Goal: Task Accomplishment & Management: Manage account settings

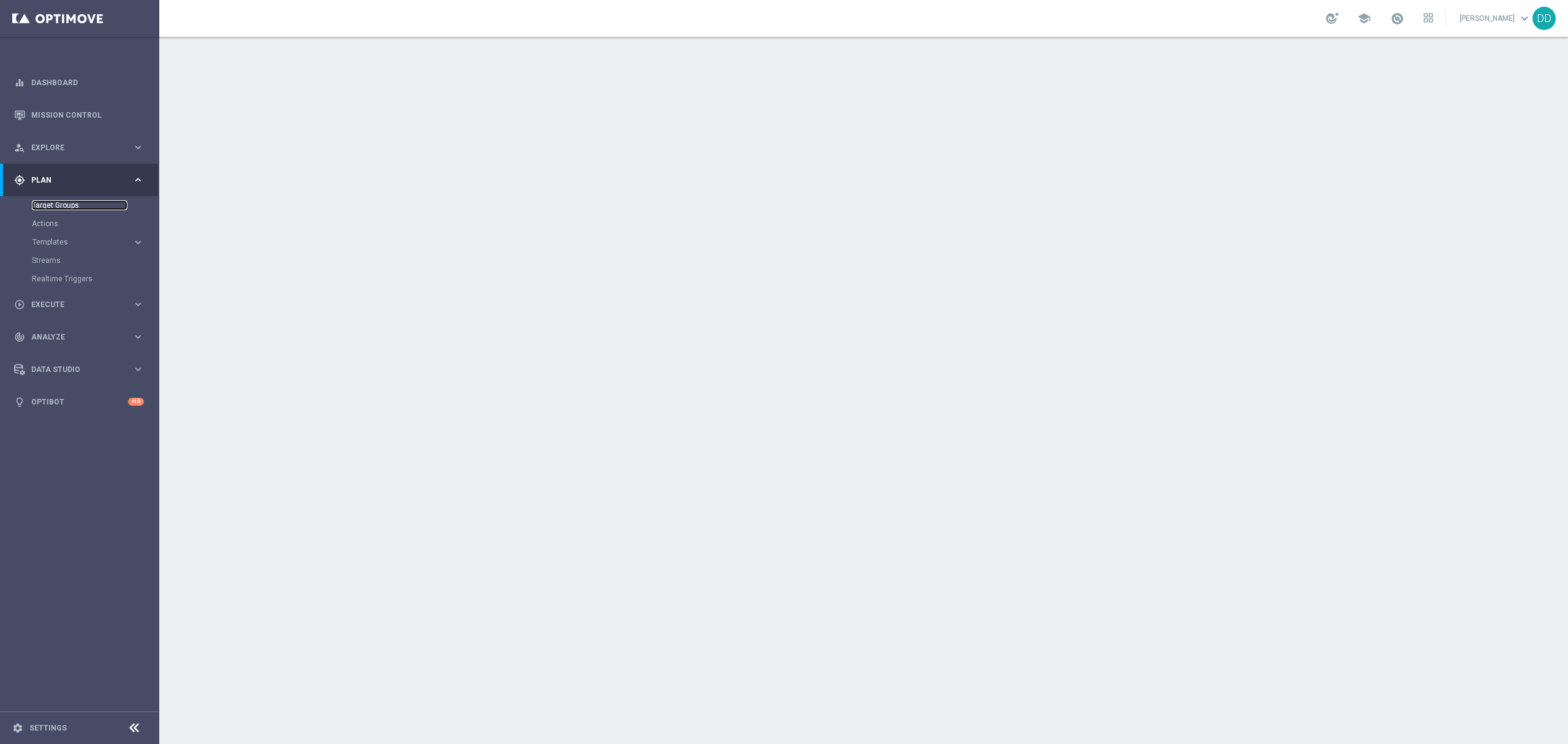
click at [55, 202] on link "Target Groups" at bounding box center [79, 205] width 95 height 10
click at [45, 222] on link "Actions" at bounding box center [79, 224] width 95 height 10
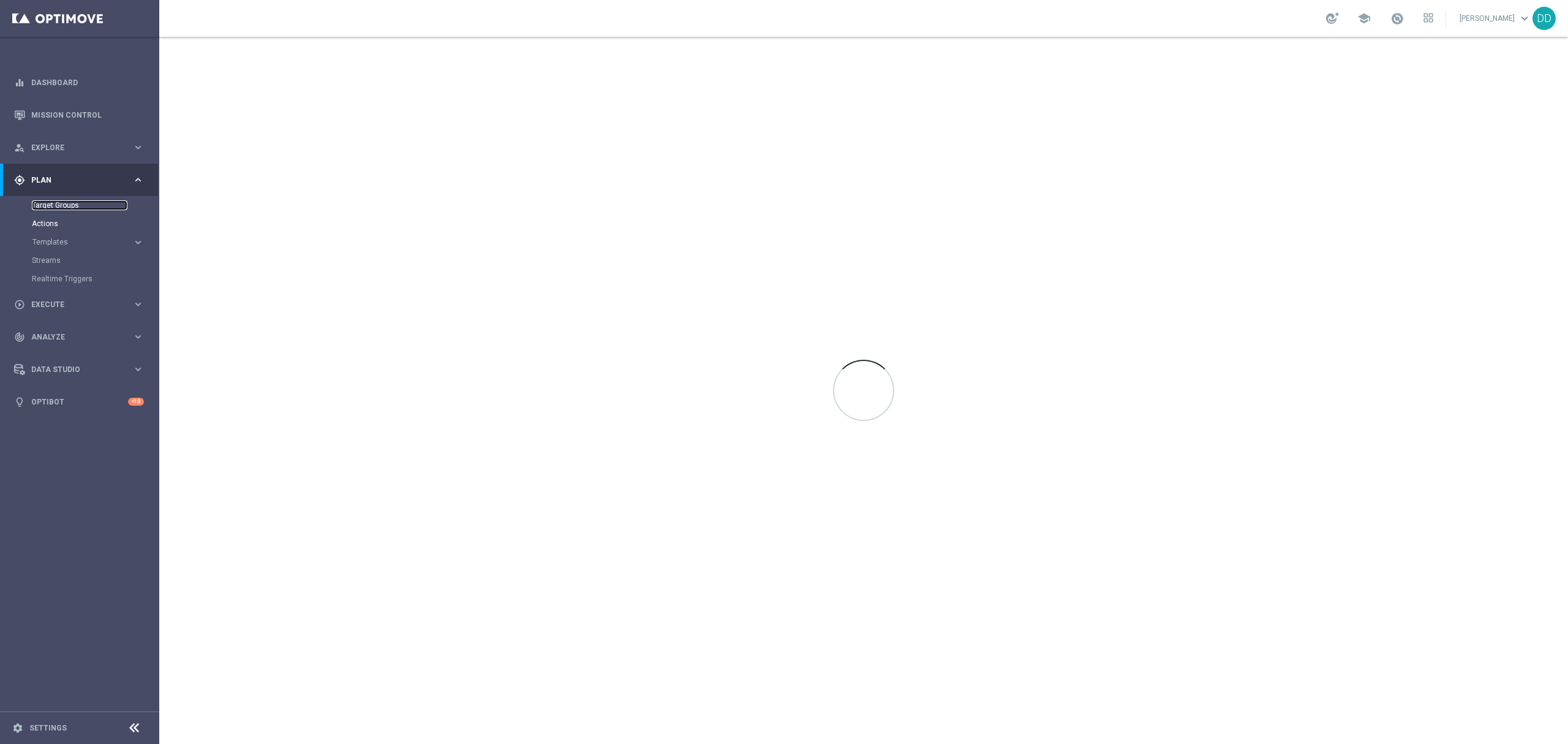
click at [59, 204] on link "Target Groups" at bounding box center [79, 205] width 95 height 10
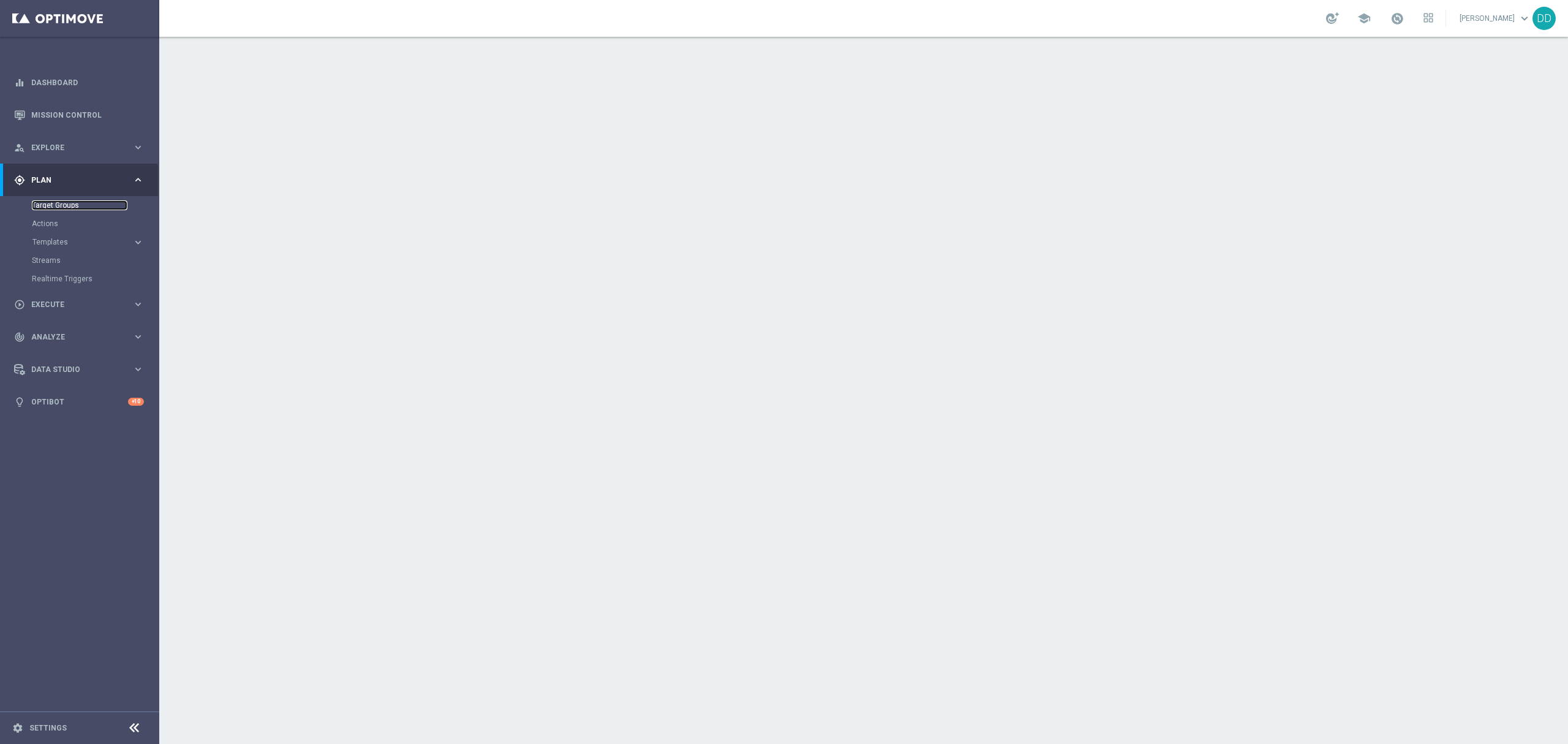
click at [73, 205] on link "Target Groups" at bounding box center [79, 205] width 95 height 10
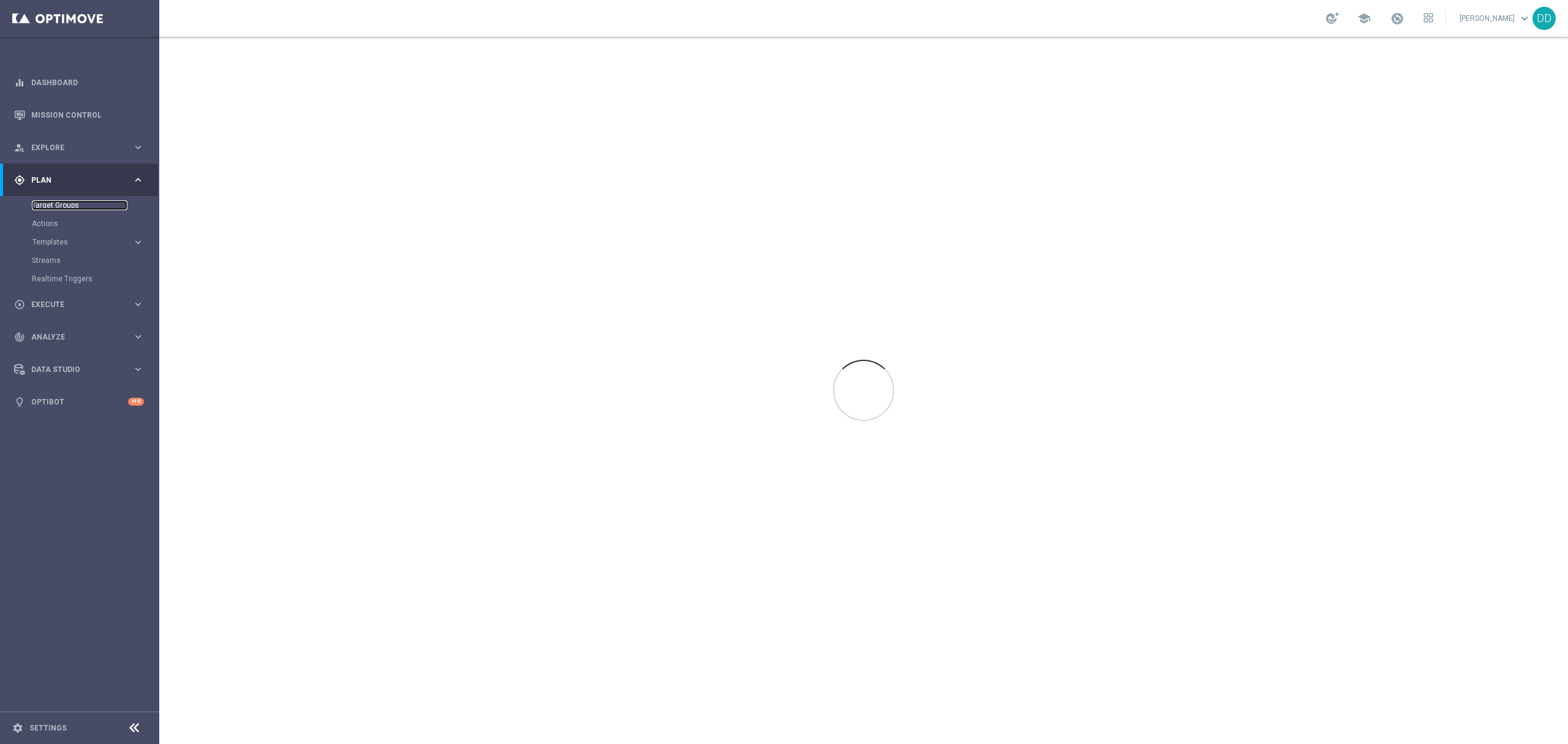
click at [57, 207] on link "Target Groups" at bounding box center [79, 205] width 95 height 10
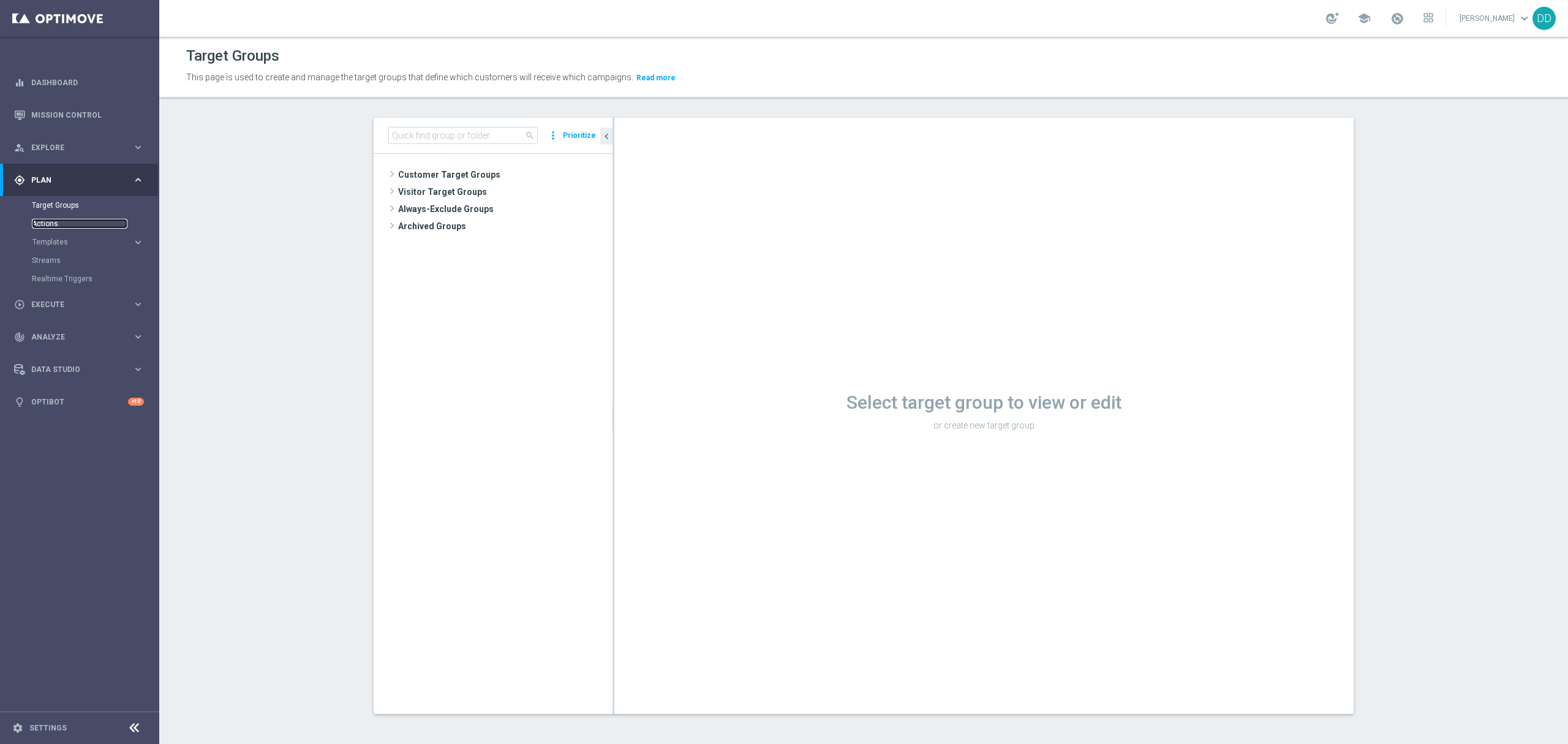
click at [62, 226] on link "Actions" at bounding box center [79, 224] width 95 height 10
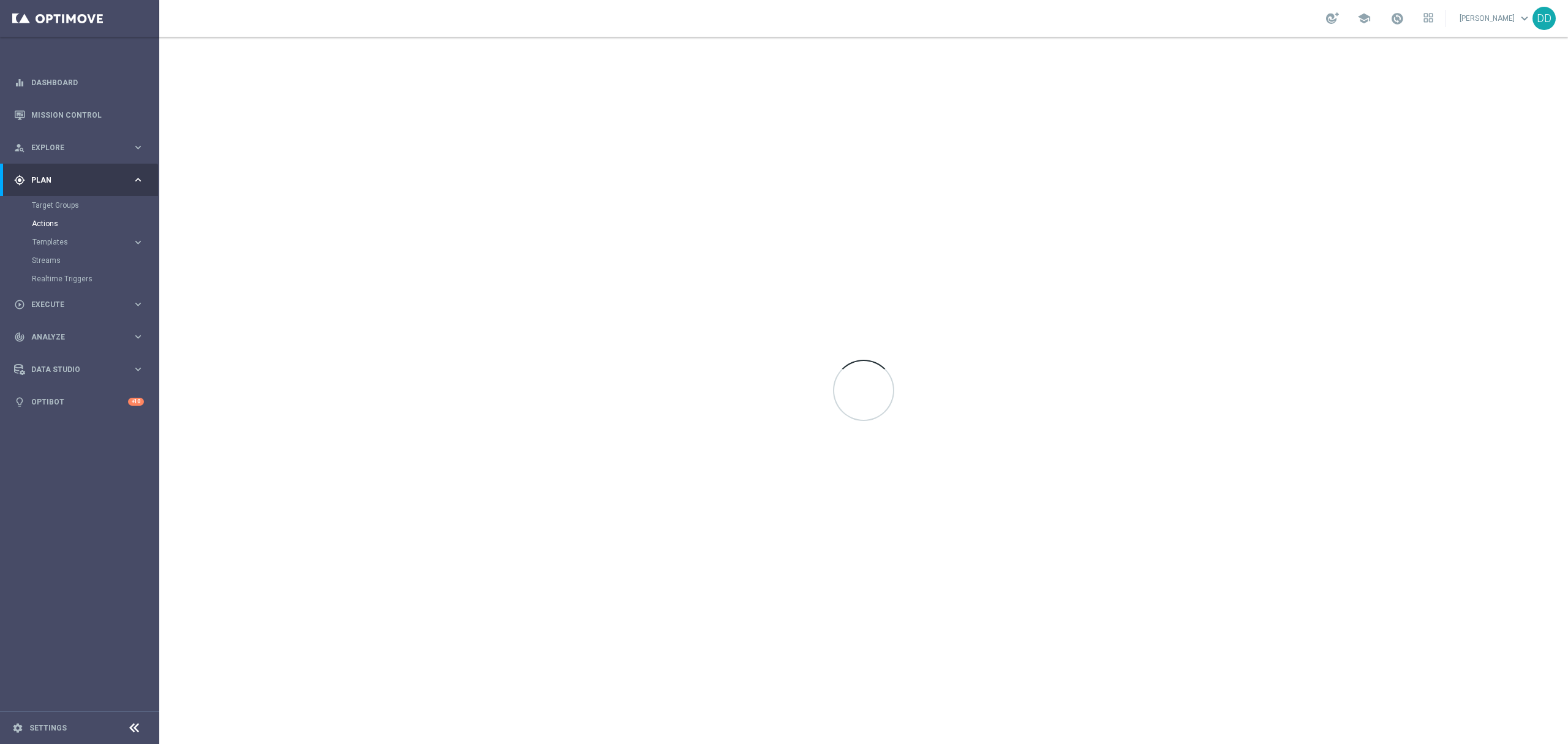
click at [57, 212] on div "Target Groups" at bounding box center [95, 205] width 126 height 19
click at [57, 208] on link "Target Groups" at bounding box center [79, 205] width 95 height 10
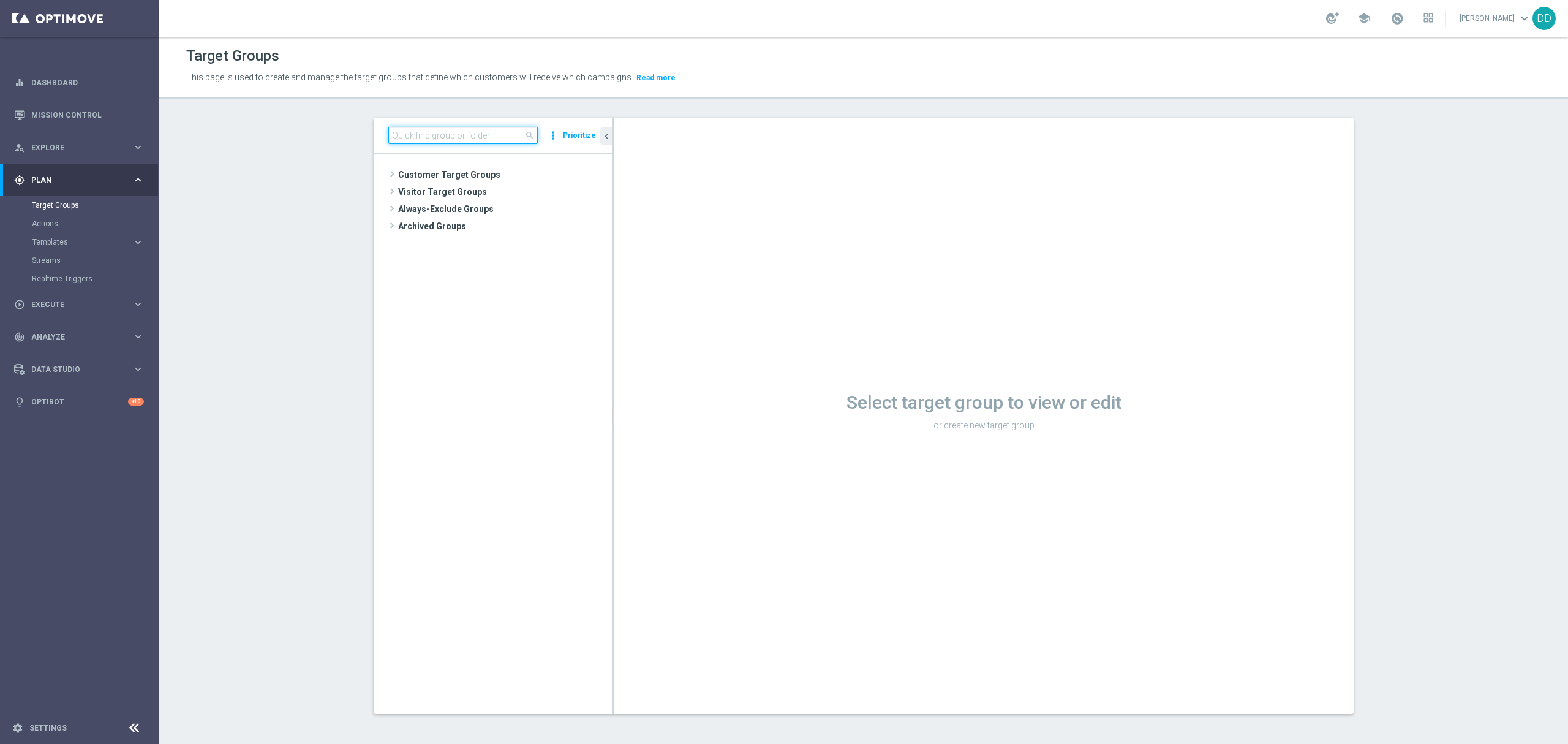
click at [428, 140] on input at bounding box center [463, 136] width 149 height 17
paste input "A_ALL_TARGET_PRODUCT_WIZJONER_INAPP_170925"
drag, startPoint x: 490, startPoint y: 136, endPoint x: 536, endPoint y: 138, distance: 46.0
click at [536, 138] on div "A_ALL_TARGET_PRODUCT_WIZJONER_INAPP_170925 close more_vert Prioritize" at bounding box center [493, 136] width 210 height 17
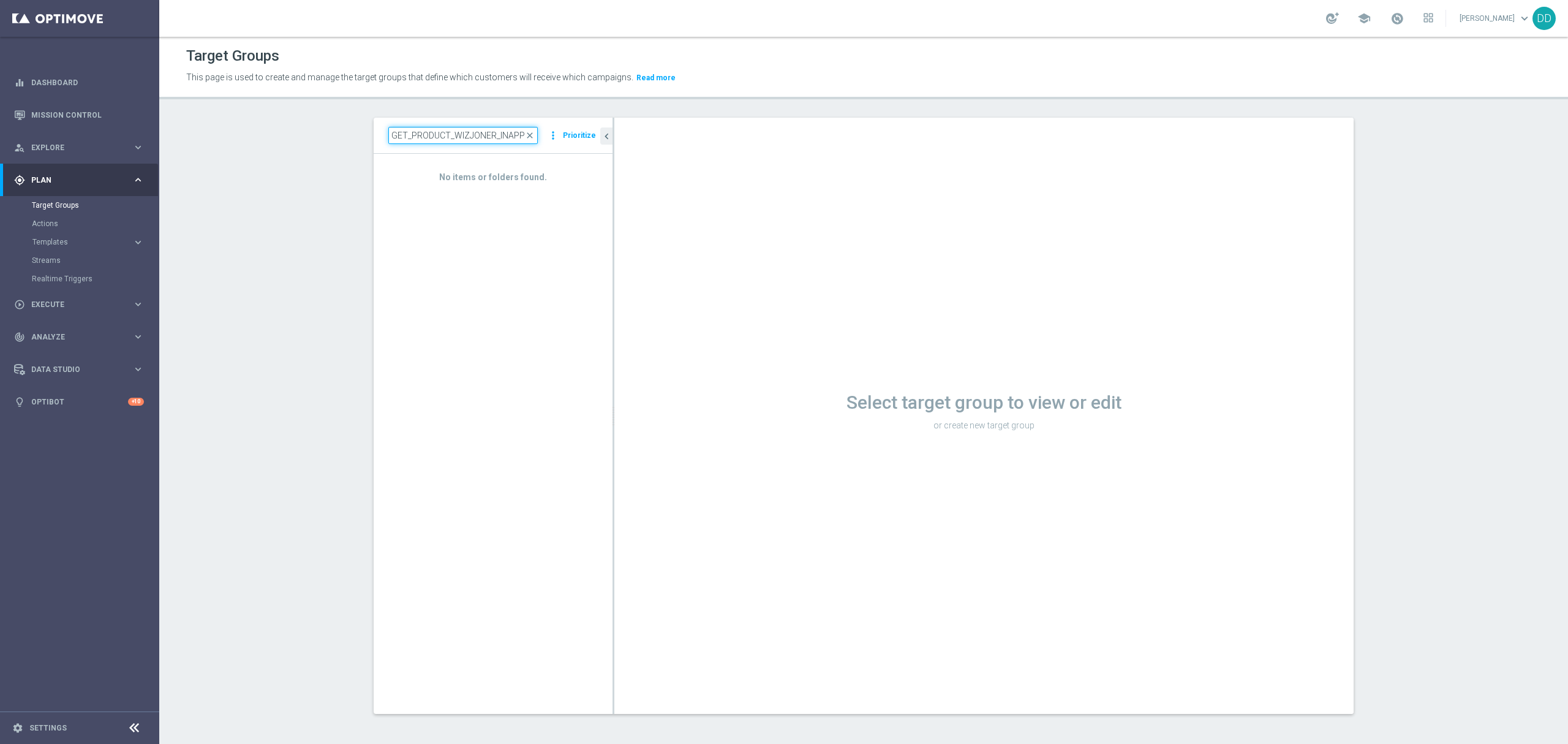
scroll to position [0, 39]
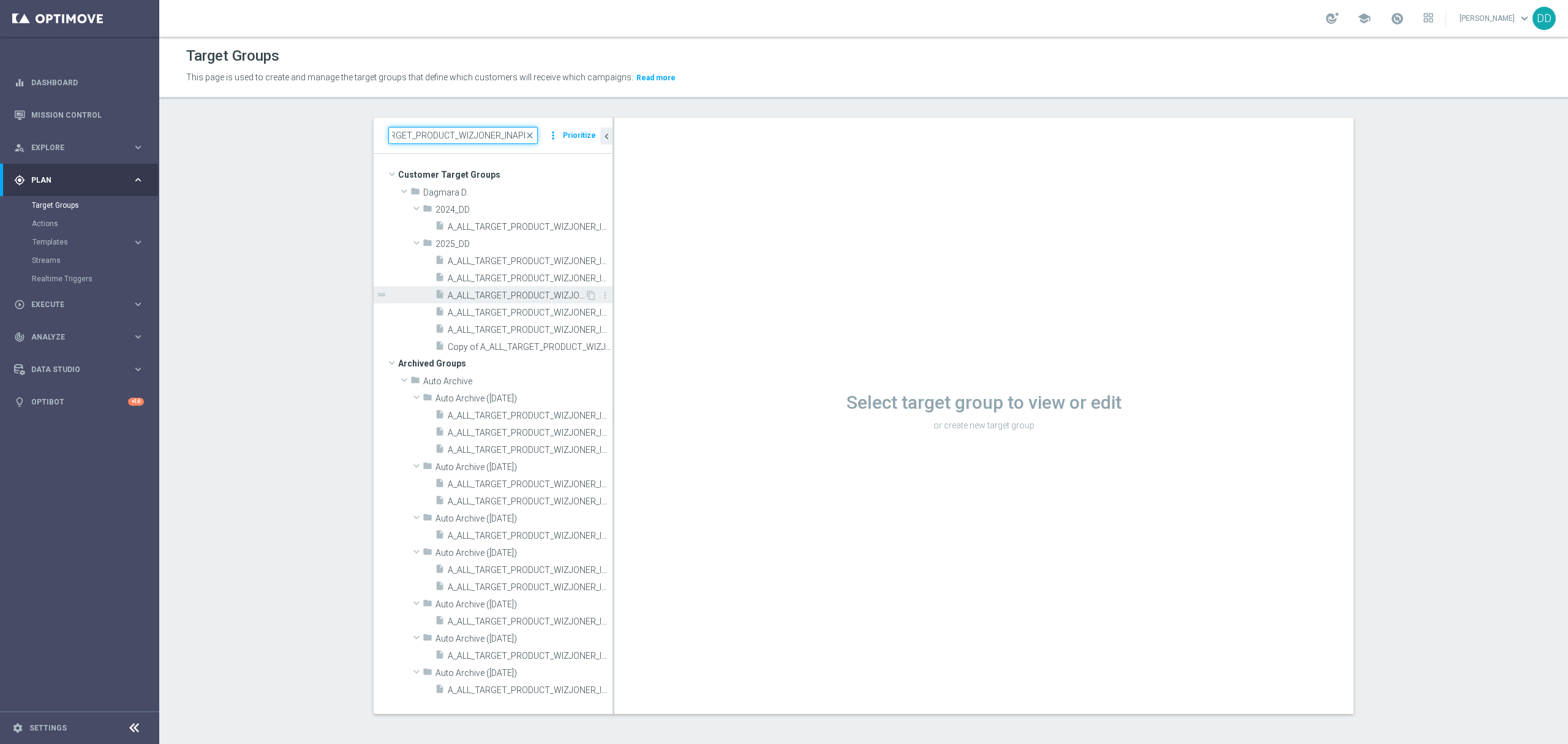
type input "A_ALL_TARGET_PRODUCT_WIZJONER_INAPP"
click at [484, 302] on div "insert_drive_file A_ALL_TARGET_PRODUCT_WIZJONER_INAPP_120725" at bounding box center [510, 294] width 150 height 17
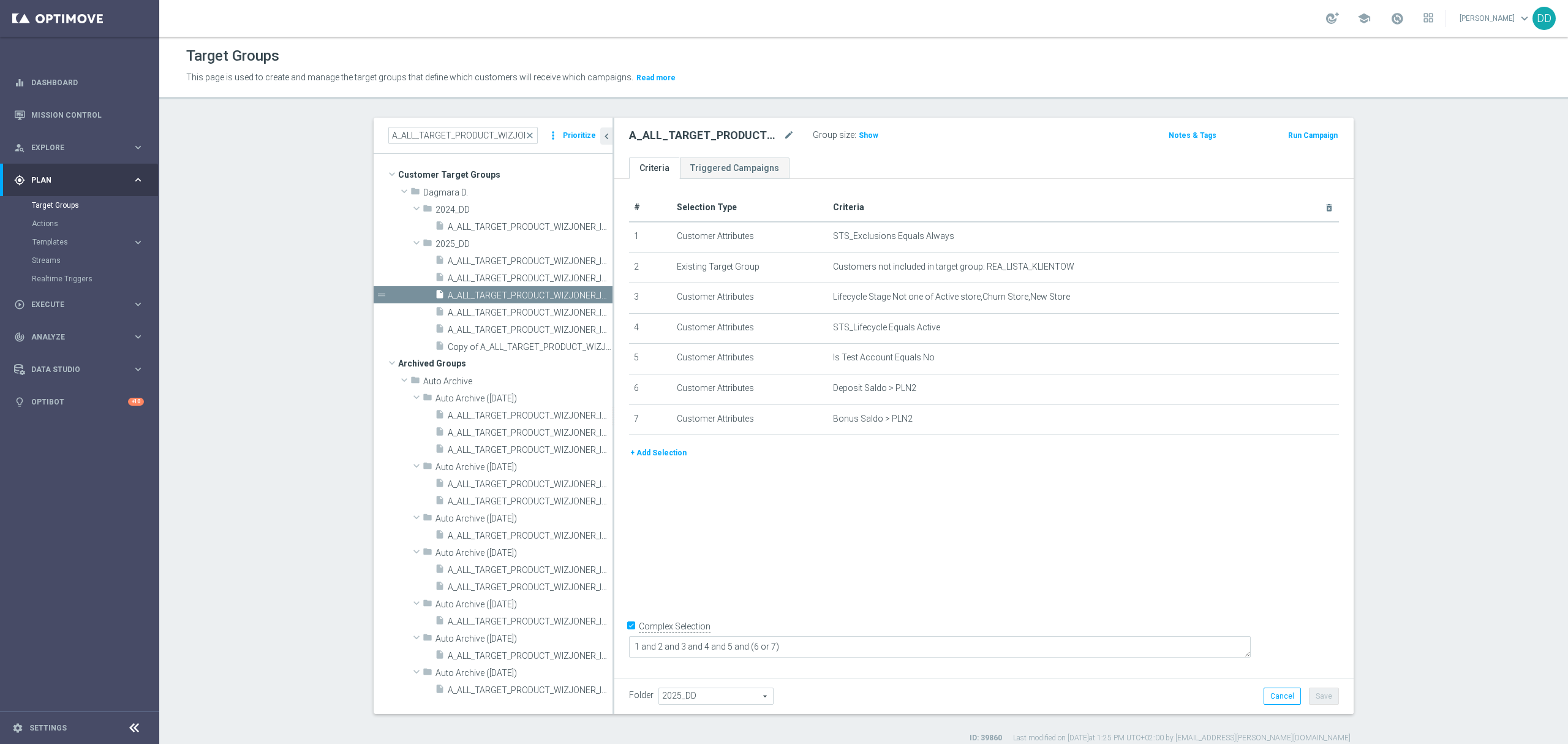
drag, startPoint x: 607, startPoint y: 307, endPoint x: 689, endPoint y: 307, distance: 82.0
click at [615, 307] on div at bounding box center [613, 416] width 2 height 596
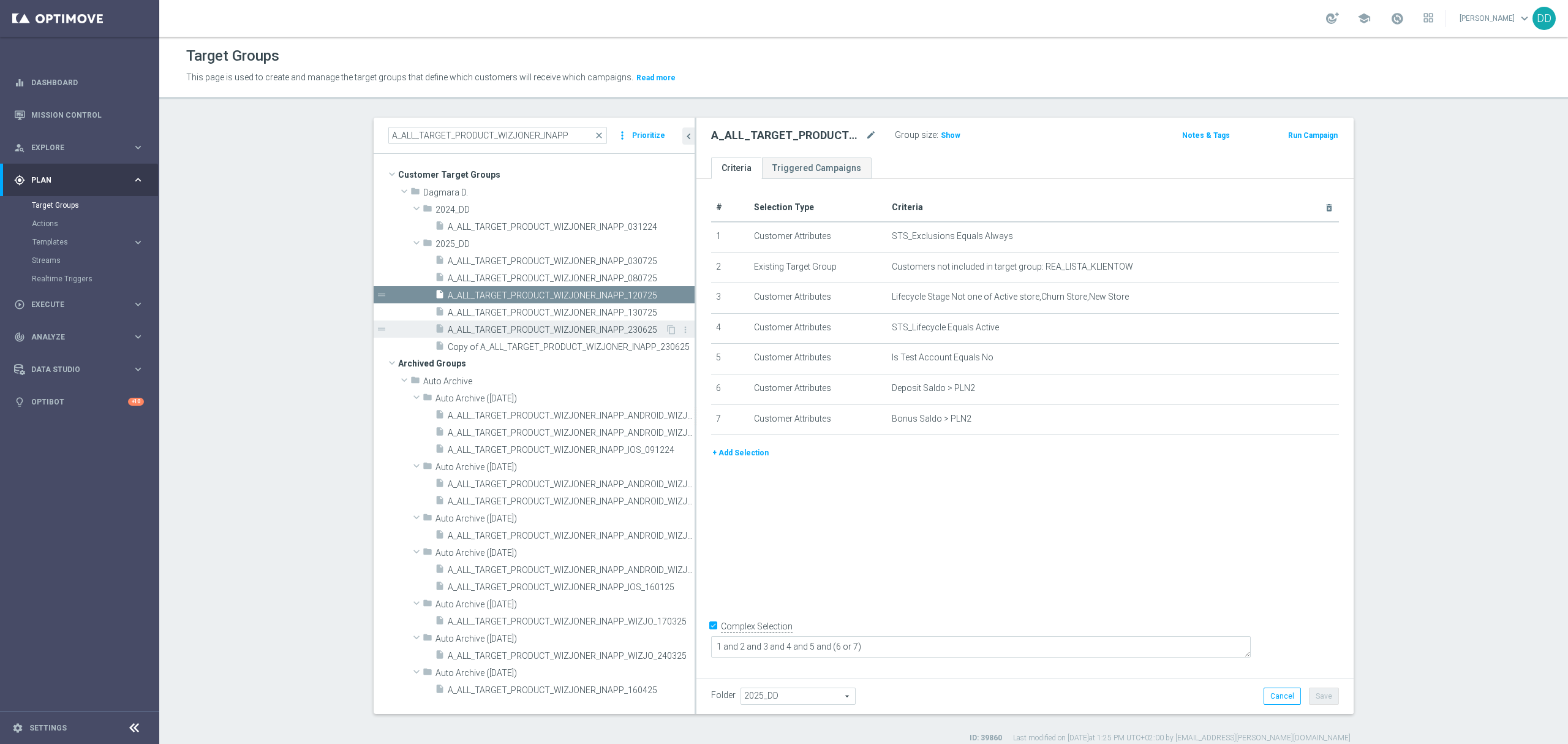
click at [645, 330] on span "A_ALL_TARGET_PRODUCT_WIZJONER_INAPP_230625" at bounding box center [556, 330] width 218 height 11
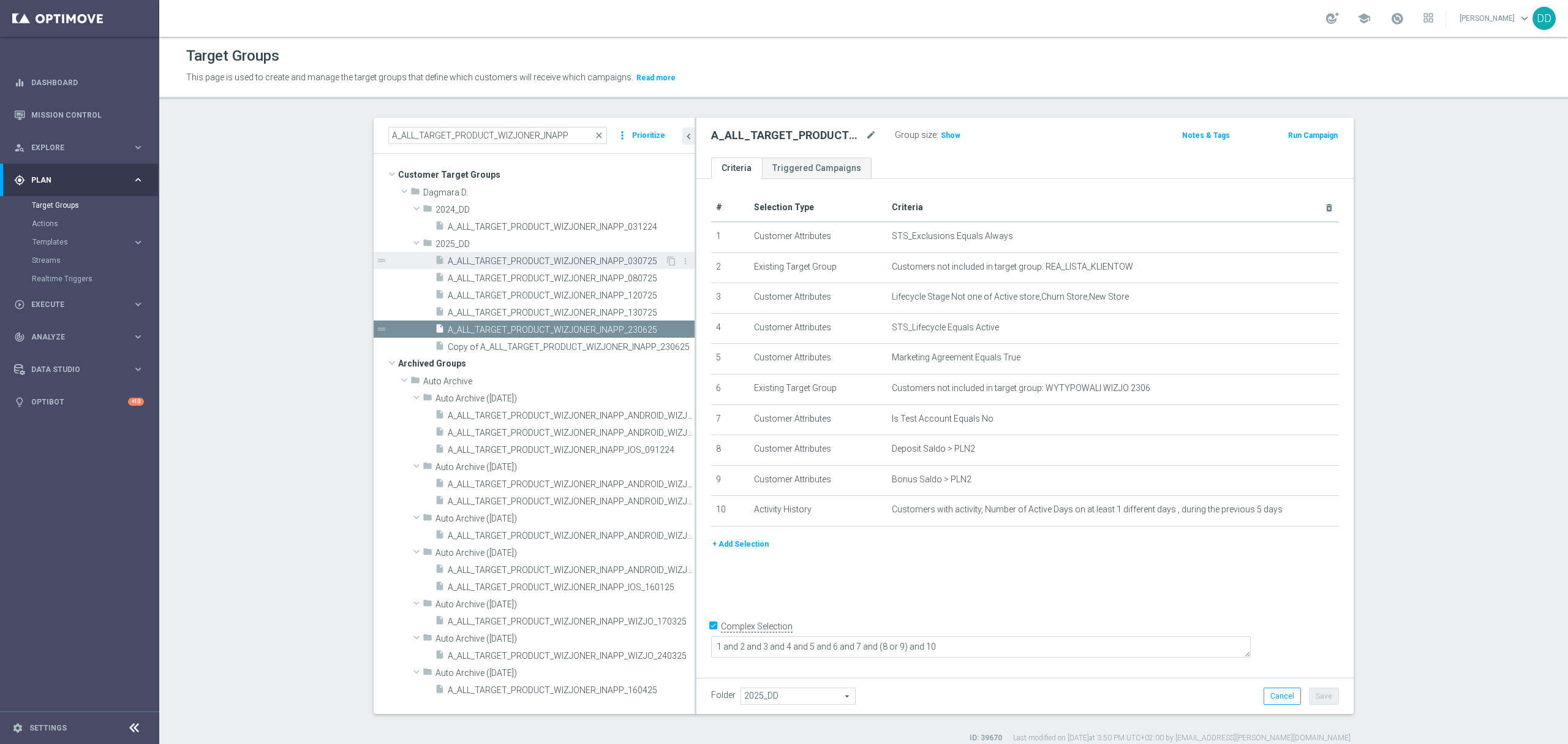
click at [645, 260] on span "A_ALL_TARGET_PRODUCT_WIZJONER_INAPP_030725" at bounding box center [556, 261] width 218 height 11
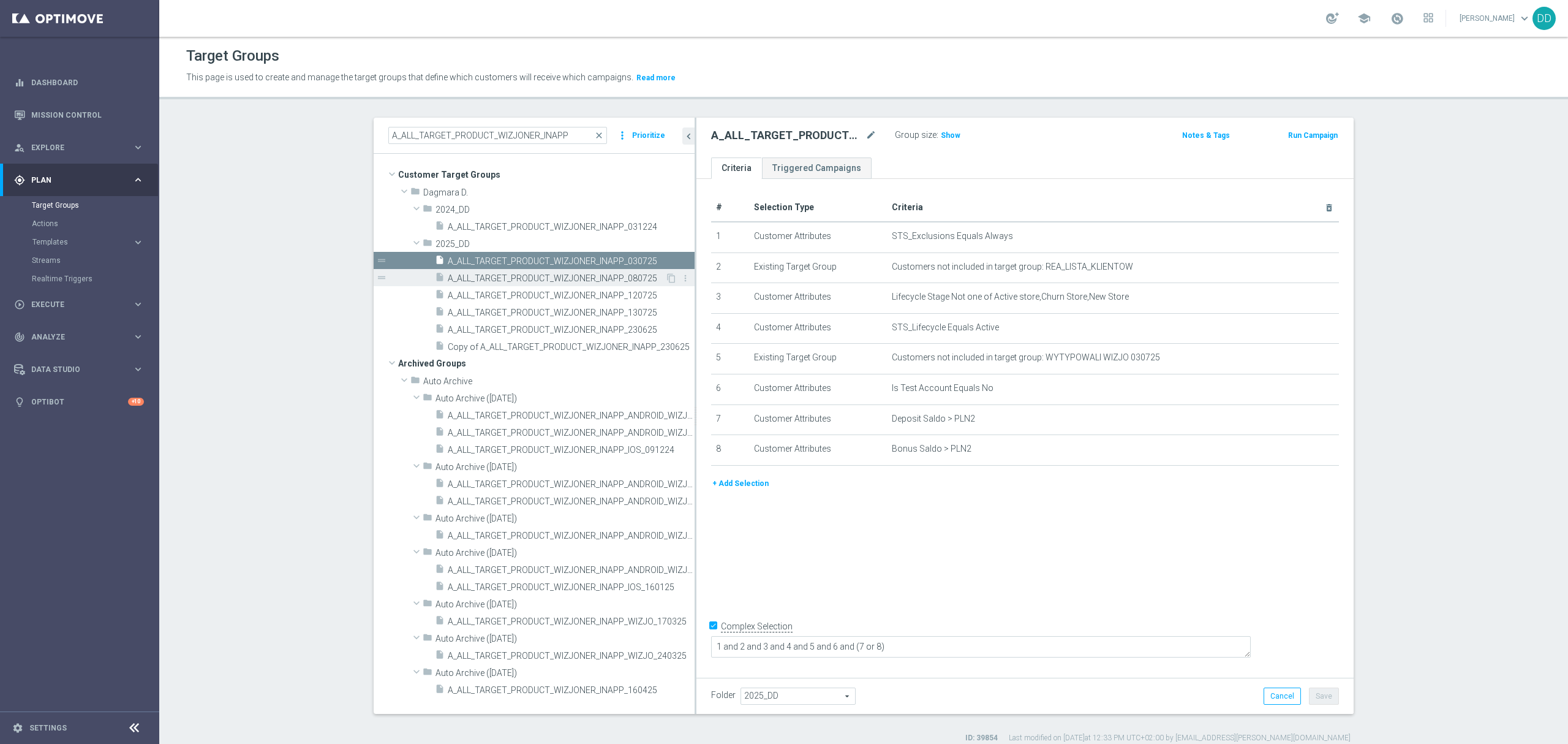
click at [645, 280] on span "A_ALL_TARGET_PRODUCT_WIZJONER_INAPP_080725" at bounding box center [556, 279] width 218 height 11
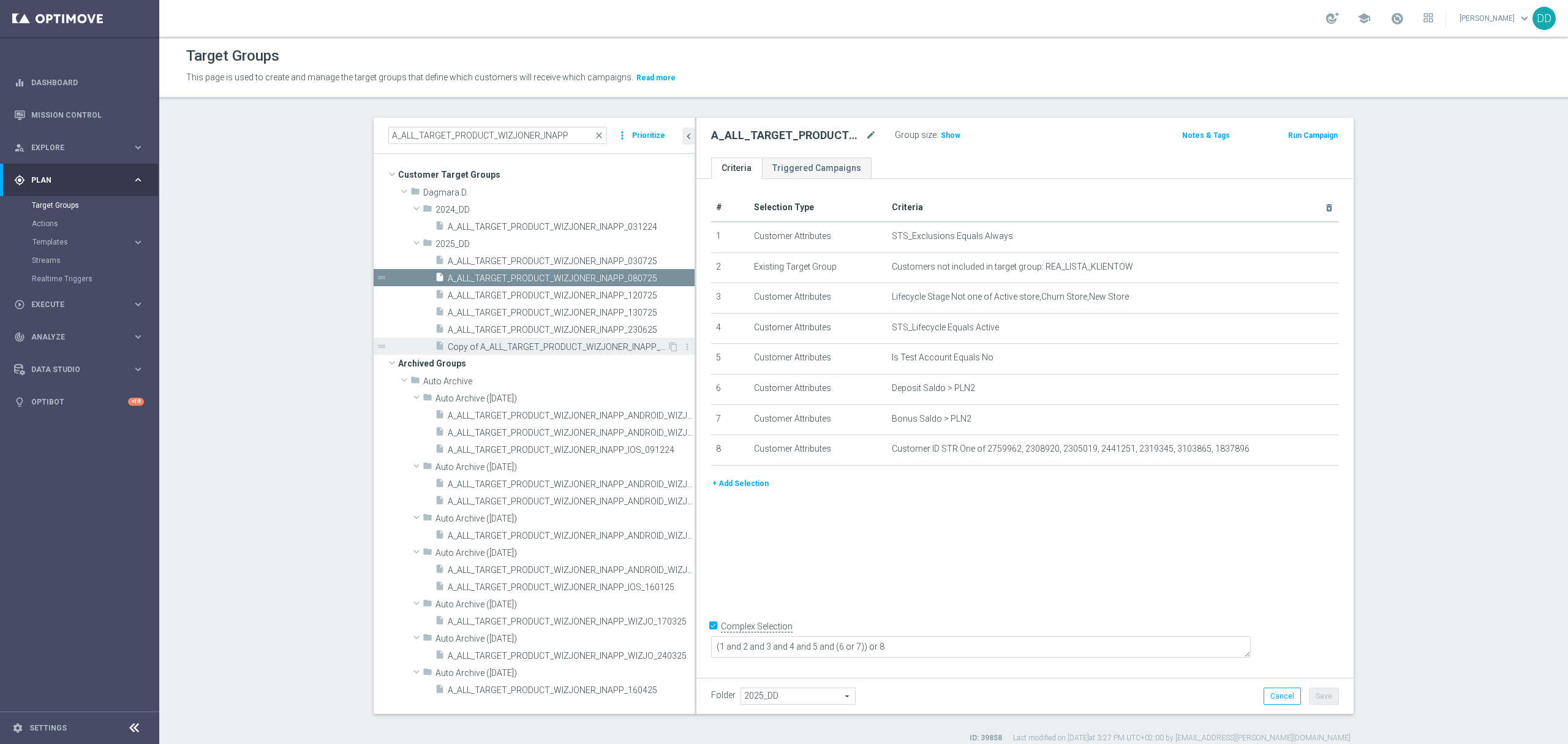
click at [642, 350] on span "Copy of A_ALL_TARGET_PRODUCT_WIZJONER_INAPP_230625" at bounding box center [557, 347] width 219 height 11
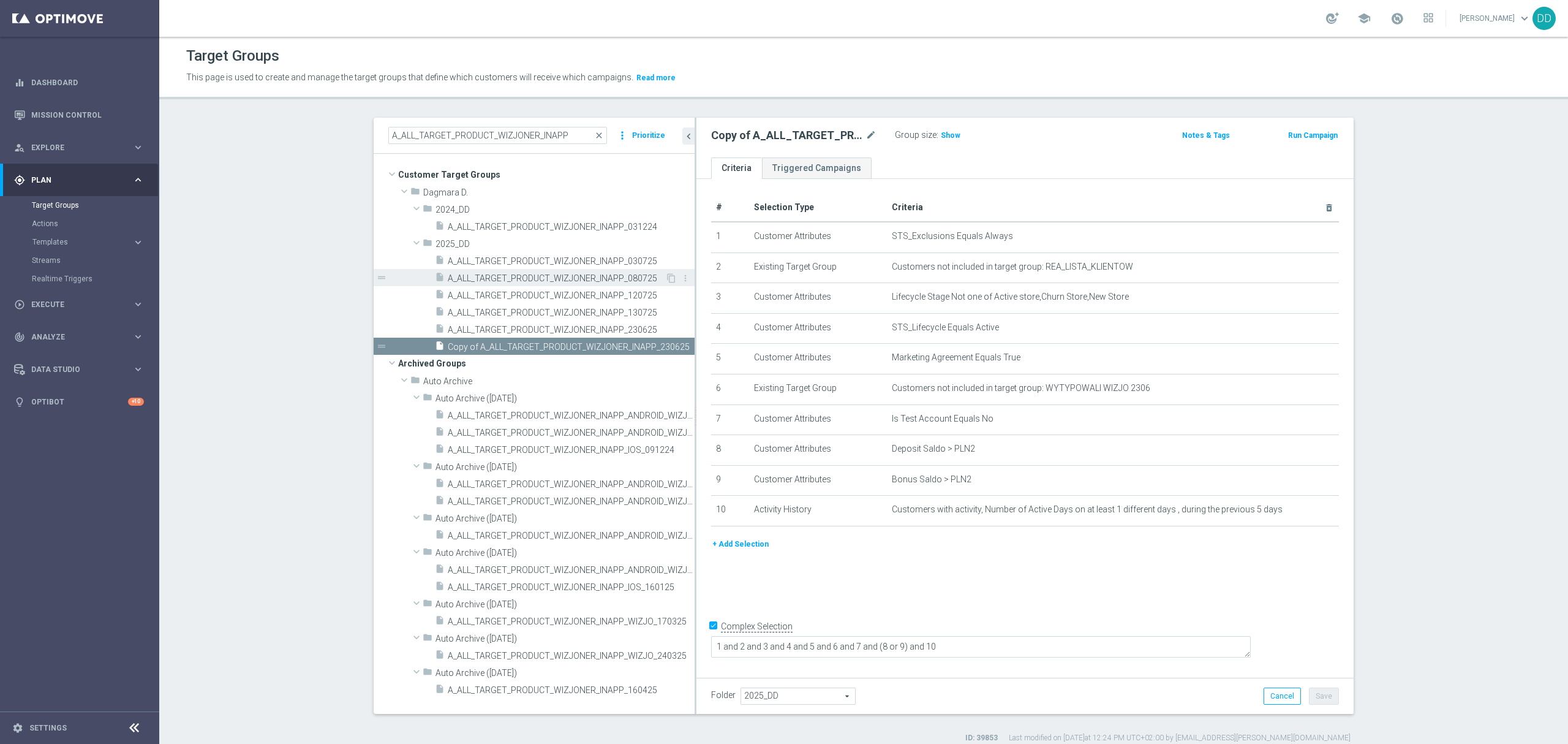
click at [648, 282] on span "A_ALL_TARGET_PRODUCT_WIZJONER_INAPP_080725" at bounding box center [556, 279] width 218 height 11
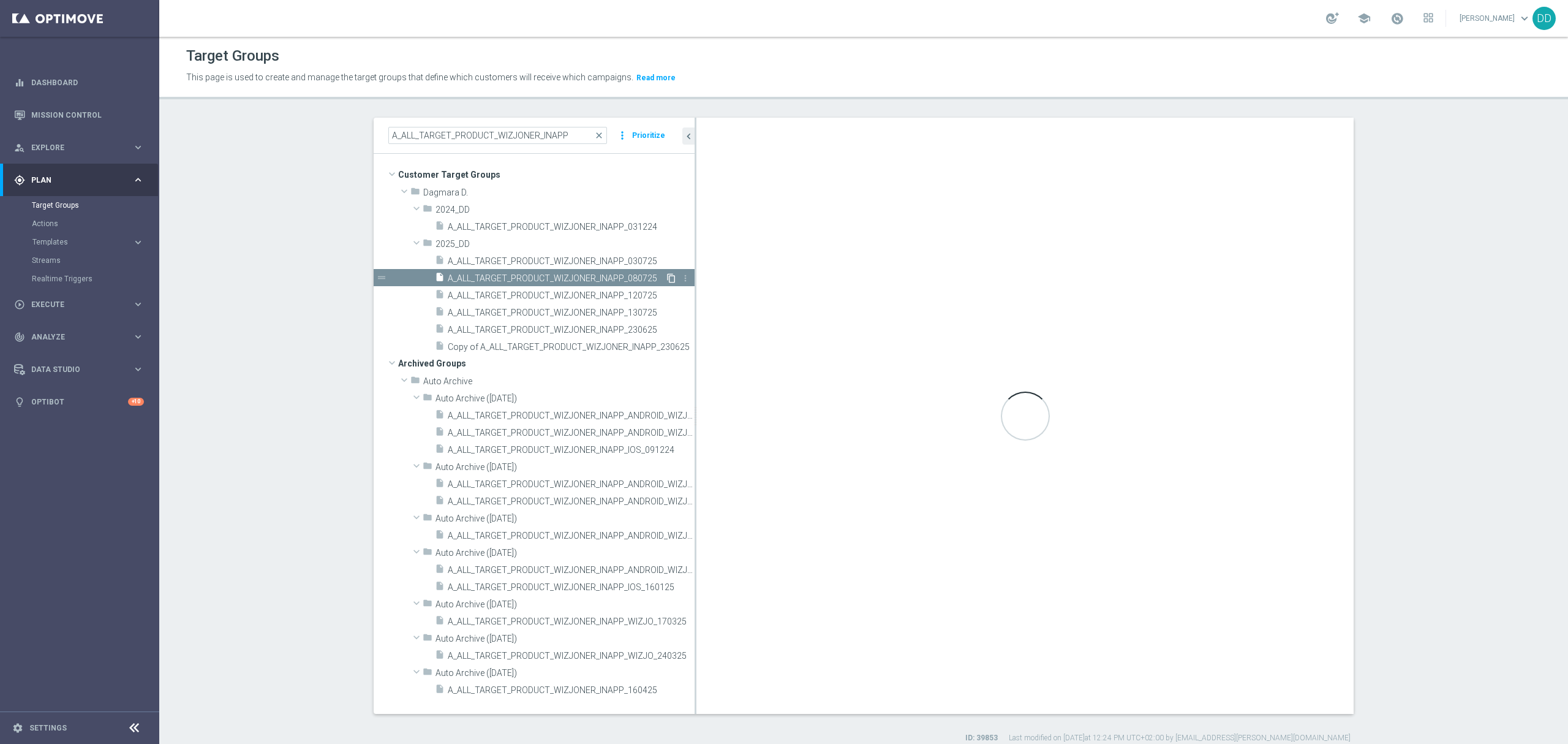
type textarea "(1 and 2 and 3 and 4 and 5 and (6 or 7)) or 8"
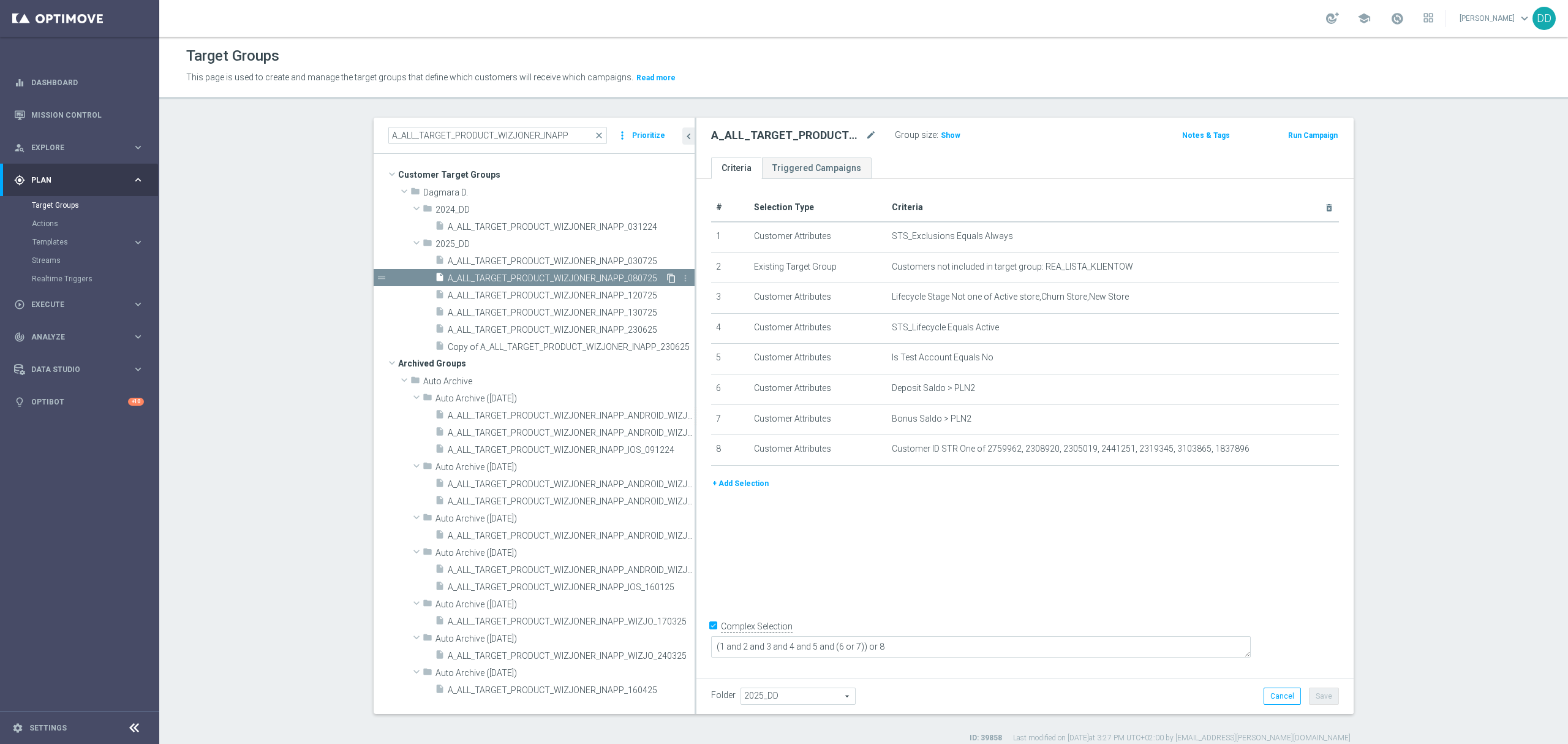
click at [666, 280] on icon "content_copy" at bounding box center [671, 279] width 10 height 10
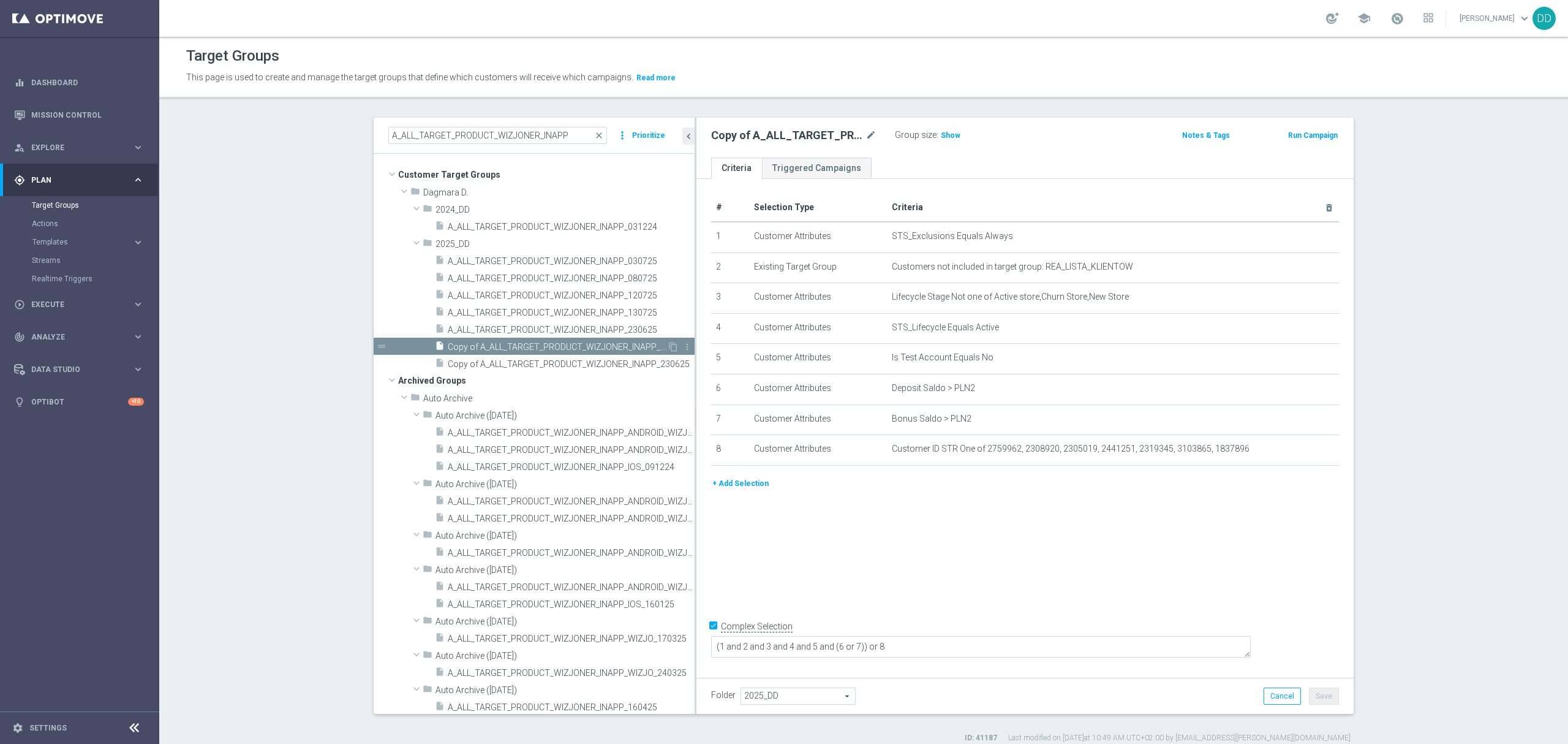
click at [569, 340] on div "insert_drive_file Copy of A_ALL_TARGET_PRODUCT_WIZJONER_INAPP_080725" at bounding box center [551, 346] width 232 height 17
click at [866, 140] on icon "mode_edit" at bounding box center [871, 135] width 11 height 14
type input "A_ALL_TARGET_PRODUCT_WIZJONER_INAPP_170925"
click at [971, 169] on ul "Criteria Triggered Campaigns" at bounding box center [1025, 168] width 657 height 22
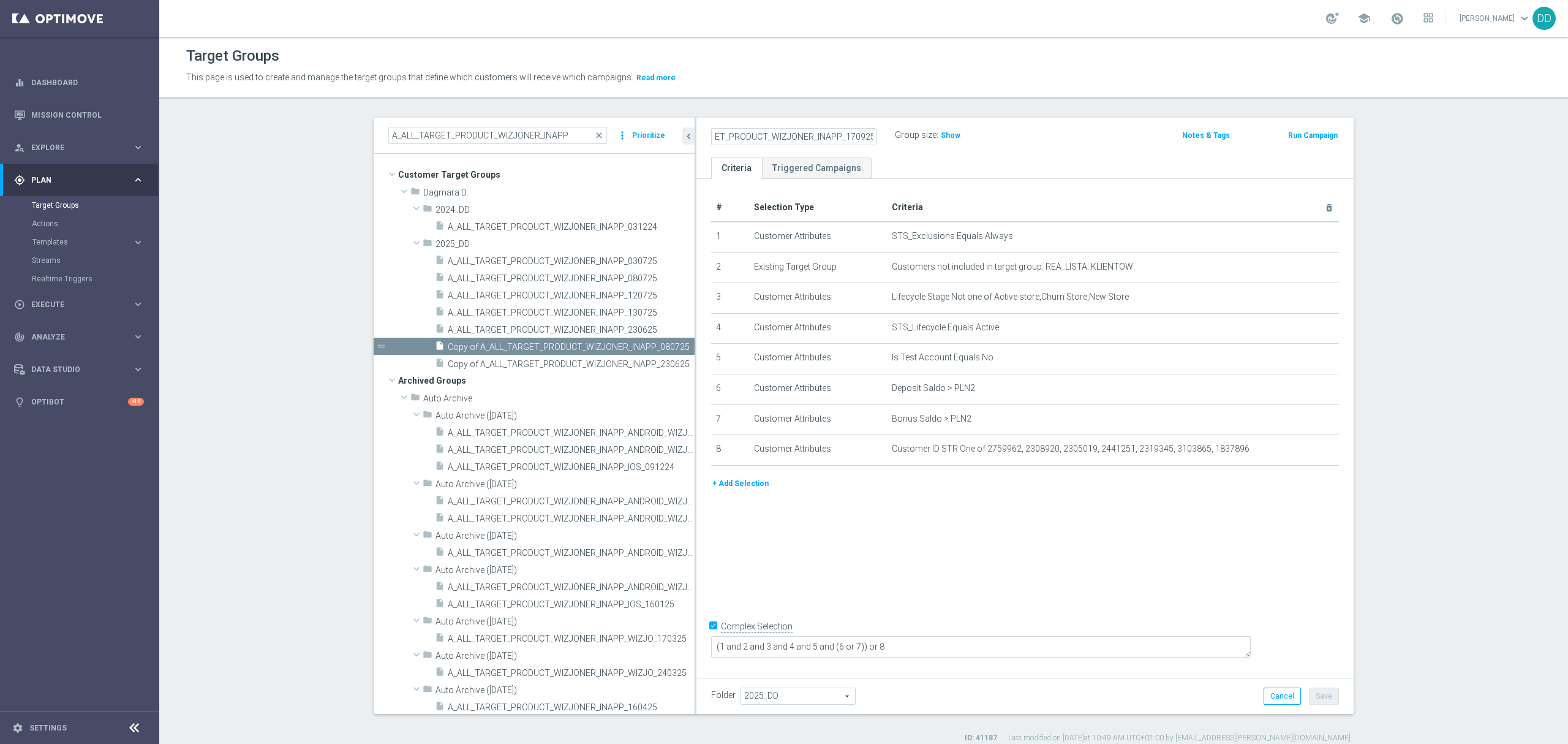
scroll to position [0, 0]
click at [746, 489] on button "+ Add Selection" at bounding box center [741, 483] width 59 height 14
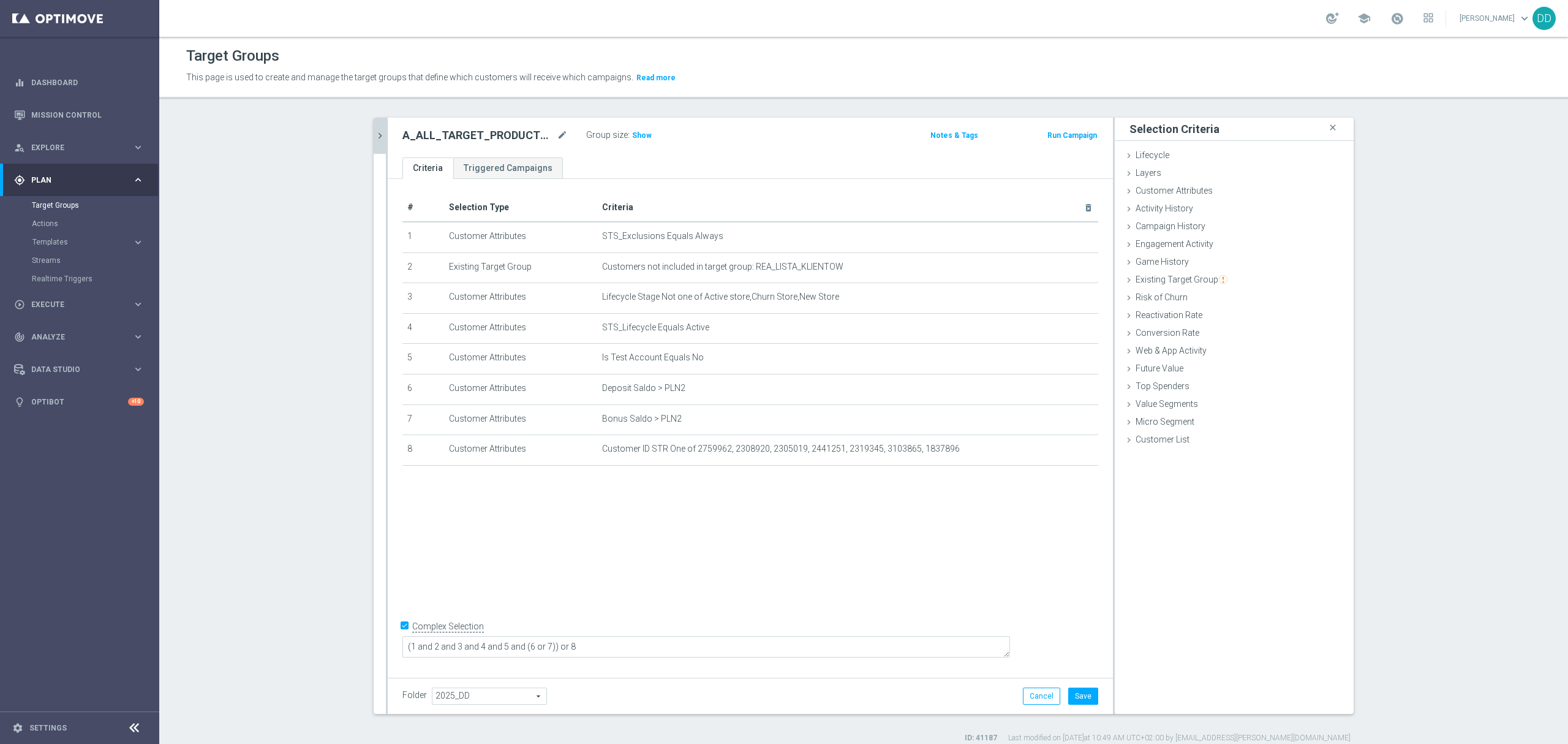
click at [374, 140] on icon "chevron_right" at bounding box center [380, 136] width 11 height 11
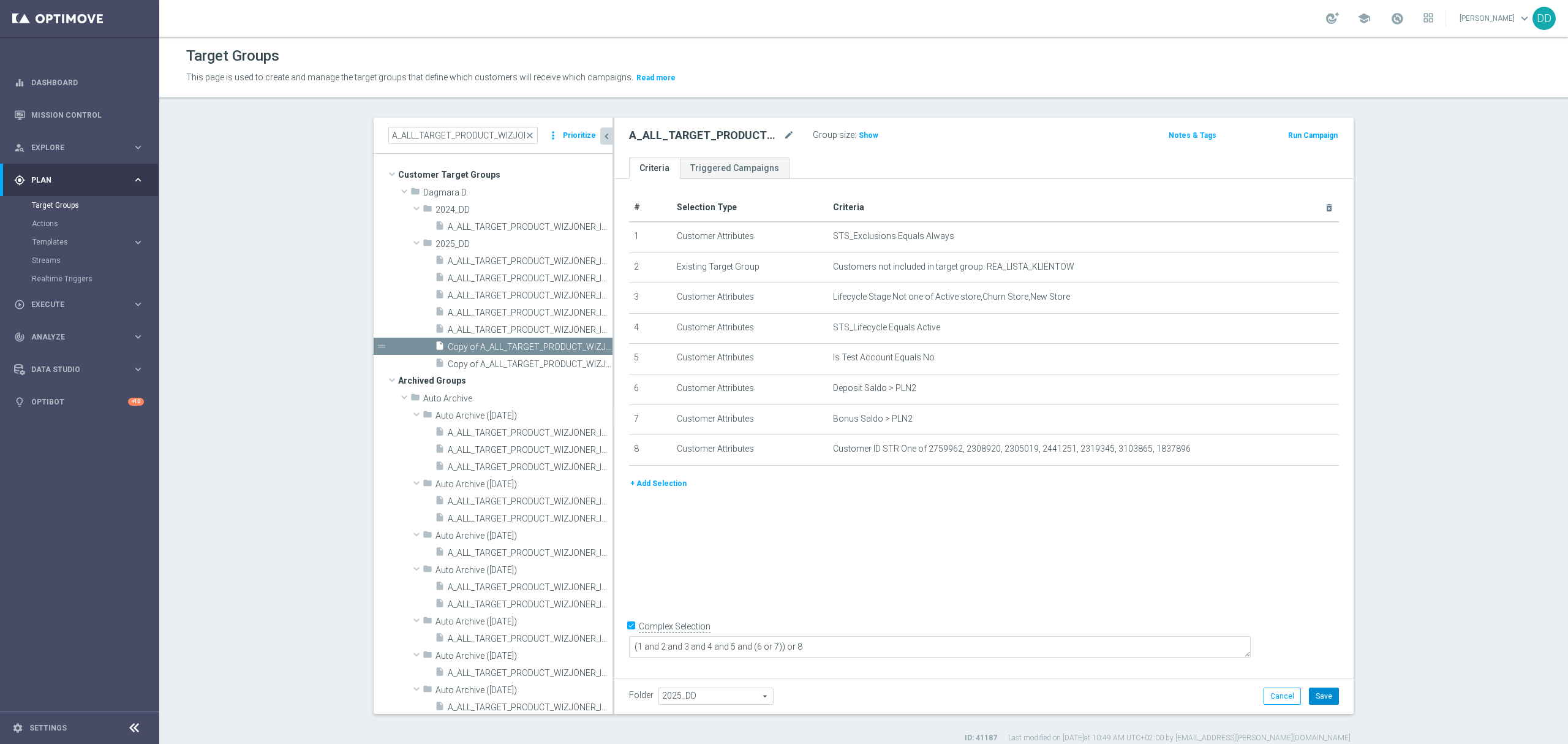
click at [1315, 696] on button "Save" at bounding box center [1324, 696] width 30 height 17
click at [650, 490] on button "+ Add Selection" at bounding box center [658, 483] width 59 height 14
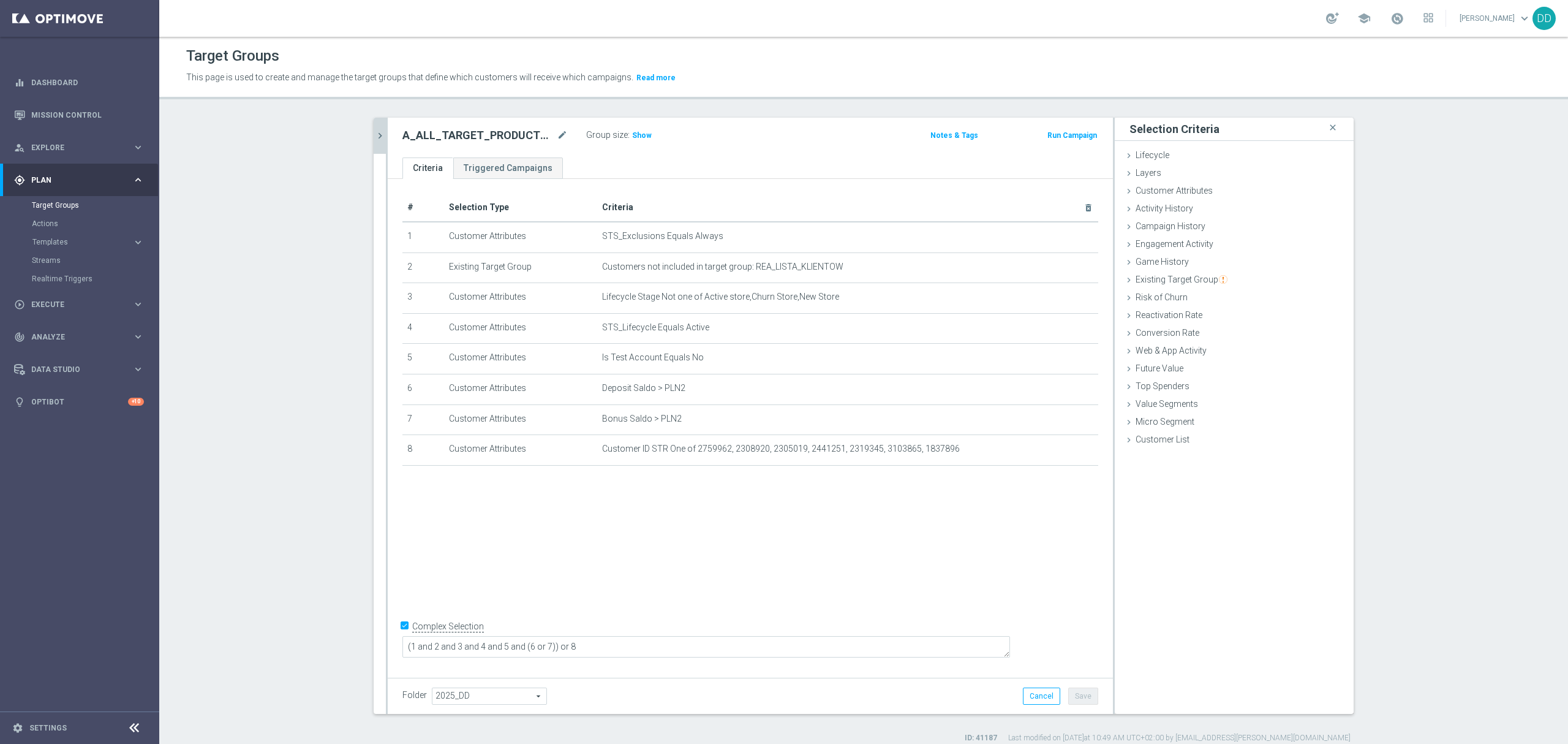
click at [378, 148] on button "chevron_right" at bounding box center [379, 136] width 12 height 36
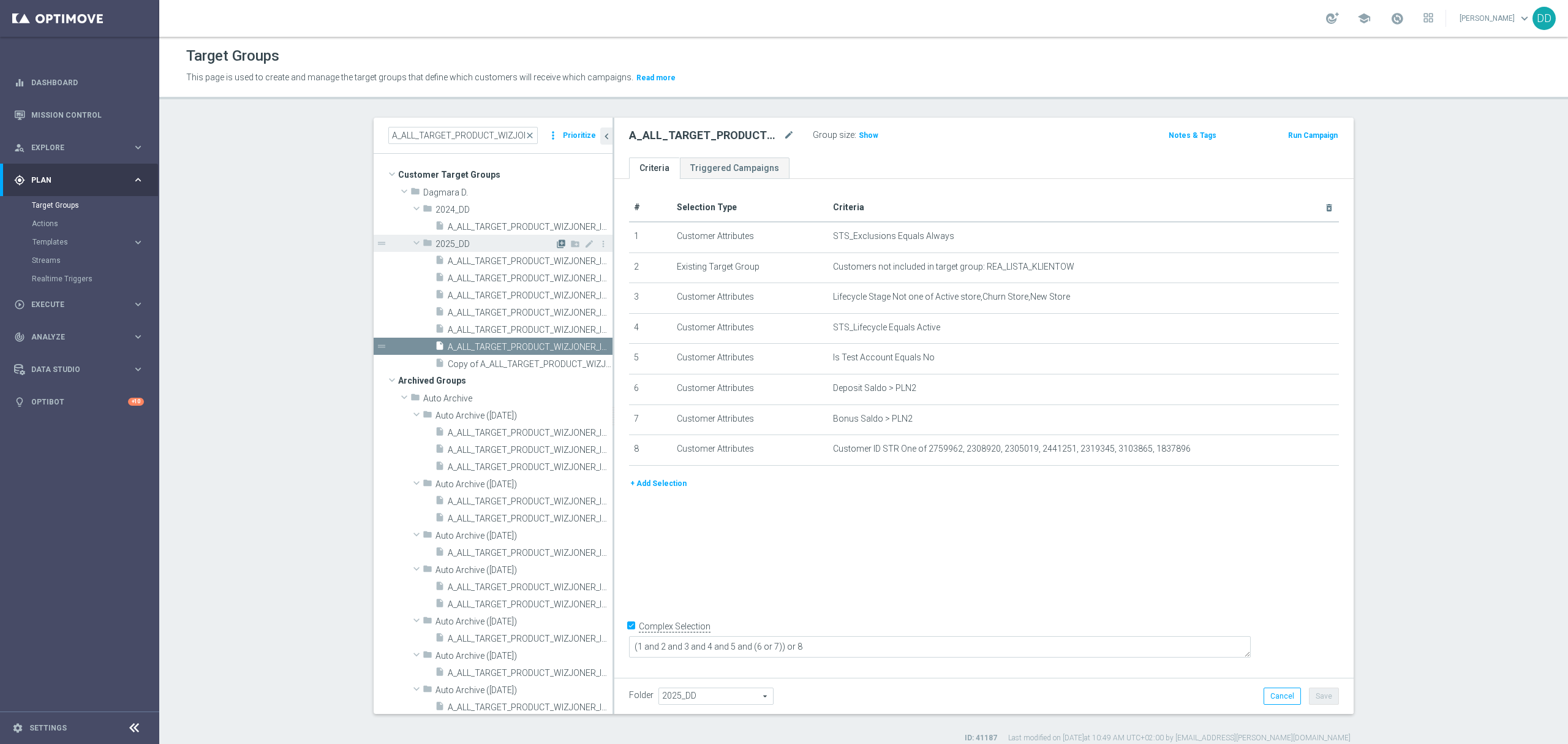
click at [556, 243] on icon "library_add" at bounding box center [561, 244] width 10 height 10
checkbox input "false"
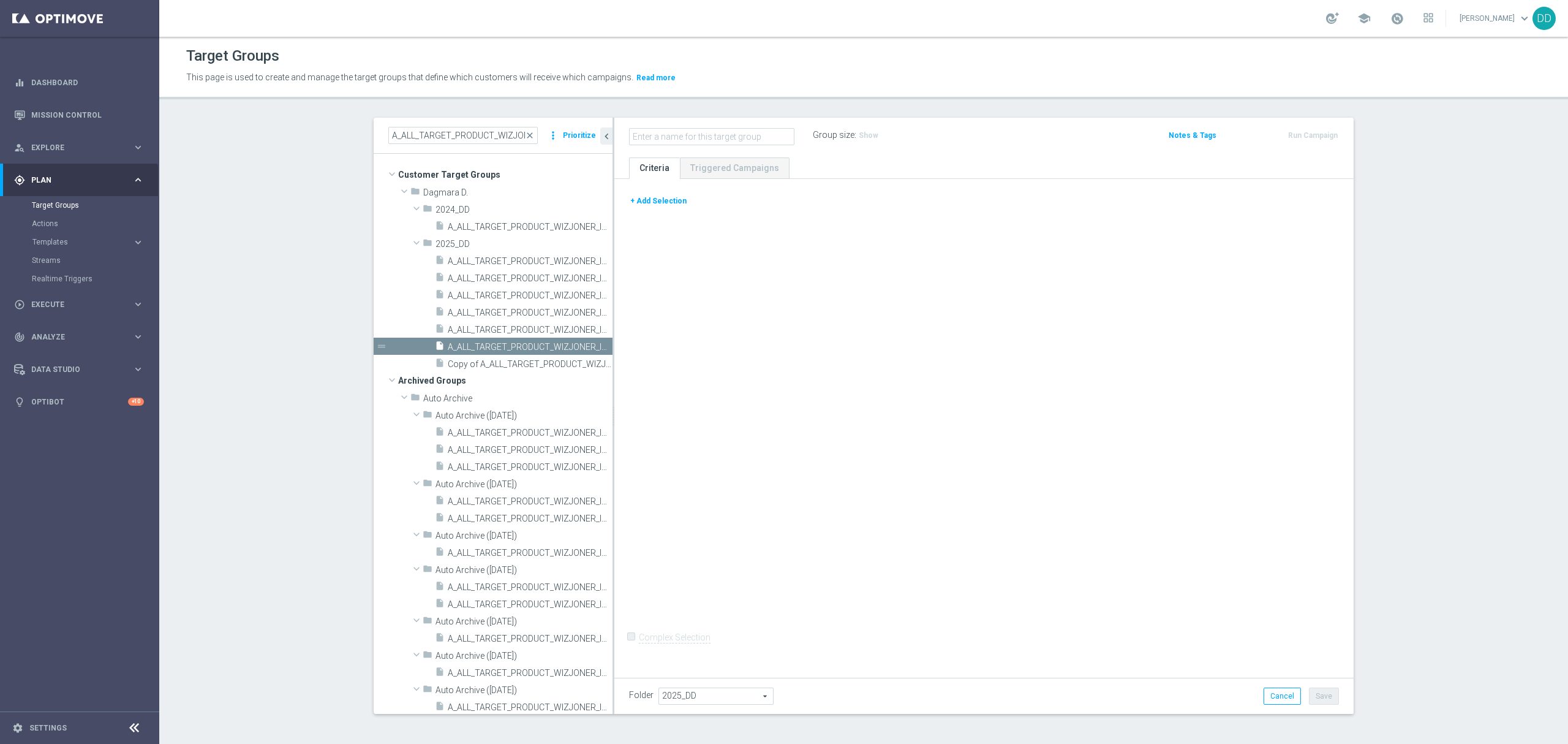
click at [762, 147] on div "Name length must be more than 2 characters Name length must be under 850 charac…" at bounding box center [984, 137] width 739 height 39
click at [757, 141] on input "text" at bounding box center [711, 136] width 165 height 17
type input "WYTYPOWALI 170925"
drag, startPoint x: 679, startPoint y: 196, endPoint x: 658, endPoint y: 202, distance: 21.8
click at [678, 196] on div "+ Add Selection" at bounding box center [984, 200] width 728 height 14
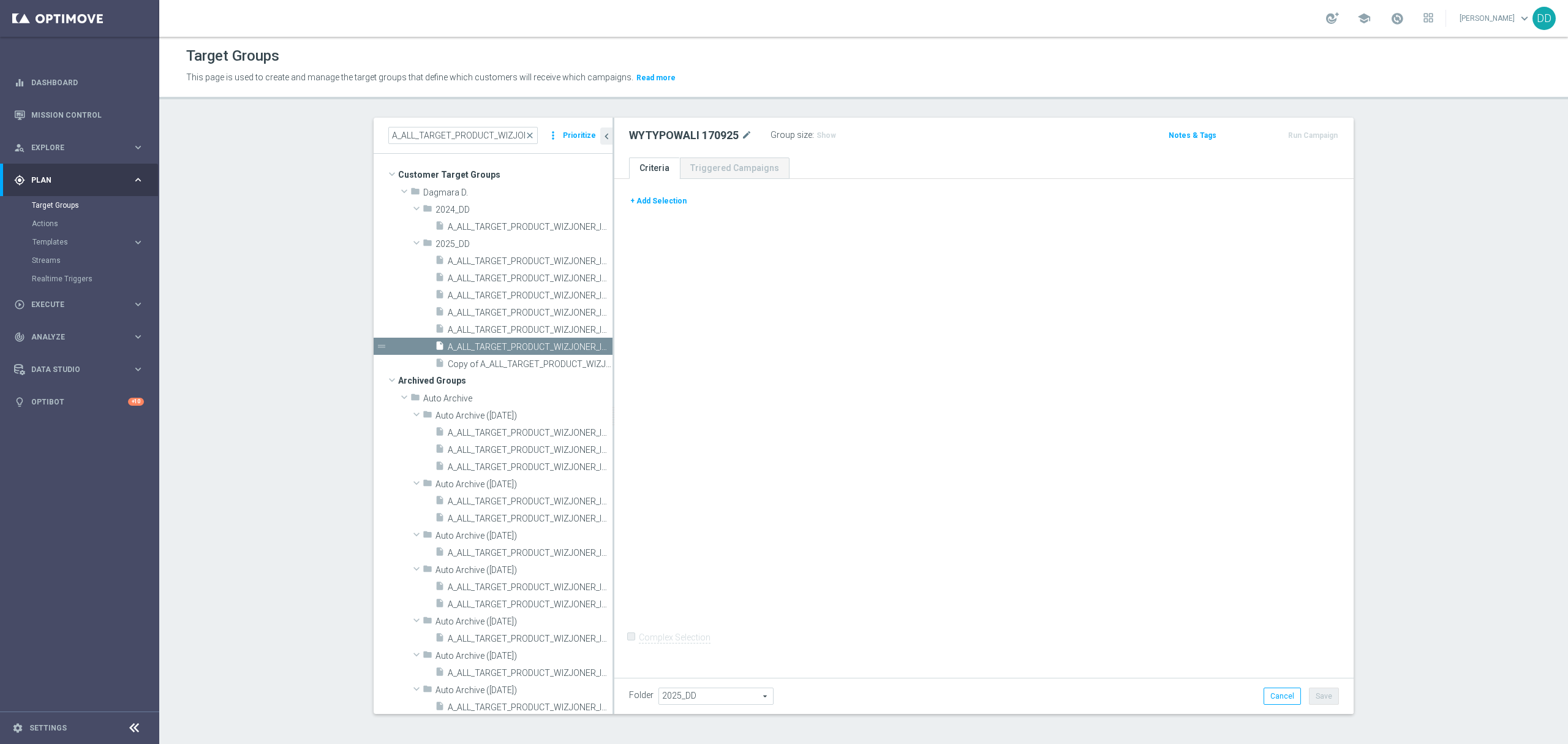
click at [658, 202] on button "+ Add Selection" at bounding box center [658, 200] width 59 height 14
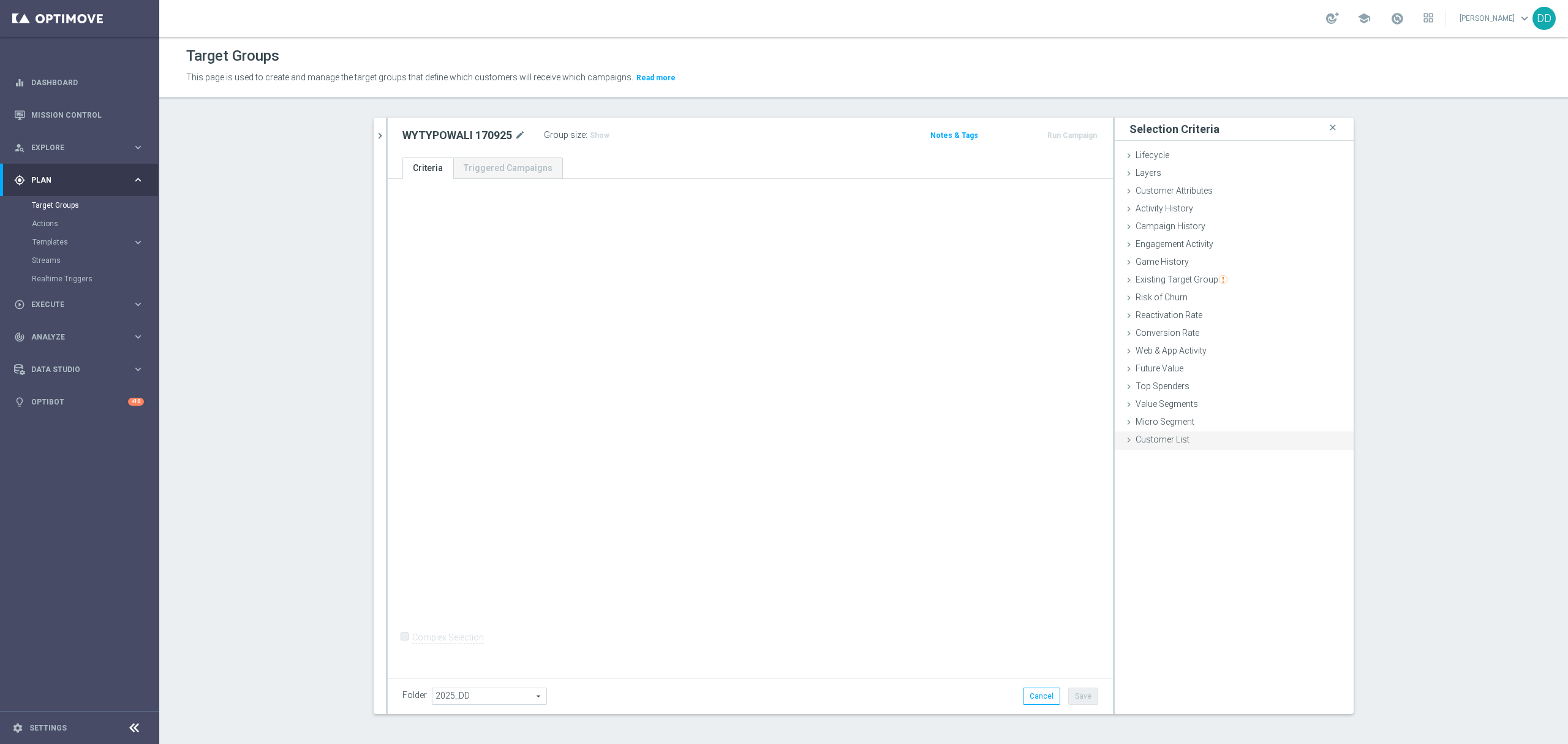
click at [1164, 446] on div "Customer List done" at bounding box center [1234, 441] width 239 height 19
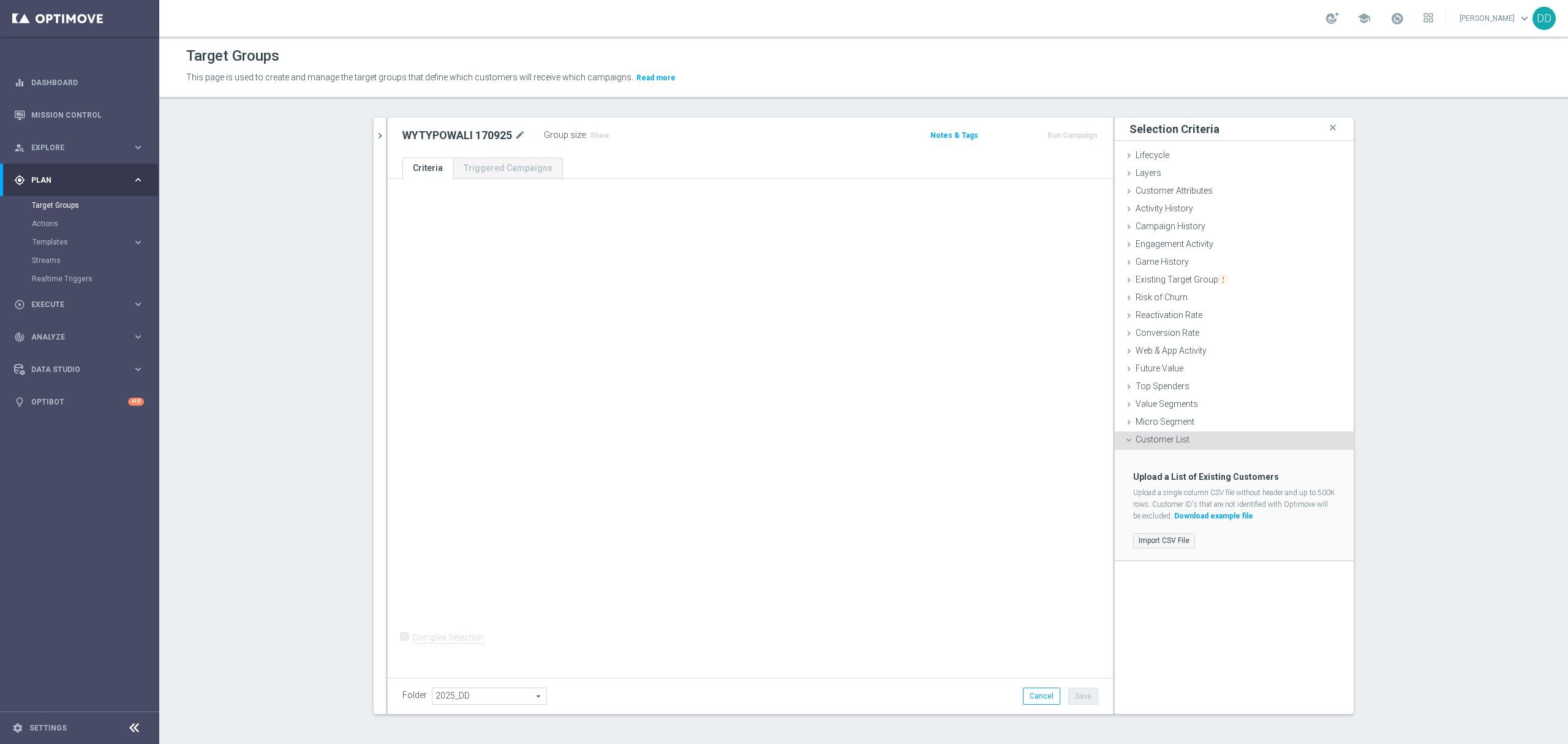
click at [1162, 544] on label "Import CSV File" at bounding box center [1164, 540] width 62 height 15
click at [0, 0] on input "Import CSV File" at bounding box center [0, 0] width 0 height 0
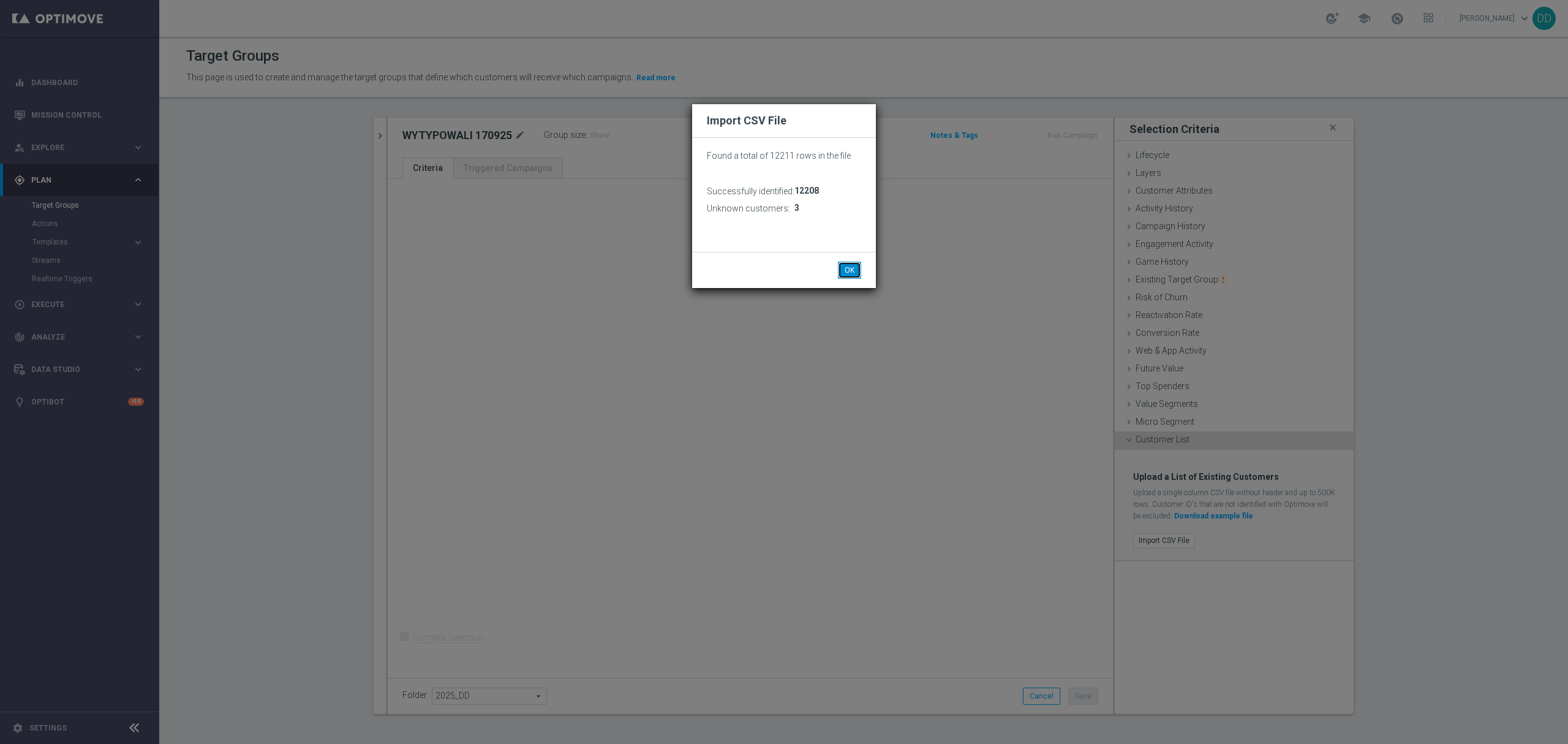
click at [854, 273] on button "OK" at bounding box center [849, 270] width 23 height 17
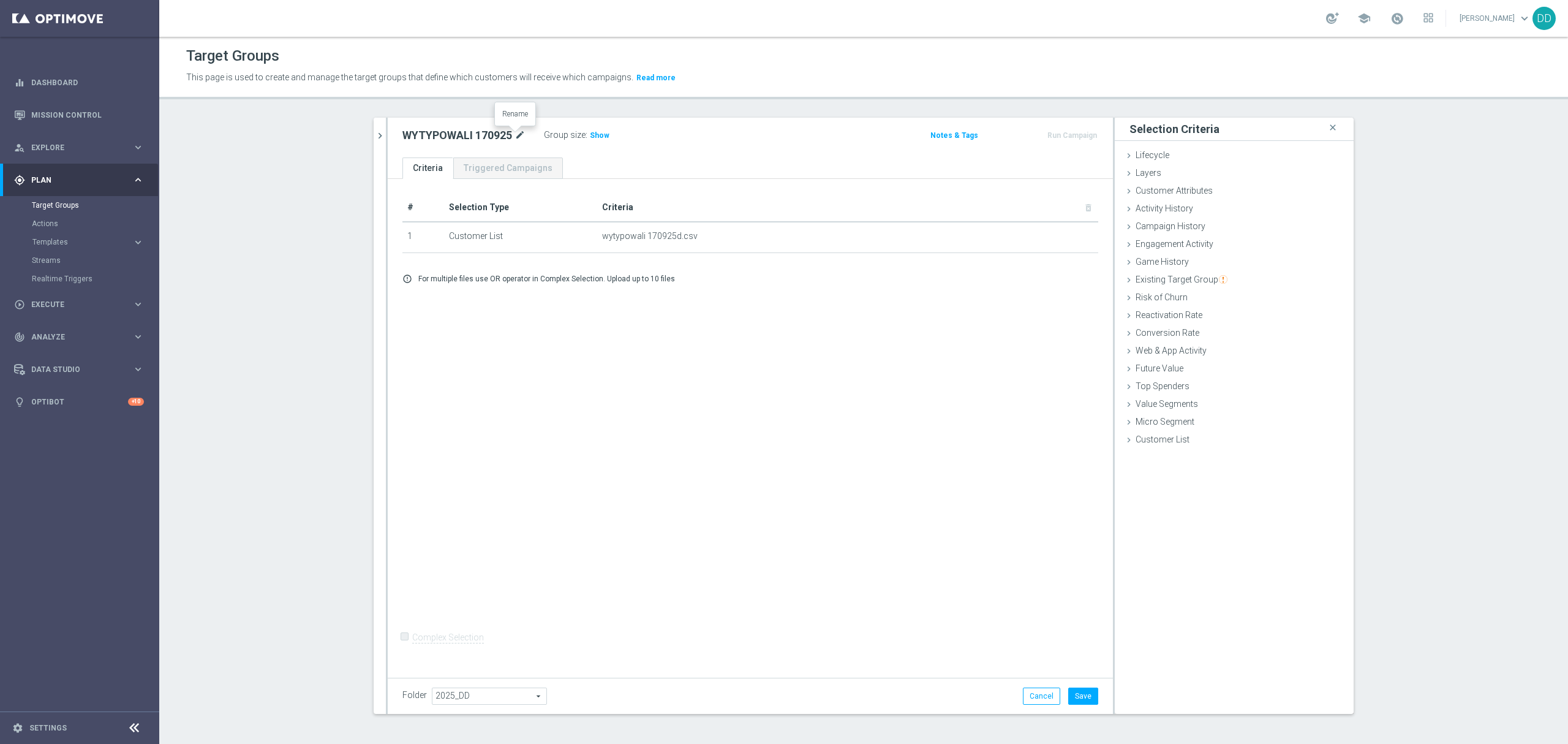
click at [518, 137] on icon "mode_edit" at bounding box center [520, 135] width 11 height 14
click at [1068, 702] on button "Save" at bounding box center [1083, 696] width 30 height 17
click at [374, 140] on icon "chevron_right" at bounding box center [380, 136] width 11 height 11
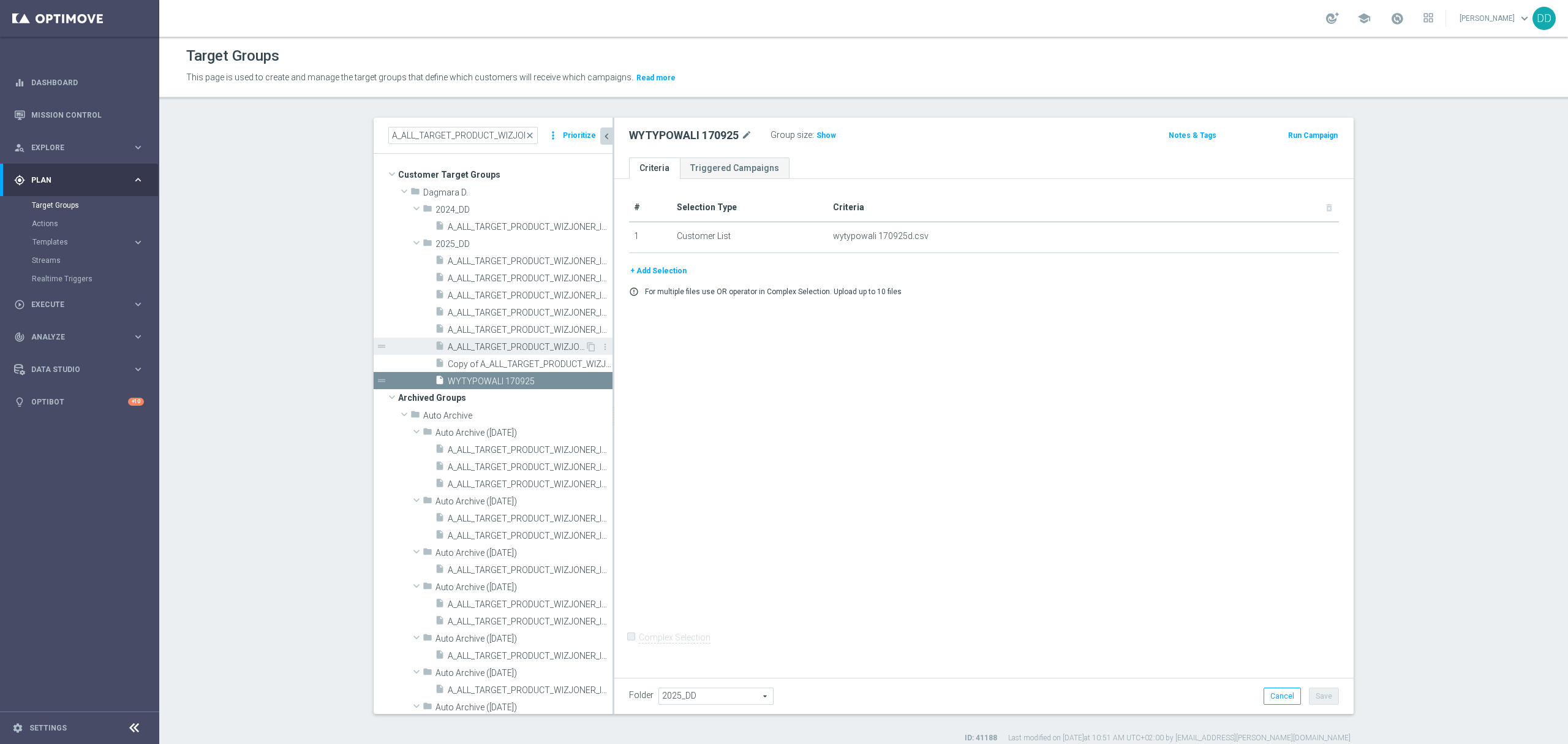
click at [477, 347] on span "A_ALL_TARGET_PRODUCT_WIZJONER_INAPP_230625" at bounding box center [516, 347] width 137 height 11
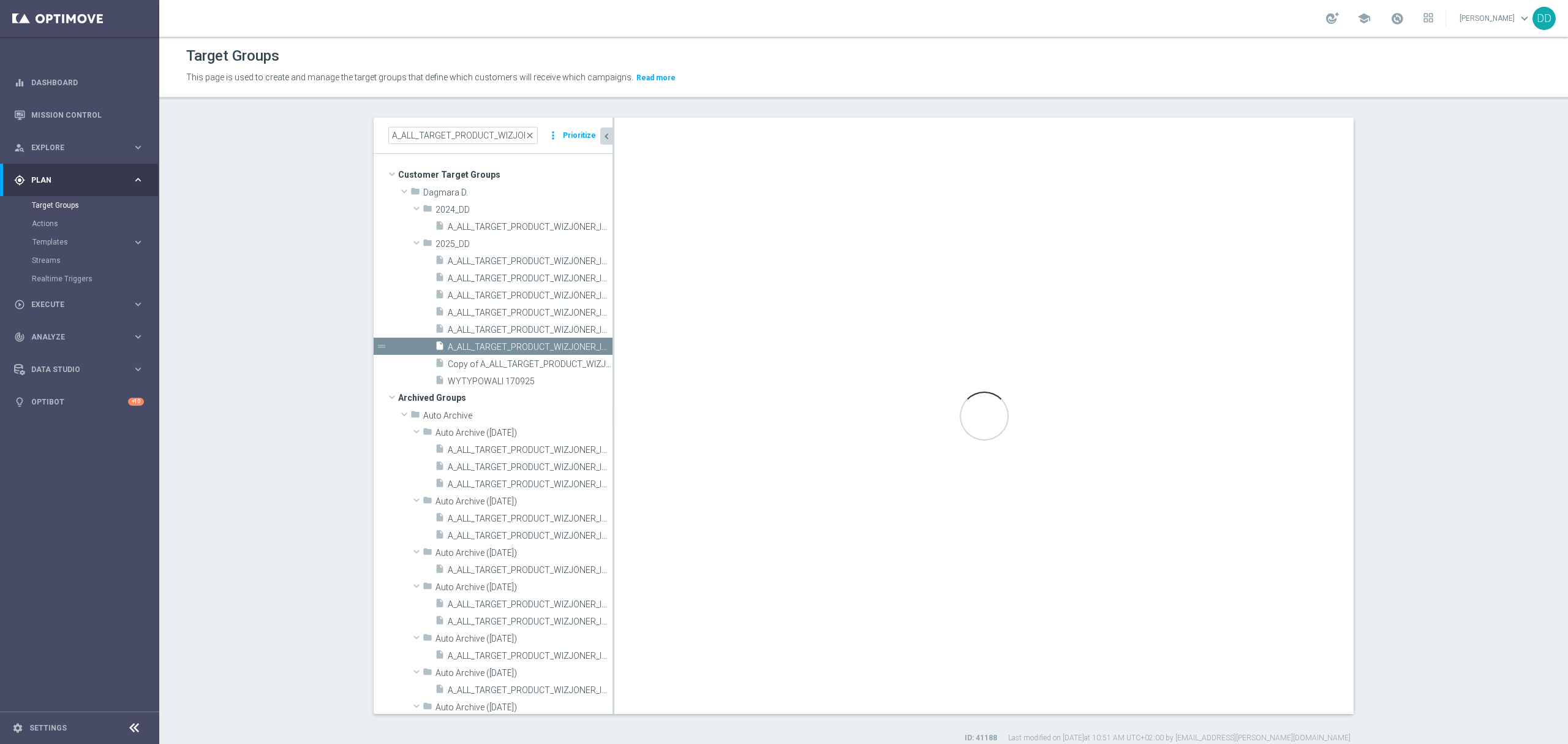
checkbox input "true"
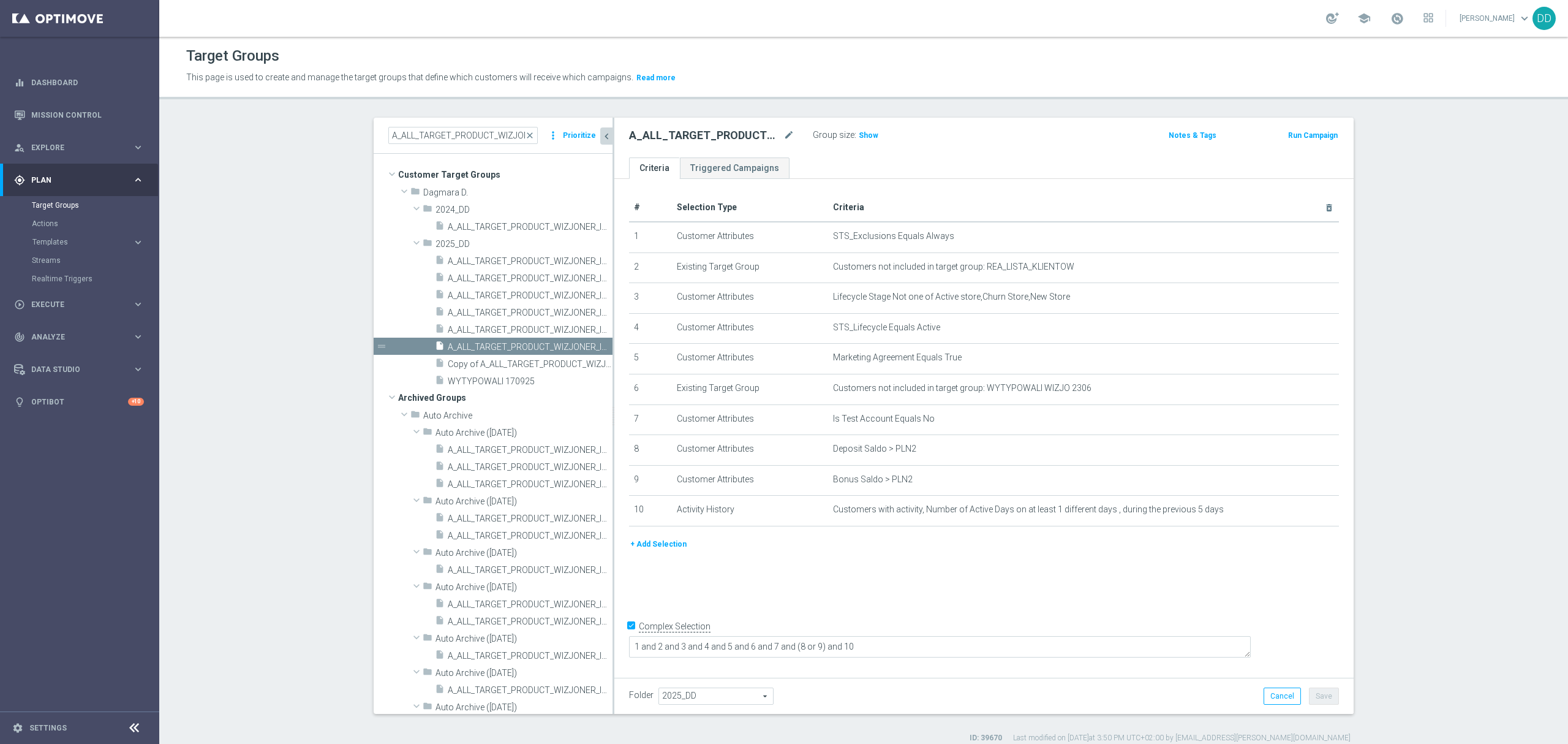
click at [630, 551] on button "+ Add Selection" at bounding box center [658, 544] width 59 height 14
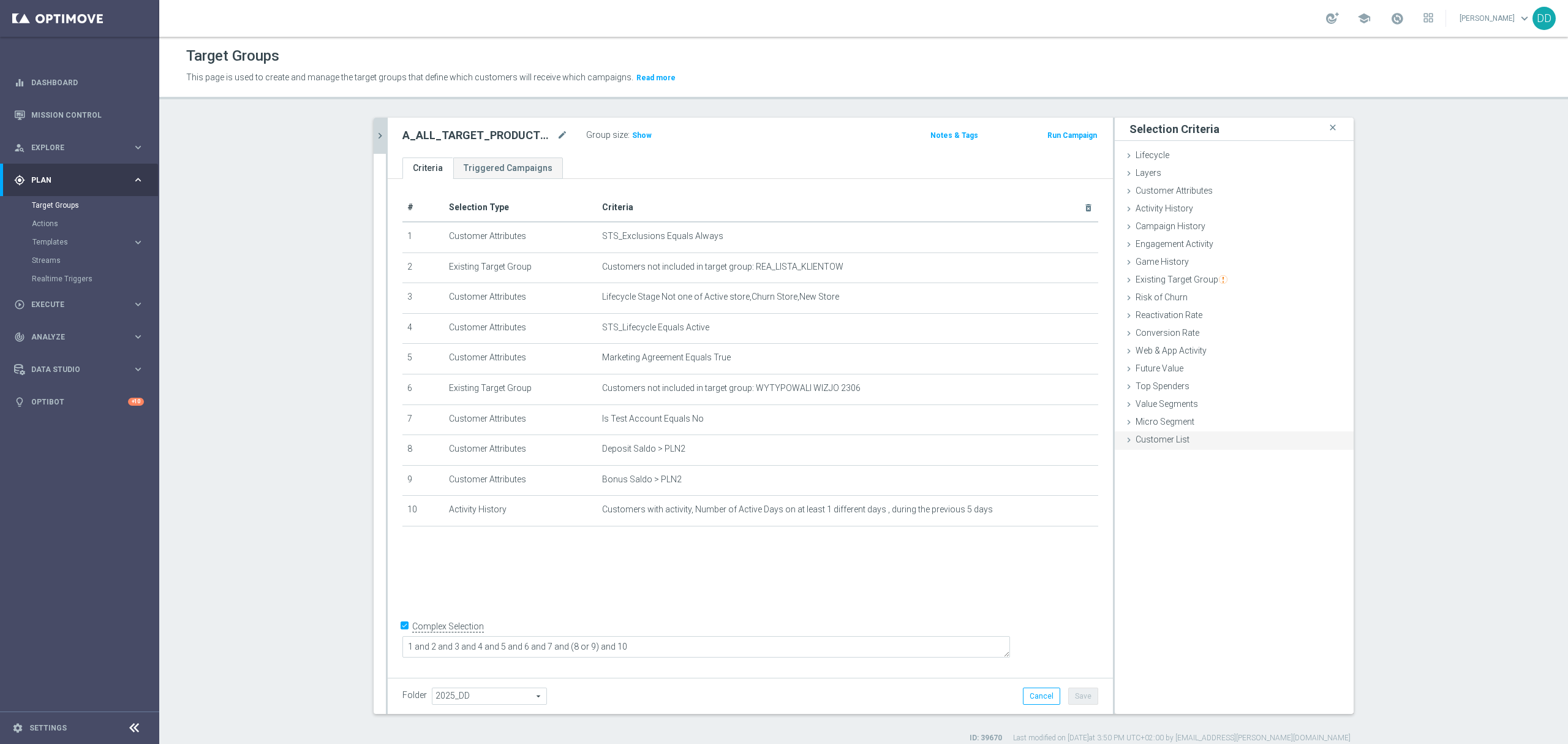
click at [1148, 437] on span "Customer List" at bounding box center [1162, 440] width 54 height 10
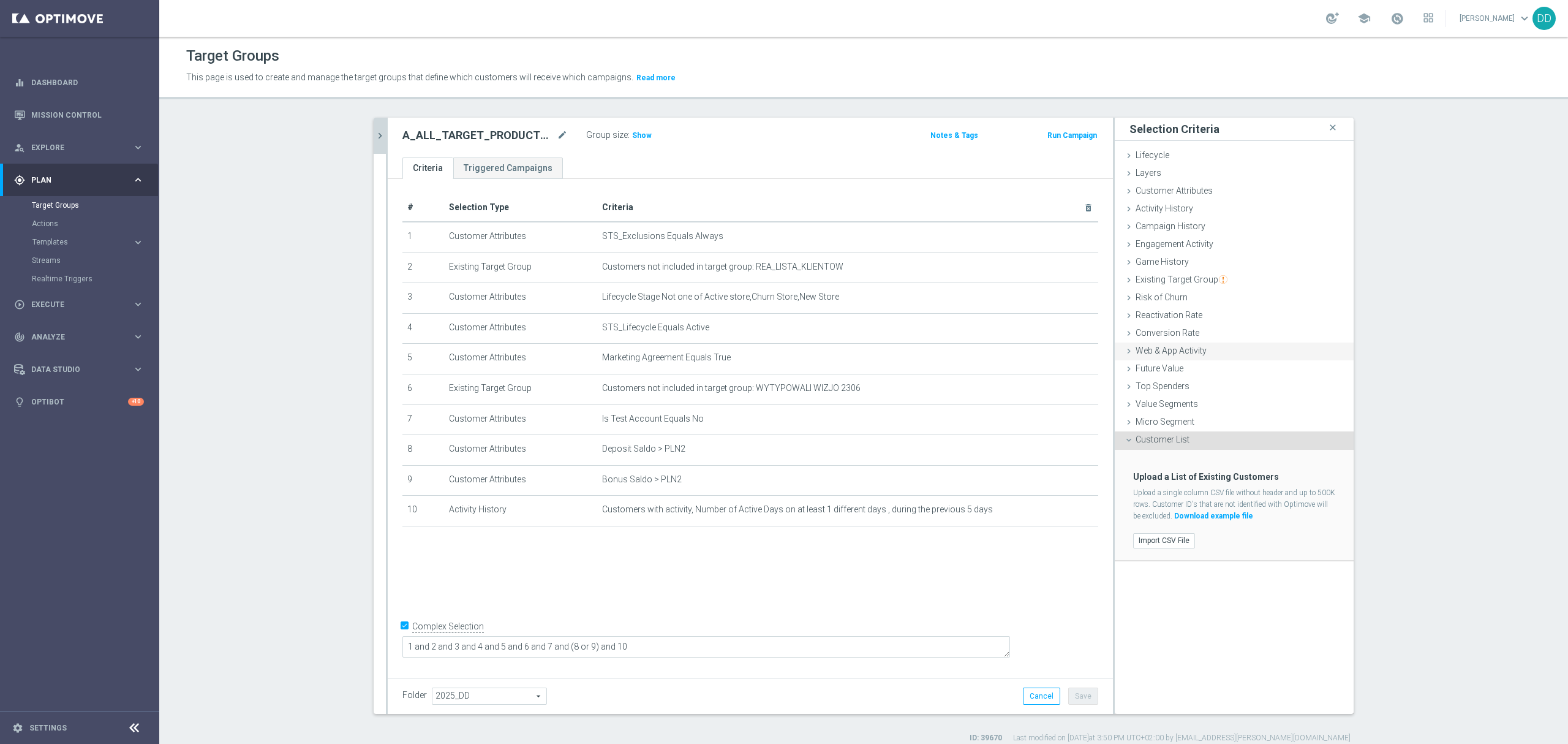
click at [1174, 352] on span "Web & App Activity" at bounding box center [1171, 350] width 71 height 10
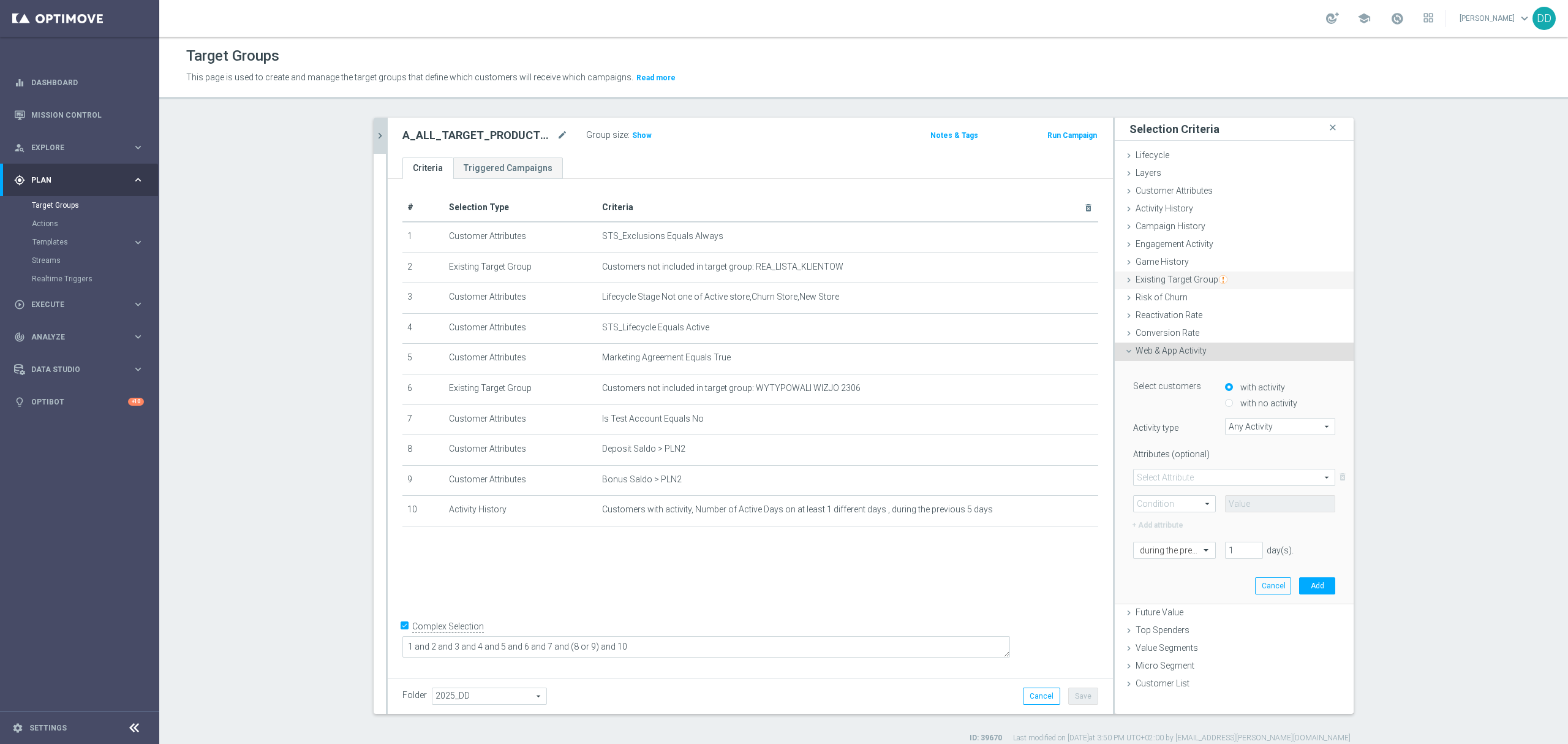
click at [1155, 277] on span "Existing Target Group" at bounding box center [1182, 279] width 92 height 10
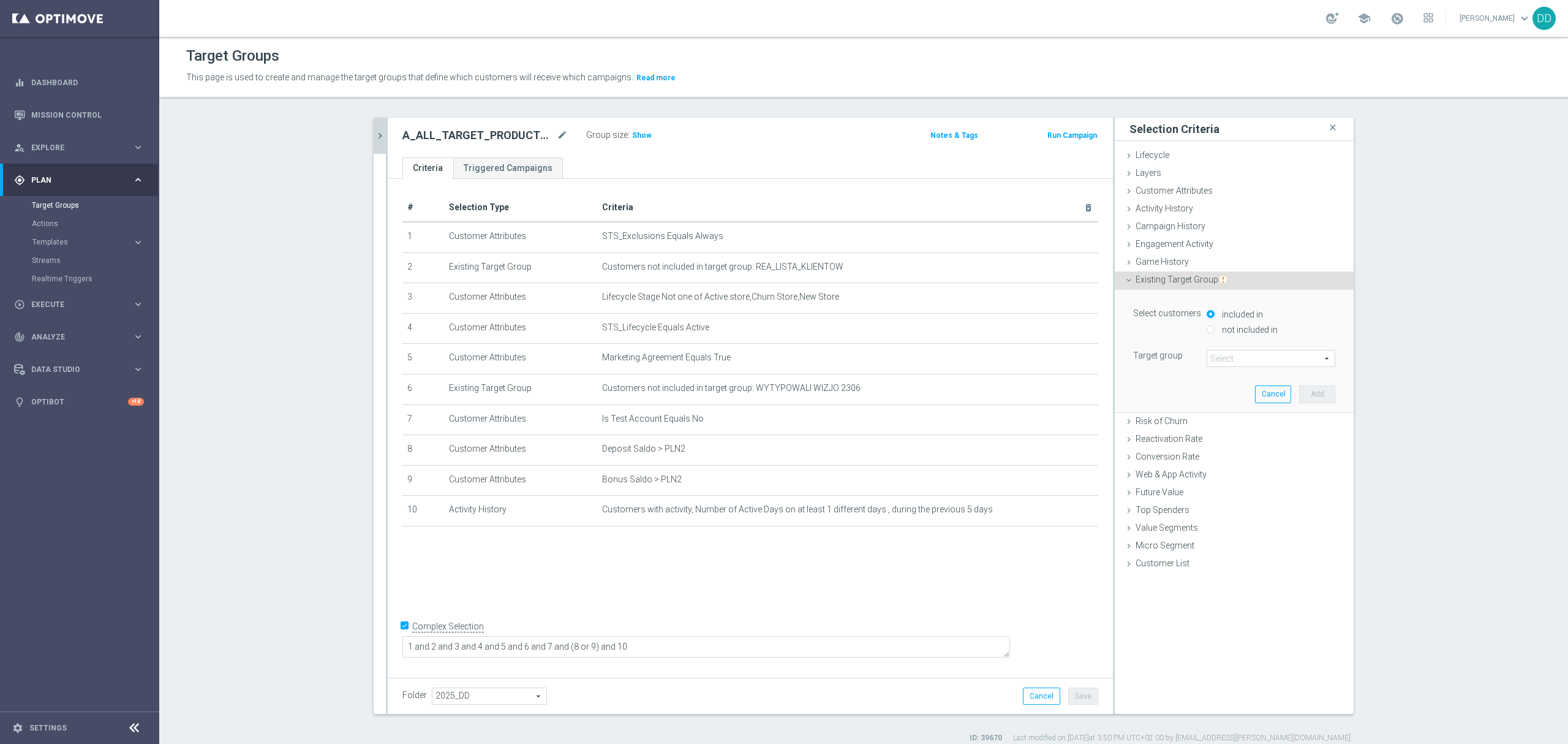
click at [1243, 326] on label "not included in" at bounding box center [1249, 329] width 59 height 11
click at [1215, 326] on input "not included in" at bounding box center [1210, 329] width 8 height 8
radio input "true"
click at [1243, 361] on span at bounding box center [1271, 358] width 127 height 16
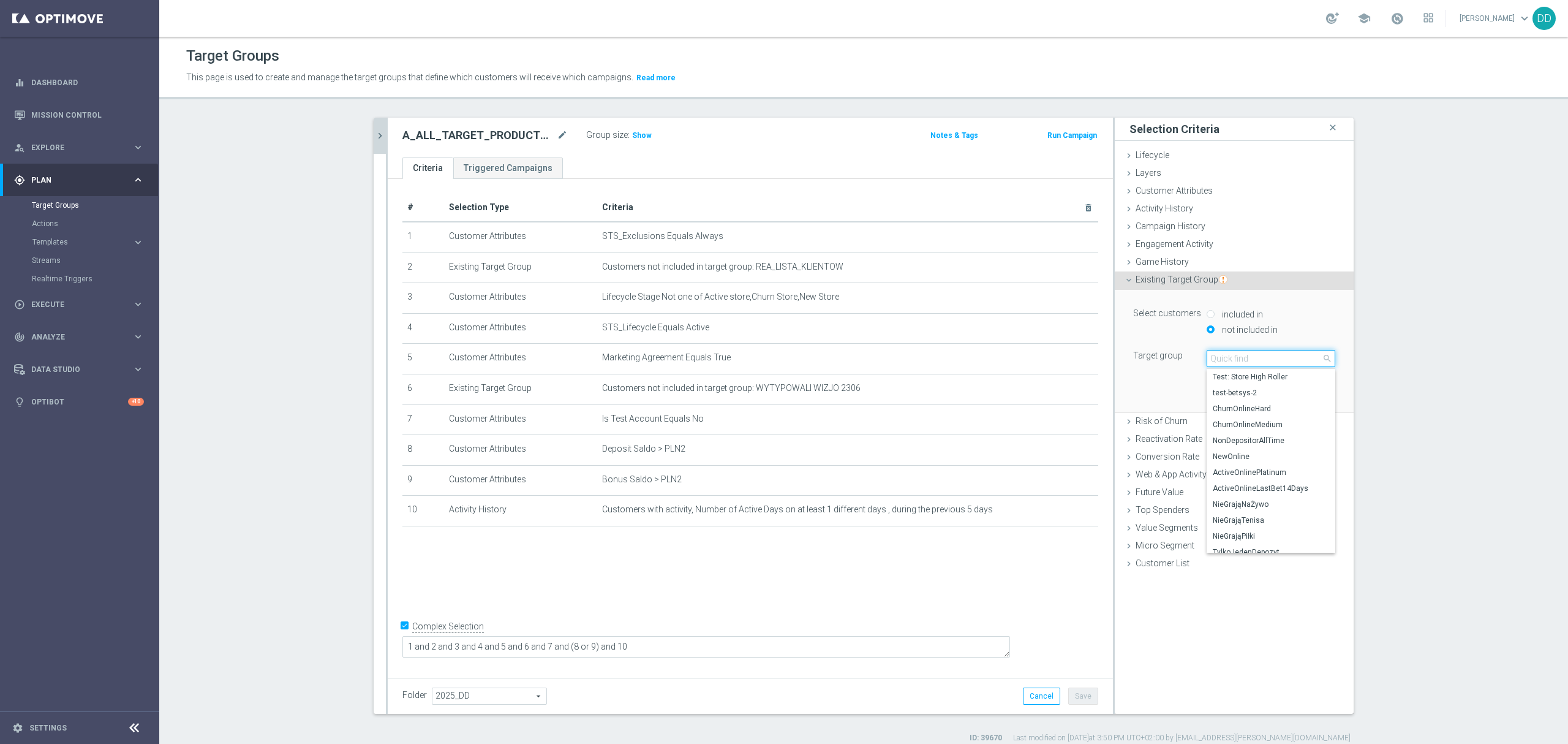
click at [1243, 361] on input "search" at bounding box center [1271, 358] width 129 height 17
paste input "WYTYPOWALI 170925"
type input "WYTYPOWALI 170925"
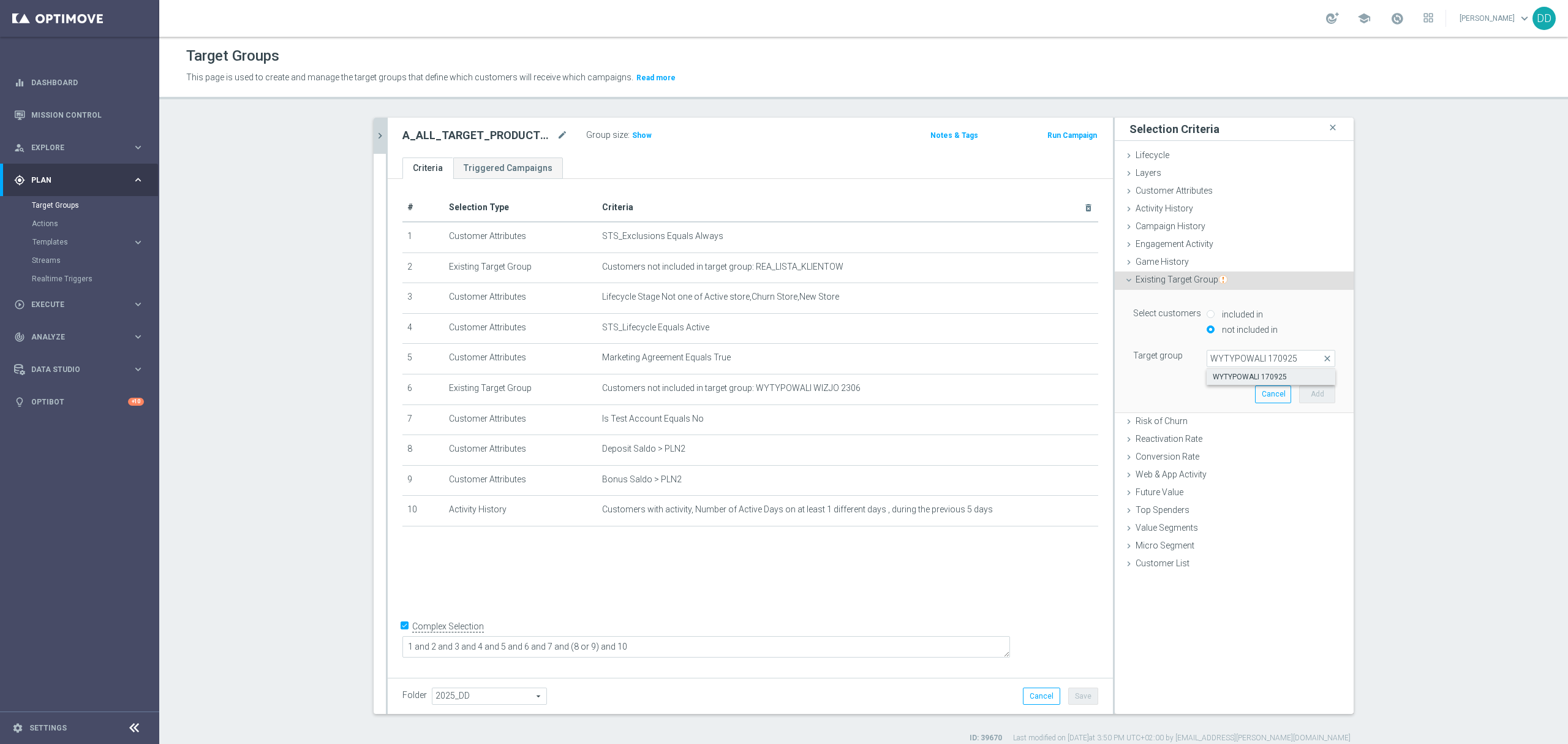
click at [1247, 378] on span "WYTYPOWALI 170925" at bounding box center [1271, 377] width 116 height 10
type input "WYTYPOWALI 170925"
click at [1312, 396] on button "Add" at bounding box center [1317, 394] width 36 height 17
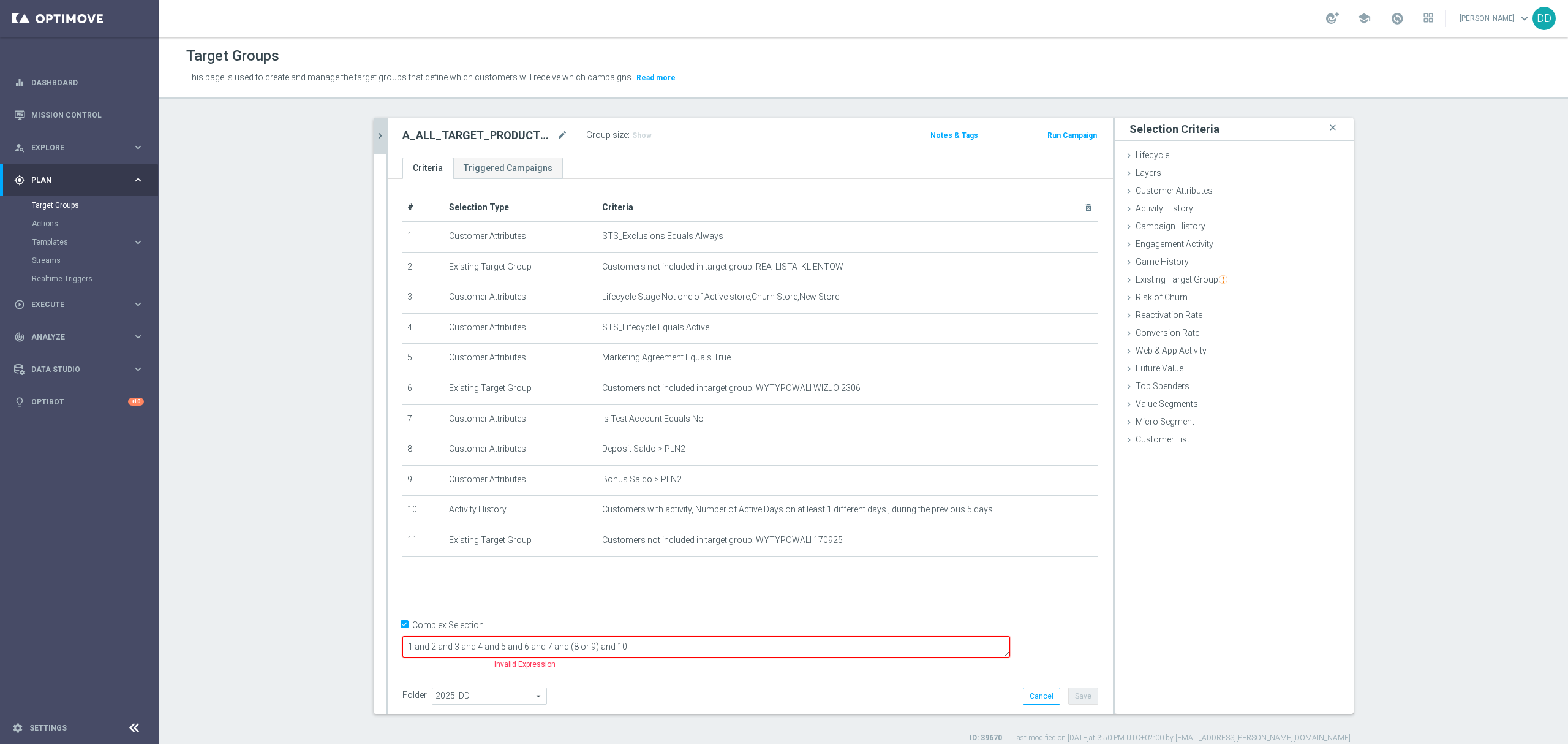
click at [1010, 645] on textarea "1 and 2 and 3 and 4 and 5 and 6 and 7 and (8 or 9) and 10" at bounding box center [706, 647] width 607 height 22
click at [1071, 697] on button "Save" at bounding box center [1083, 696] width 30 height 17
click at [640, 138] on span "Show" at bounding box center [641, 136] width 19 height 9
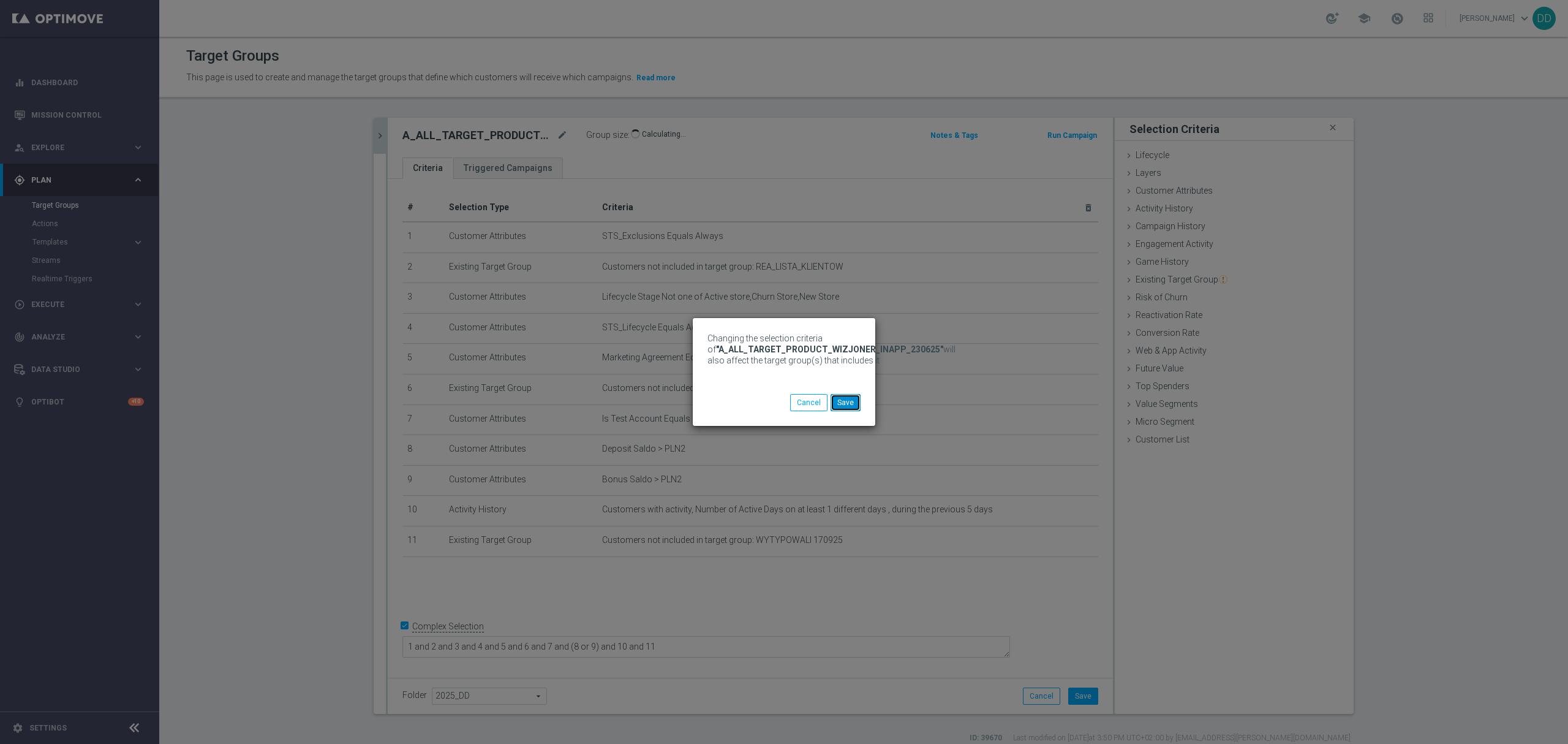
click at [851, 407] on button "Save" at bounding box center [846, 403] width 30 height 17
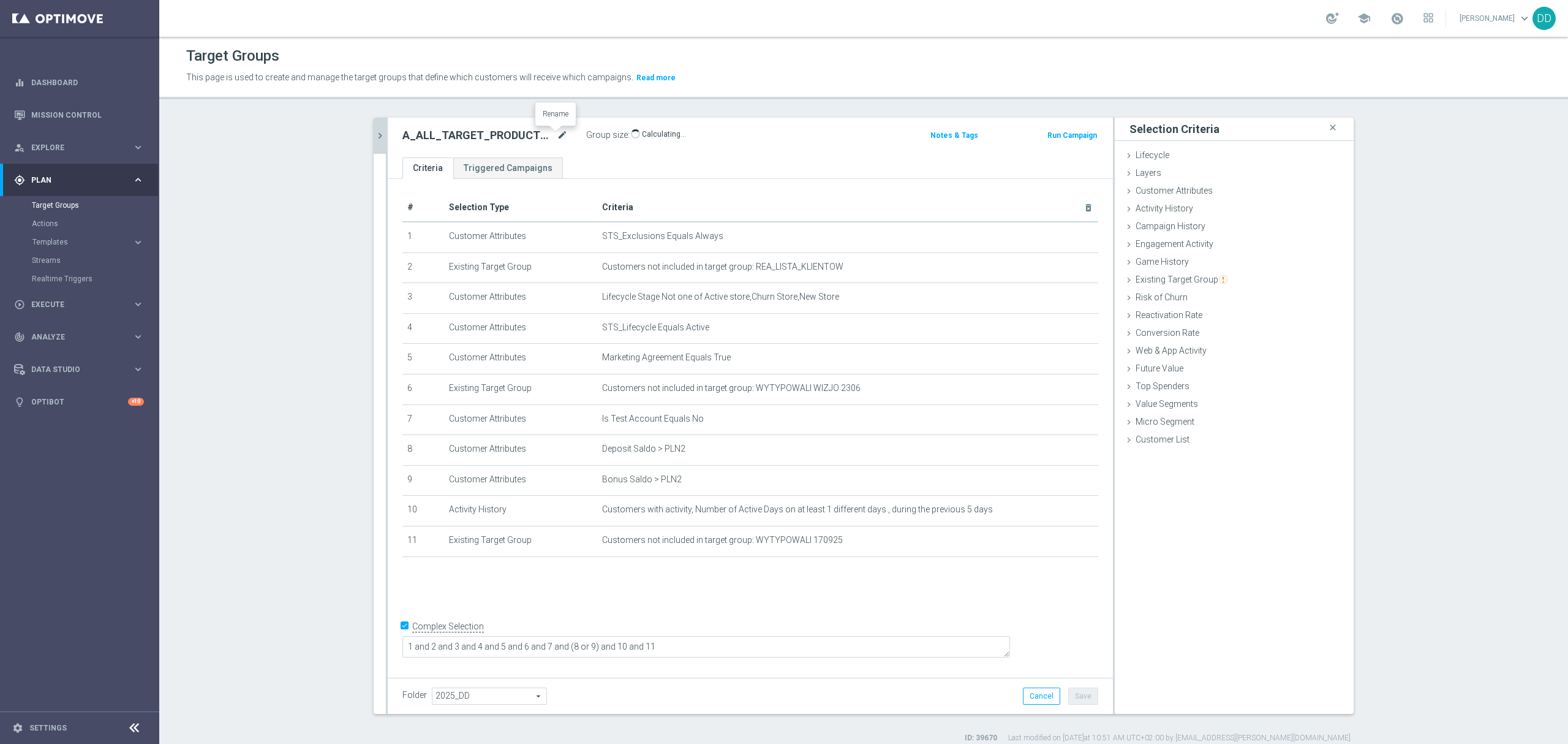
click at [557, 136] on icon "mode_edit" at bounding box center [562, 135] width 11 height 14
click at [1070, 485] on icon "delete_forever" at bounding box center [1074, 480] width 10 height 10
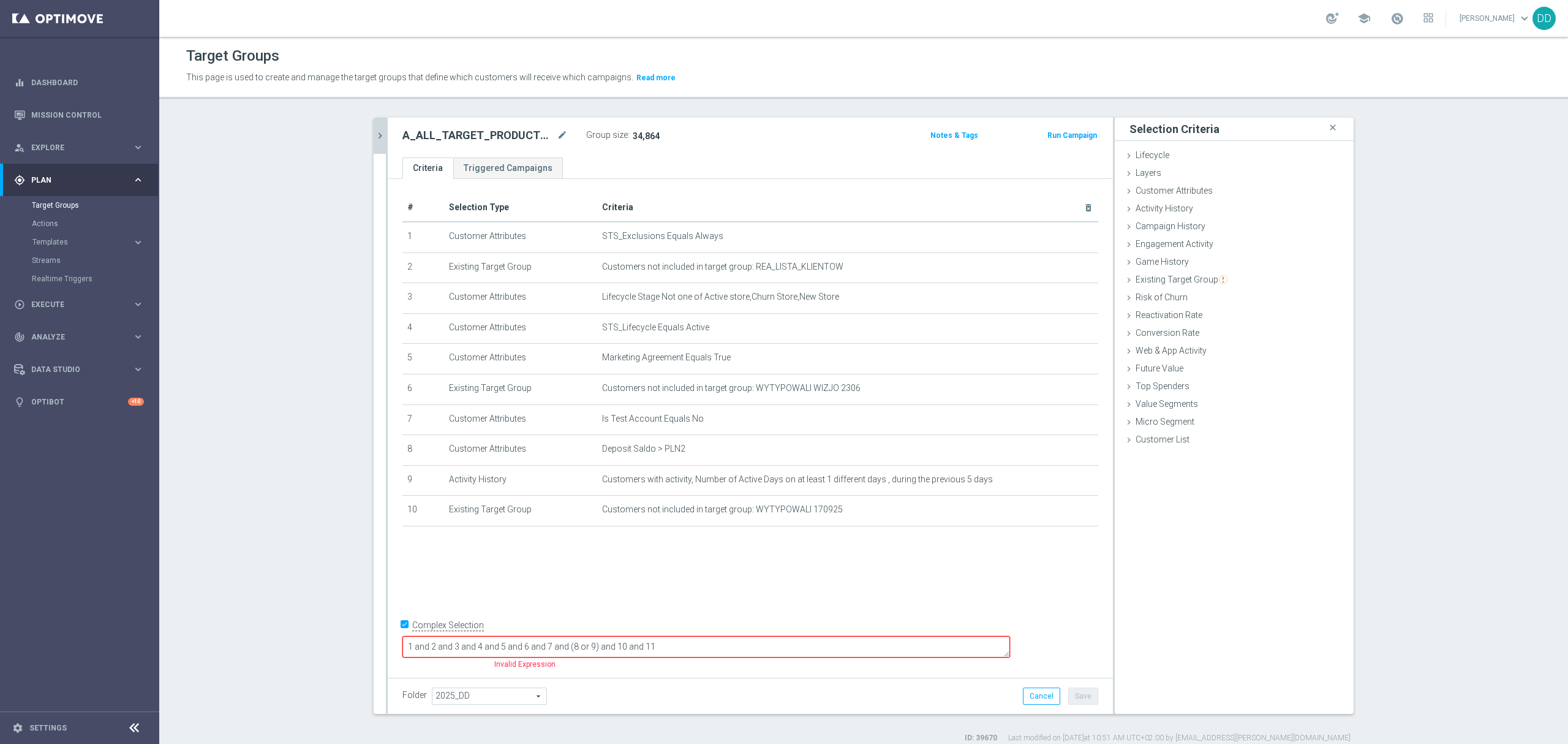
drag, startPoint x: 678, startPoint y: 646, endPoint x: 653, endPoint y: 646, distance: 25.0
click at [653, 646] on textarea "1 and 2 and 3 and 4 and 5 and 6 and 7 and (8 or 9) and 10 and 11" at bounding box center [706, 647] width 607 height 22
drag, startPoint x: 676, startPoint y: 648, endPoint x: 801, endPoint y: 645, distance: 125.0
click at [801, 645] on textarea "1 and 2 and 3 and 4 and 5 and 6 and 7 and 8 and 10 and 11" at bounding box center [706, 647] width 607 height 22
click at [1081, 701] on button "Save" at bounding box center [1083, 696] width 30 height 17
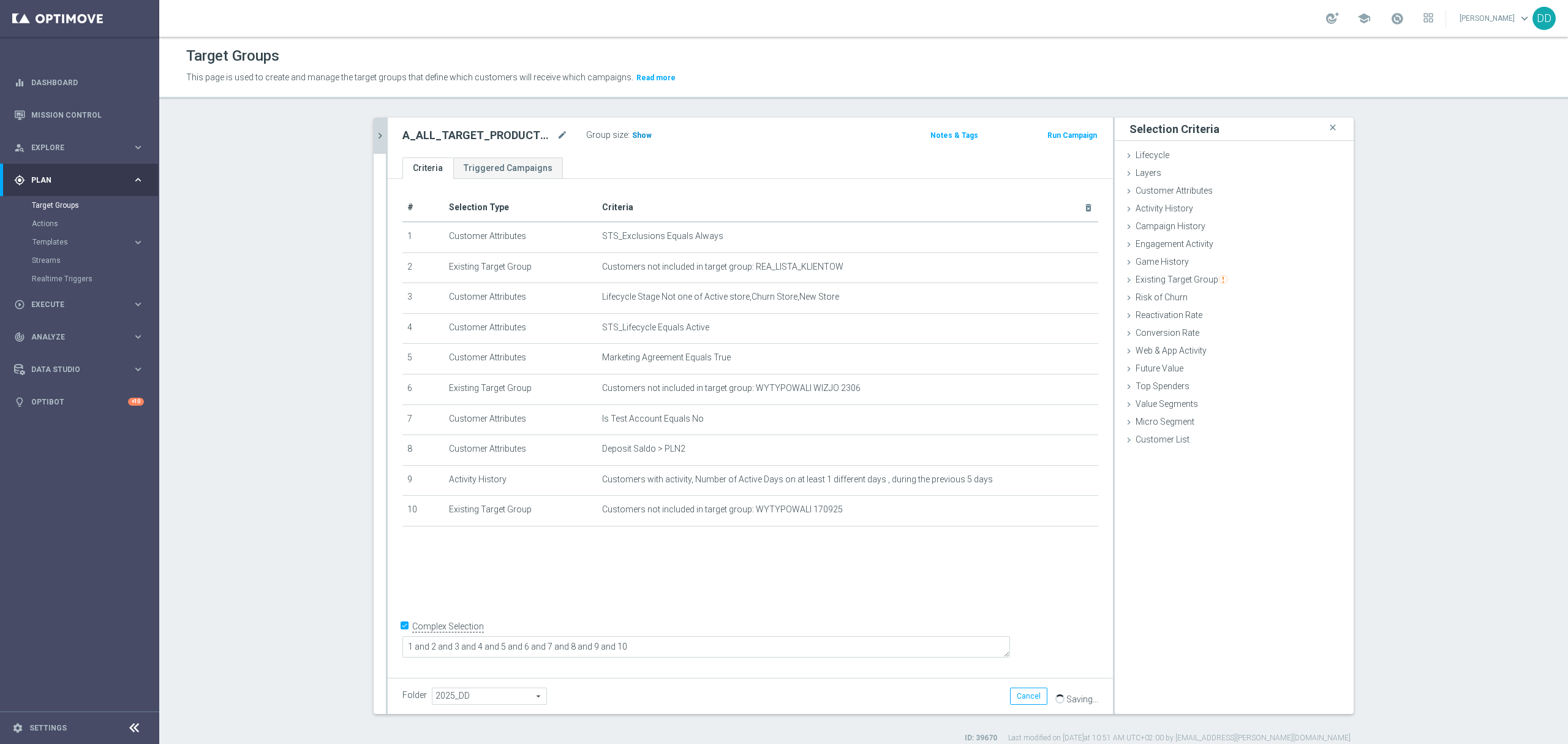
click at [632, 136] on span "Show" at bounding box center [641, 136] width 19 height 9
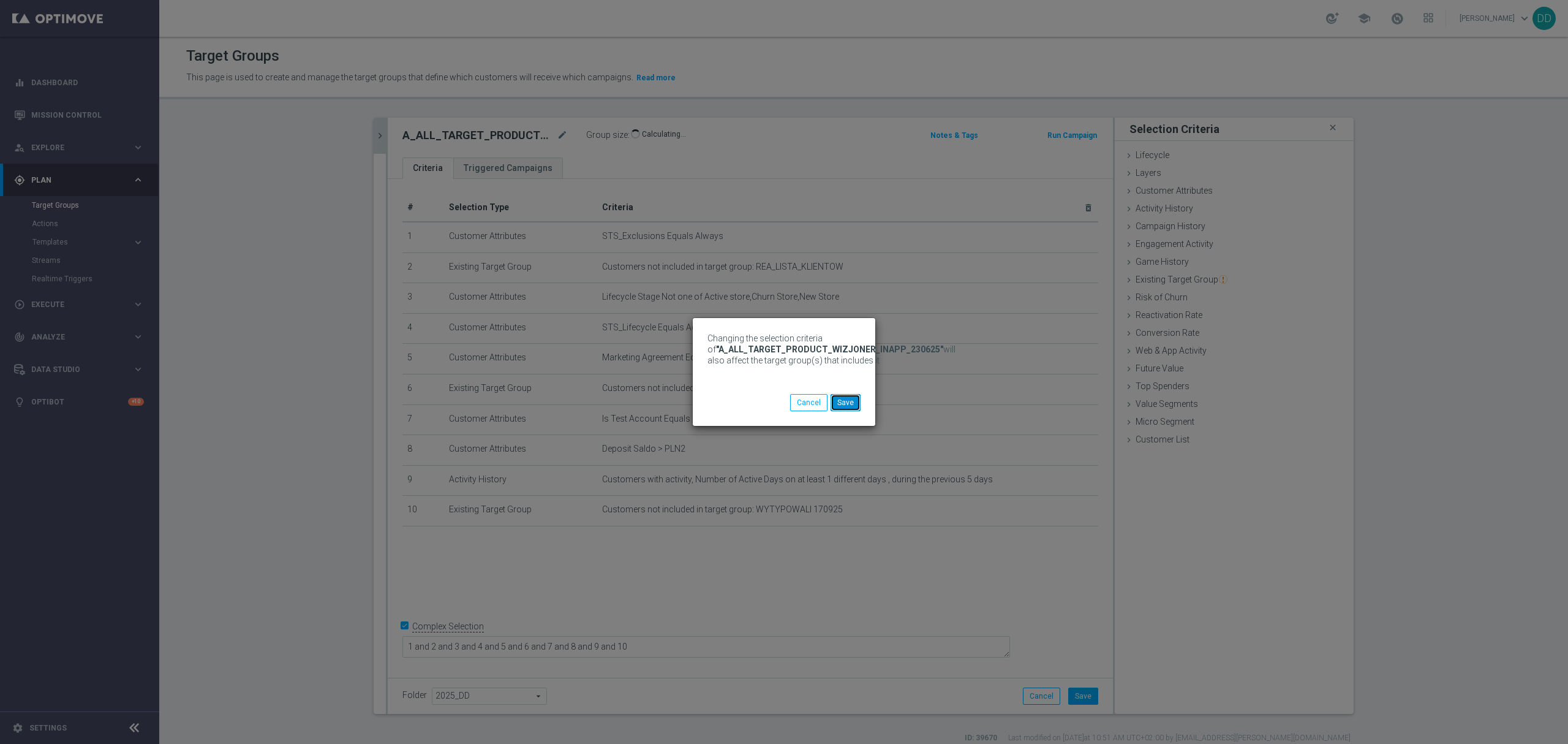
click at [855, 405] on button "Save" at bounding box center [846, 403] width 30 height 17
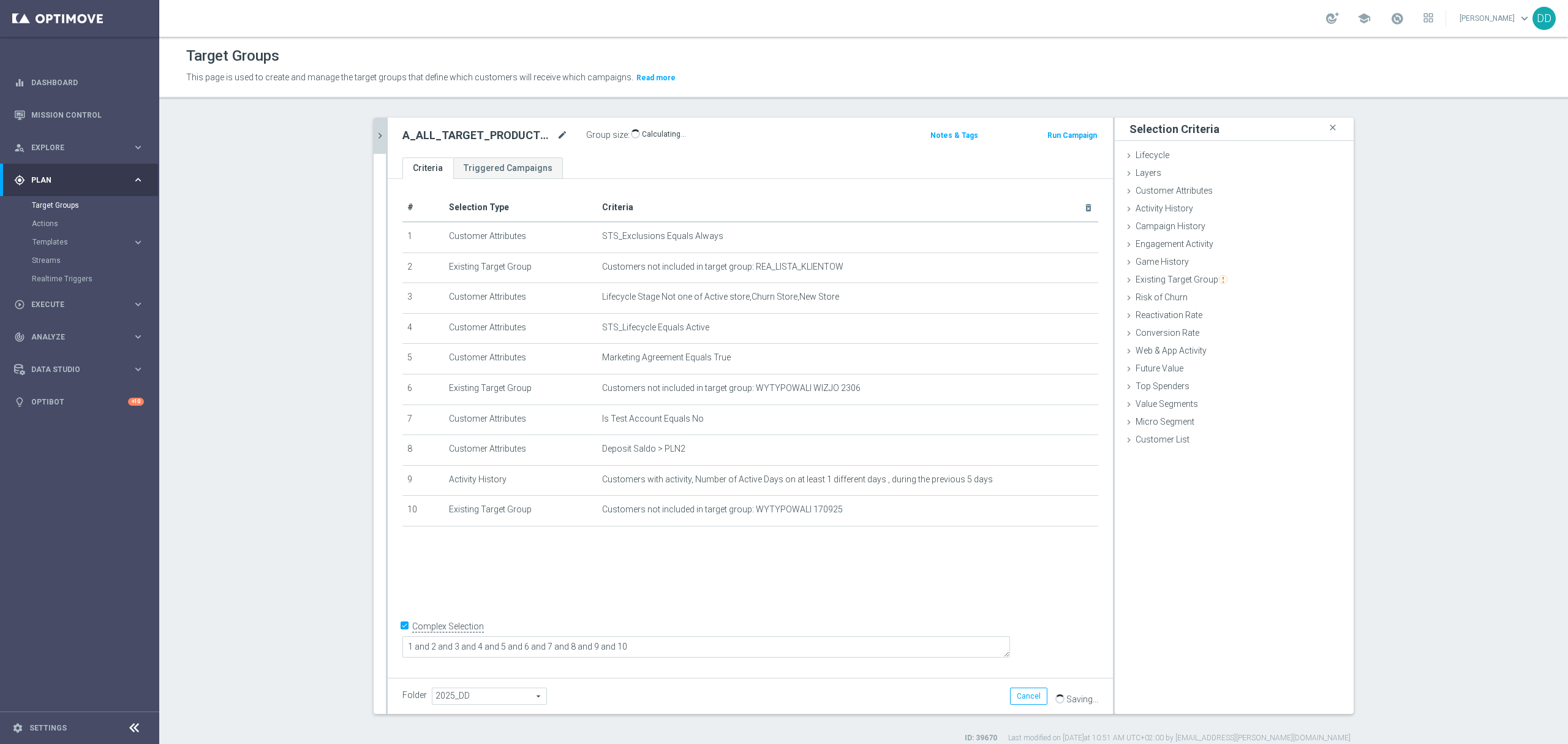
click at [560, 133] on icon "mode_edit" at bounding box center [562, 135] width 11 height 14
click at [560, 133] on input "A_ALL_TARGET_PRODUCT_WIZJONER_INAPP_230625" at bounding box center [485, 136] width 165 height 17
click at [373, 144] on button "chevron_right" at bounding box center [379, 136] width 12 height 36
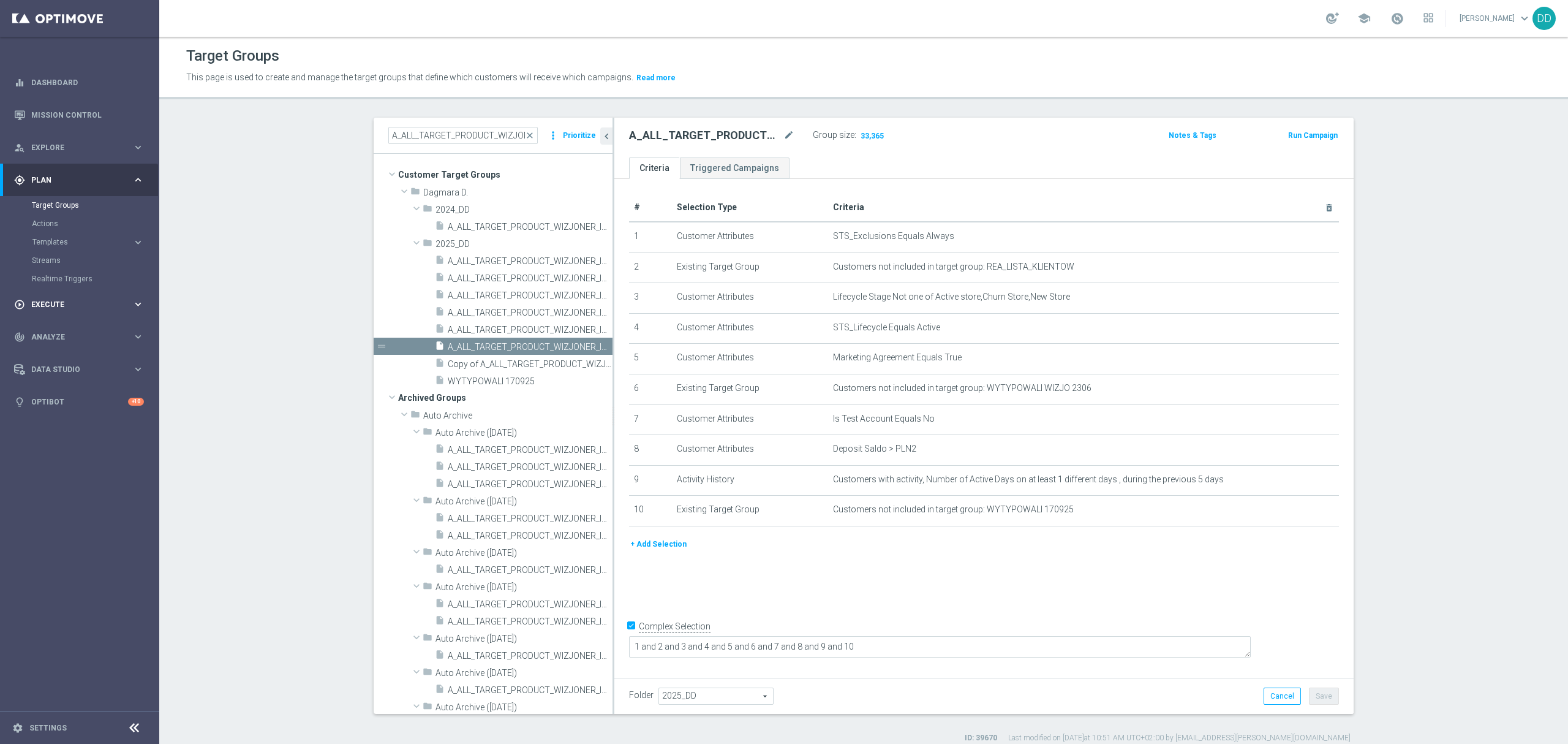
click at [79, 302] on span "Execute" at bounding box center [82, 304] width 101 height 7
click at [783, 133] on icon "mode_edit" at bounding box center [788, 135] width 11 height 14
click at [518, 332] on span "A_ALL_TARGET_PRODUCT_WIZJONER_INAPP_170925" at bounding box center [516, 330] width 137 height 11
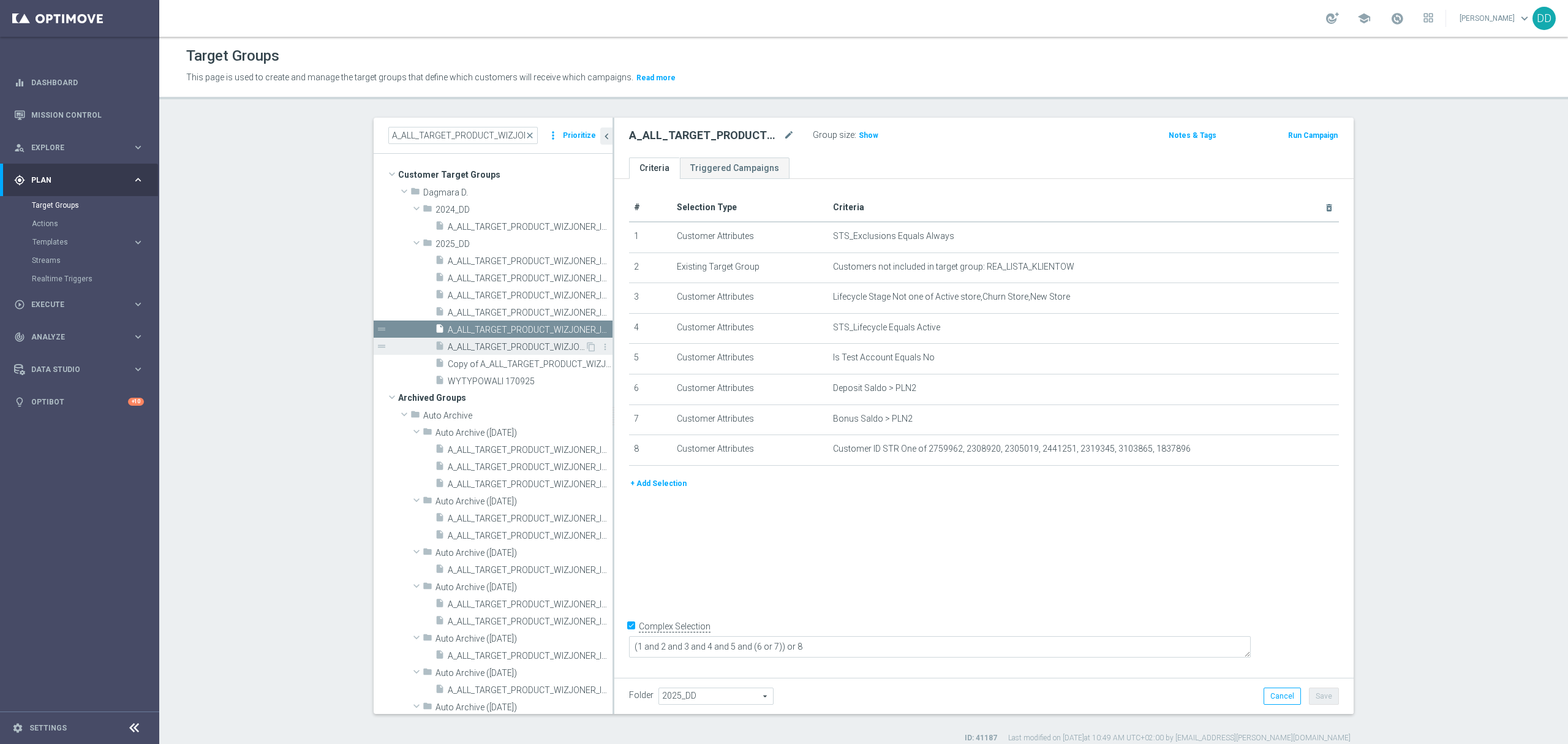
click at [520, 348] on span "A_ALL_TARGET_PRODUCT_WIZJONER_INAPP_230625" at bounding box center [516, 347] width 137 height 11
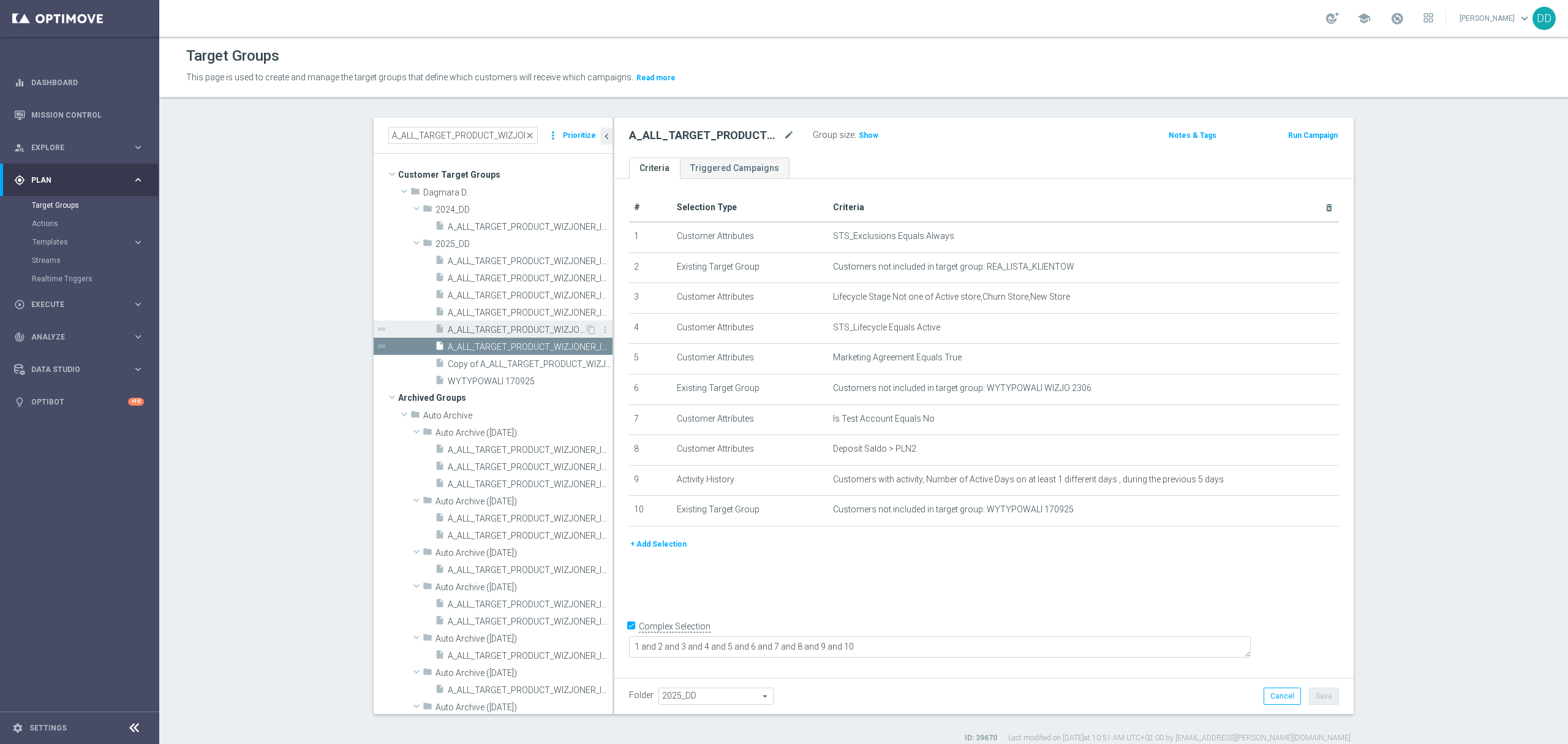
click at [520, 335] on span "A_ALL_TARGET_PRODUCT_WIZJONER_INAPP_170925" at bounding box center [516, 330] width 137 height 11
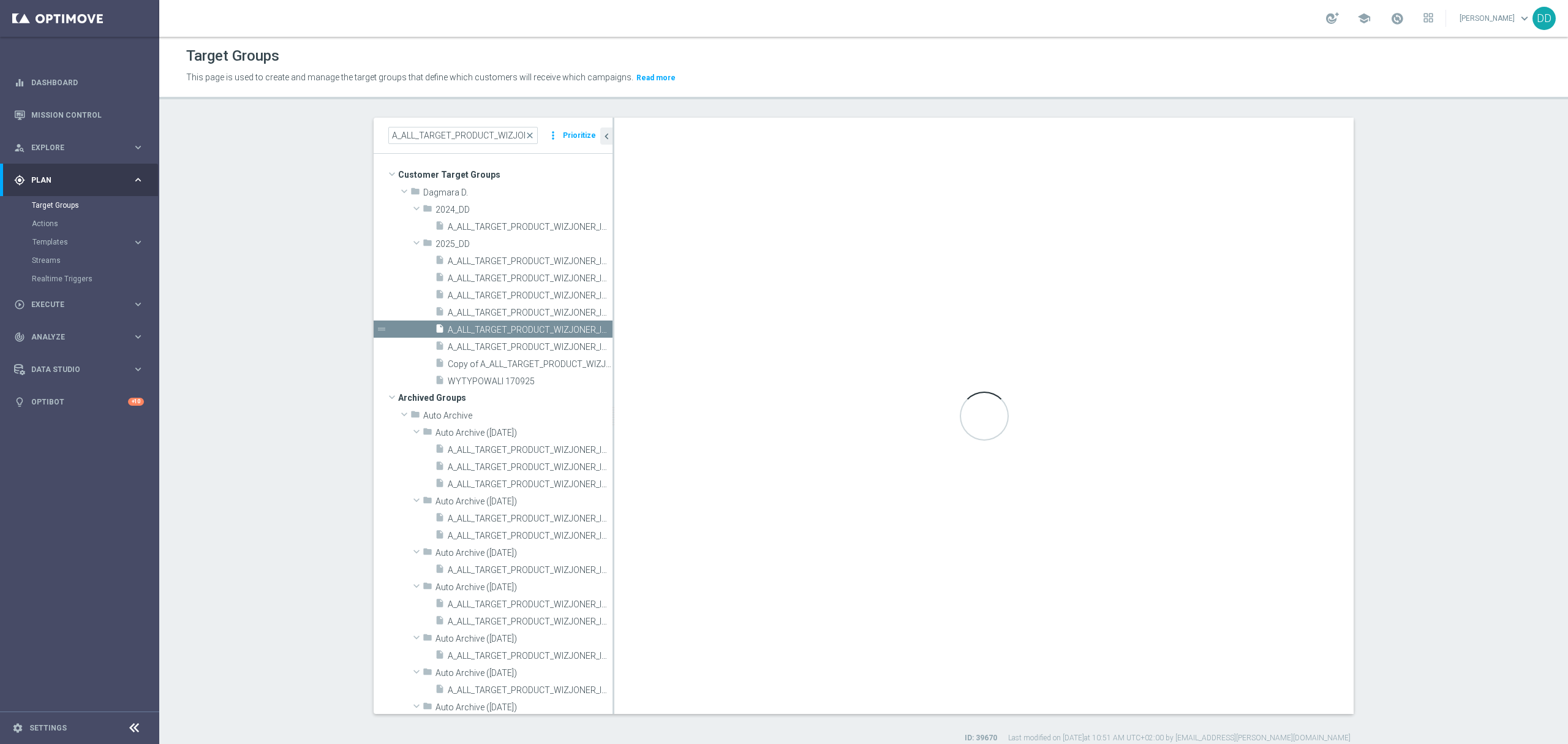
type textarea "(1 and 2 and 3 and 4 and 5 and (6 or 7)) or 8"
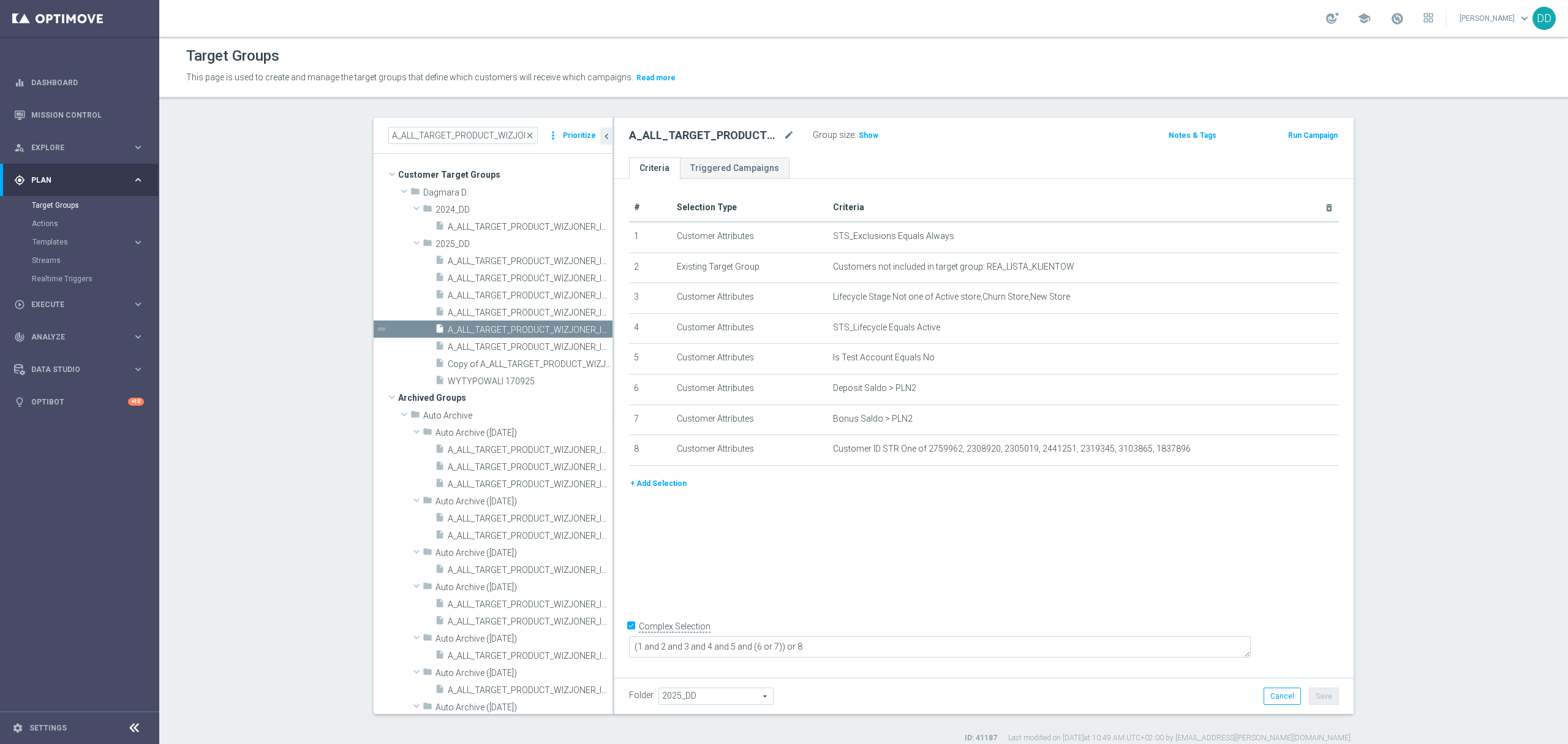
click at [666, 490] on button "+ Add Selection" at bounding box center [658, 483] width 59 height 14
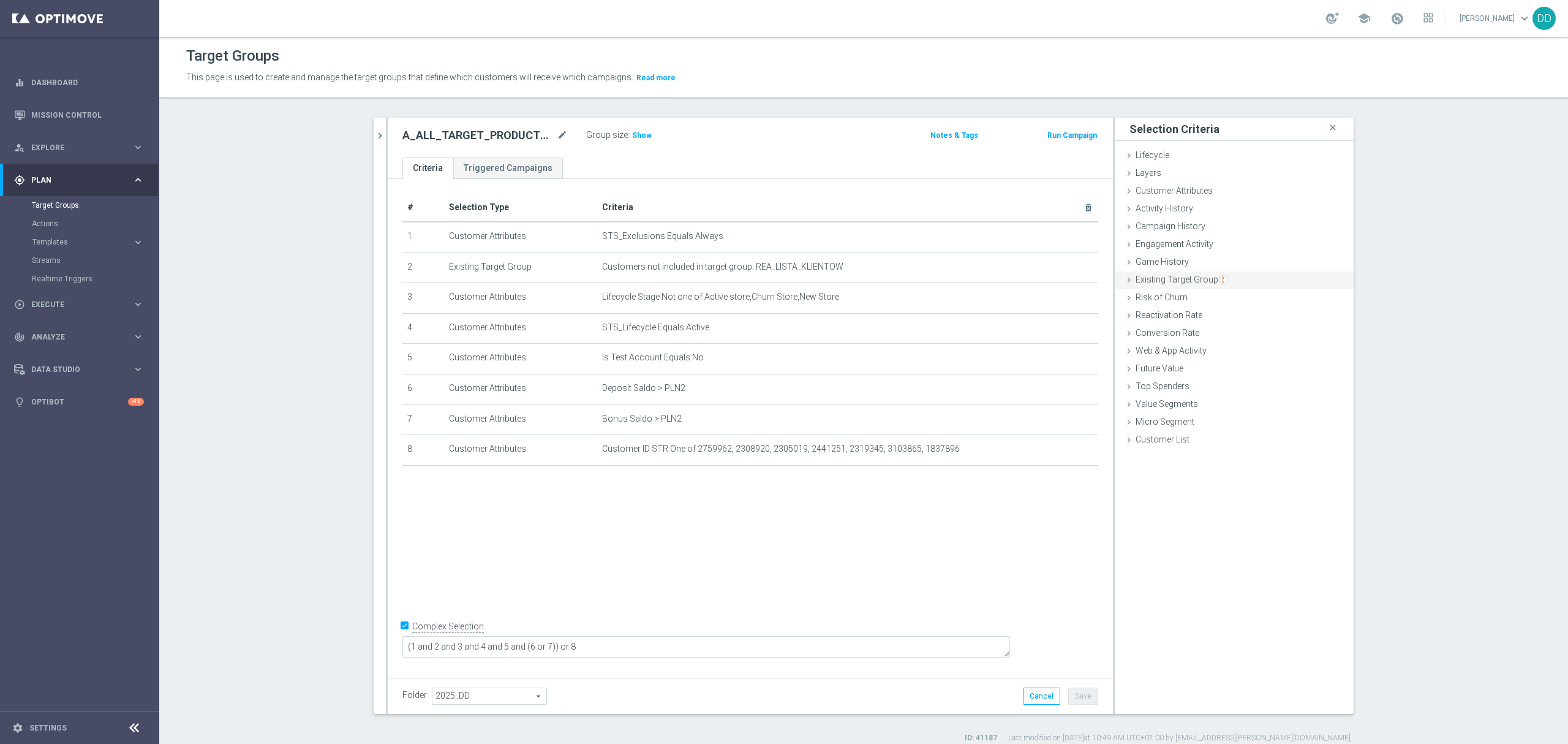
click at [1181, 281] on span "Existing Target Group" at bounding box center [1182, 279] width 92 height 10
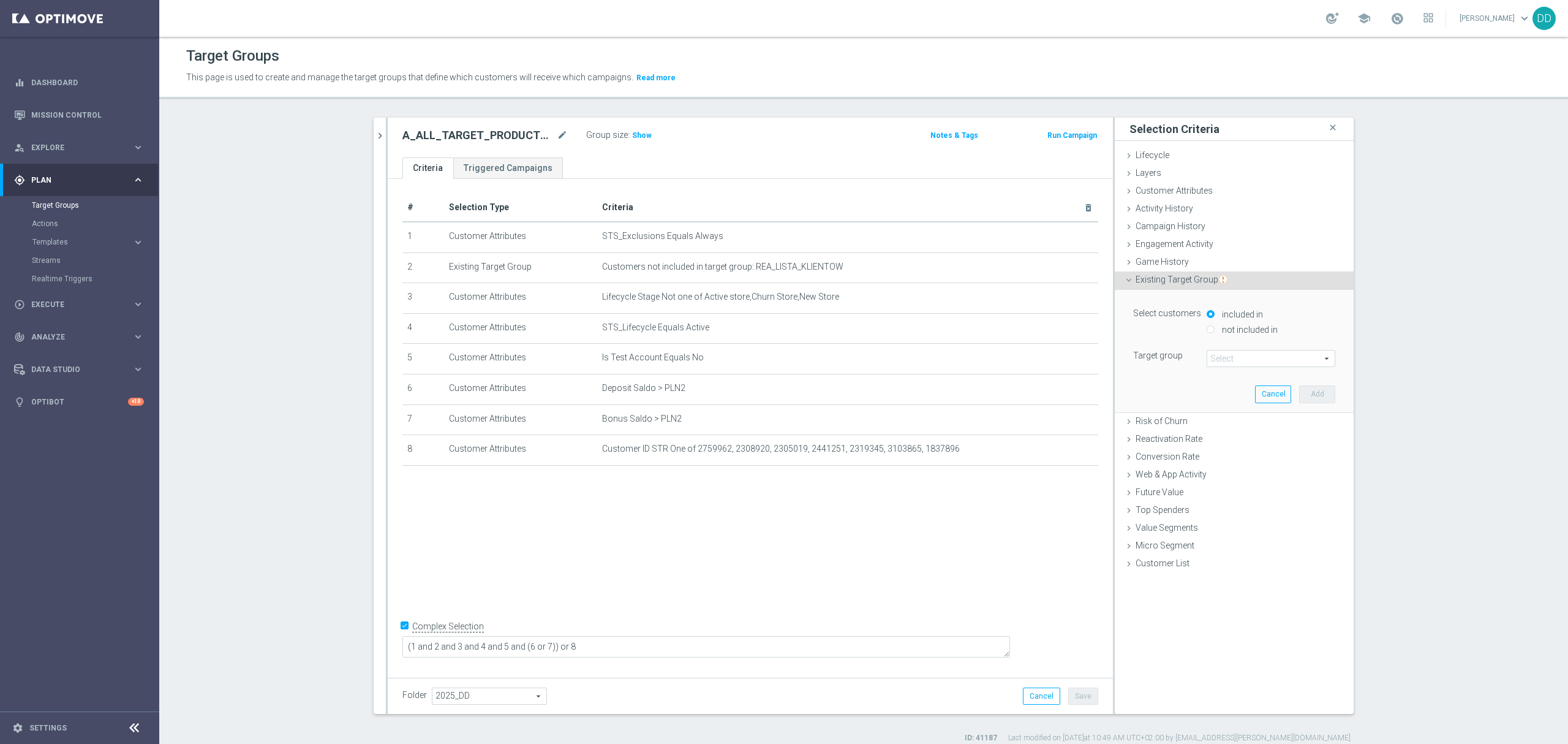
click at [1224, 326] on label "not included in" at bounding box center [1249, 329] width 59 height 11
click at [1215, 326] on input "not included in" at bounding box center [1210, 329] width 8 height 8
radio input "true"
click at [1233, 367] on div "Select arrow_drop_down search" at bounding box center [1271, 358] width 129 height 17
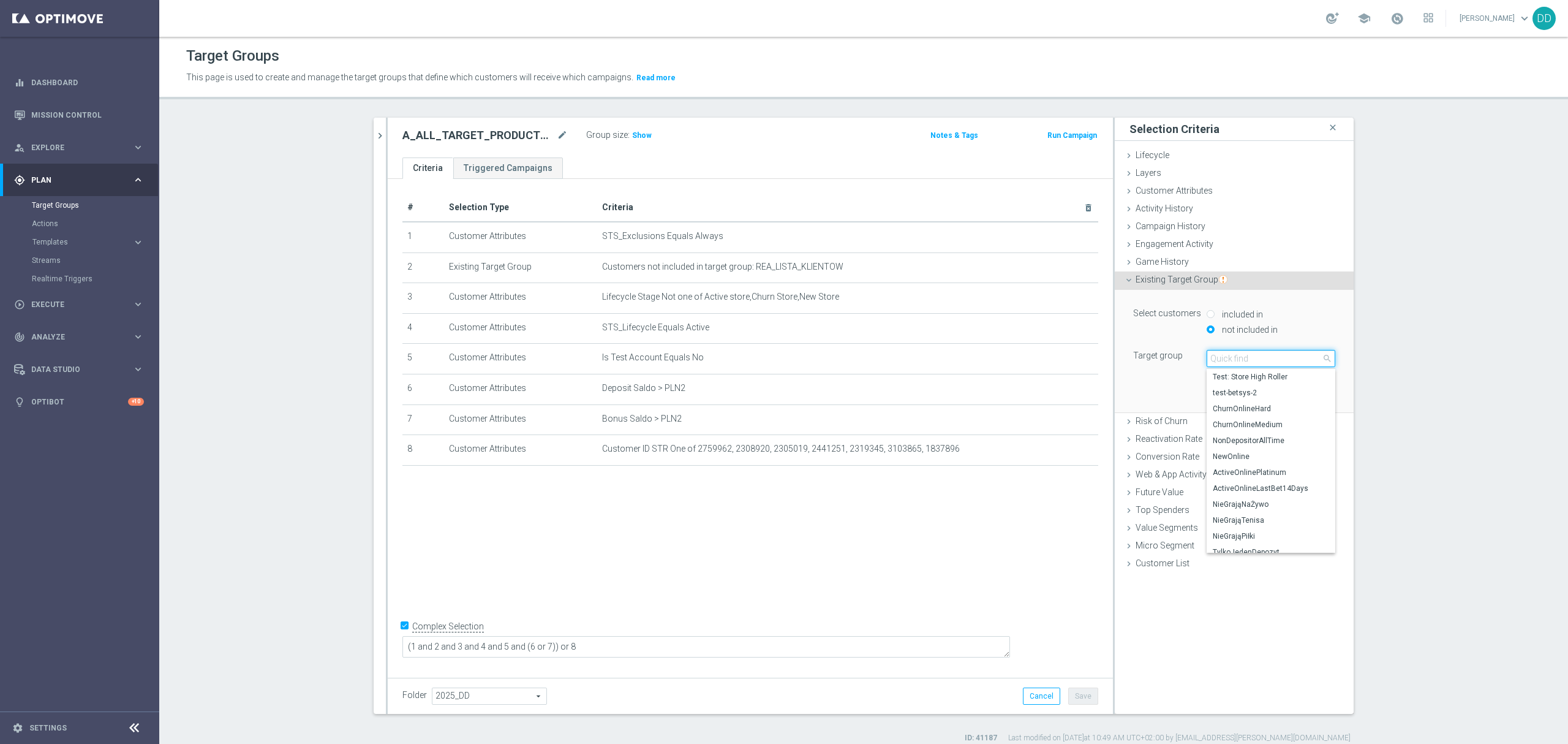
click at [1231, 363] on input "search" at bounding box center [1271, 358] width 129 height 17
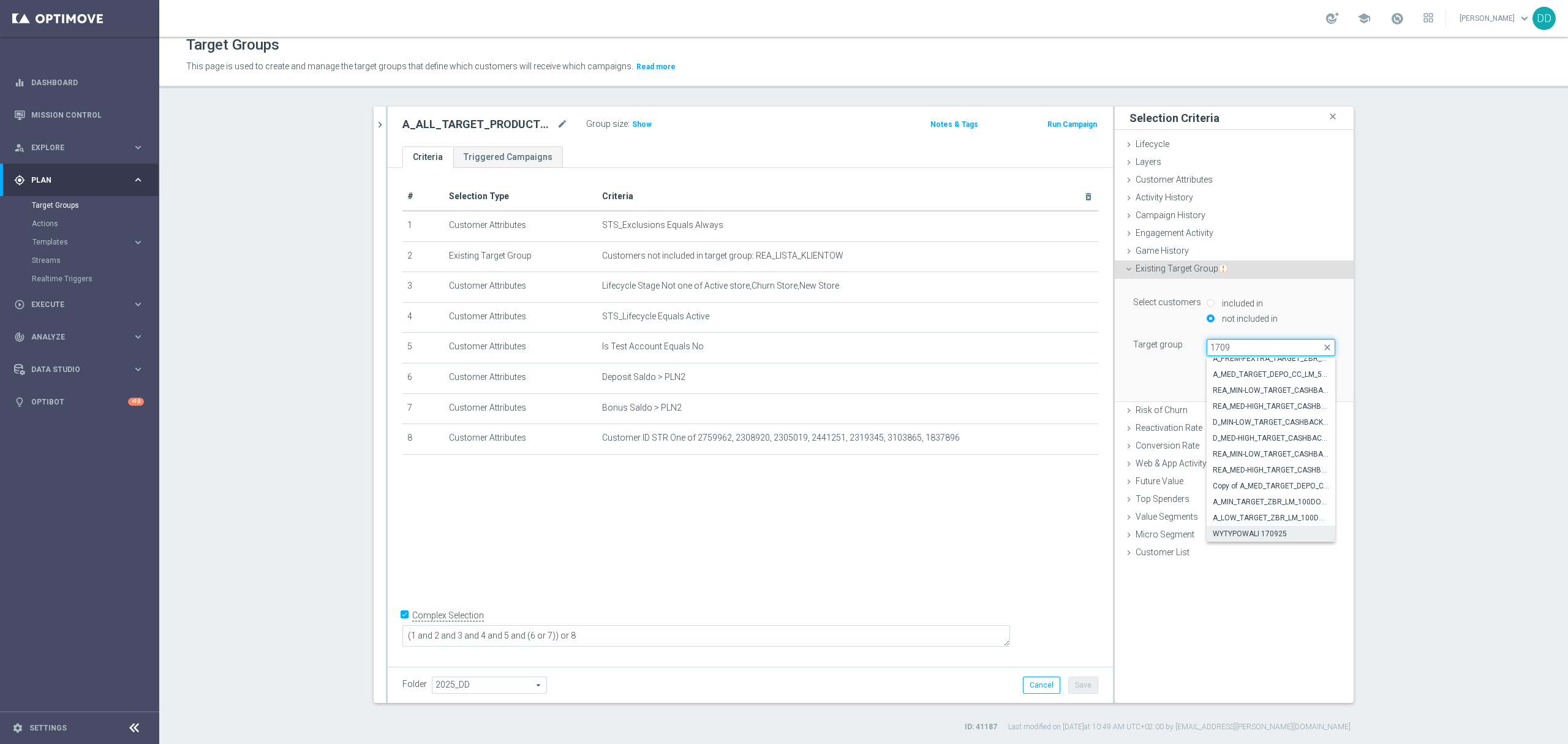
type input "1709"
click at [1282, 532] on span "WYTYPOWALI 170925" at bounding box center [1271, 534] width 116 height 10
type input "WYTYPOWALI 170925"
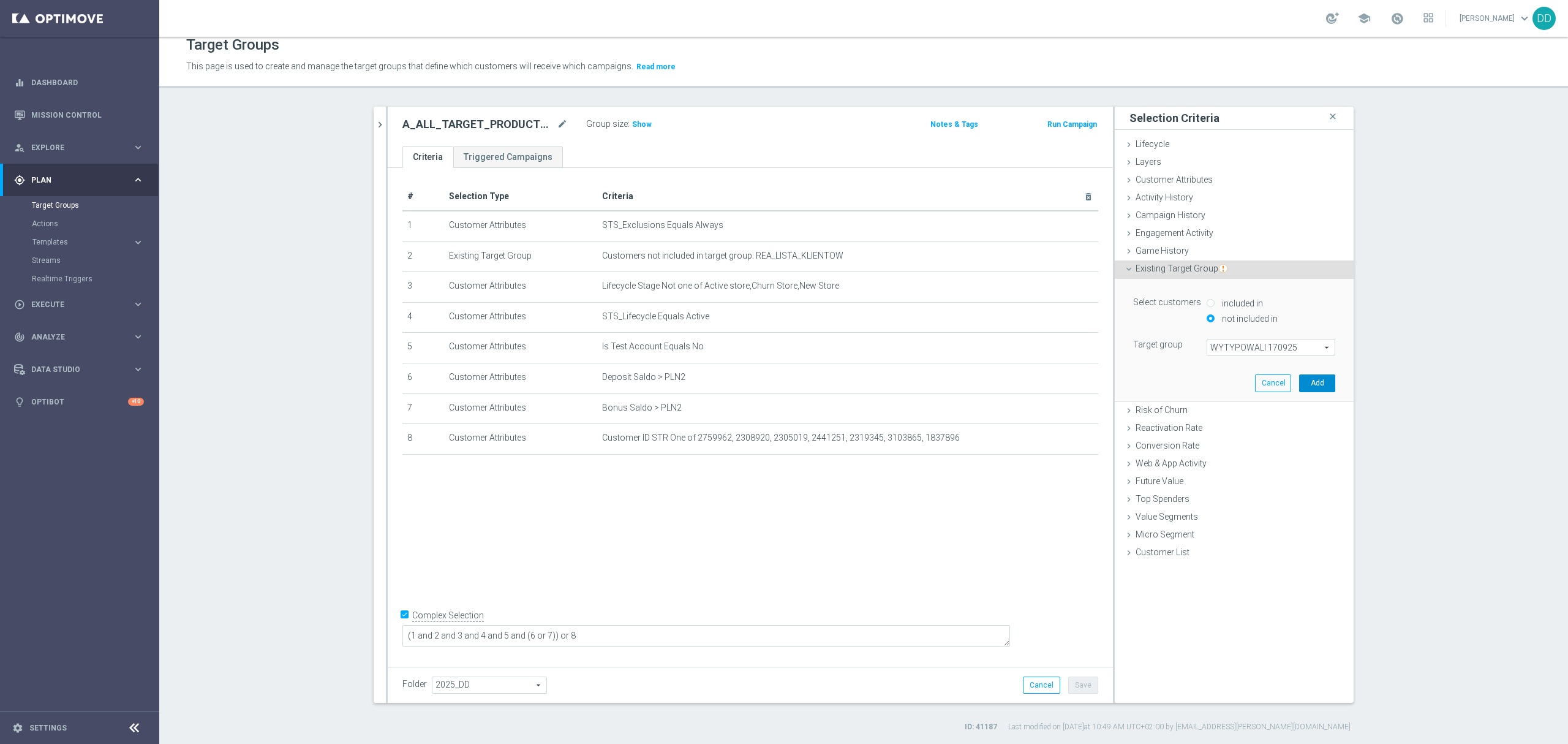
click at [1321, 386] on button "Add" at bounding box center [1317, 383] width 36 height 17
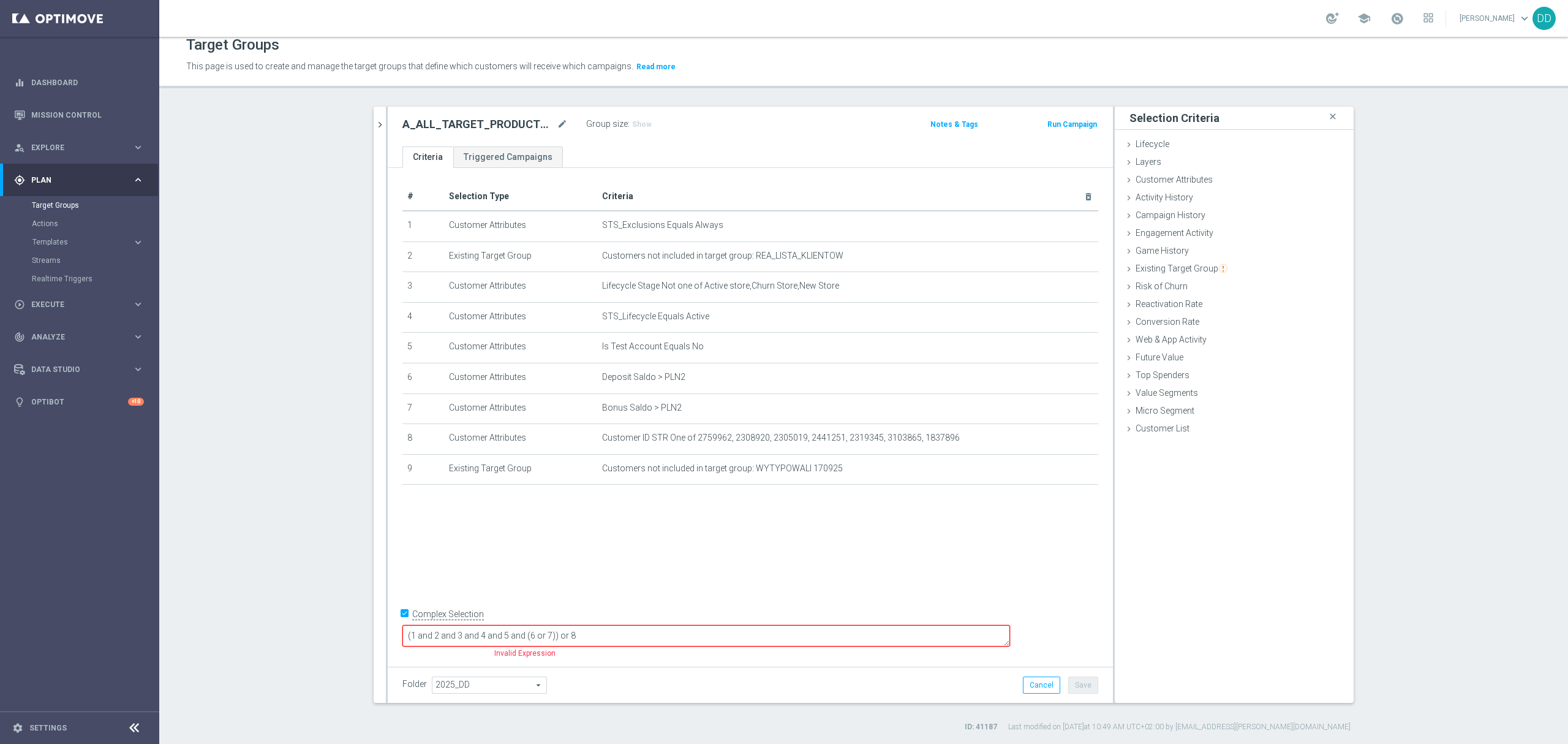
drag, startPoint x: 670, startPoint y: 635, endPoint x: 608, endPoint y: 637, distance: 62.0
click at [608, 637] on textarea "(1 and 2 and 3 and 4 and 5 and (6 or 7)) or 8" at bounding box center [706, 636] width 607 height 22
click at [1070, 412] on icon "delete_forever" at bounding box center [1074, 408] width 10 height 10
drag, startPoint x: 714, startPoint y: 637, endPoint x: 662, endPoint y: 637, distance: 52.0
click at [662, 637] on textarea "(1 and 2 and 3 and 4 and 5 and 6 and 7 and 8 and 9" at bounding box center [706, 636] width 607 height 22
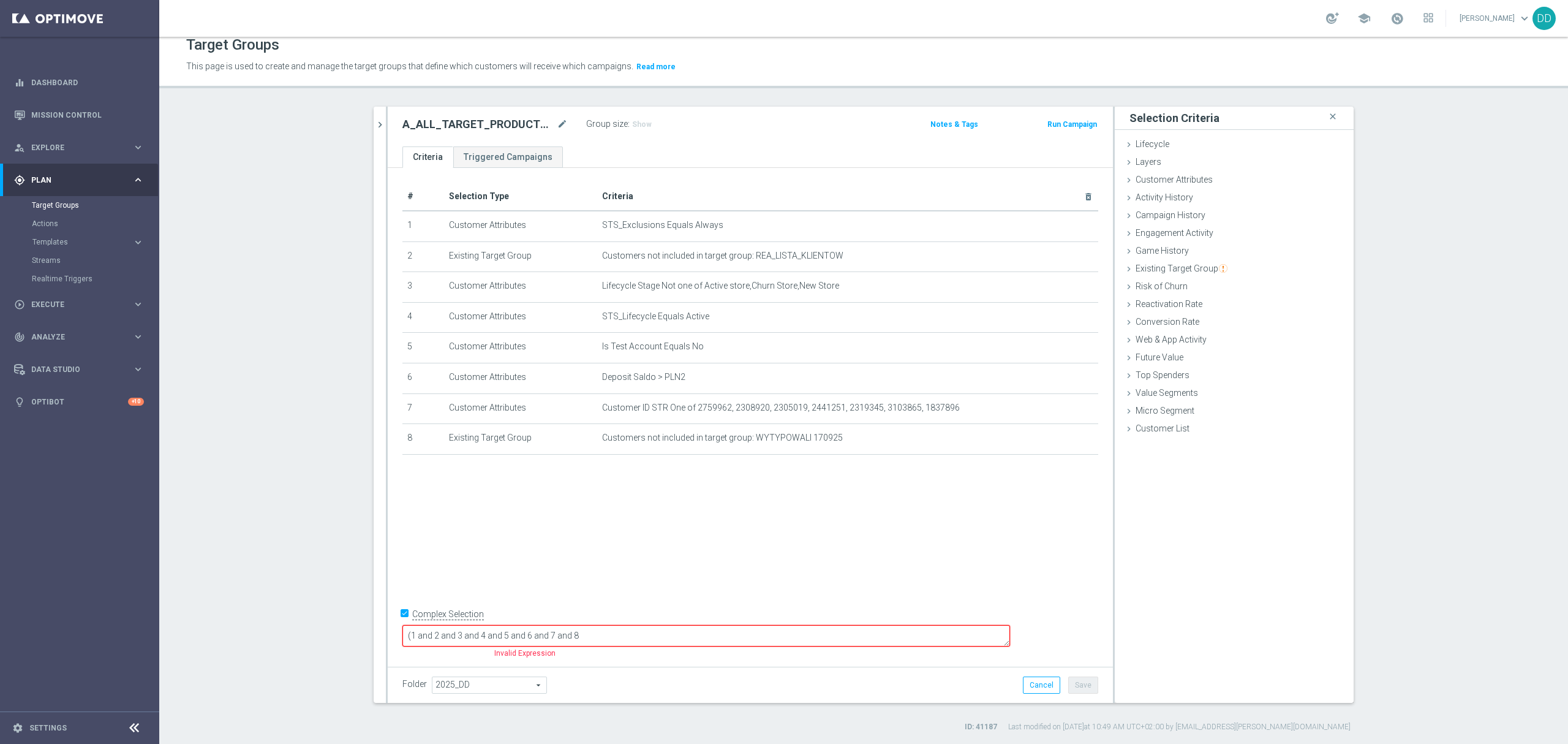
type textarea "(1 and 2 and 3 and 4 and 5 and 6 and 7 and 8"
click at [412, 620] on label "Complex Selection" at bounding box center [448, 614] width 72 height 11
click at [411, 624] on input "Complex Selection" at bounding box center [406, 615] width 8 height 17
checkbox input "false"
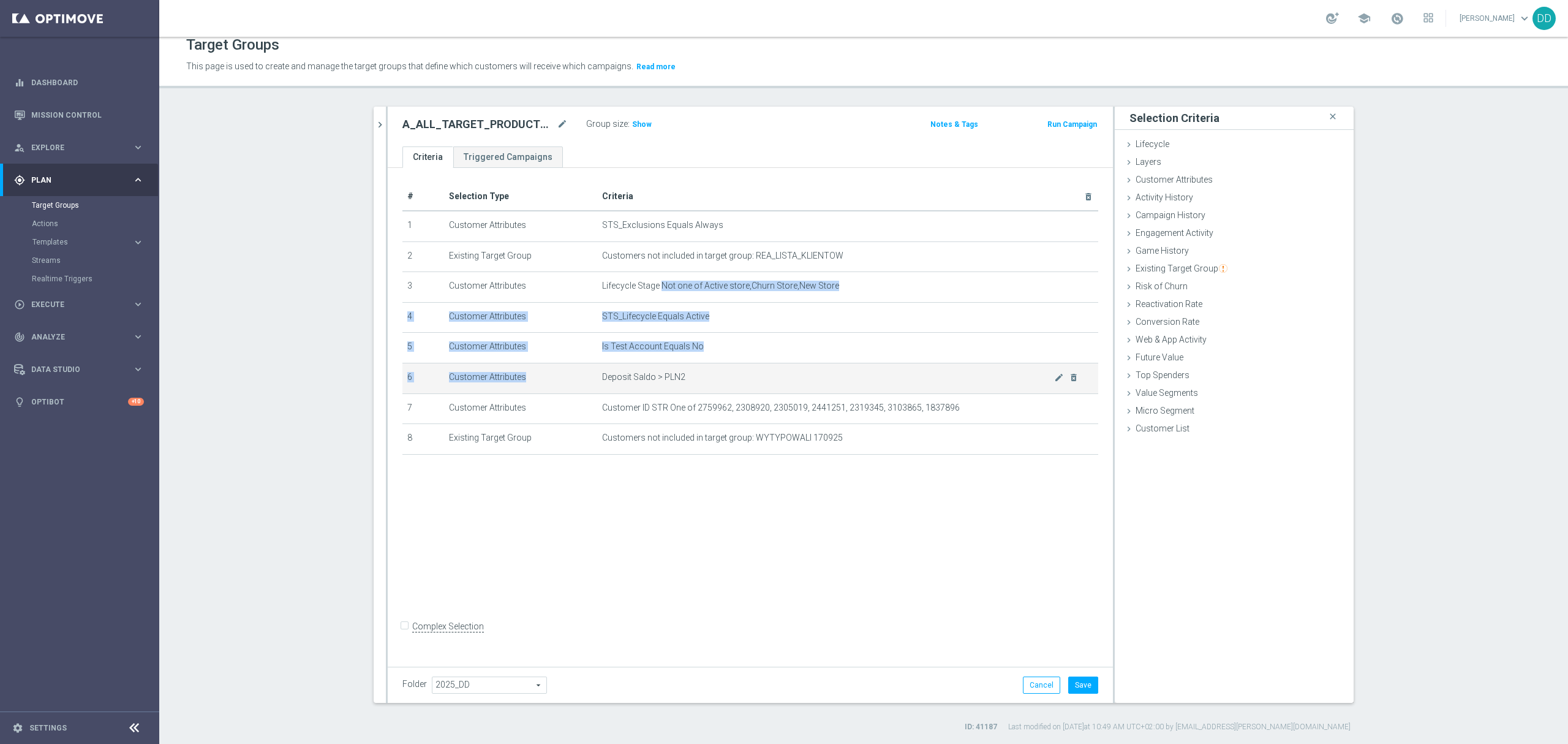
drag, startPoint x: 686, startPoint y: 358, endPoint x: 695, endPoint y: 373, distance: 17.5
click at [695, 373] on tbody "1 Customer Attributes STS_Exclusions Equals Always mode_edit delete_forever 2 E…" at bounding box center [750, 332] width 696 height 243
click at [695, 373] on td "Deposit Saldo > PLN2 mode_edit delete_forever" at bounding box center [848, 378] width 501 height 31
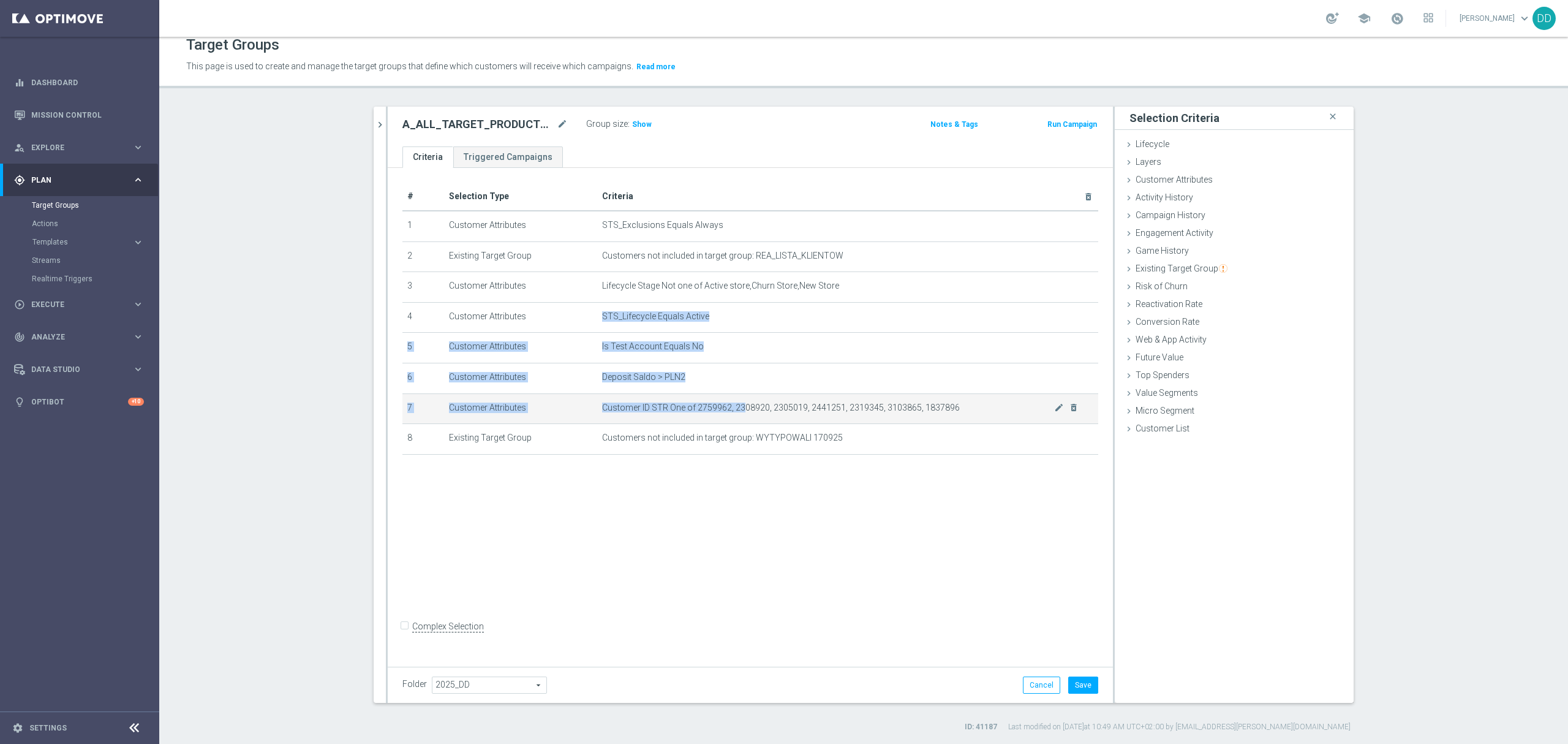
drag, startPoint x: 721, startPoint y: 378, endPoint x: 737, endPoint y: 417, distance: 42.2
click at [737, 417] on tbody "1 Customer Attributes STS_Exclusions Equals Always mode_edit delete_forever 2 E…" at bounding box center [750, 332] width 696 height 243
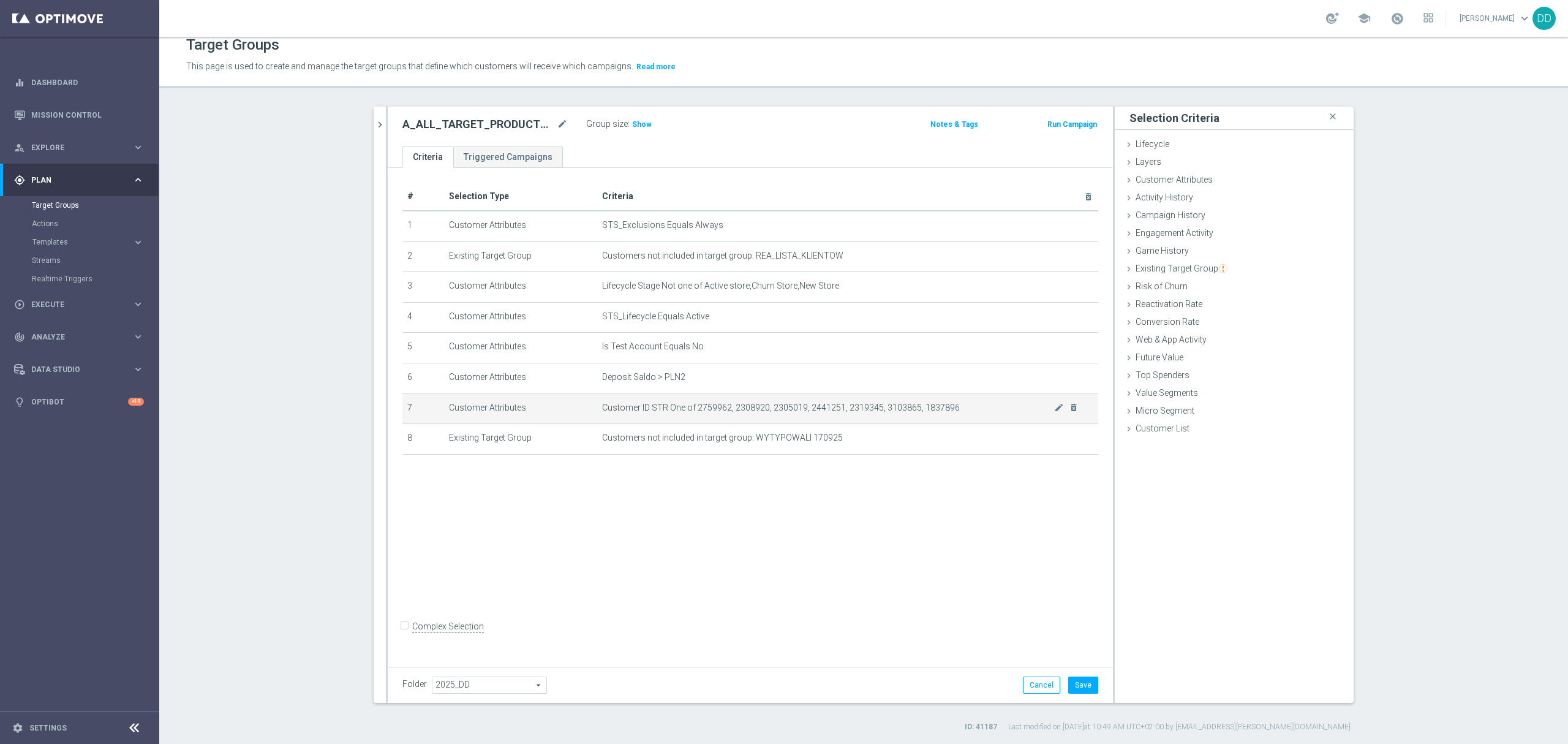
click at [737, 417] on td "Customer ID STR One of 2759962, 2308920, 2305019, 2441251, 2319345, 3103865, 18…" at bounding box center [848, 409] width 501 height 31
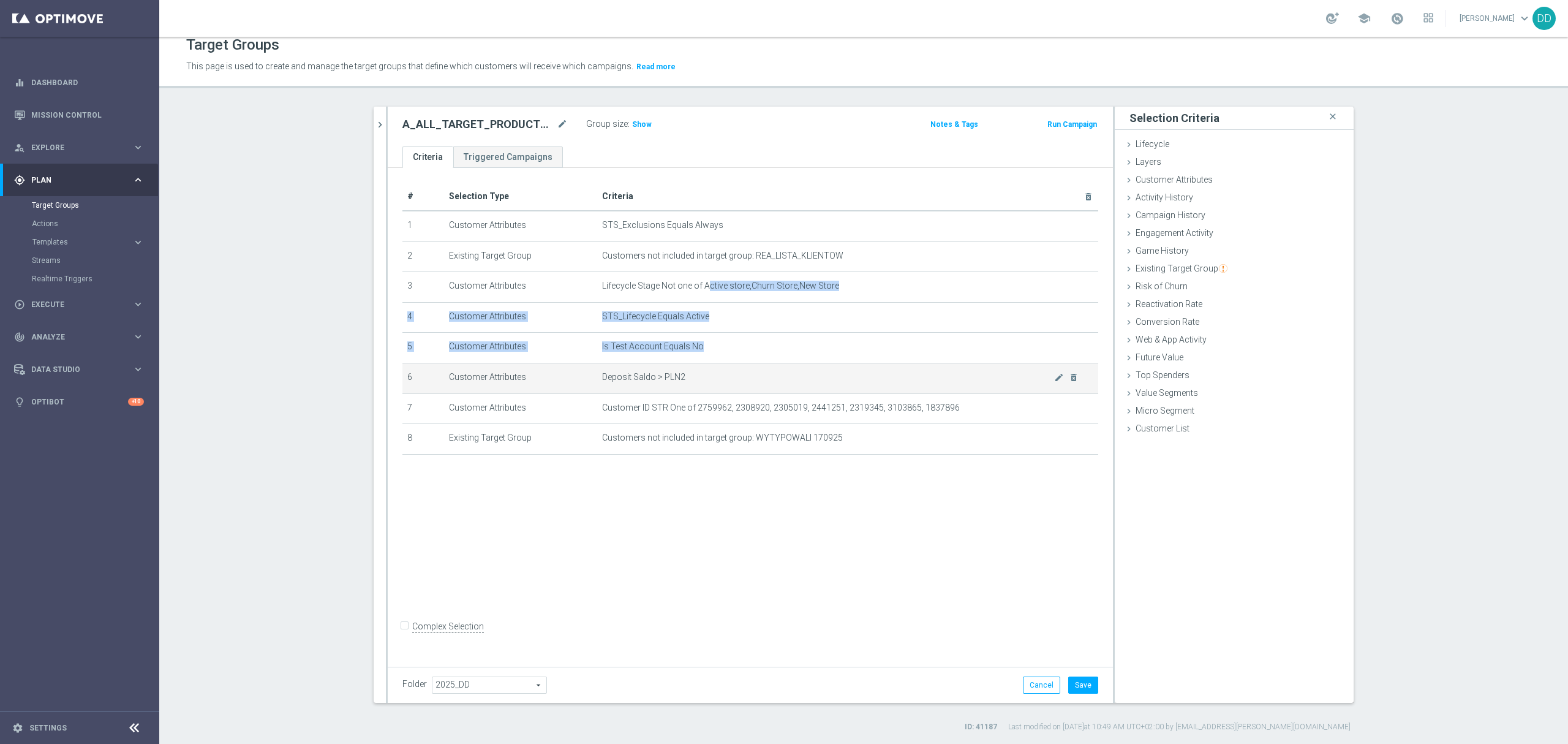
drag, startPoint x: 706, startPoint y: 297, endPoint x: 755, endPoint y: 371, distance: 88.8
click at [755, 371] on tbody "1 Customer Attributes STS_Exclusions Equals Always mode_edit delete_forever 2 E…" at bounding box center [750, 332] width 696 height 243
click at [755, 371] on td "Deposit Saldo > PLN2 mode_edit delete_forever" at bounding box center [848, 378] width 501 height 31
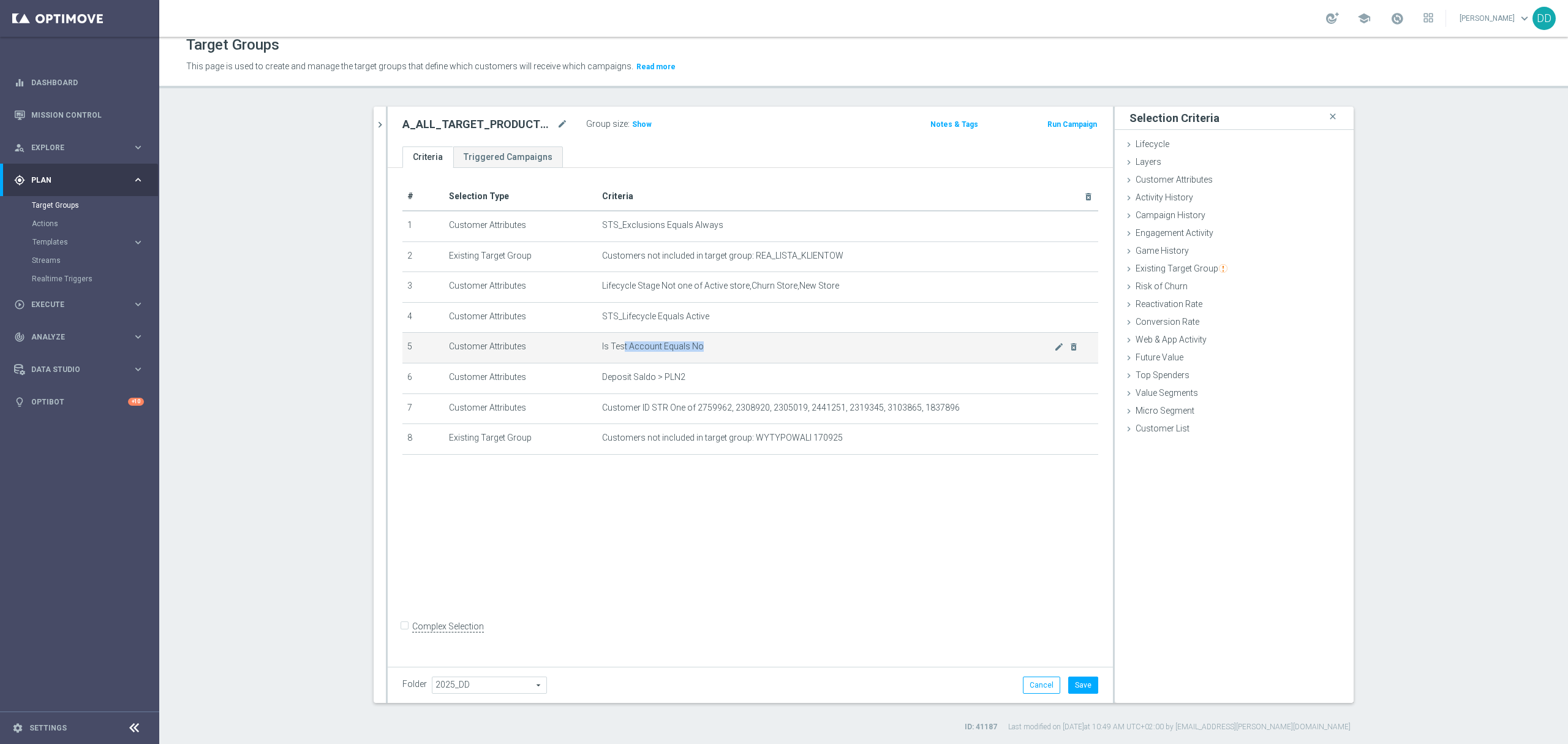
drag, startPoint x: 724, startPoint y: 346, endPoint x: 616, endPoint y: 353, distance: 108.2
click at [616, 352] on span "Is Test Account Equals No" at bounding box center [829, 346] width 452 height 11
click at [632, 121] on span "Show" at bounding box center [641, 124] width 19 height 9
click at [1078, 679] on button "Save" at bounding box center [1083, 685] width 30 height 17
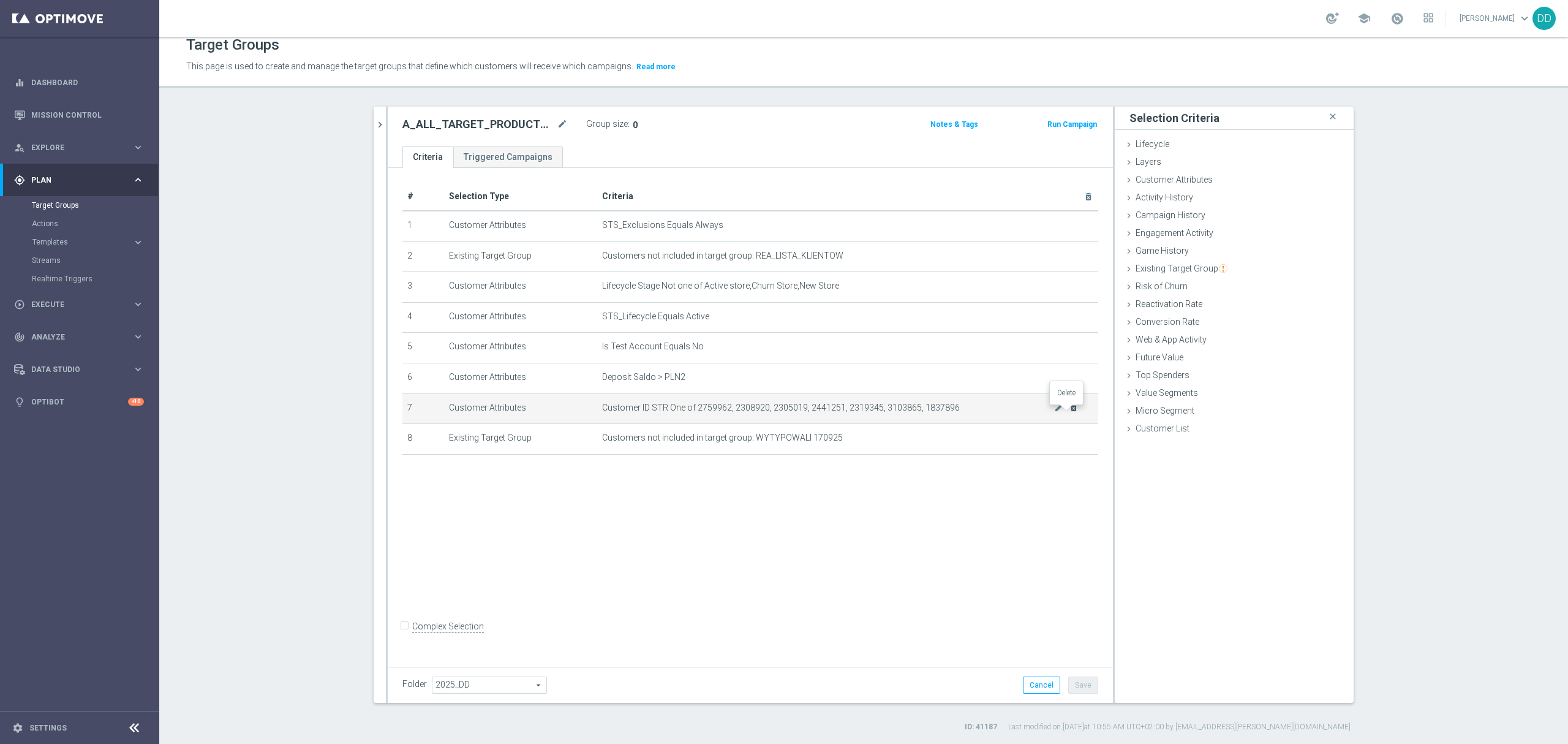
click at [1069, 412] on icon "delete_forever" at bounding box center [1074, 408] width 10 height 10
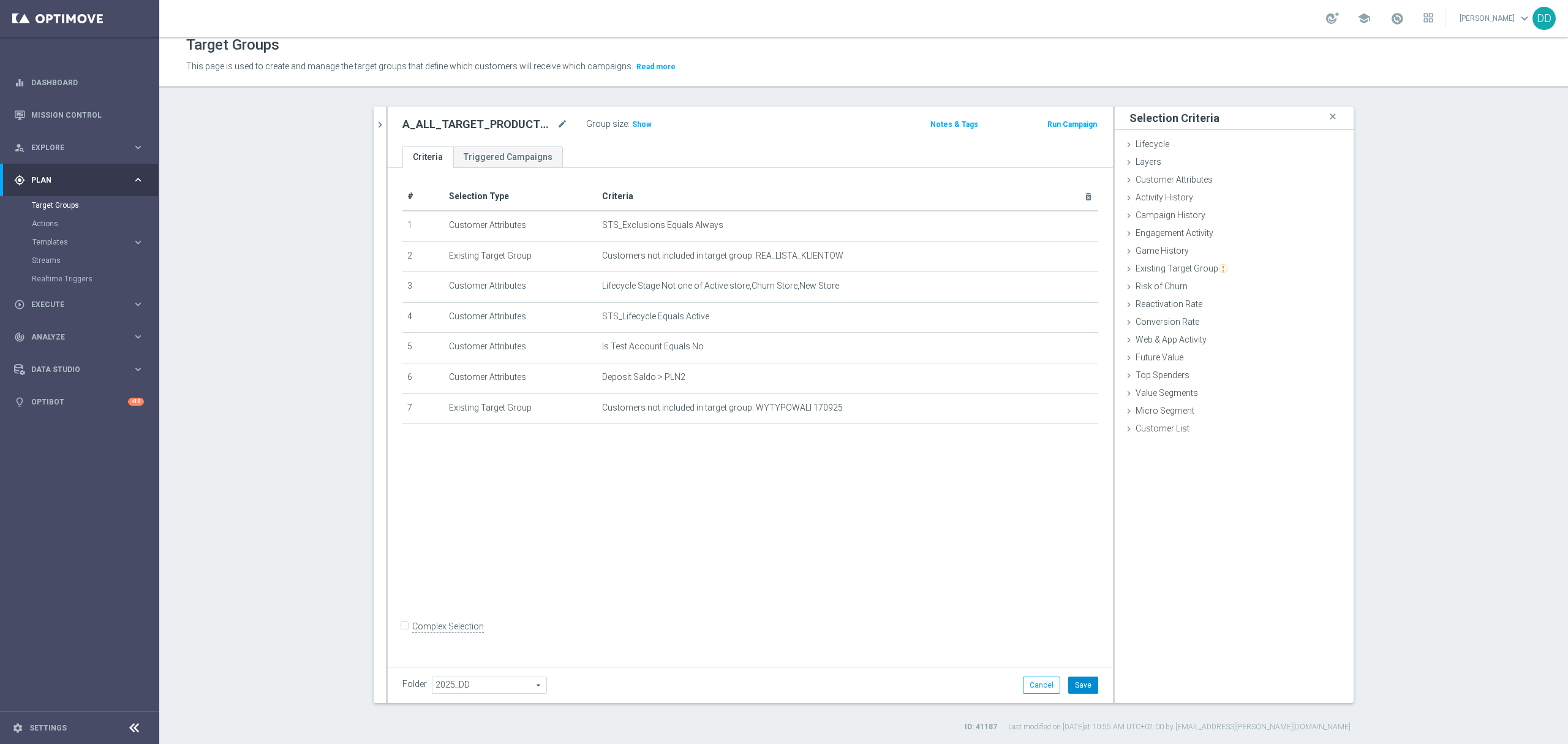
click at [1070, 684] on button "Save" at bounding box center [1083, 685] width 30 height 17
click at [632, 126] on span "Show" at bounding box center [641, 124] width 19 height 9
click at [549, 126] on div "A_ALL_TARGET_PRODUCT_WIZJONER_INAPP_170925 mode_edit" at bounding box center [485, 124] width 165 height 14
click at [549, 126] on div "A_ALL_TARGET_PRODUCT_WIZJONER_INAPP_170925 mode_edit" at bounding box center [485, 124] width 165 height 14
click at [557, 121] on icon "mode_edit" at bounding box center [562, 124] width 11 height 14
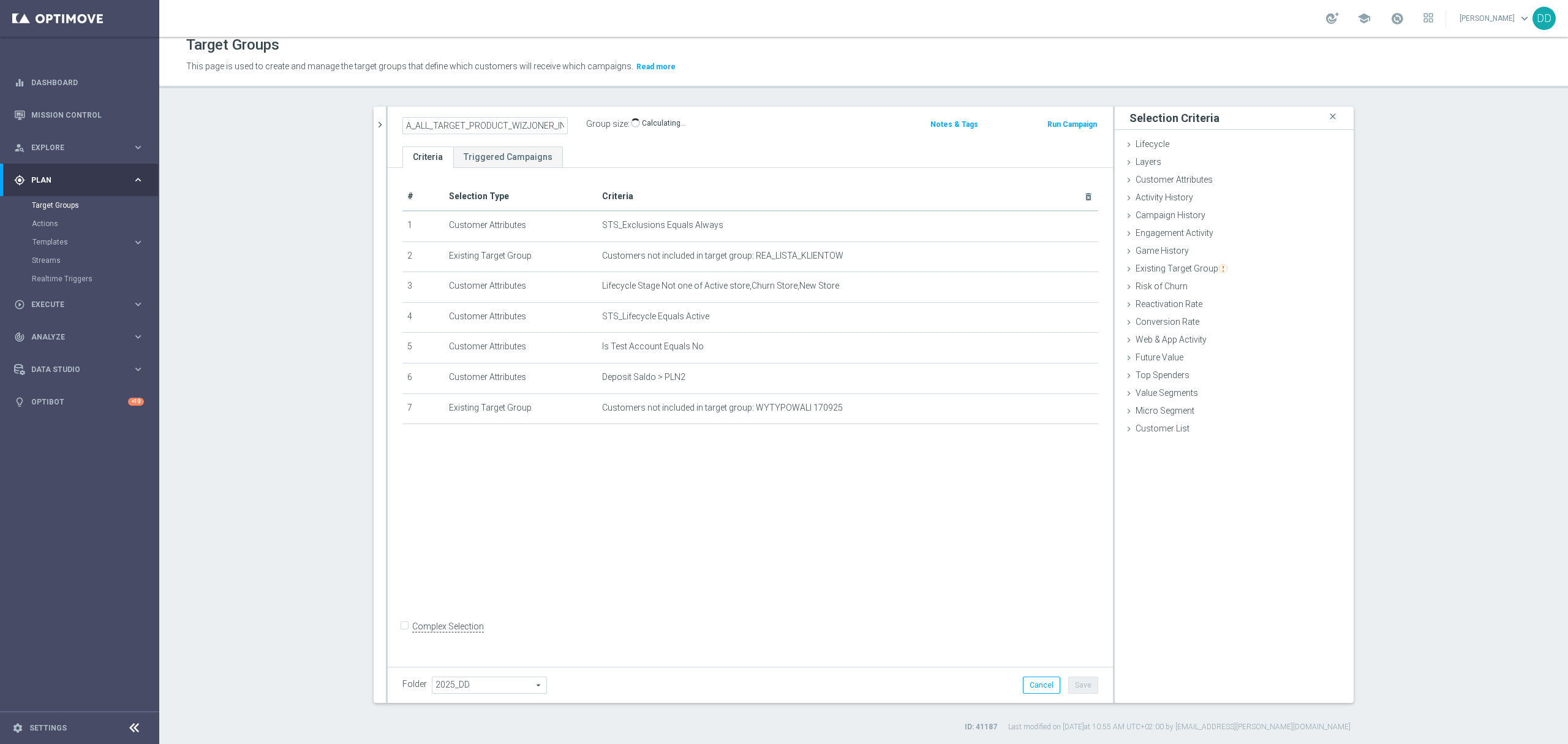
scroll to position [0, 49]
drag, startPoint x: 373, startPoint y: 127, endPoint x: 380, endPoint y: 147, distance: 21.2
click at [374, 127] on icon "chevron_right" at bounding box center [380, 125] width 11 height 11
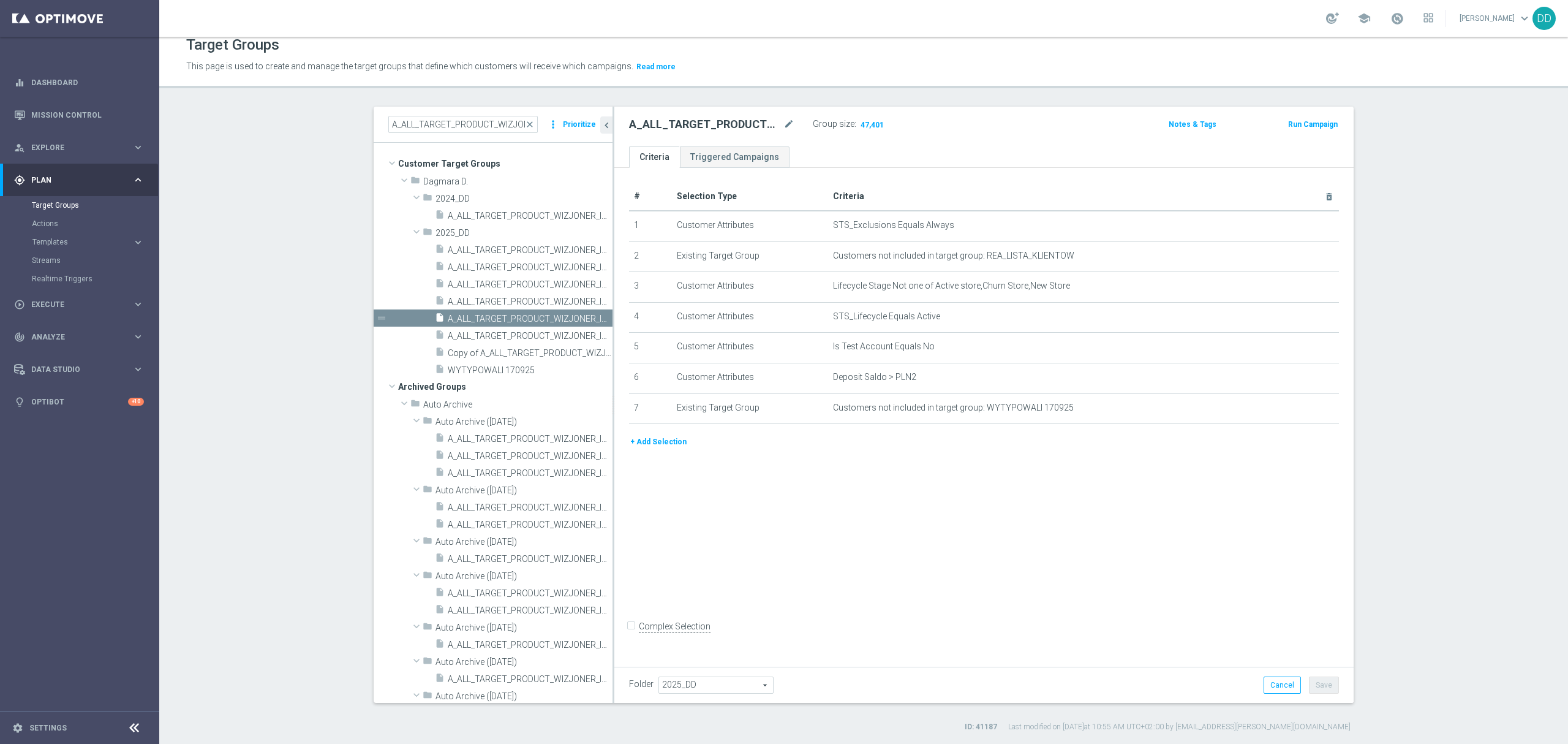
click at [650, 449] on button "+ Add Selection" at bounding box center [658, 442] width 59 height 14
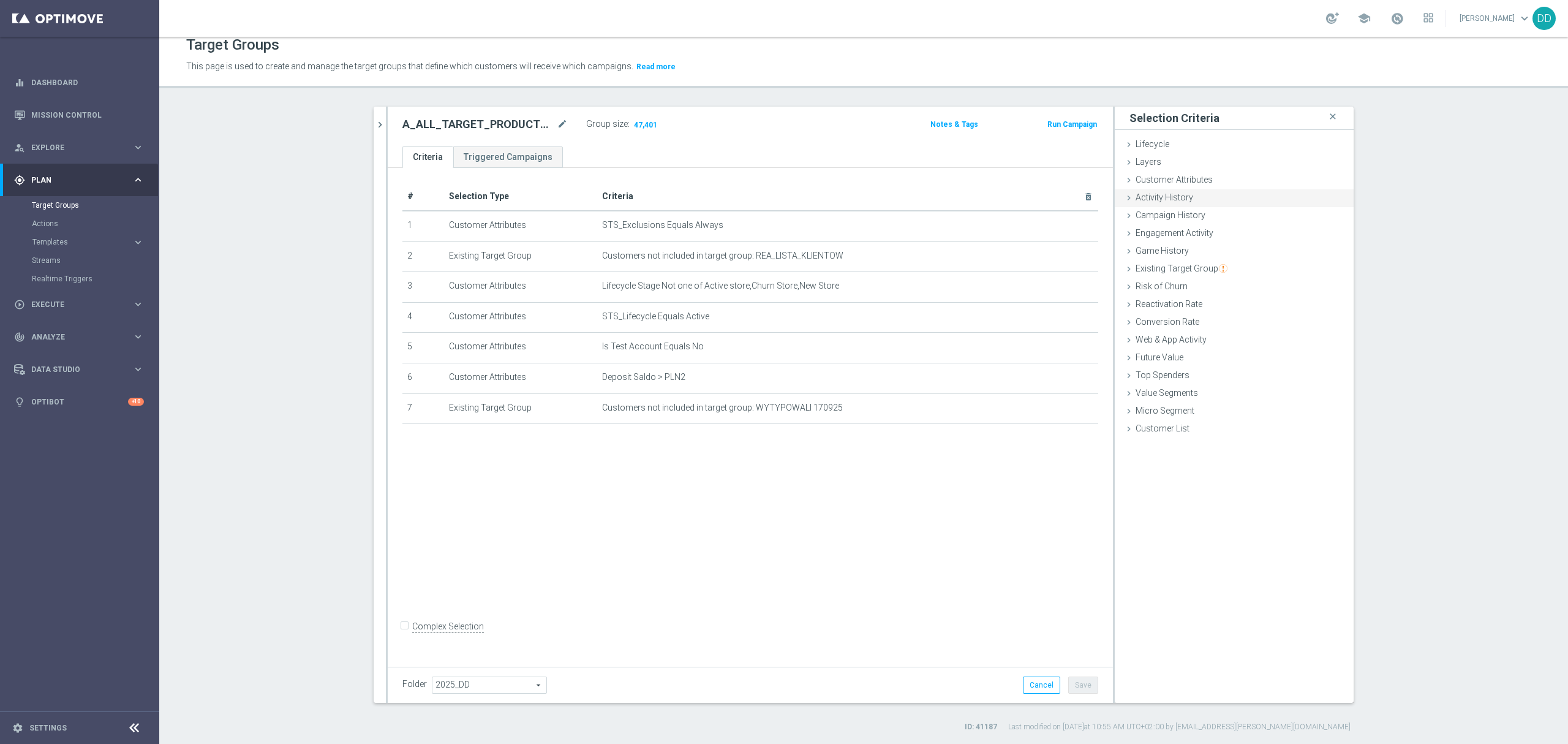
click at [1164, 200] on span "Activity History" at bounding box center [1165, 197] width 57 height 10
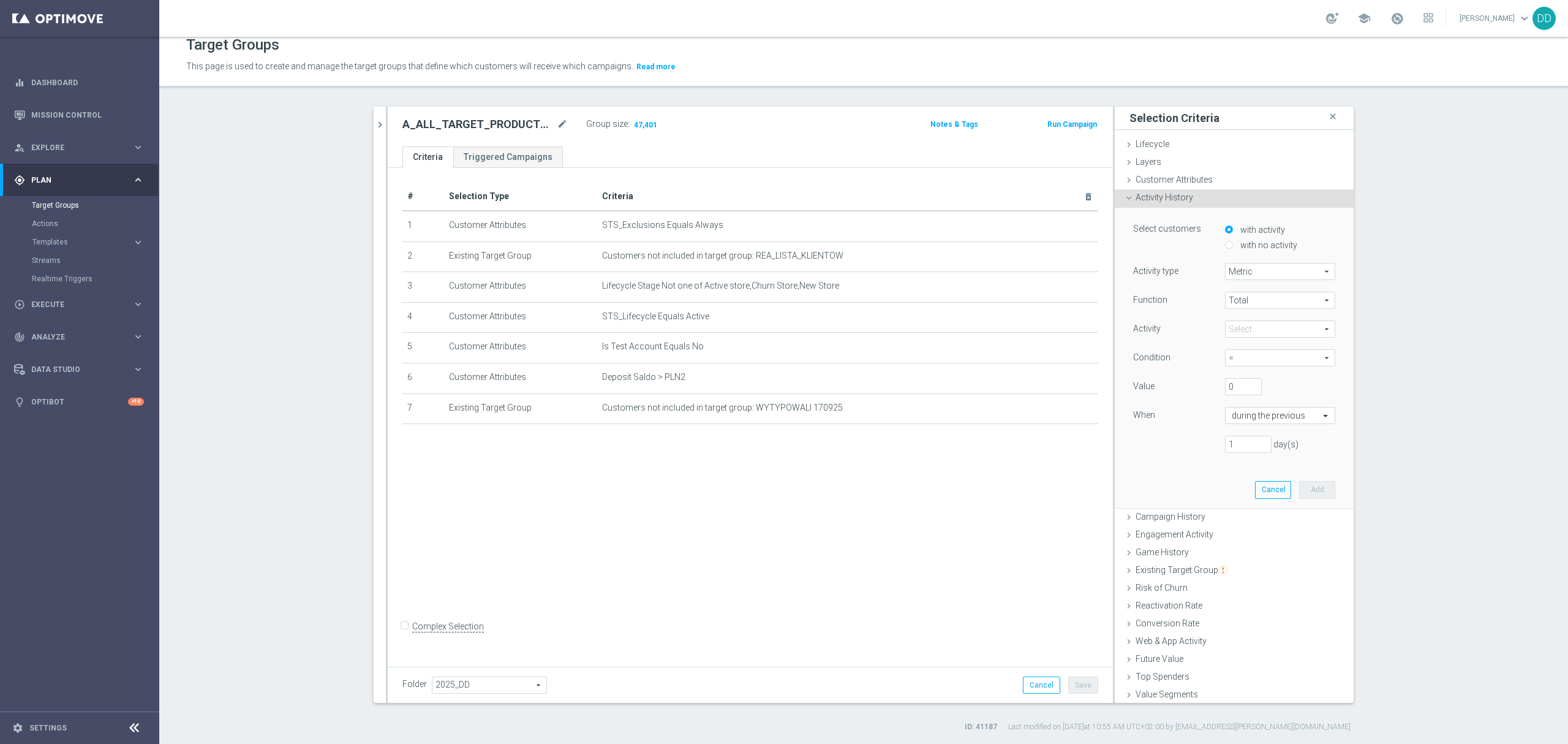
click at [1254, 271] on span "Metric" at bounding box center [1280, 271] width 109 height 16
click at [1257, 307] on span "Days with activity" at bounding box center [1280, 305] width 97 height 10
type input "Days with activity"
click at [1256, 302] on span at bounding box center [1280, 300] width 109 height 16
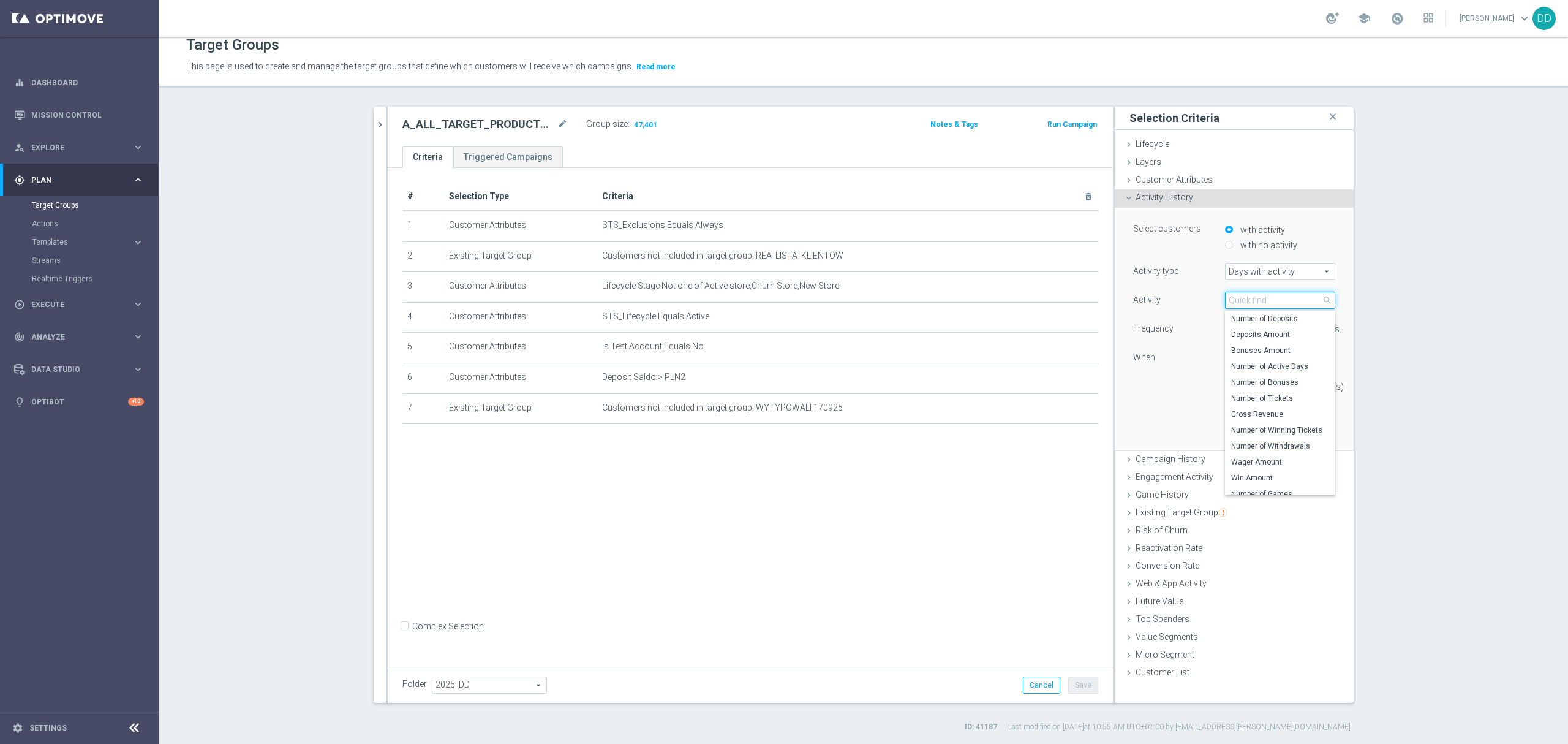
click at [1261, 305] on input "search" at bounding box center [1280, 300] width 111 height 17
type input "days"
click at [1272, 317] on span "Number of Active Days" at bounding box center [1280, 319] width 98 height 10
type input "Number of Active Days"
drag, startPoint x: 1262, startPoint y: 325, endPoint x: 1241, endPoint y: 326, distance: 21.0
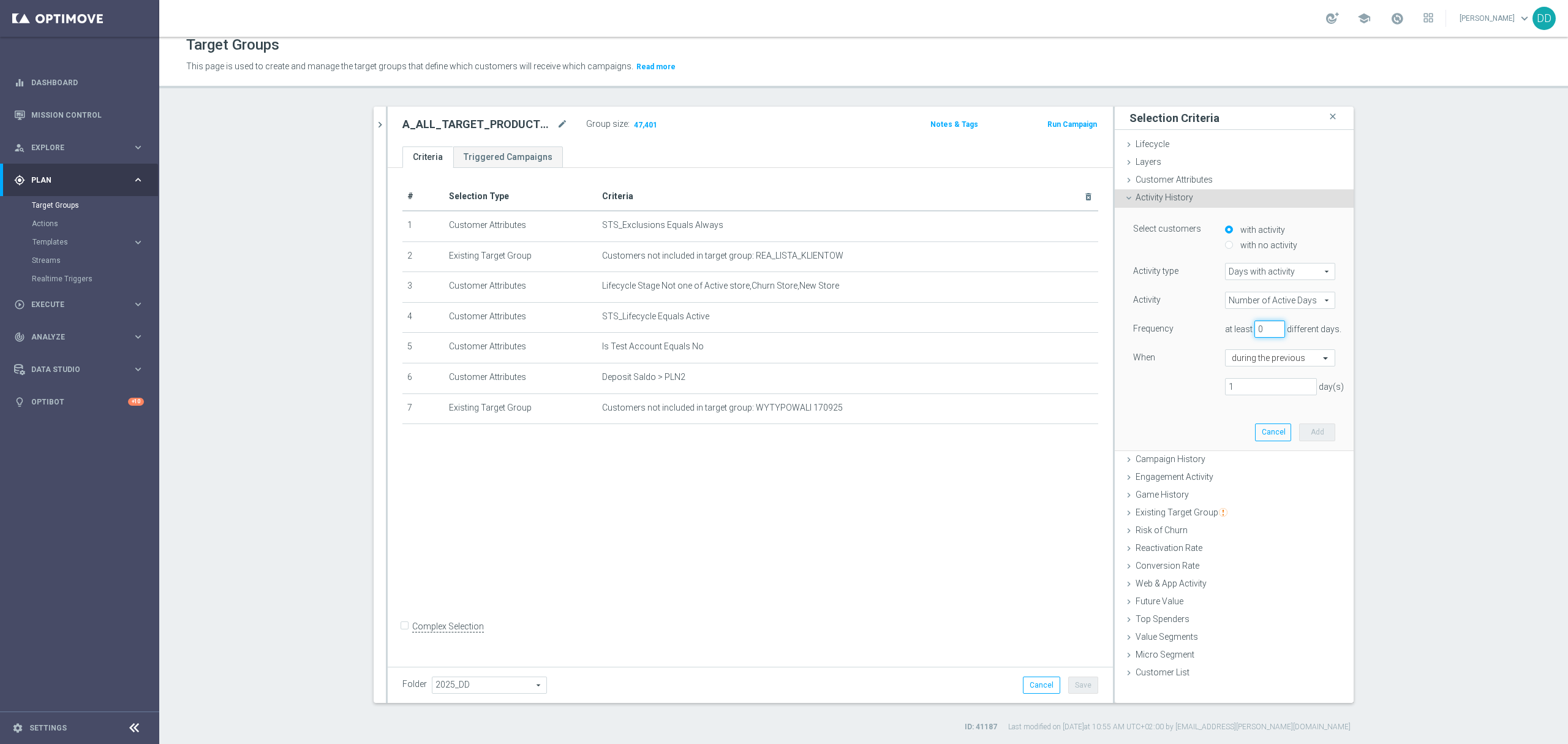
click at [1241, 326] on div "at least 0 different days." at bounding box center [1280, 329] width 129 height 17
type input "3"
click at [1270, 363] on input "text" at bounding box center [1268, 358] width 73 height 11
click at [1246, 397] on label "in this date range" at bounding box center [1259, 396] width 55 height 10
click at [1252, 394] on div "of dates" at bounding box center [1280, 386] width 111 height 17
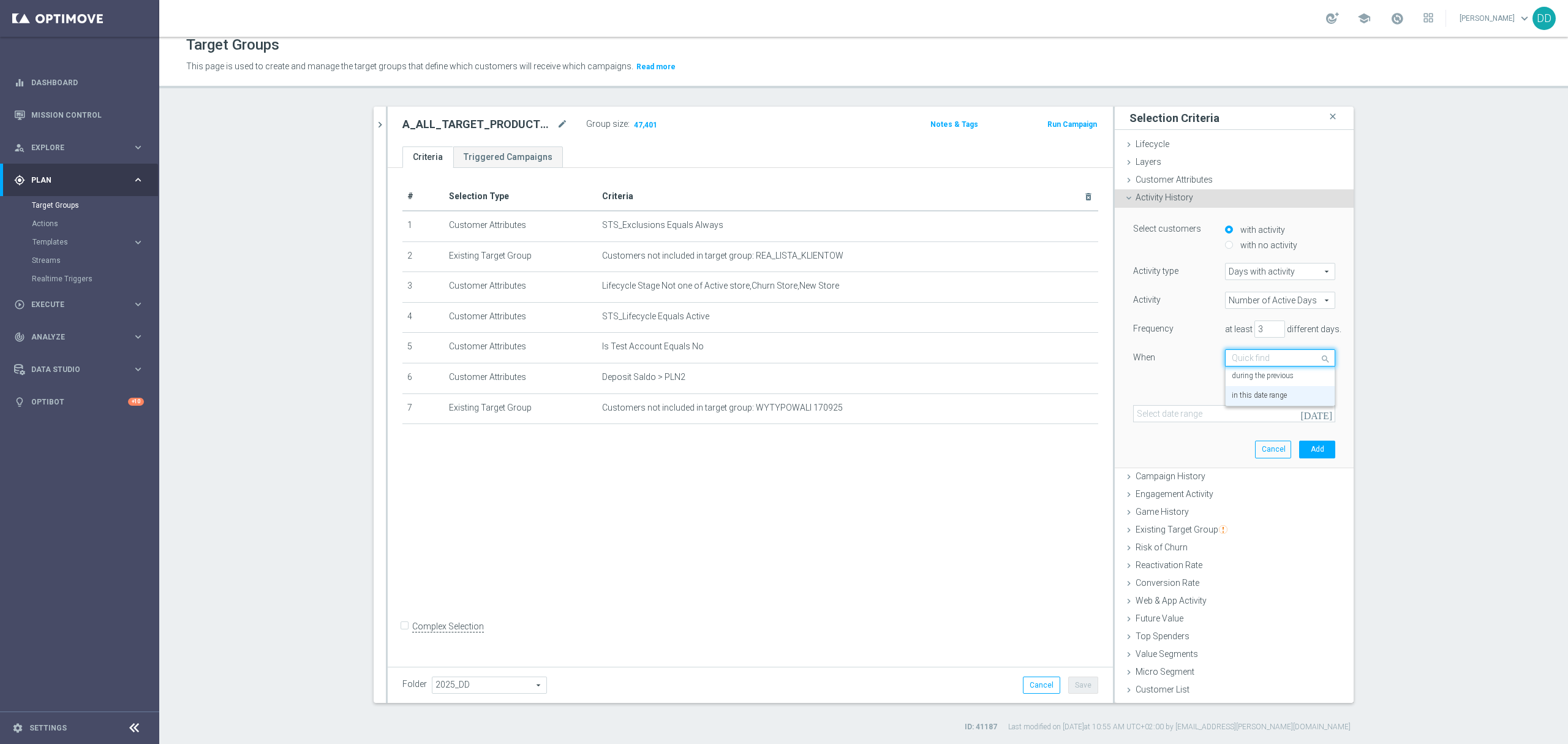
click at [1258, 361] on input "text" at bounding box center [1268, 358] width 73 height 11
click at [1261, 371] on div "during the previous" at bounding box center [1280, 376] width 97 height 19
drag, startPoint x: 1249, startPoint y: 386, endPoint x: 1213, endPoint y: 383, distance: 36.1
click at [1216, 383] on div "1 day(s)" at bounding box center [1271, 386] width 111 height 17
type input "7"
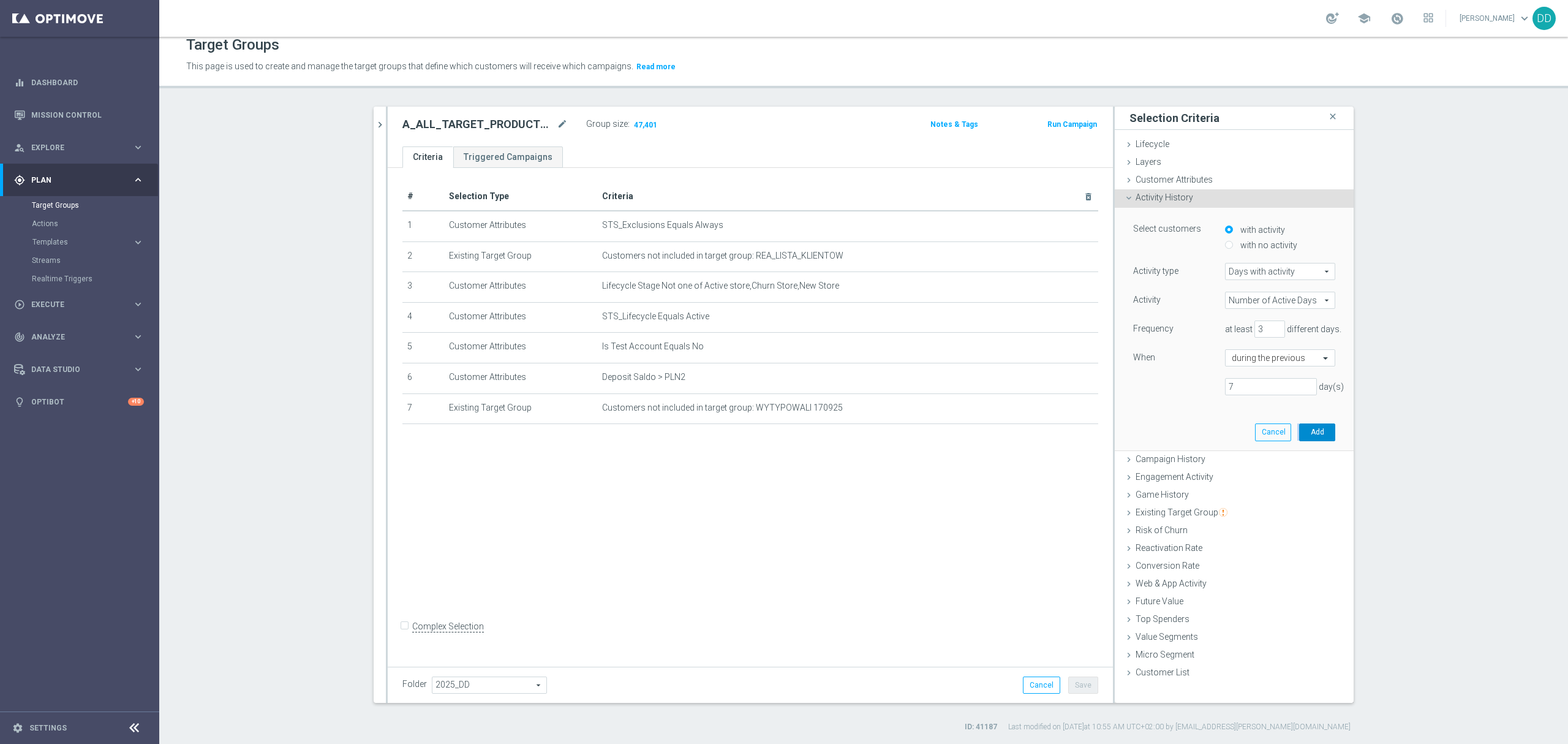
click at [1329, 432] on div "Select customers with activity with no activity Activity type Days with activit…" at bounding box center [1234, 328] width 220 height 242
click at [1323, 432] on button "Add" at bounding box center [1317, 432] width 36 height 17
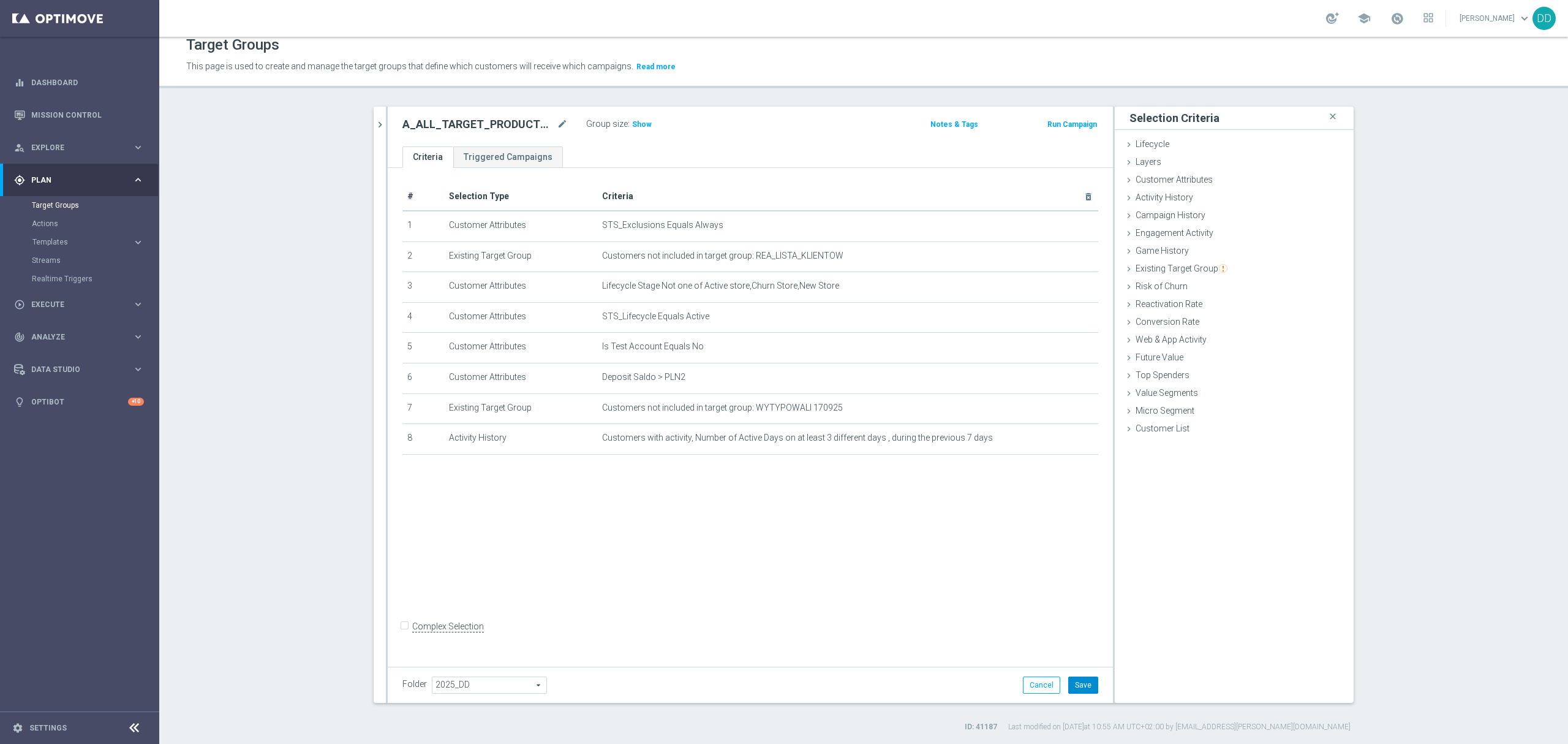
click at [1074, 684] on button "Save" at bounding box center [1083, 685] width 30 height 17
click at [640, 126] on span "Show" at bounding box center [641, 124] width 19 height 9
click at [1054, 443] on icon "mode_edit" at bounding box center [1059, 438] width 10 height 10
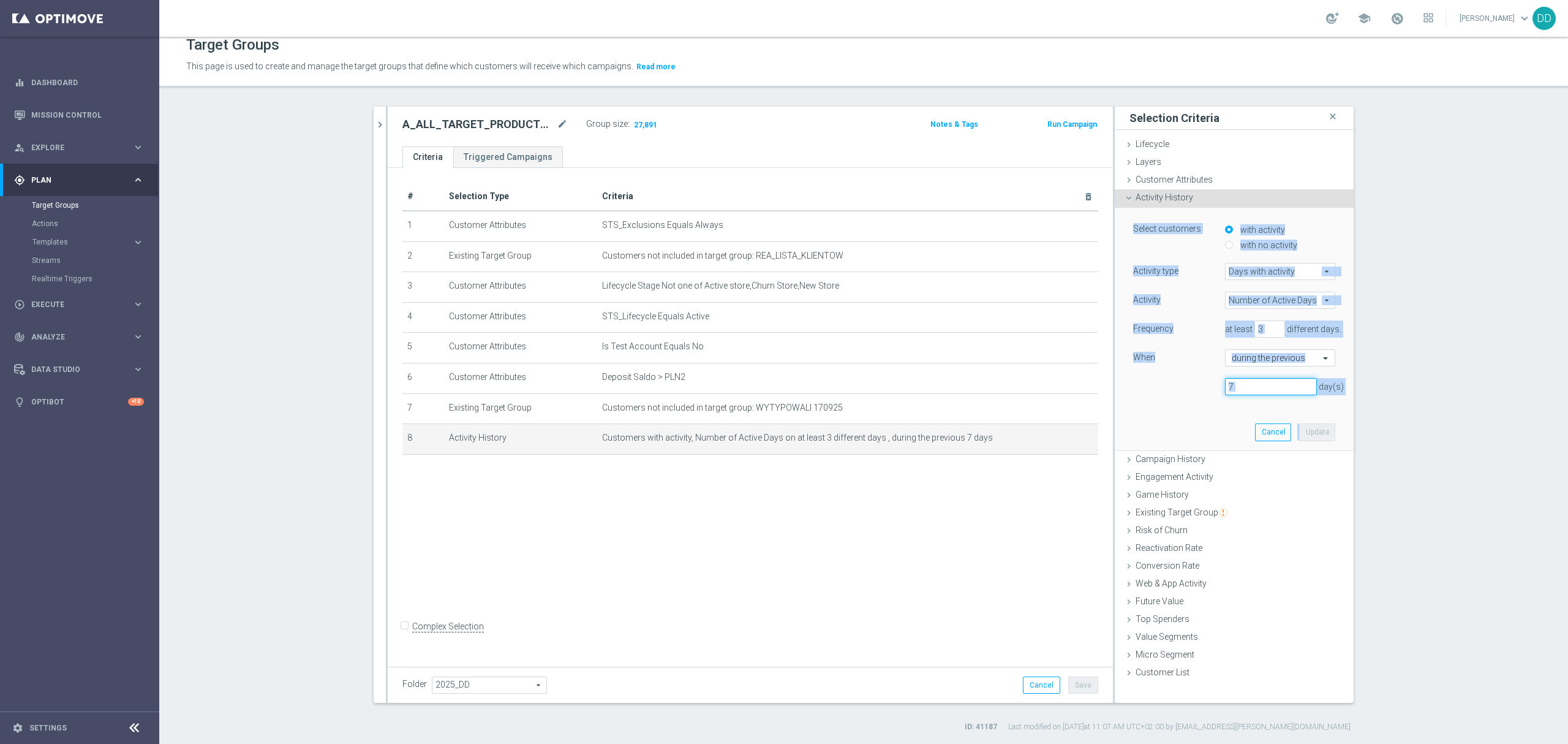
click at [1256, 392] on input "7" at bounding box center [1271, 386] width 92 height 17
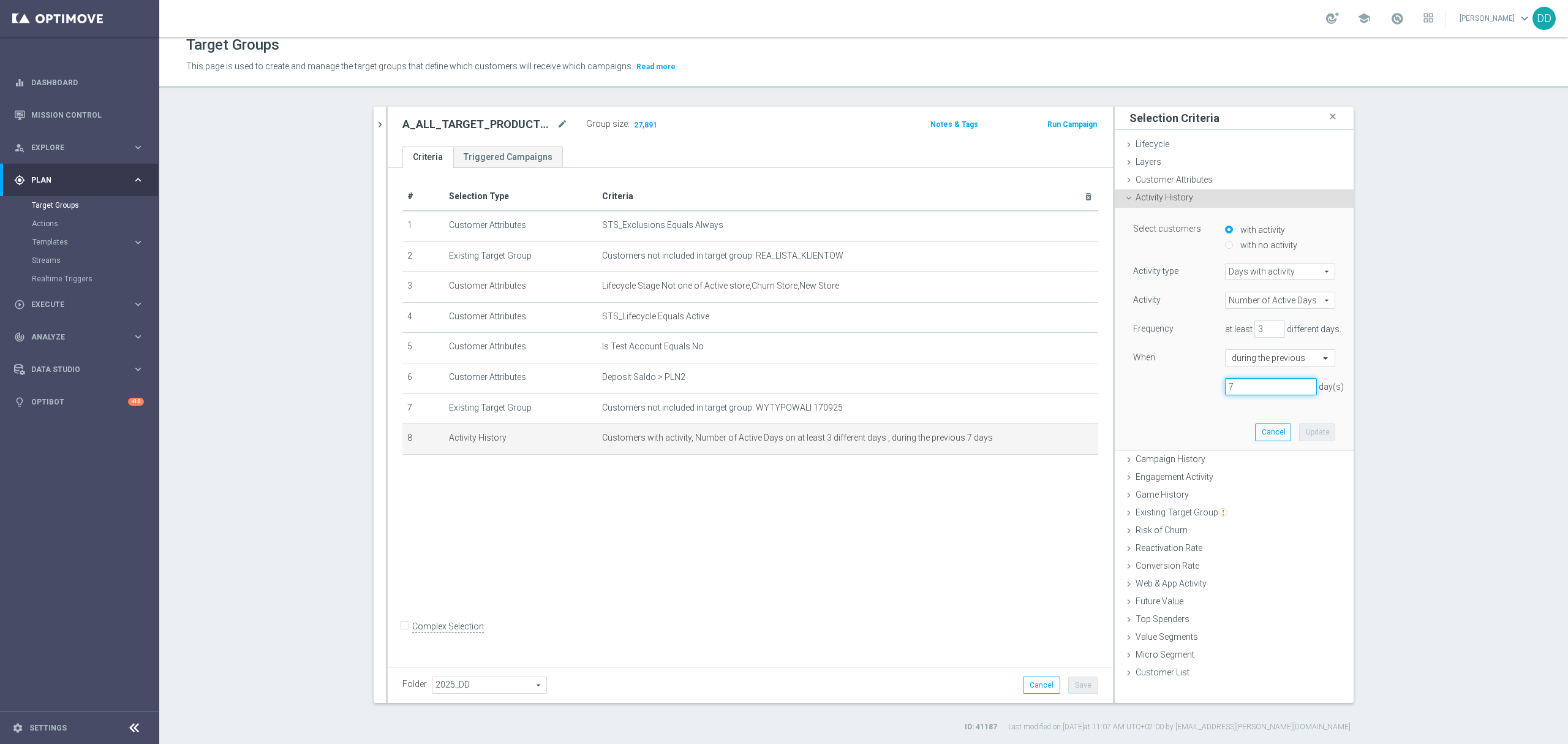
drag, startPoint x: 1209, startPoint y: 390, endPoint x: 1145, endPoint y: 390, distance: 64.0
click at [1147, 390] on div "7 day(s)" at bounding box center [1234, 386] width 220 height 17
type input "14"
click at [1316, 437] on button "Update" at bounding box center [1317, 432] width 36 height 17
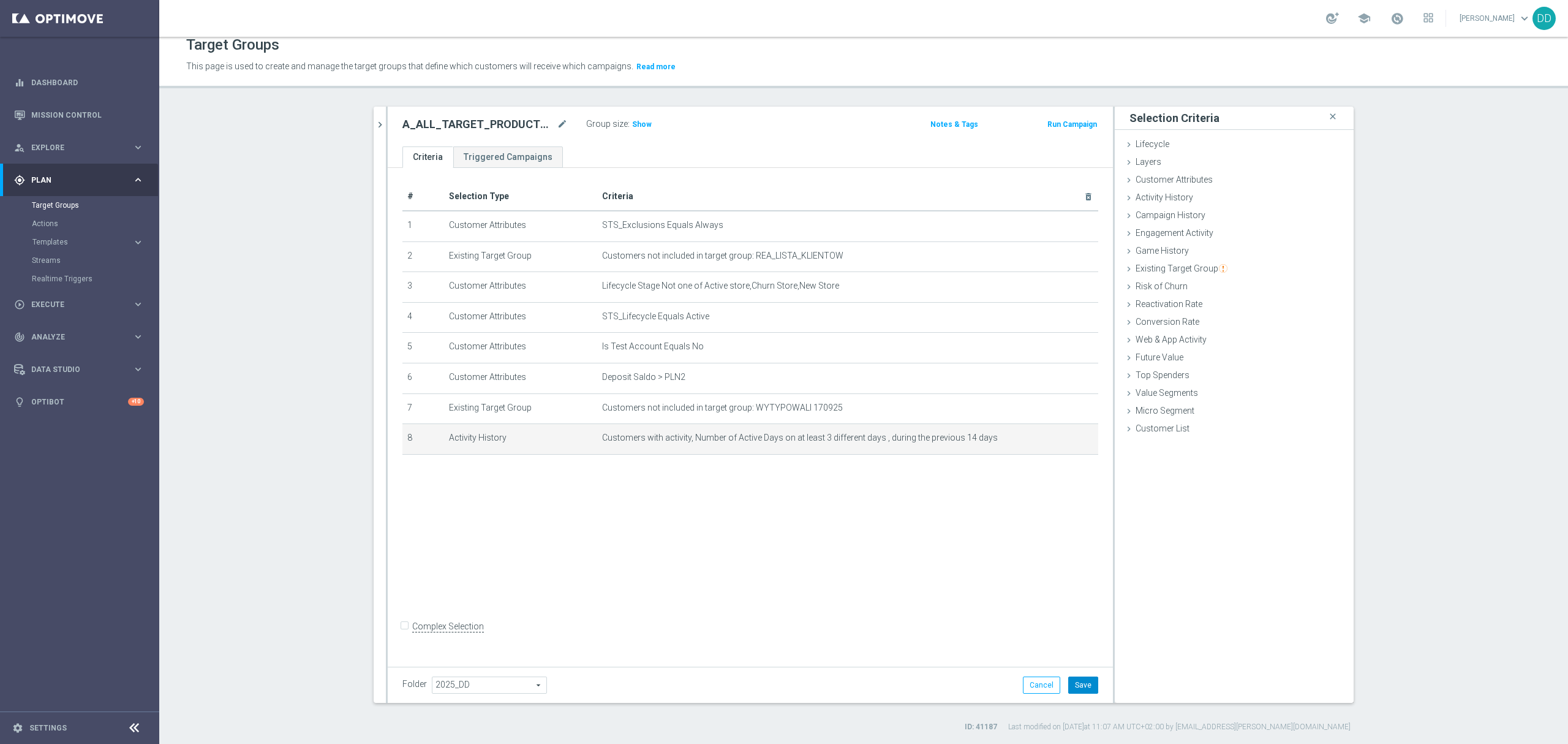
click at [1088, 682] on button "Save" at bounding box center [1083, 685] width 30 height 17
click at [633, 134] on div "A_ALL_TARGET_PRODUCT_WIZJONER_INAPP_170925 mode_edit Group size : Show Notes & …" at bounding box center [750, 126] width 725 height 39
click at [635, 123] on span "Show" at bounding box center [641, 124] width 19 height 9
click at [560, 121] on icon "mode_edit" at bounding box center [562, 124] width 11 height 14
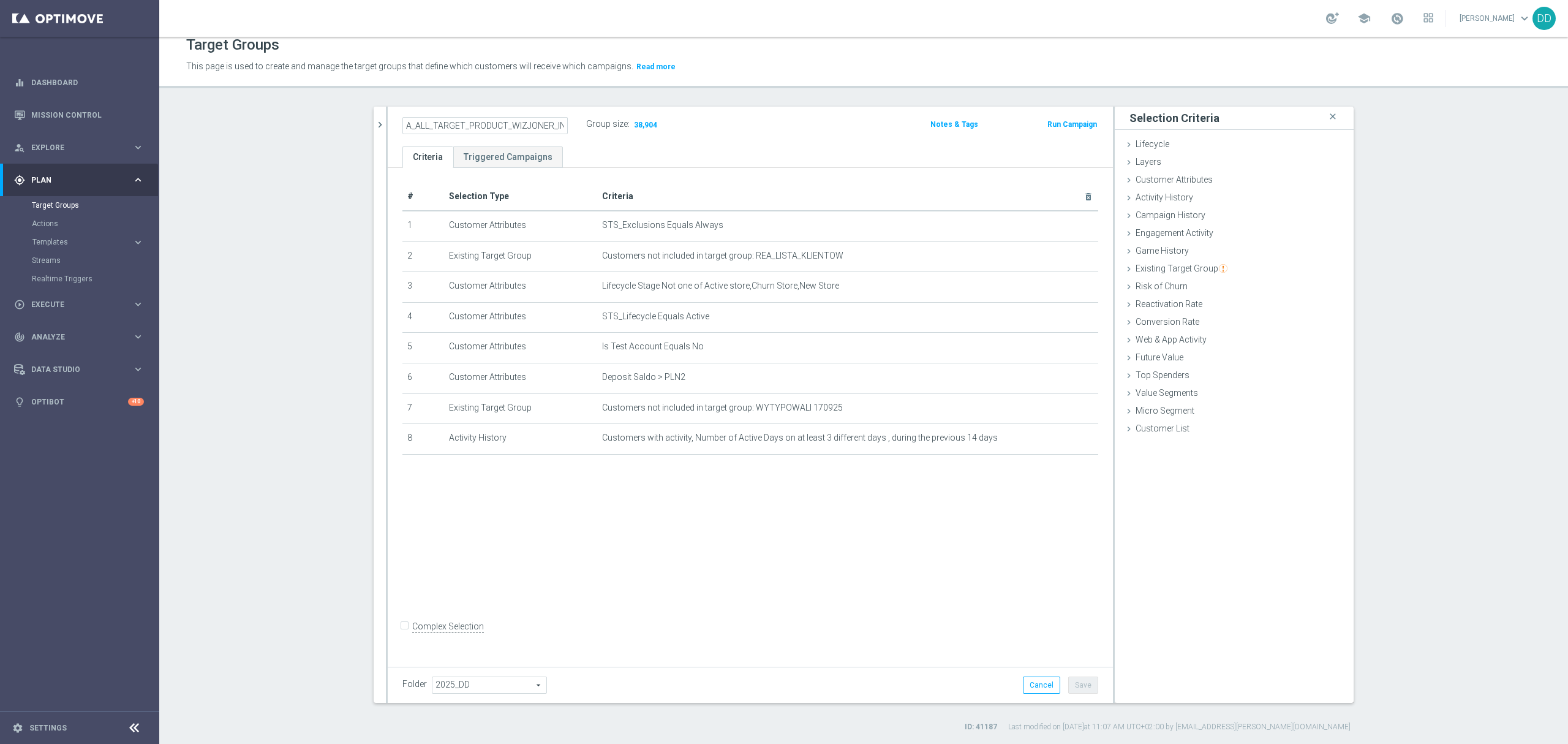
click at [574, 148] on ul "Criteria Triggered Campaigns" at bounding box center [750, 157] width 725 height 22
click at [375, 124] on icon "chevron_right" at bounding box center [380, 125] width 11 height 11
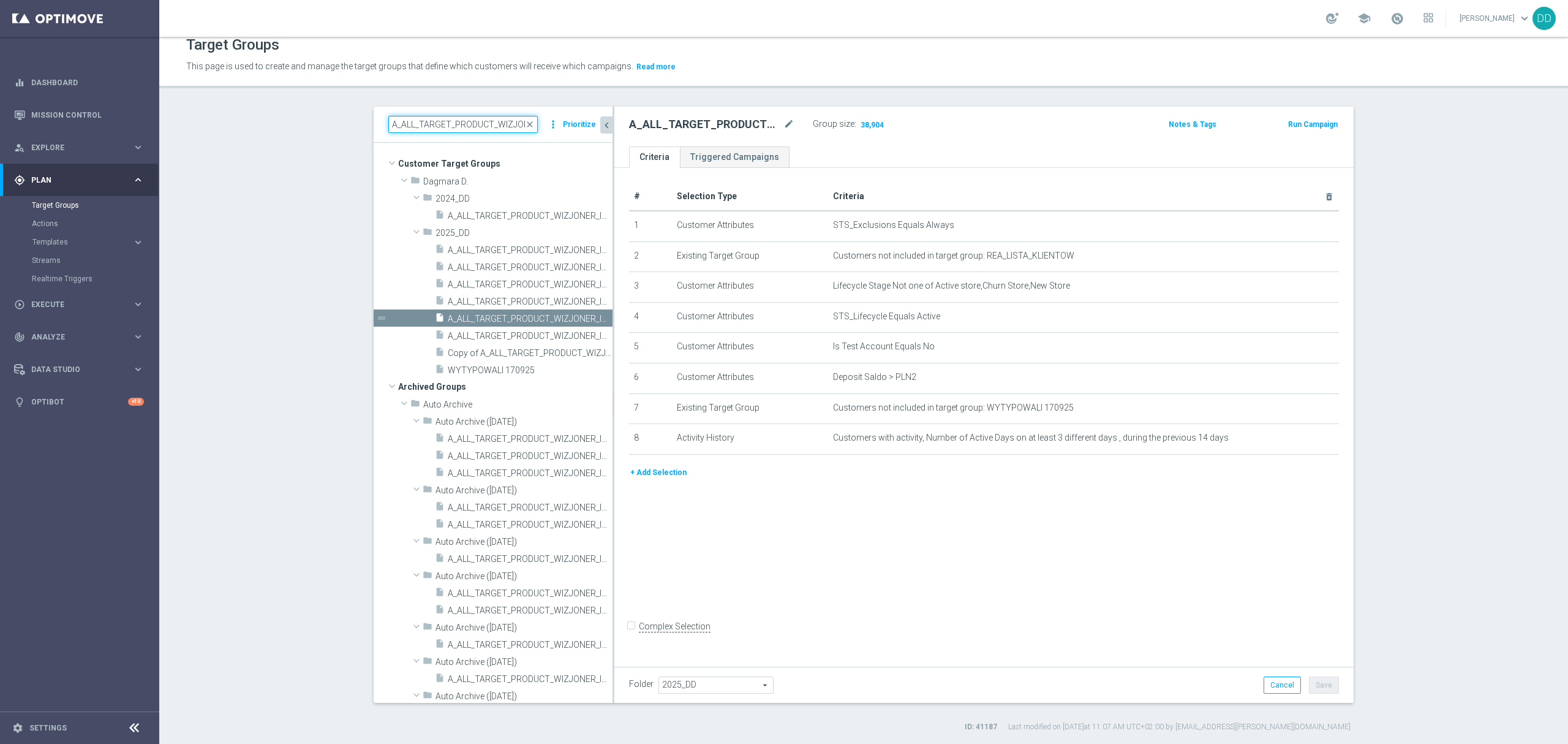
click at [490, 131] on input "A_ALL_TARGET_PRODUCT_WIZJONER_INAPP" at bounding box center [463, 124] width 149 height 17
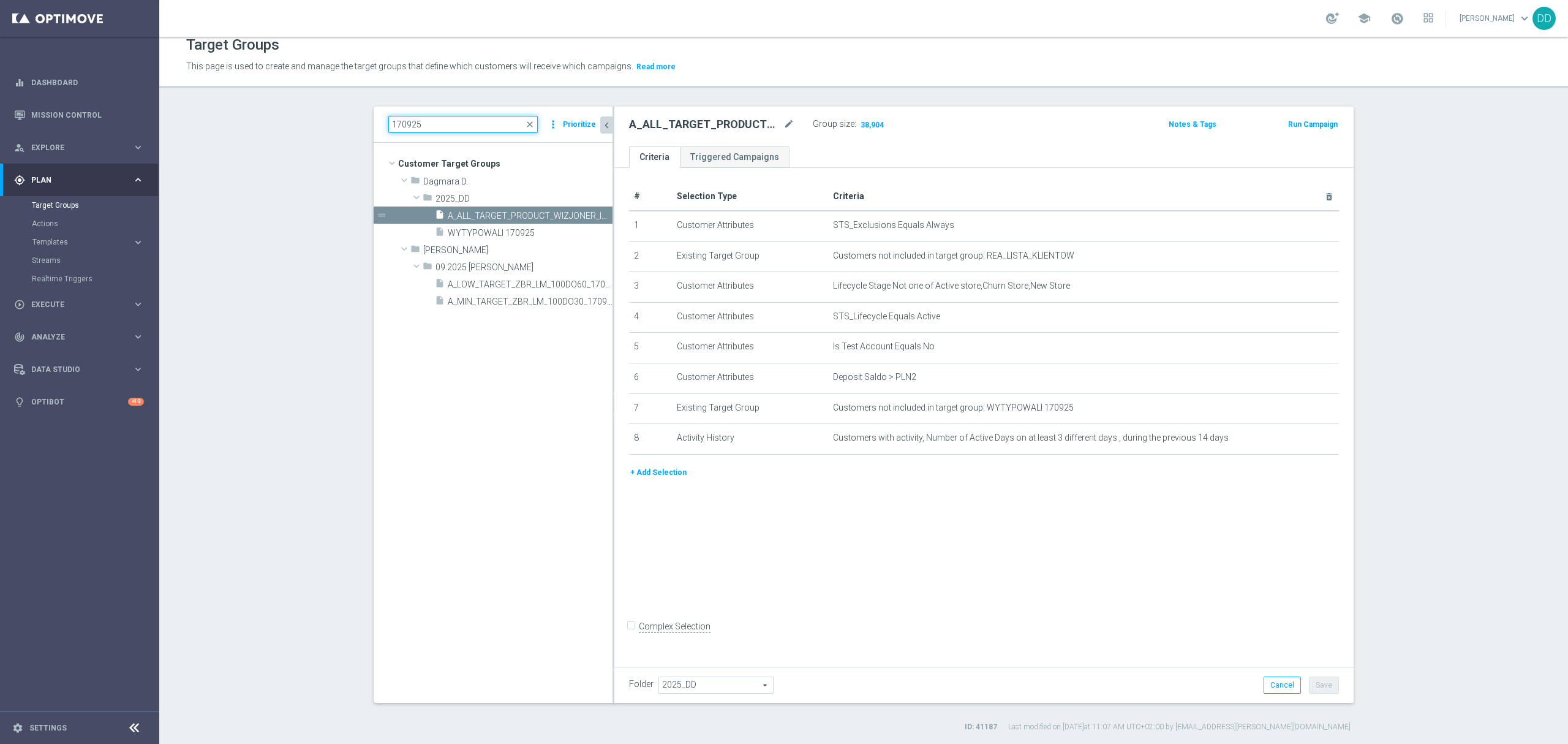
click at [393, 121] on input "170925" at bounding box center [463, 124] width 149 height 17
type input "160925"
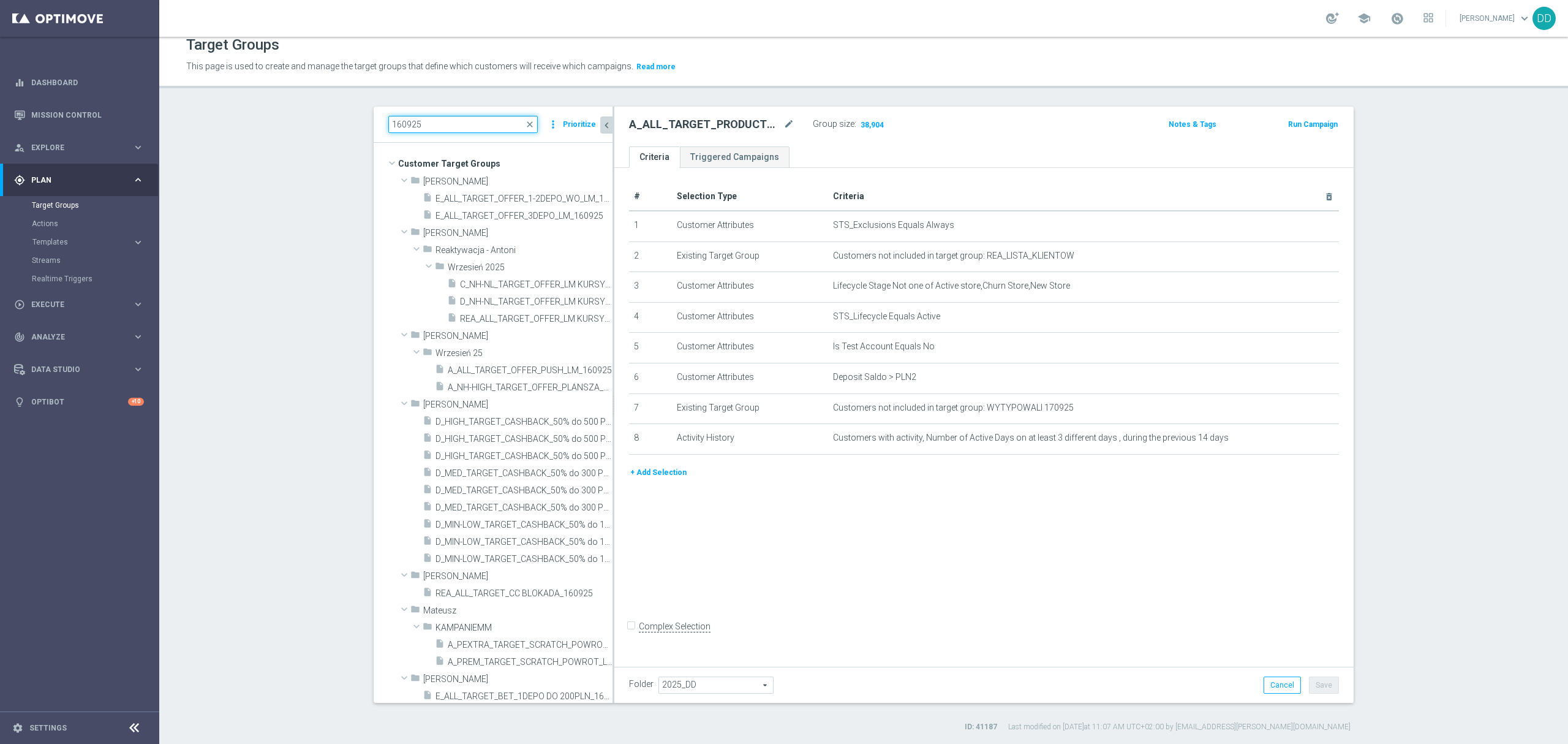
drag, startPoint x: 403, startPoint y: 123, endPoint x: 351, endPoint y: 120, distance: 52.1
click at [351, 120] on div "160925 close more_vert Prioritize Customer Target Groups library_add create_new…" at bounding box center [863, 419] width 1029 height 626
click at [441, 132] on input "160925" at bounding box center [463, 124] width 149 height 17
drag, startPoint x: 369, startPoint y: 114, endPoint x: 317, endPoint y: 111, distance: 52.1
click at [319, 111] on section "160925 close more_vert Prioritize Customer Target Groups library_add create_new…" at bounding box center [864, 419] width 1409 height 626
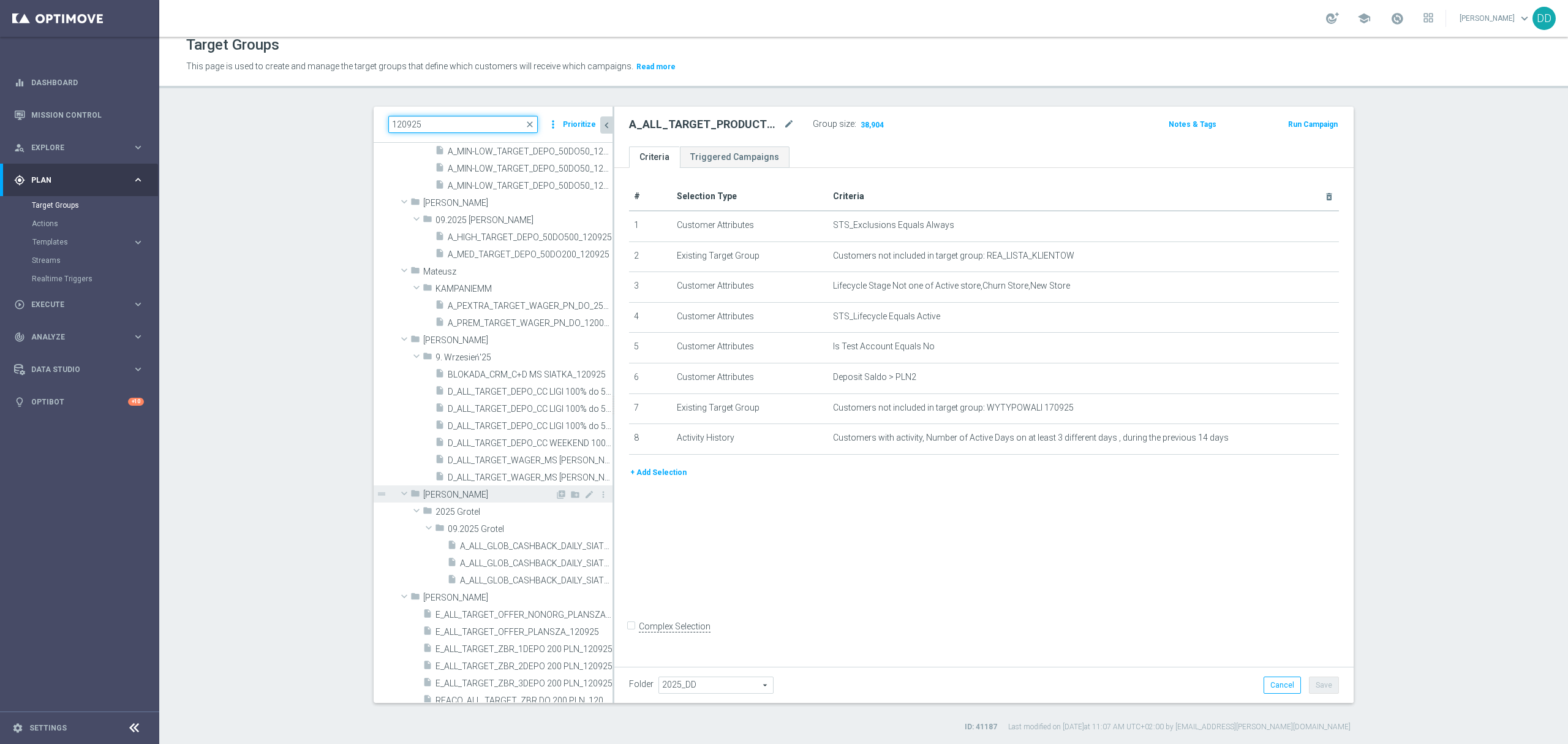
scroll to position [194, 0]
drag, startPoint x: 457, startPoint y: 126, endPoint x: 325, endPoint y: 113, distance: 132.6
click at [325, 113] on section "120925 close more_vert Prioritize Customer Target Groups library_add create_new…" at bounding box center [864, 419] width 1409 height 626
type input "170925"
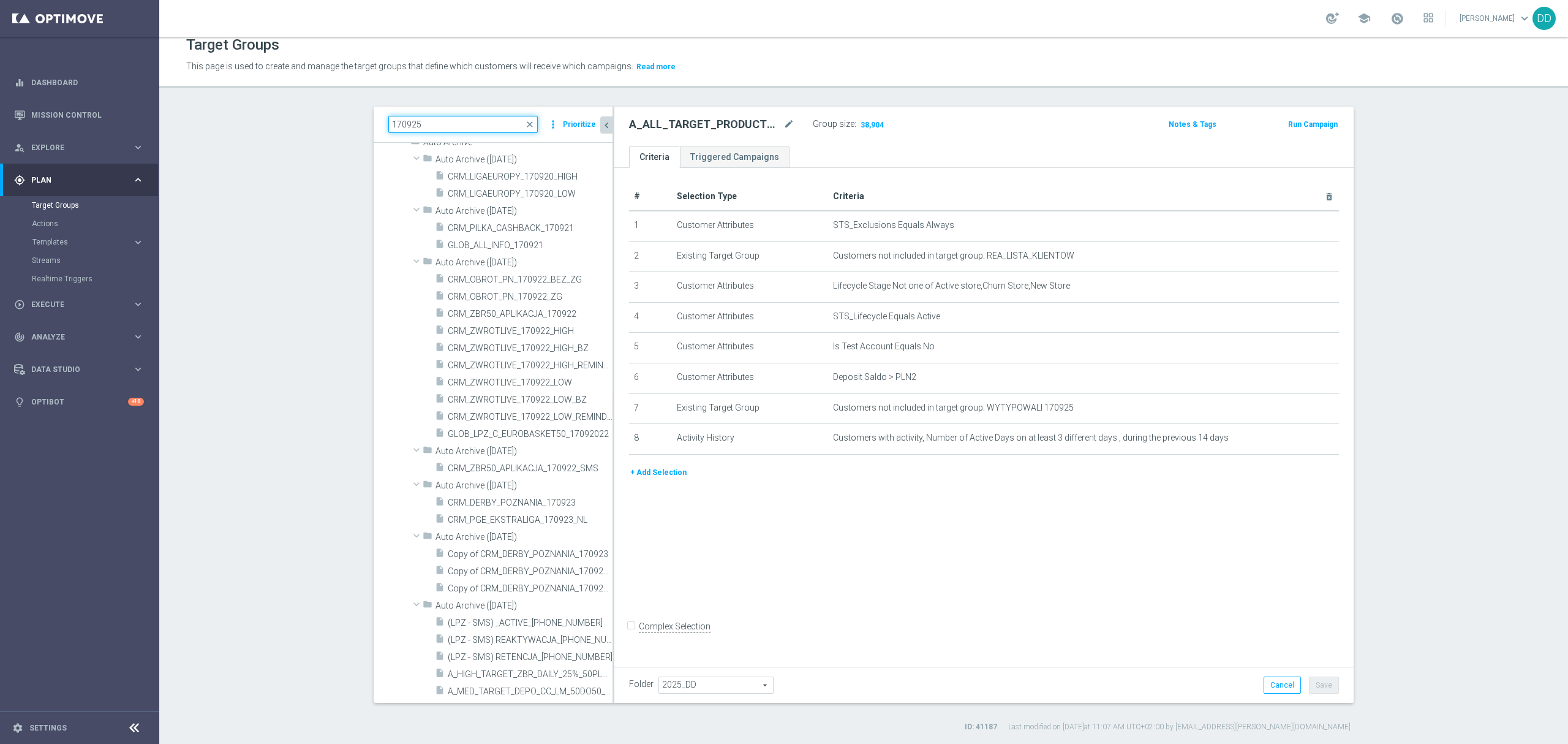
scroll to position [0, 0]
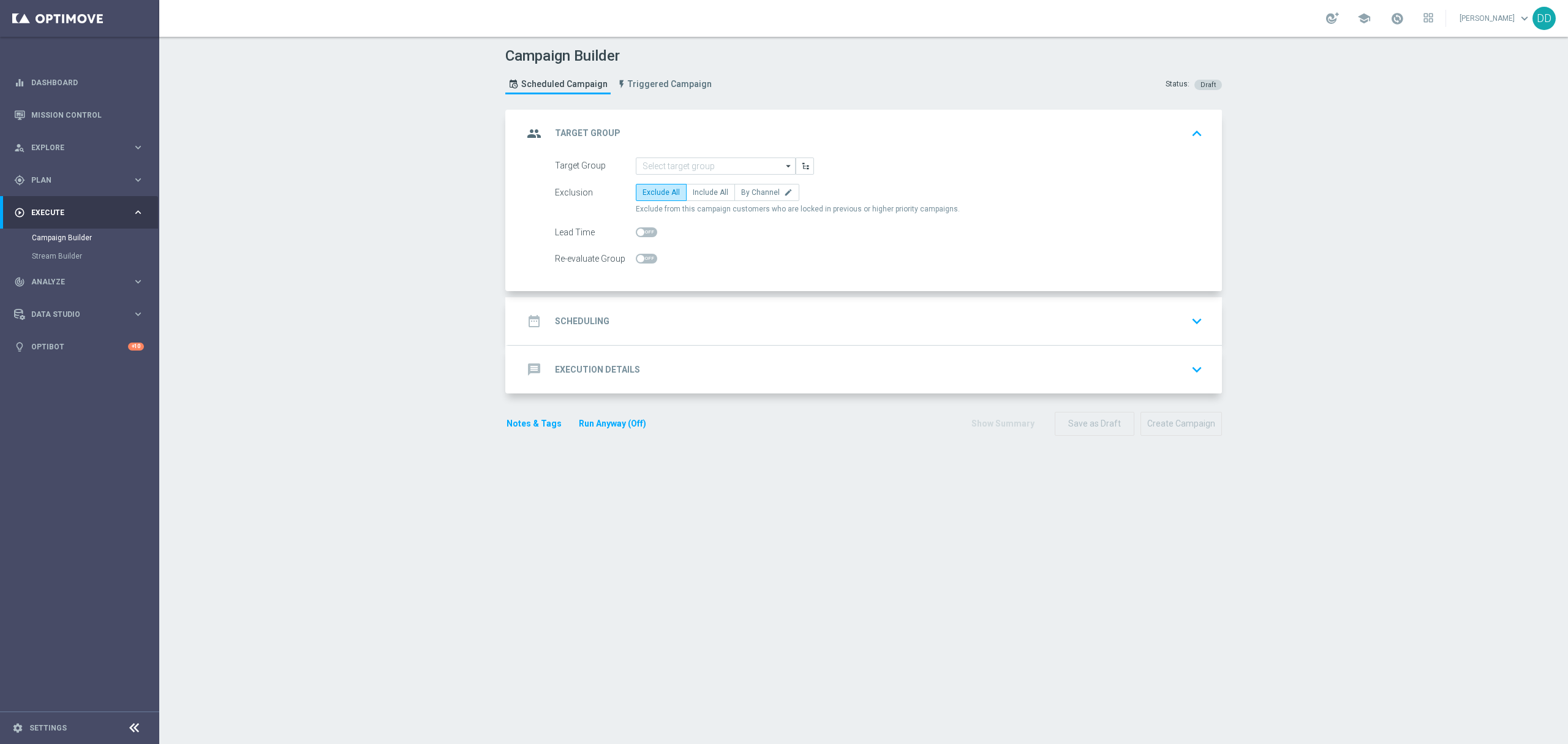
click at [653, 154] on div "group Target Group keyboard_arrow_up" at bounding box center [865, 134] width 714 height 48
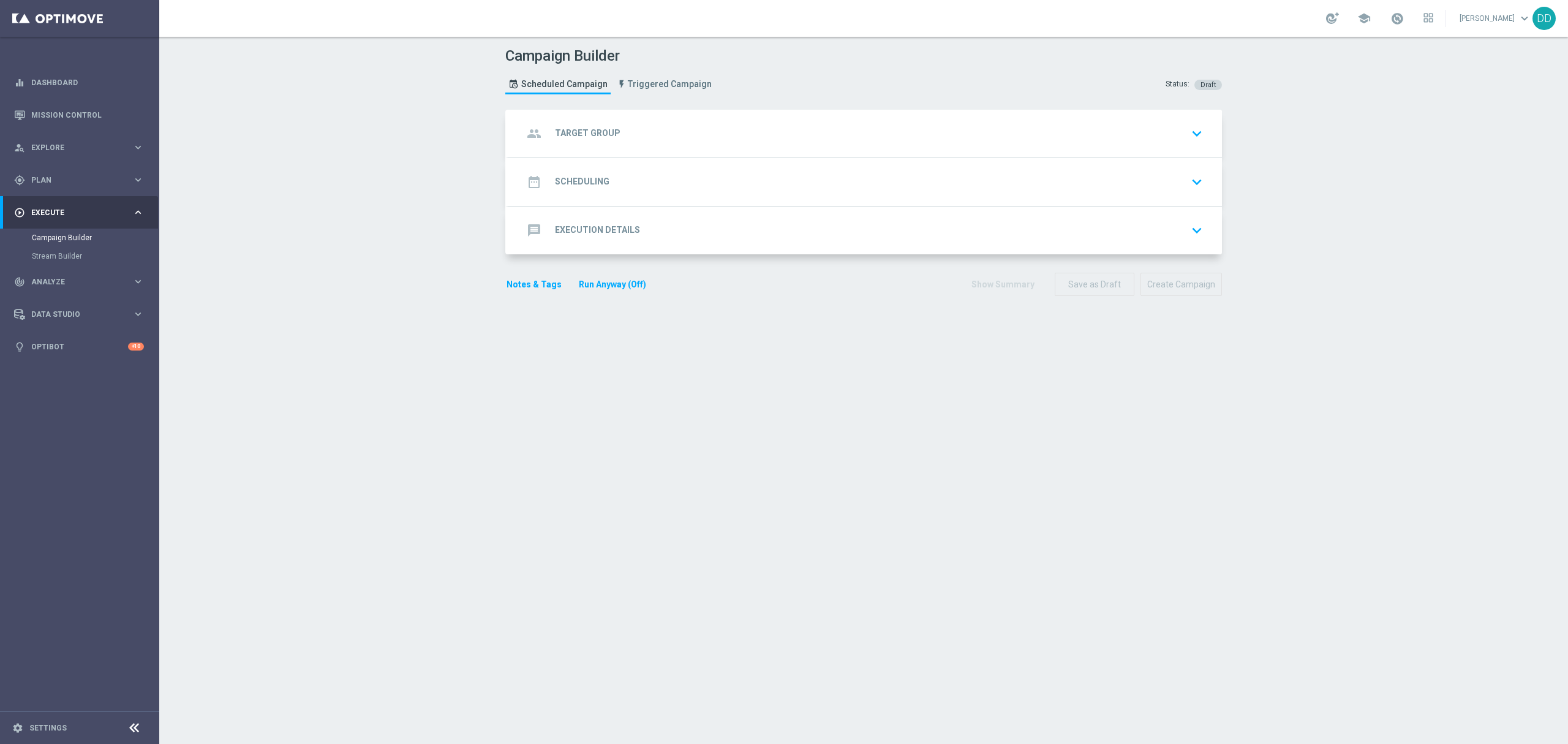
drag, startPoint x: 660, startPoint y: 132, endPoint x: 671, endPoint y: 169, distance: 38.6
click at [660, 131] on div "group Target Group keyboard_arrow_down Target Group arrow_drop_down Show Select…" at bounding box center [865, 134] width 714 height 48
click at [677, 130] on div "group Target Group keyboard_arrow_down" at bounding box center [865, 134] width 684 height 23
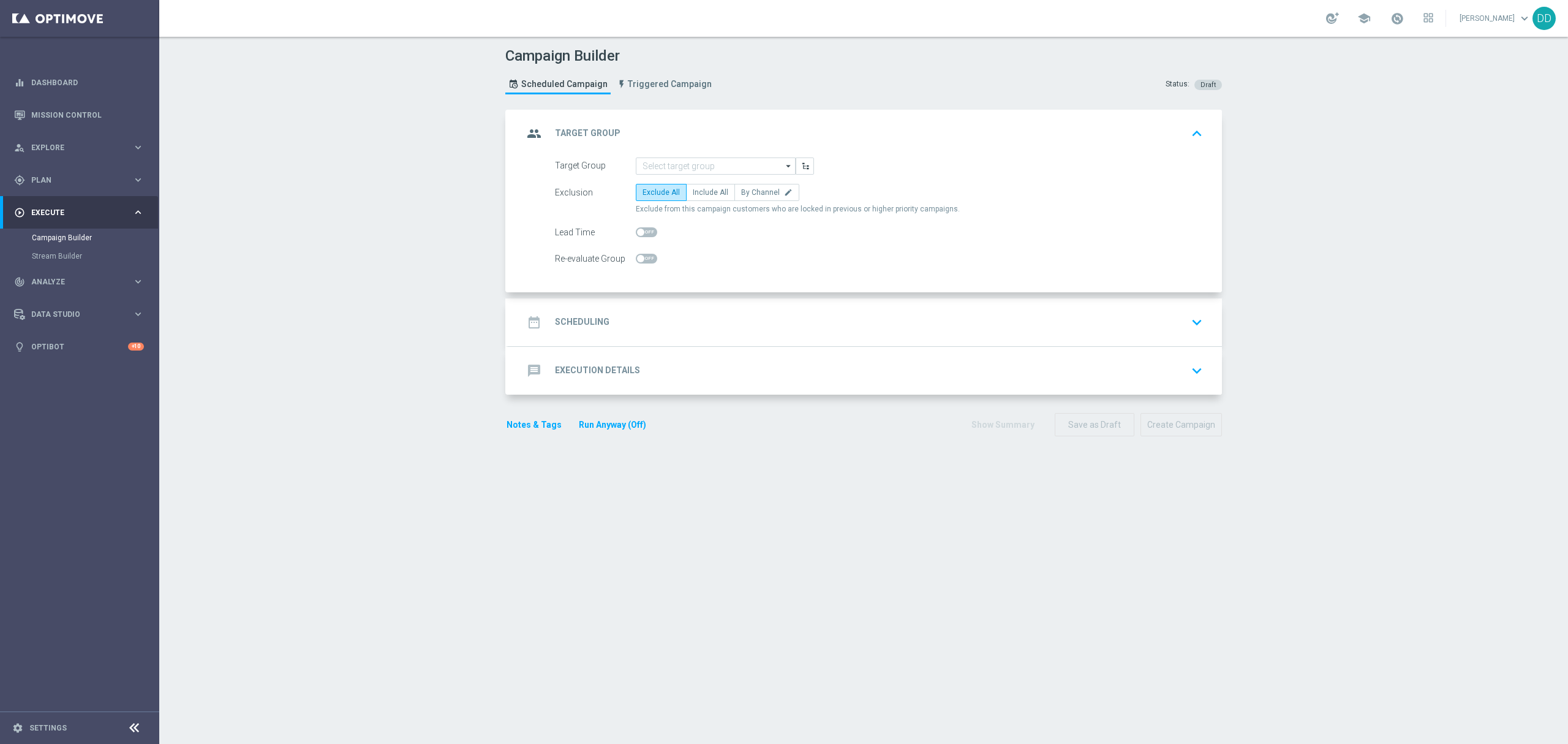
click at [691, 154] on div "group Target Group keyboard_arrow_up Target Group arrow_drop_down Show Selected…" at bounding box center [865, 201] width 714 height 182
click at [694, 165] on input at bounding box center [716, 166] width 160 height 17
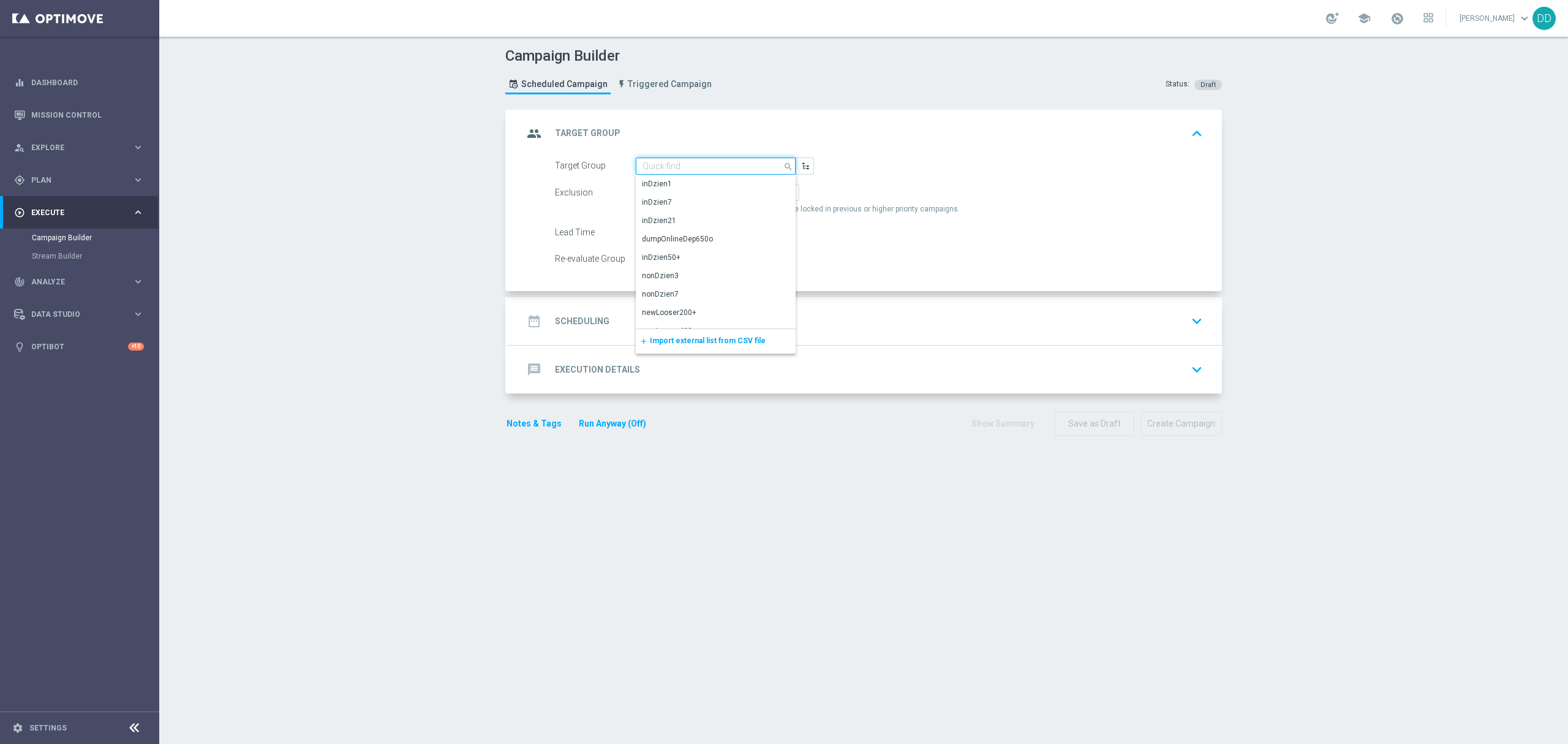
paste input "A_ALL_TARGET_PRODUCT_WIZJONER_INAPP_230625"
click at [714, 182] on div "A_ALL_TARGET_PRODUCT_WIZJONER_INAPP_230625" at bounding box center [716, 189] width 148 height 22
type input "A_ALL_TARGET_PRODUCT_WIZJONER_INAPP_230625"
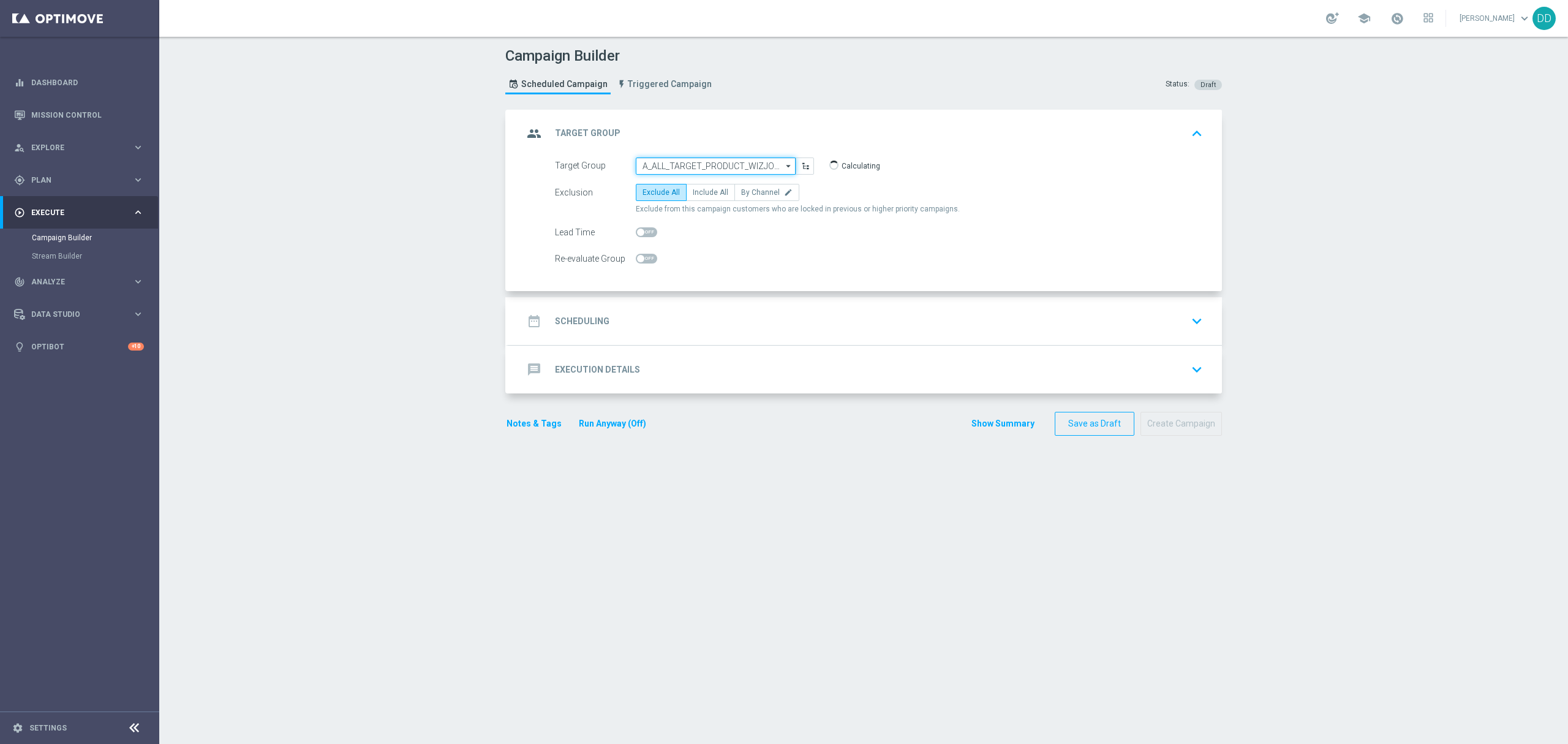
click at [711, 161] on input "A_ALL_TARGET_PRODUCT_WIZJONER_INAPP_230625" at bounding box center [716, 166] width 160 height 17
paste input "A_ALL_TARGET_PRODUCT_WIZJONER_INAPP_230625"
click at [719, 192] on div "A_ALL_TARGET_PRODUCT_WIZJONER_INAPP_230625" at bounding box center [716, 190] width 147 height 22
type input "A_ALL_TARGET_PRODUCT_WIZJONER_INAPP_230625"
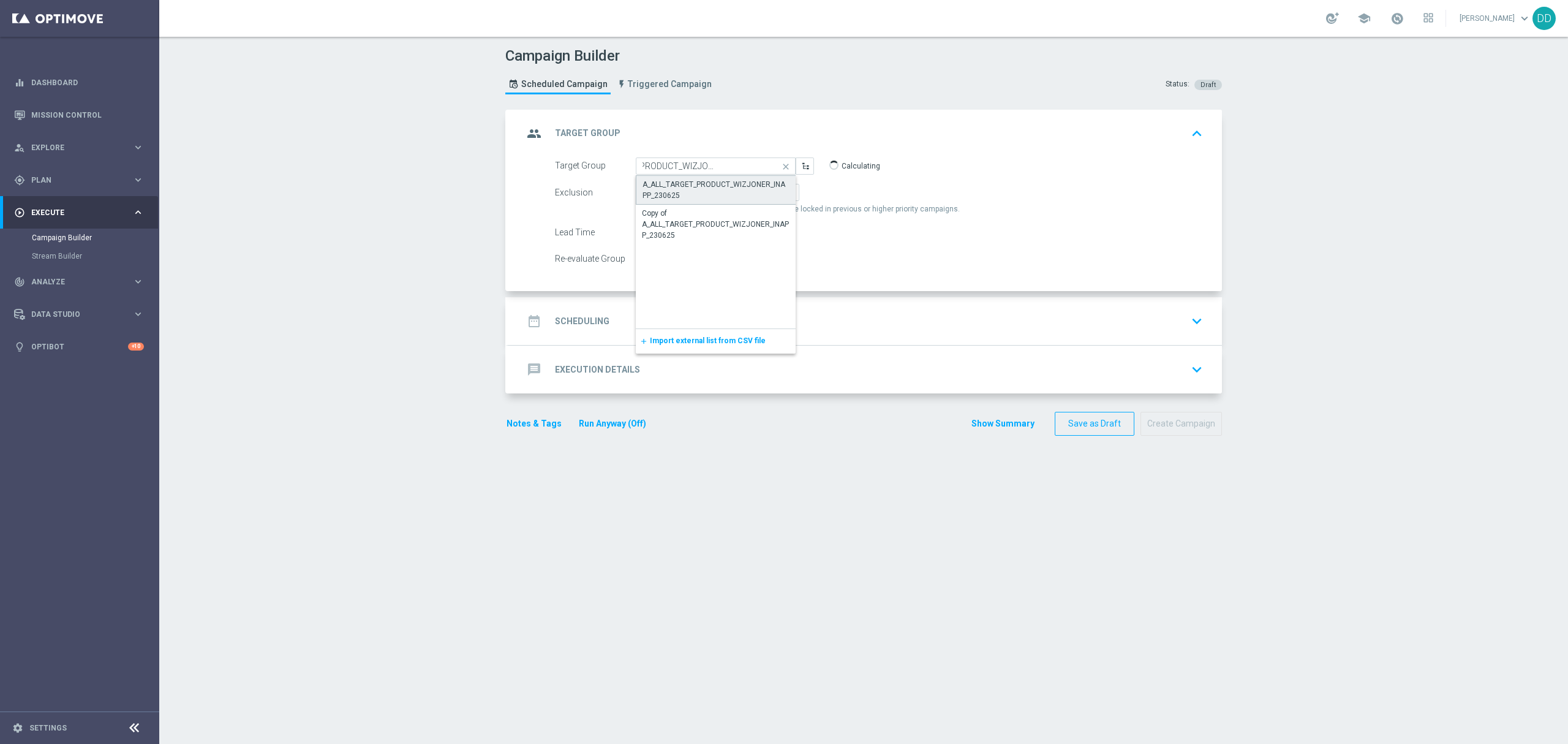
scroll to position [0, 0]
click at [749, 194] on span "By Channel" at bounding box center [760, 192] width 39 height 9
click at [749, 194] on input "By Channel edit" at bounding box center [745, 194] width 8 height 8
radio input "true"
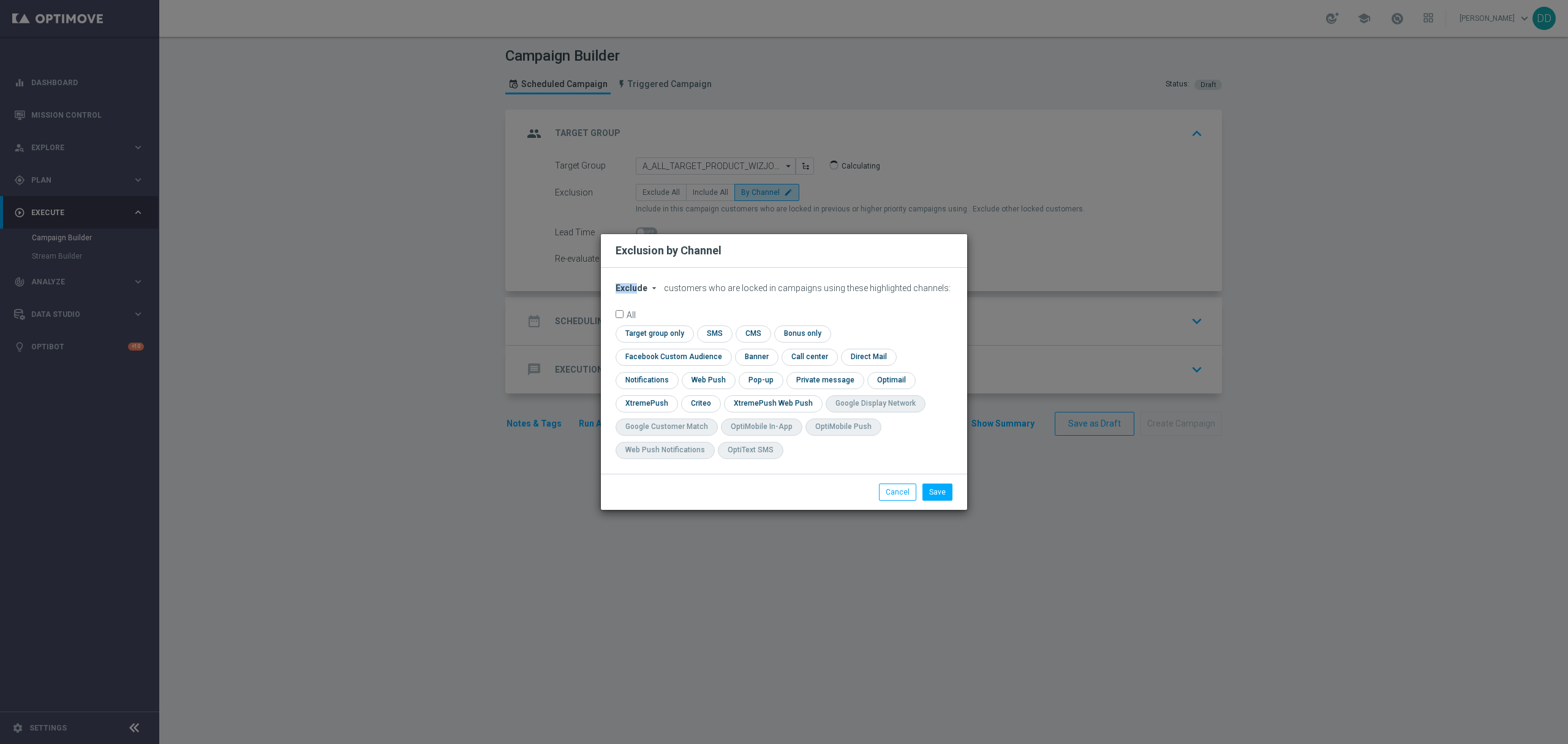
click at [636, 297] on div "Exclude arrow_drop_down × Exclude customers who are locked in campaigns using t…" at bounding box center [784, 371] width 366 height 206
click at [636, 293] on span "Exclude" at bounding box center [631, 288] width 32 height 10
click at [0, 0] on span "Include" at bounding box center [0, 0] width 0 height 0
click at [661, 342] on input "checkbox" at bounding box center [653, 333] width 75 height 17
checkbox input "true"
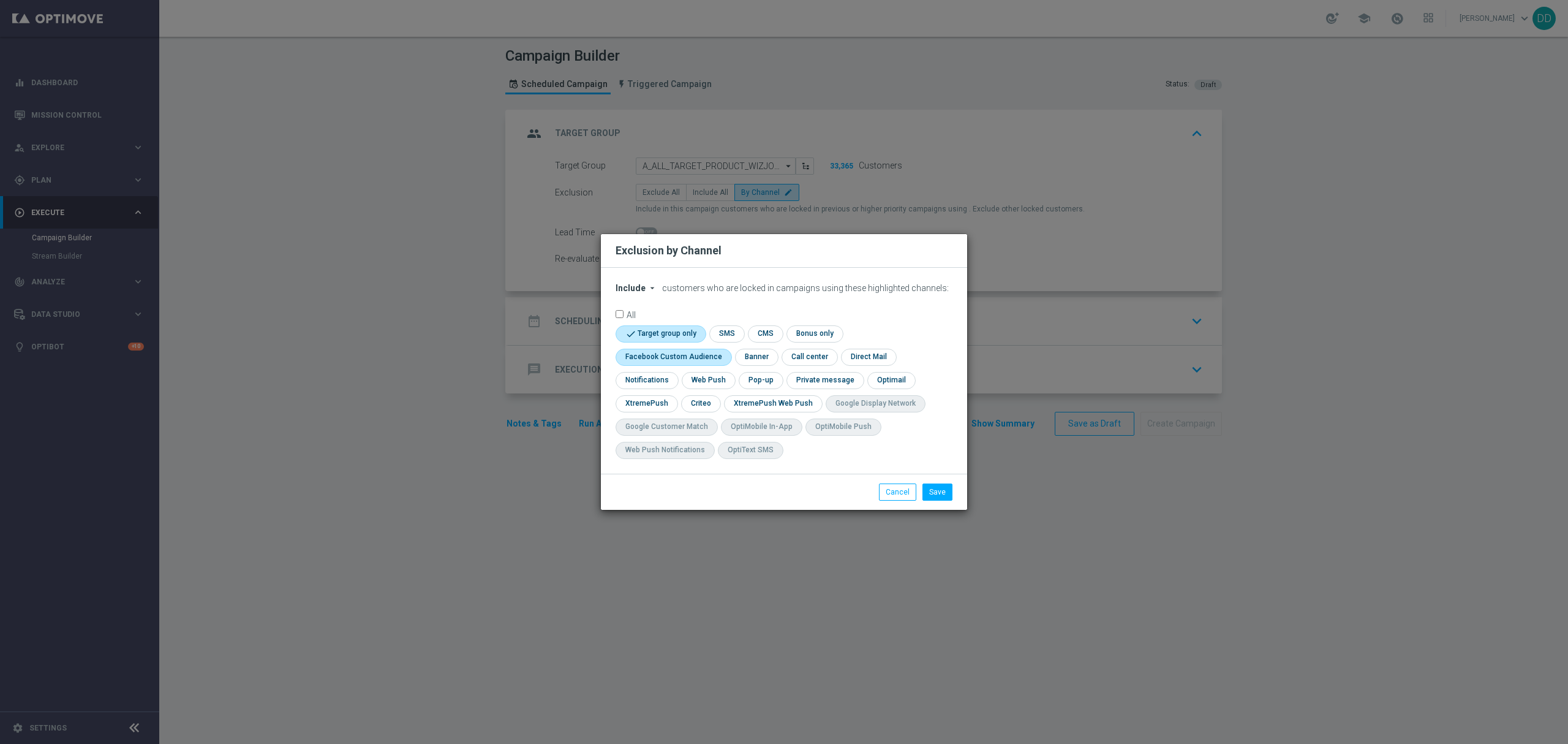
click at [682, 353] on input "checkbox" at bounding box center [671, 356] width 111 height 17
checkbox input "true"
click at [666, 402] on input "checkbox" at bounding box center [645, 403] width 60 height 17
checkbox input "true"
click at [699, 406] on input "checkbox" at bounding box center [712, 403] width 38 height 17
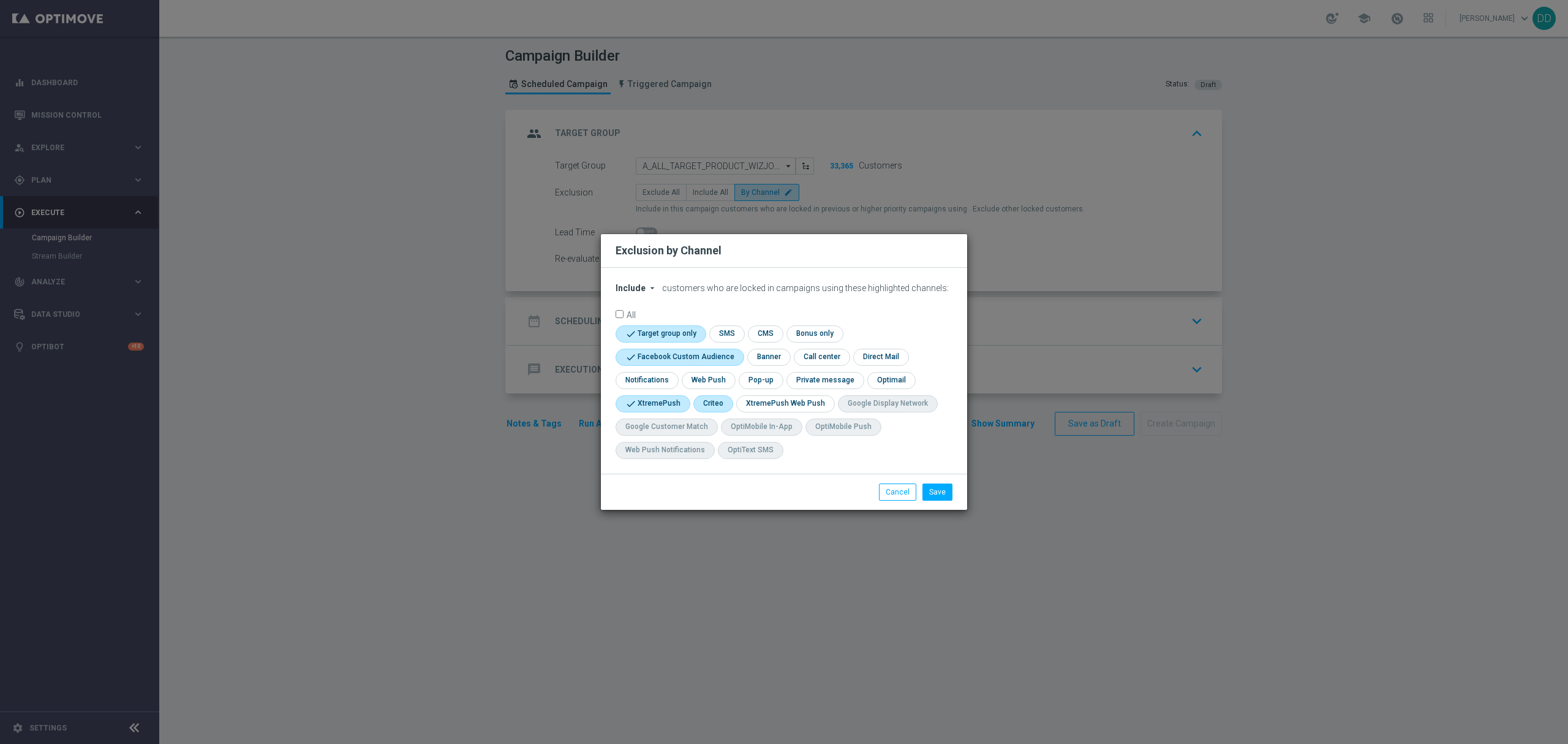
checkbox input "true"
click at [934, 501] on button "Save" at bounding box center [938, 492] width 30 height 17
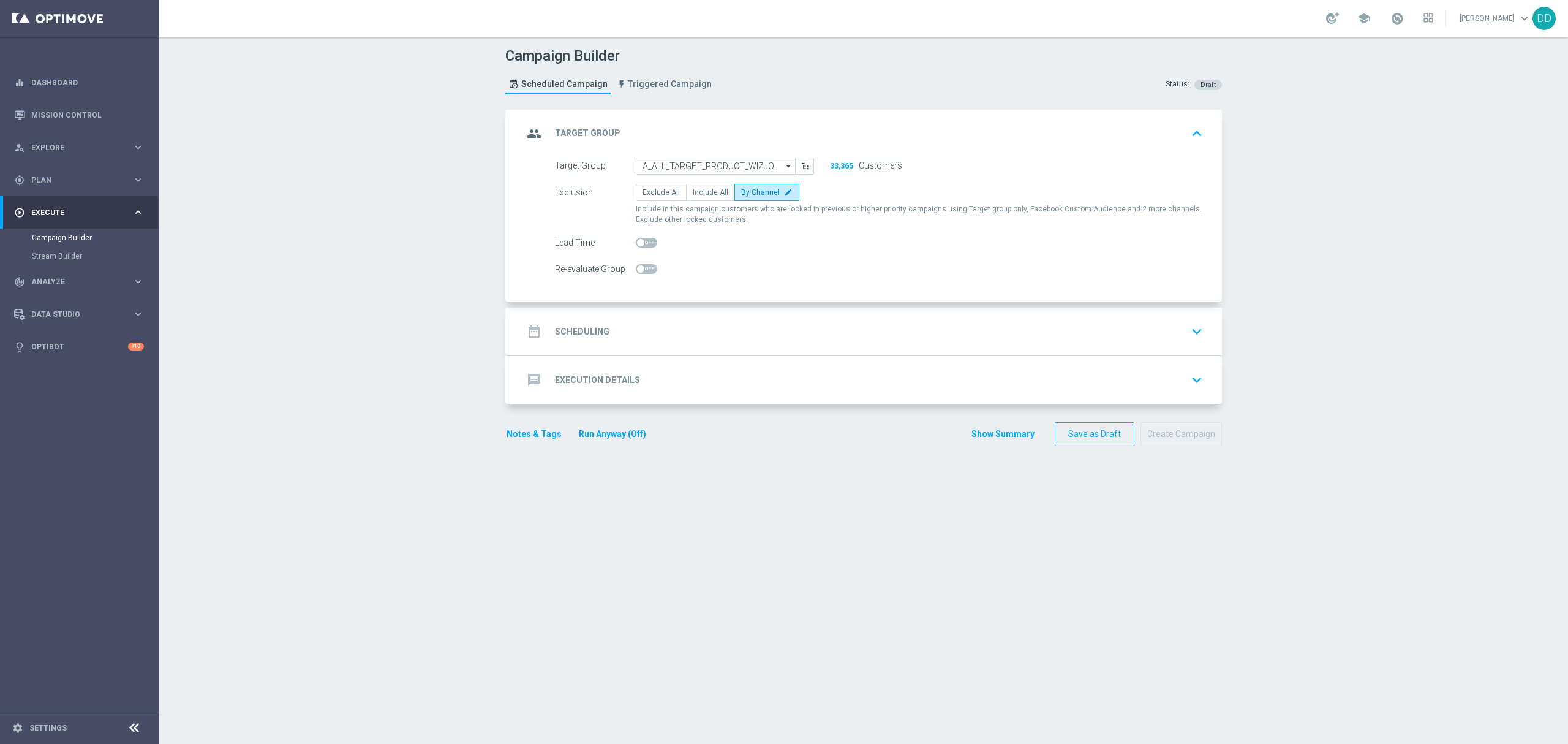
click at [777, 330] on div "date_range Scheduling keyboard_arrow_down" at bounding box center [865, 331] width 684 height 23
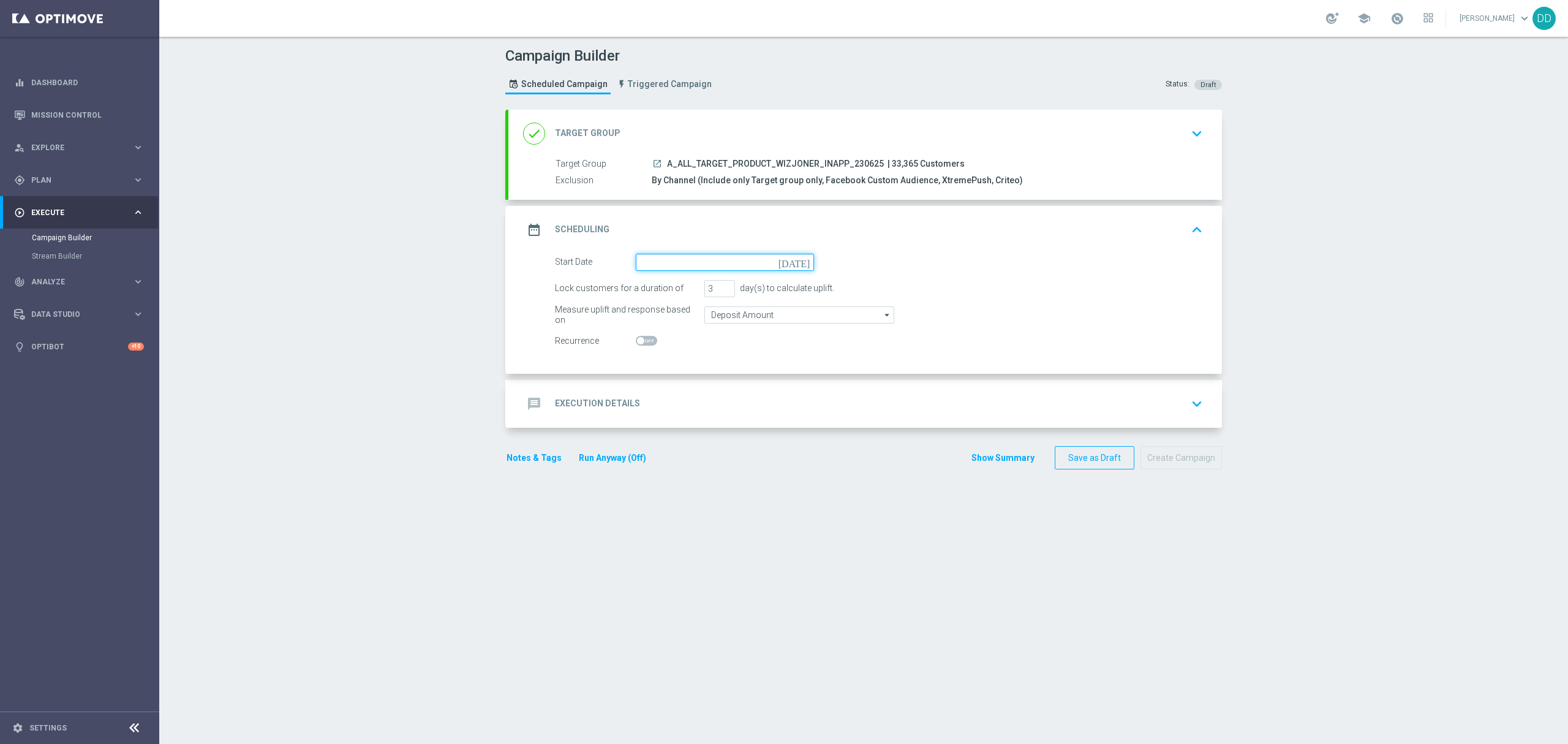
click at [645, 264] on input at bounding box center [725, 262] width 178 height 17
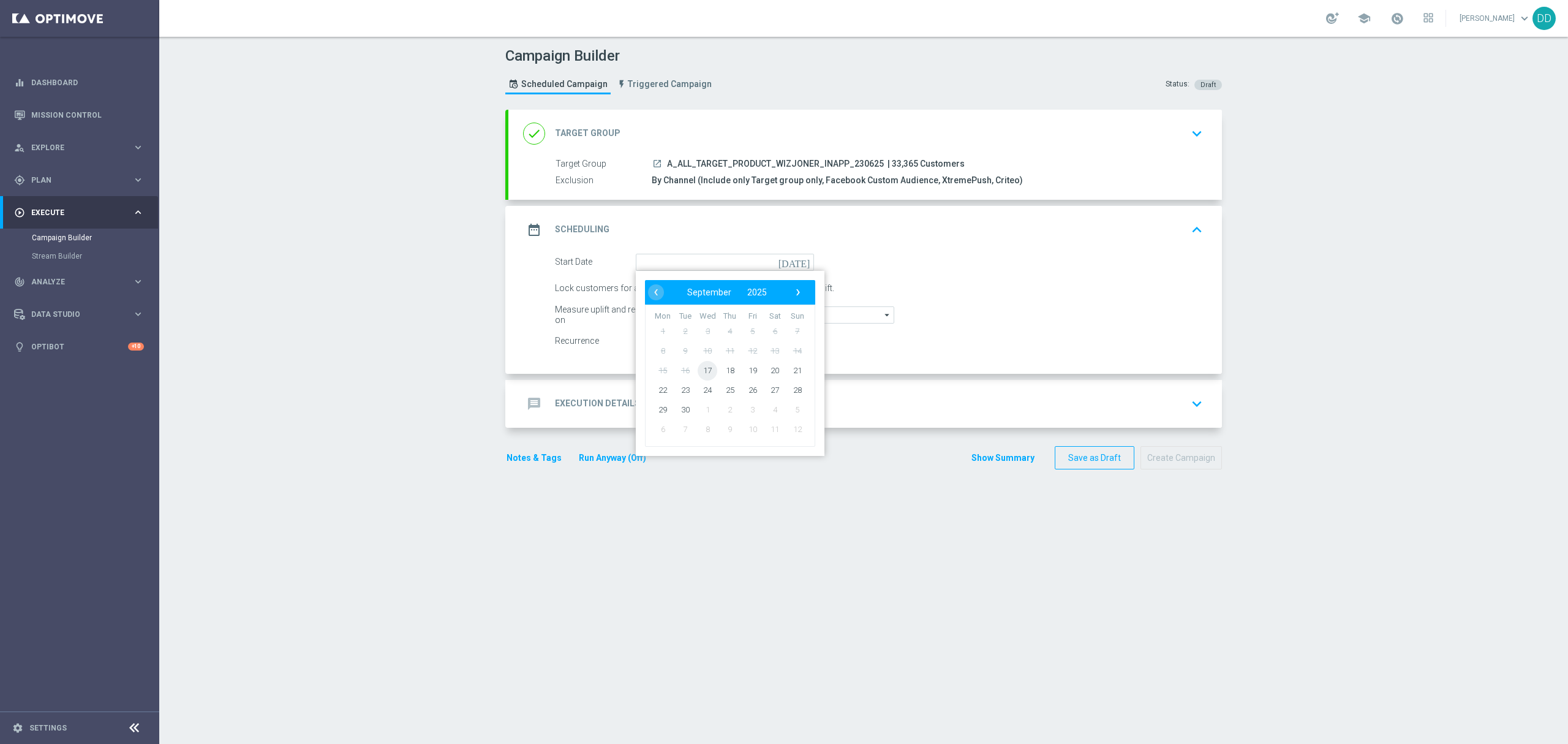
click at [699, 370] on span "17" at bounding box center [707, 370] width 19 height 19
type input "17 Sep 2025"
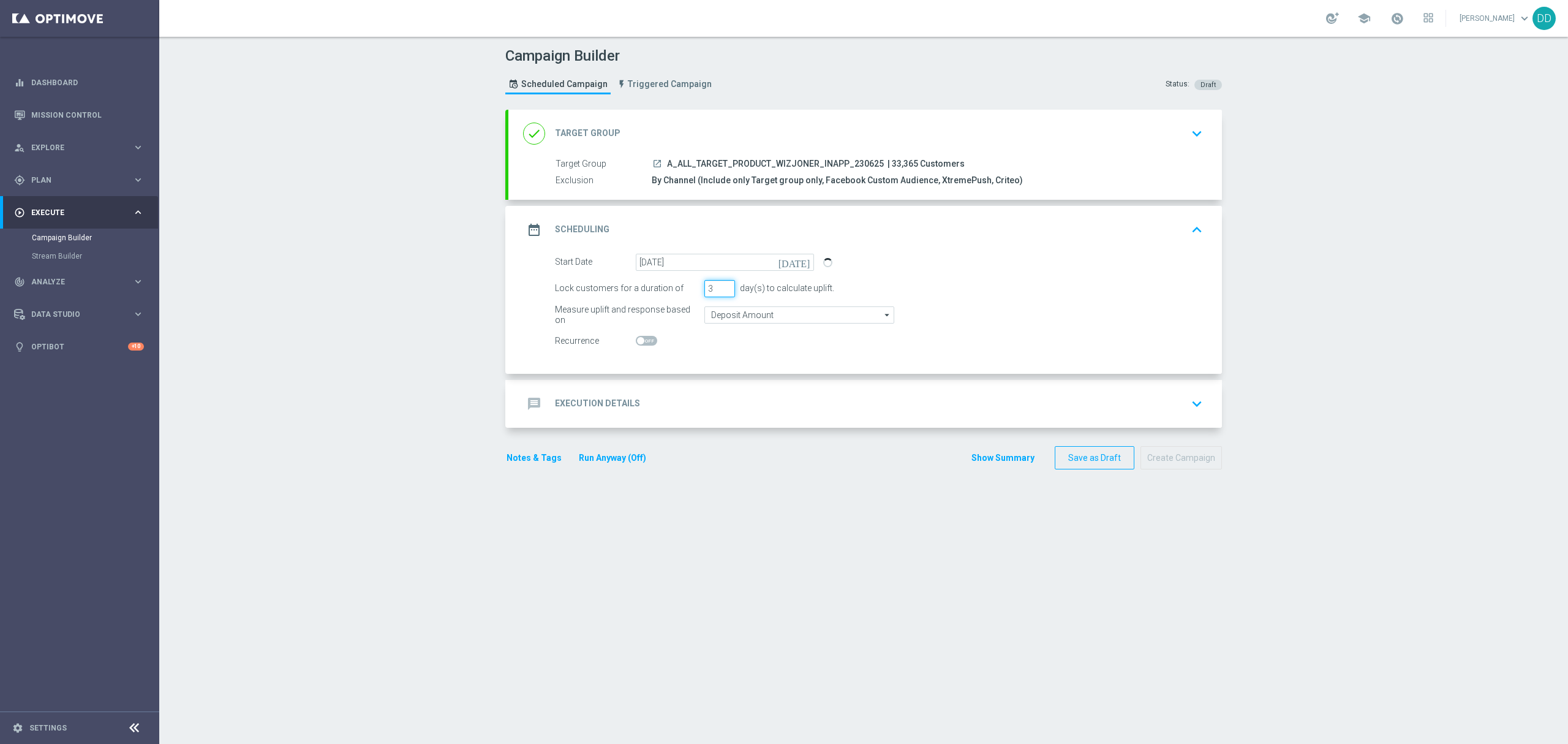
drag, startPoint x: 699, startPoint y: 290, endPoint x: 689, endPoint y: 292, distance: 10.2
click at [690, 290] on div "Lock customers for a duration of 3 day(s) to calculate uplift." at bounding box center [879, 289] width 666 height 17
type input "1"
click at [724, 320] on input "Deposit Amount" at bounding box center [799, 315] width 190 height 17
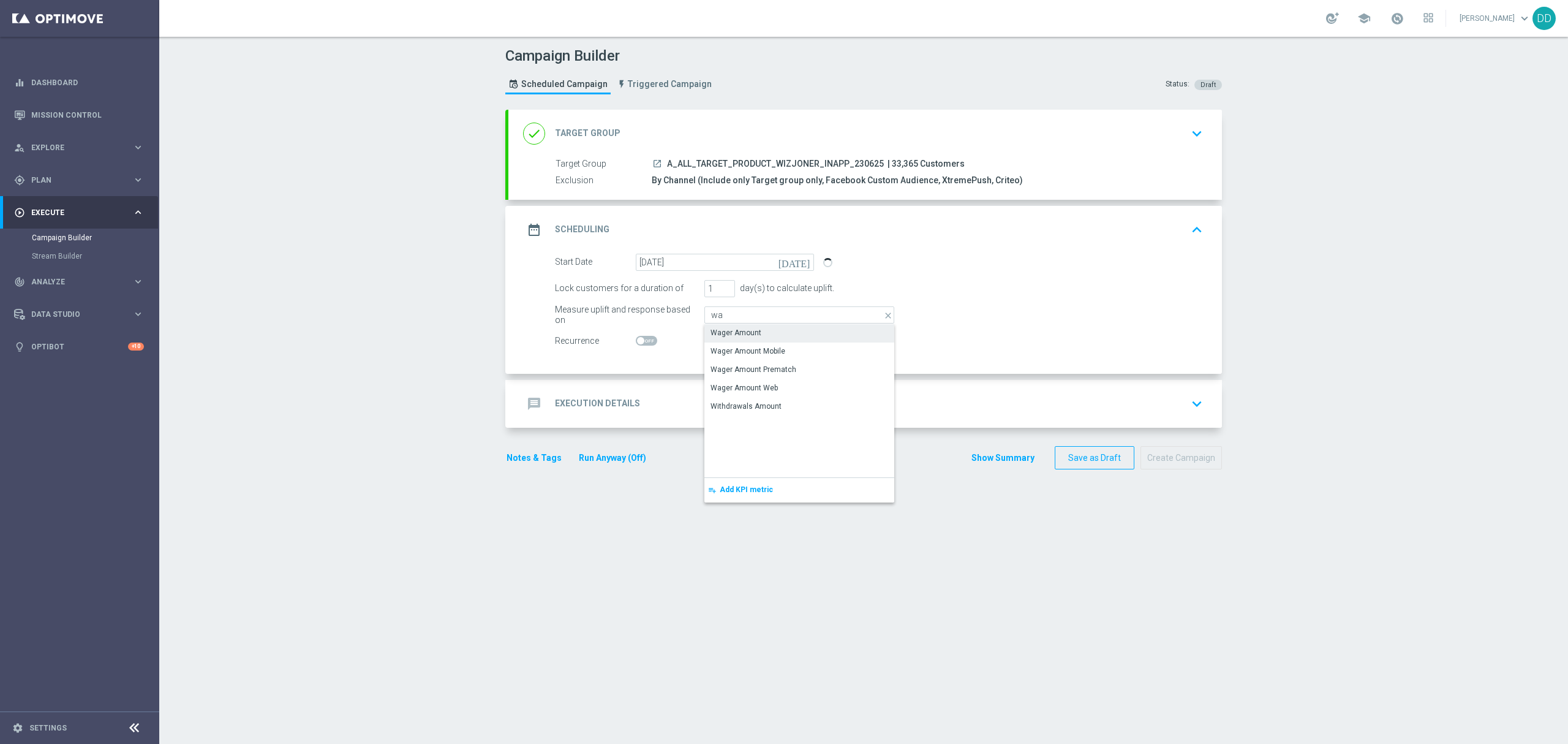
click at [724, 336] on div "Wager Amount" at bounding box center [736, 333] width 51 height 11
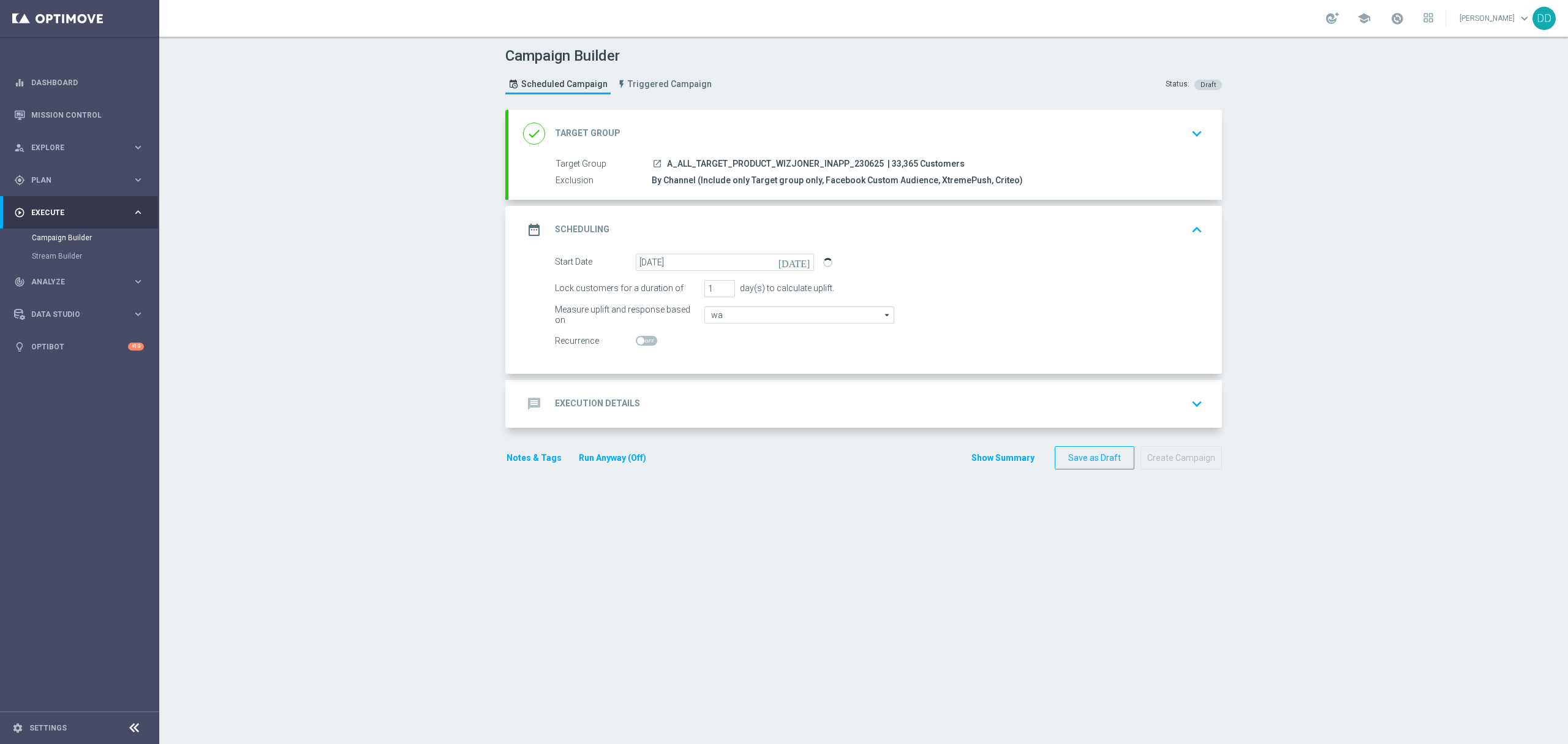
type input "Wager Amount"
click at [709, 381] on accordion "done Target Group keyboard_arrow_down Target Group launch A_ALL_TARGET_PRODUCT_…" at bounding box center [864, 269] width 717 height 318
click at [716, 405] on div "message Execution Details keyboard_arrow_down" at bounding box center [865, 404] width 684 height 23
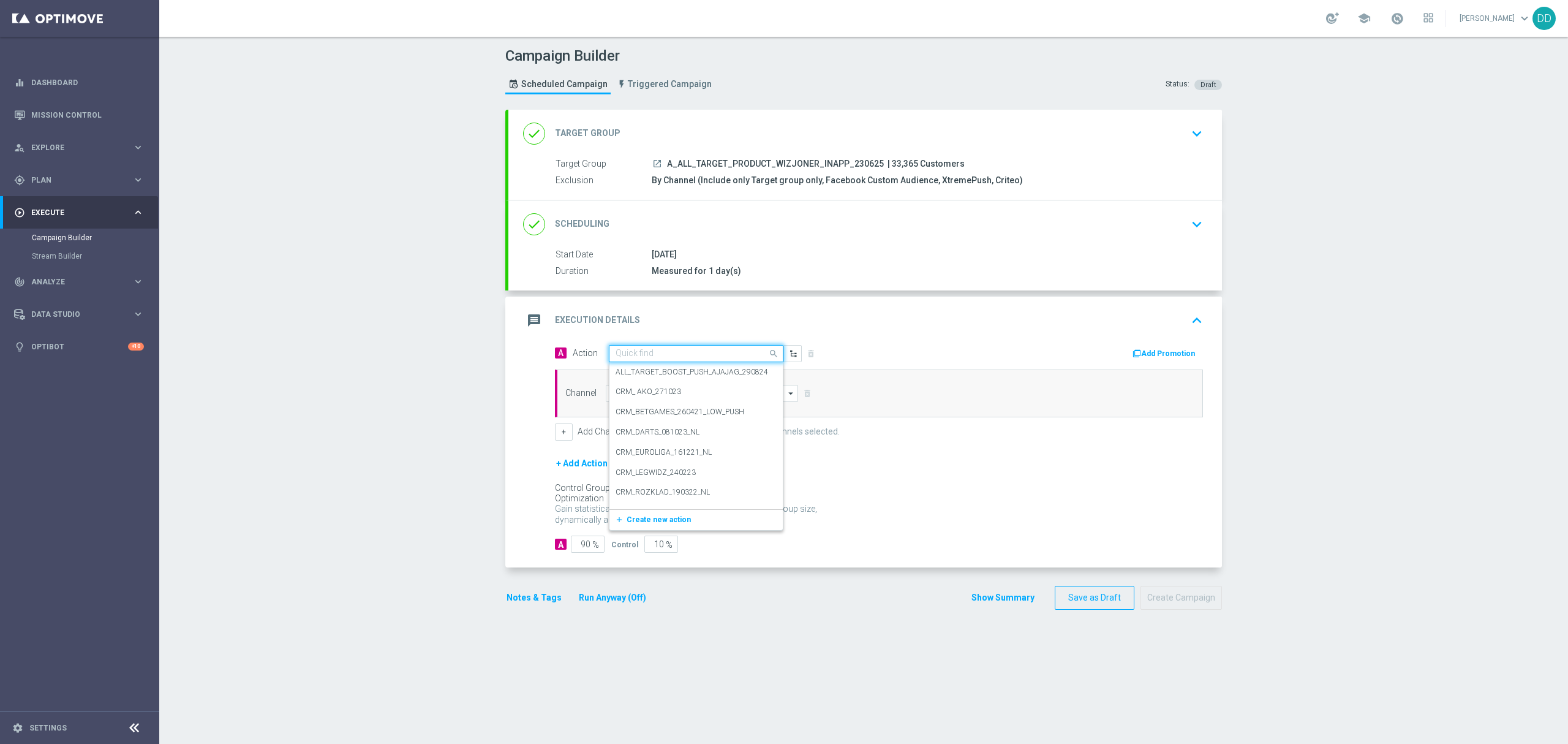
click at [657, 354] on input "text" at bounding box center [683, 353] width 136 height 11
paste input "A_ALL_TARGET_PRODUCT_WIZJONER_INAPP_230625"
type input "A_ALL_TARGET_PRODUCT_WIZJONER_INAPP_230625"
click at [660, 376] on label "A_ALL_TARGET_PRODUCT_WIZJONER_INAPP_230625" at bounding box center [706, 374] width 182 height 11
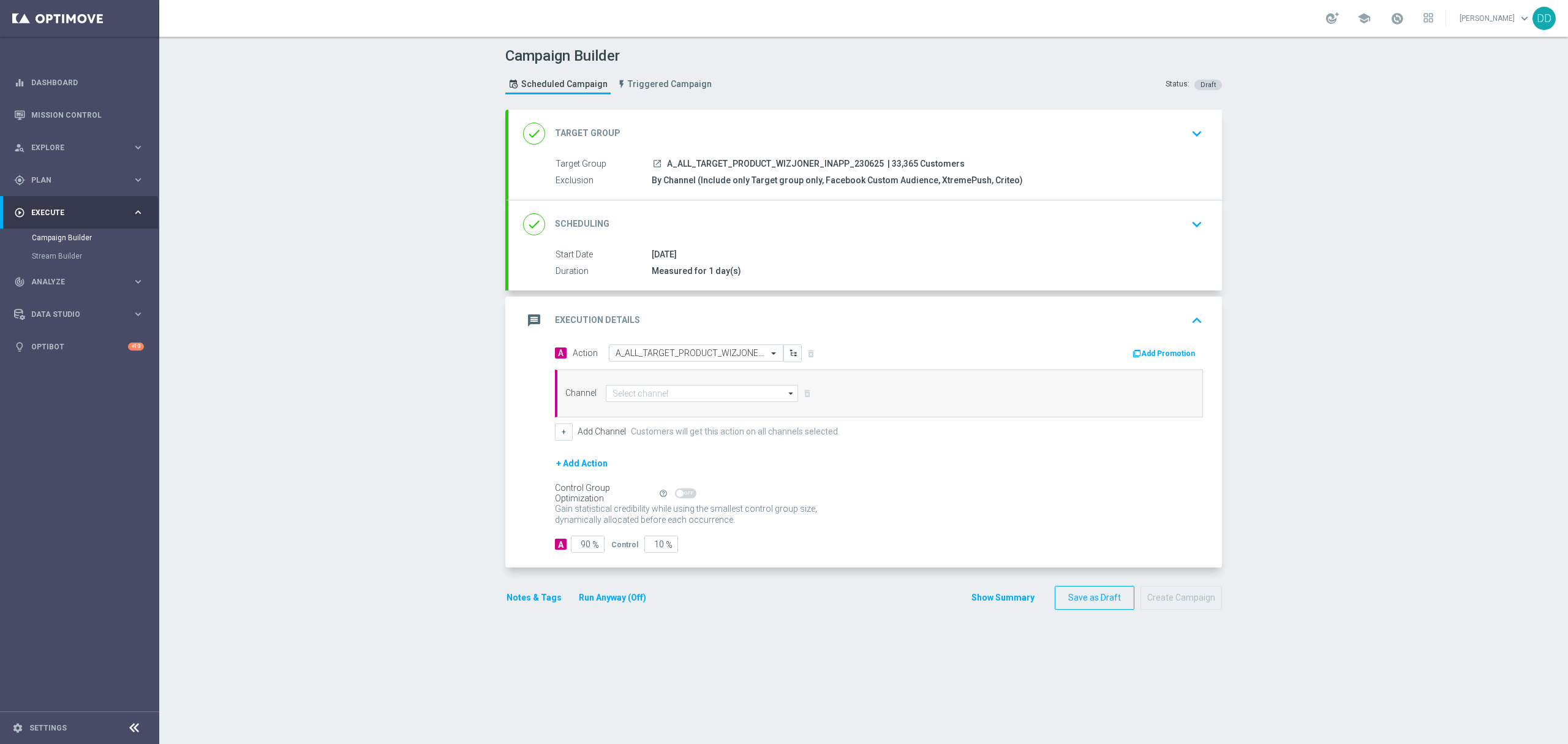
scroll to position [0, 0]
click at [679, 353] on input "text" at bounding box center [683, 353] width 136 height 11
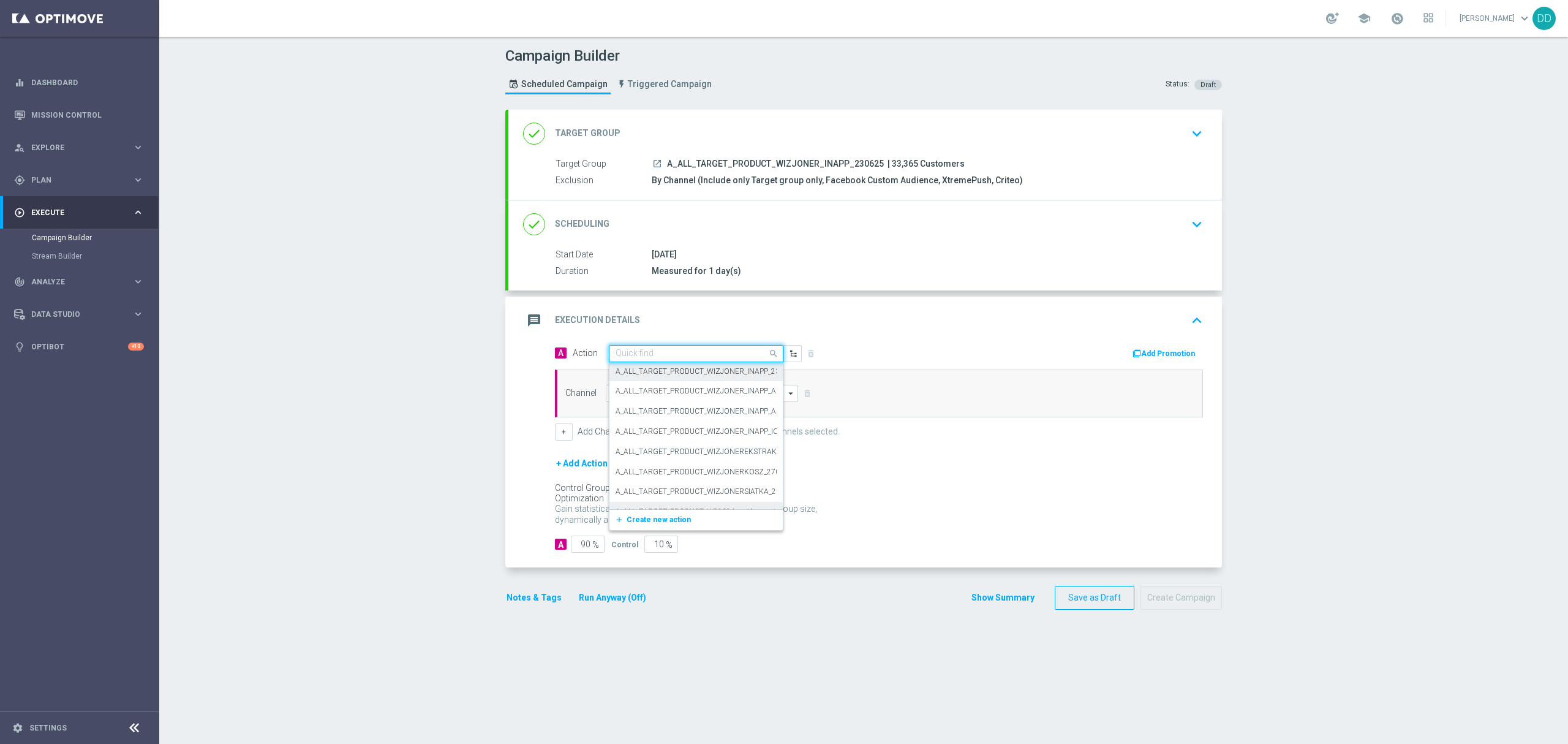
click at [673, 530] on div "add_new Create new action" at bounding box center [696, 519] width 173 height 21
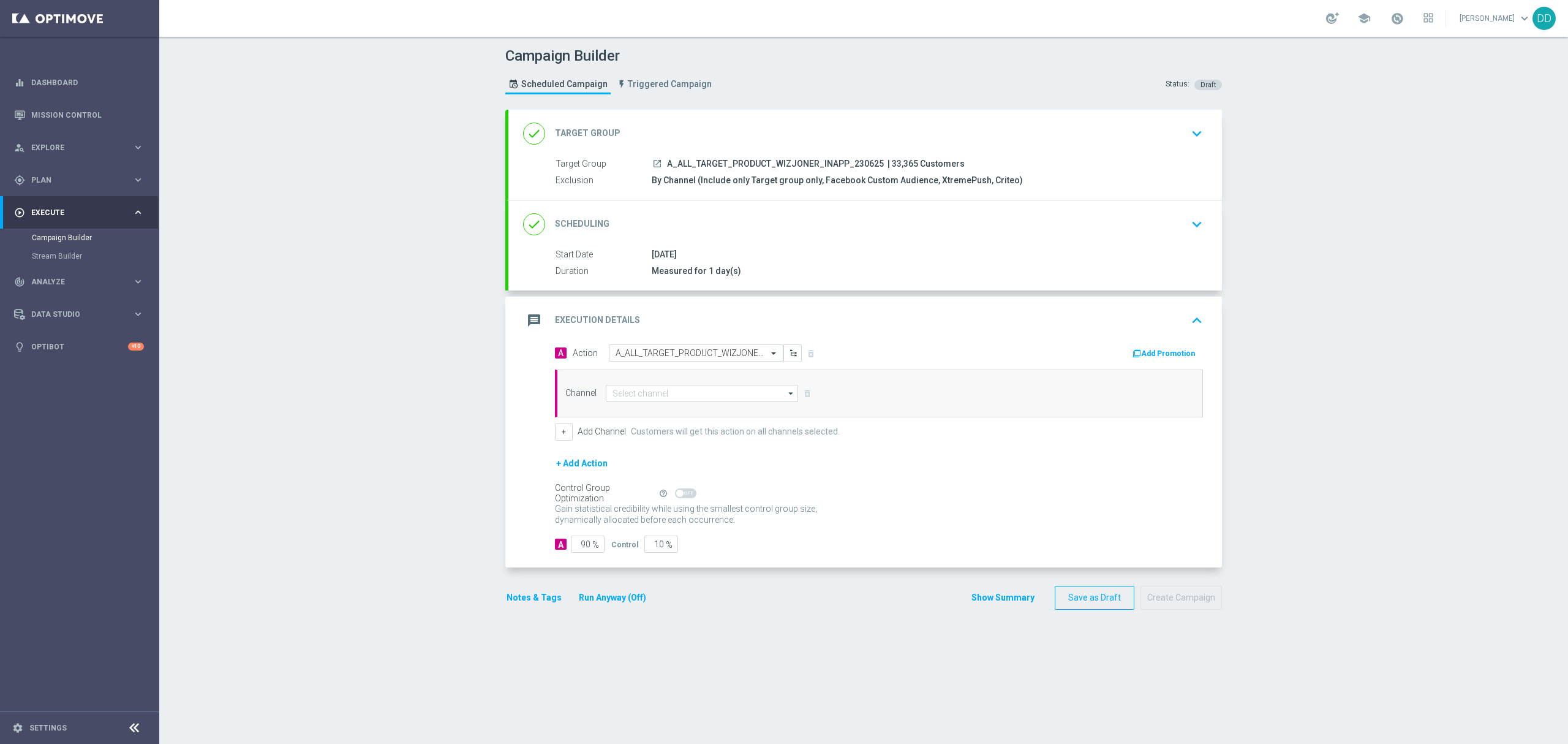
click at [832, 118] on div "done Target Group keyboard_arrow_down" at bounding box center [865, 134] width 714 height 48
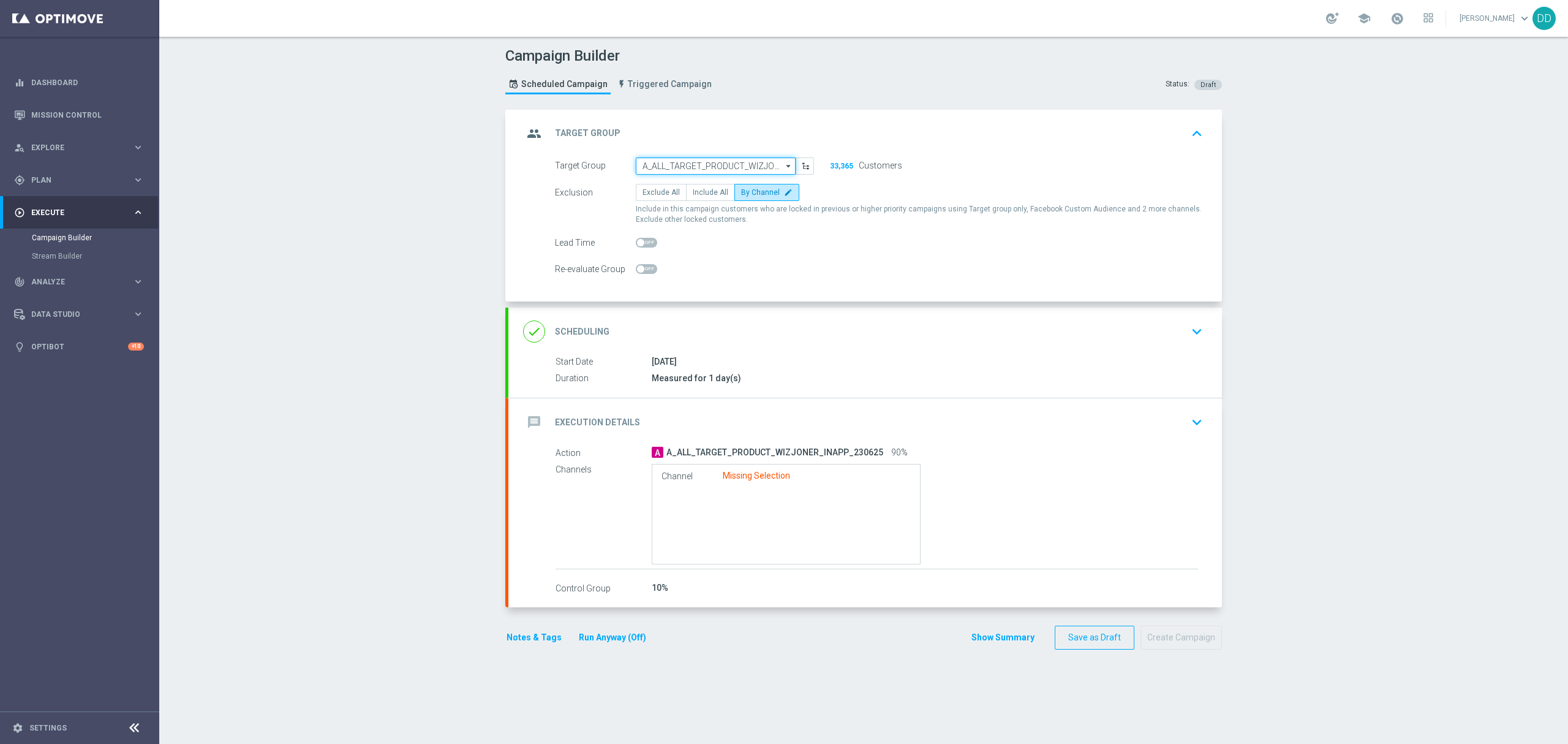
click at [733, 167] on input "A_ALL_TARGET_PRODUCT_WIZJONER_INAPP_230625" at bounding box center [716, 166] width 160 height 17
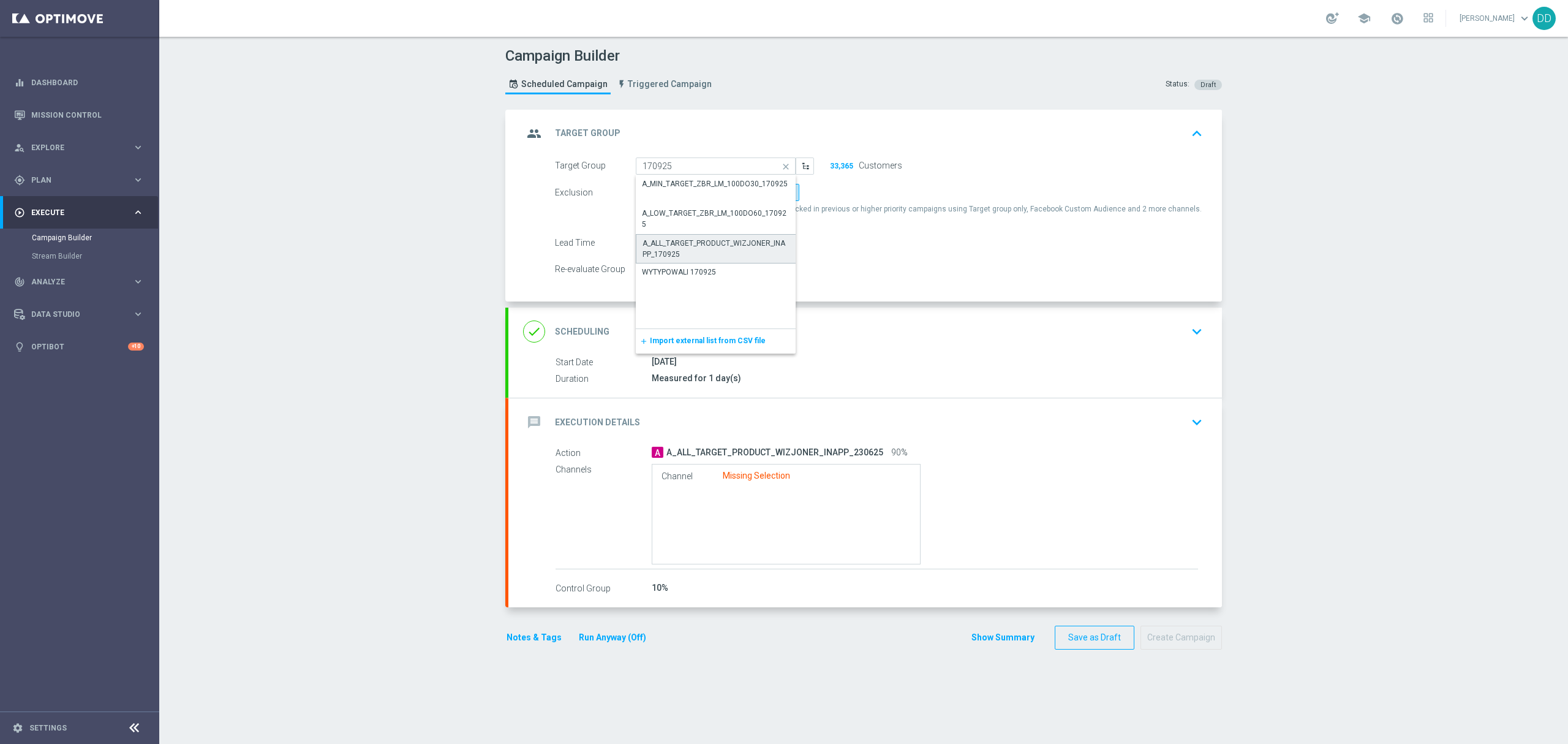
click at [742, 251] on div "A_ALL_TARGET_PRODUCT_WIZJONER_INAPP_170925" at bounding box center [716, 248] width 147 height 22
type input "A_ALL_TARGET_PRODUCT_WIZJONER_INAPP_170925"
click at [750, 326] on div "done Scheduling keyboard_arrow_down" at bounding box center [865, 331] width 684 height 23
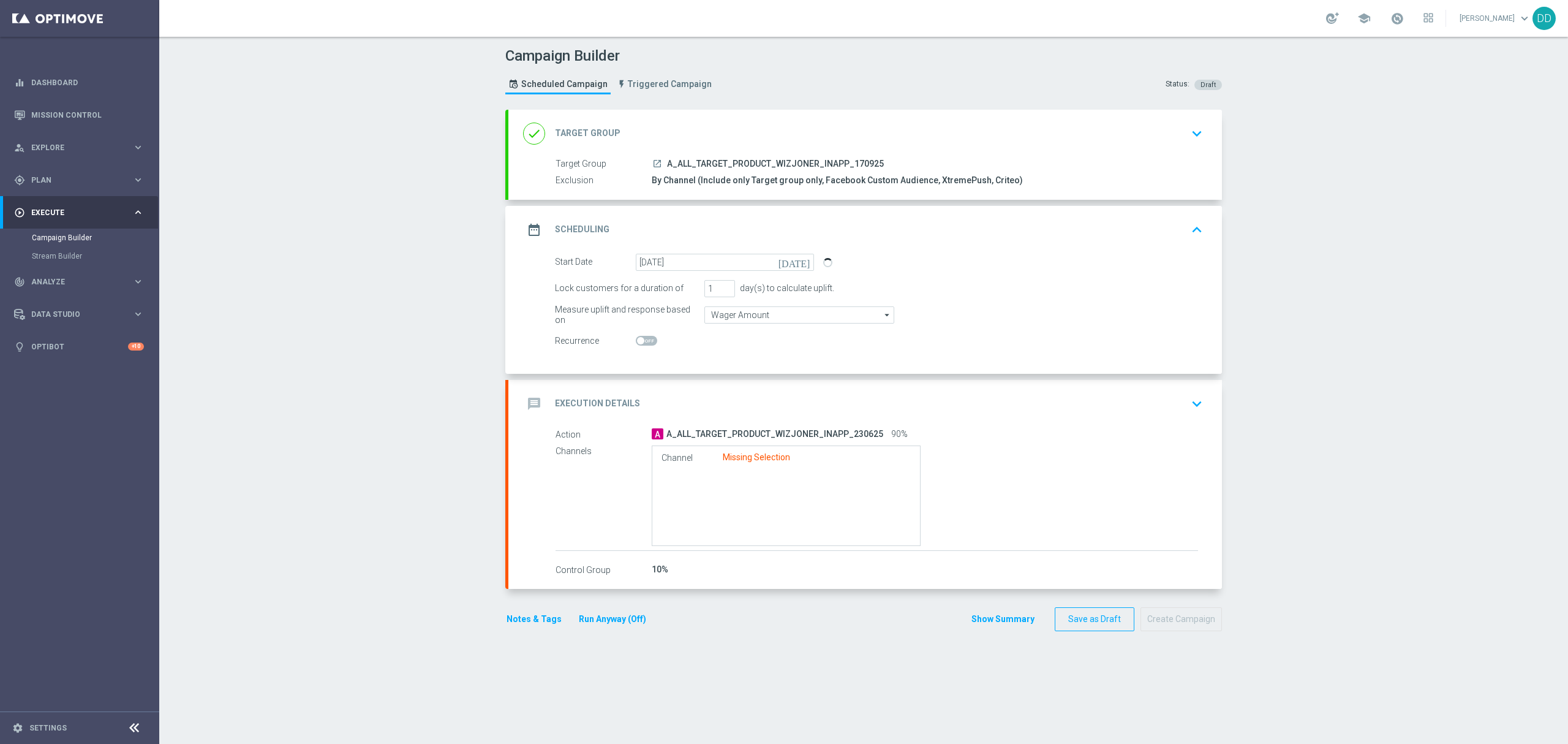
click at [758, 399] on div "message Execution Details keyboard_arrow_down Action A A_ALL_TARGET_PRODUCT_WIZ…" at bounding box center [865, 484] width 714 height 209
click at [737, 395] on div "message Execution Details keyboard_arrow_down" at bounding box center [865, 404] width 684 height 23
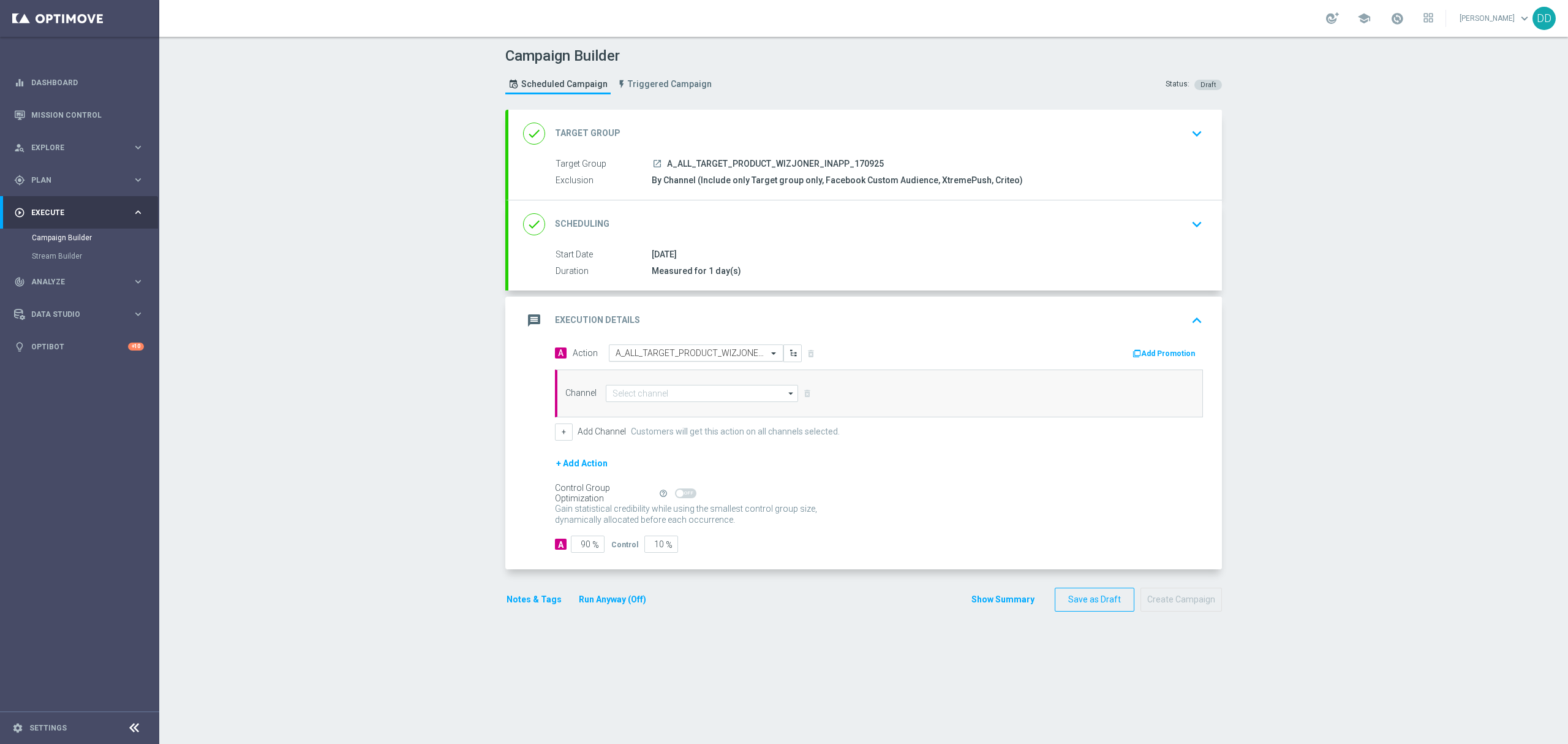
click at [726, 351] on input "text" at bounding box center [683, 353] width 136 height 11
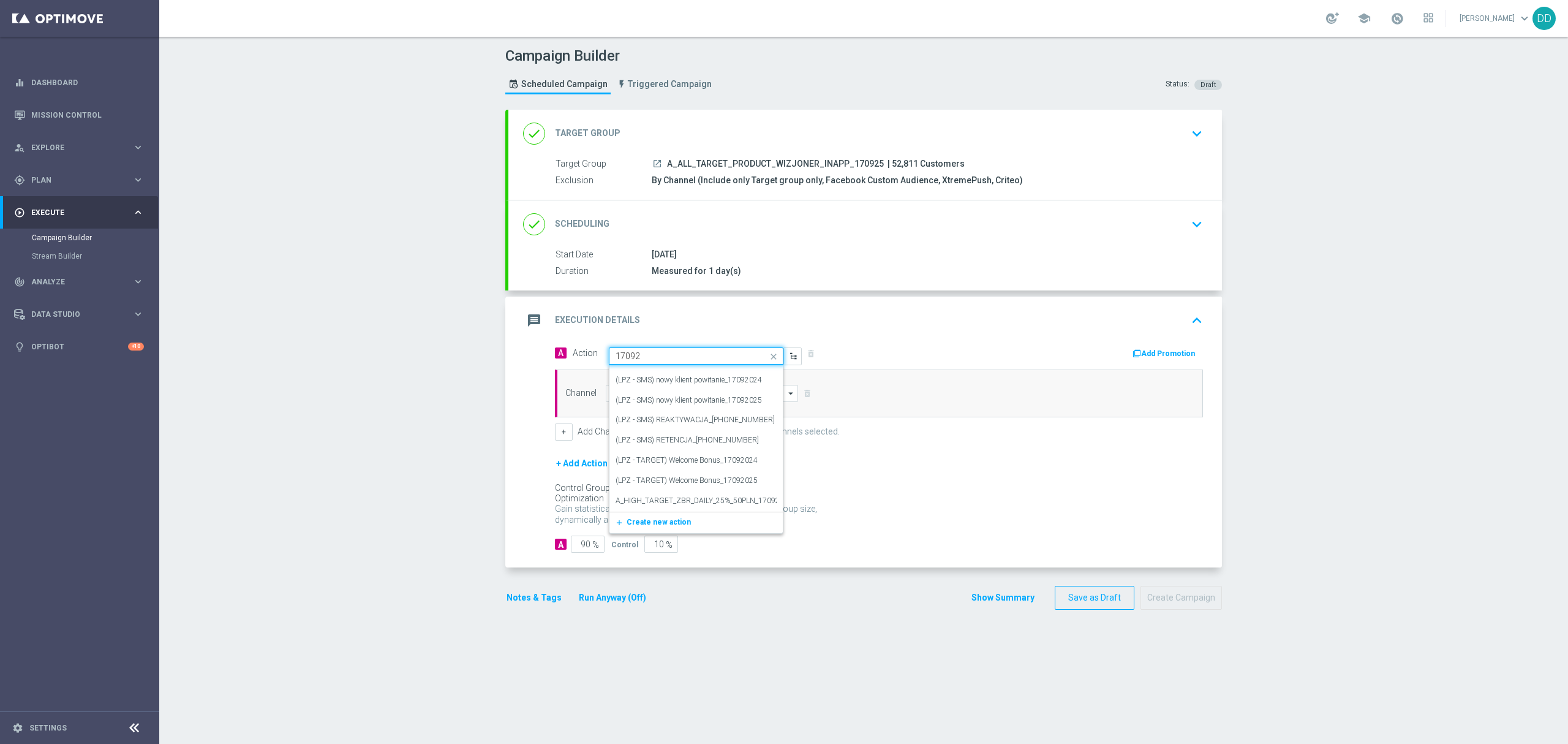
type input "170925"
click at [699, 395] on button "add_new Create new action" at bounding box center [694, 396] width 169 height 14
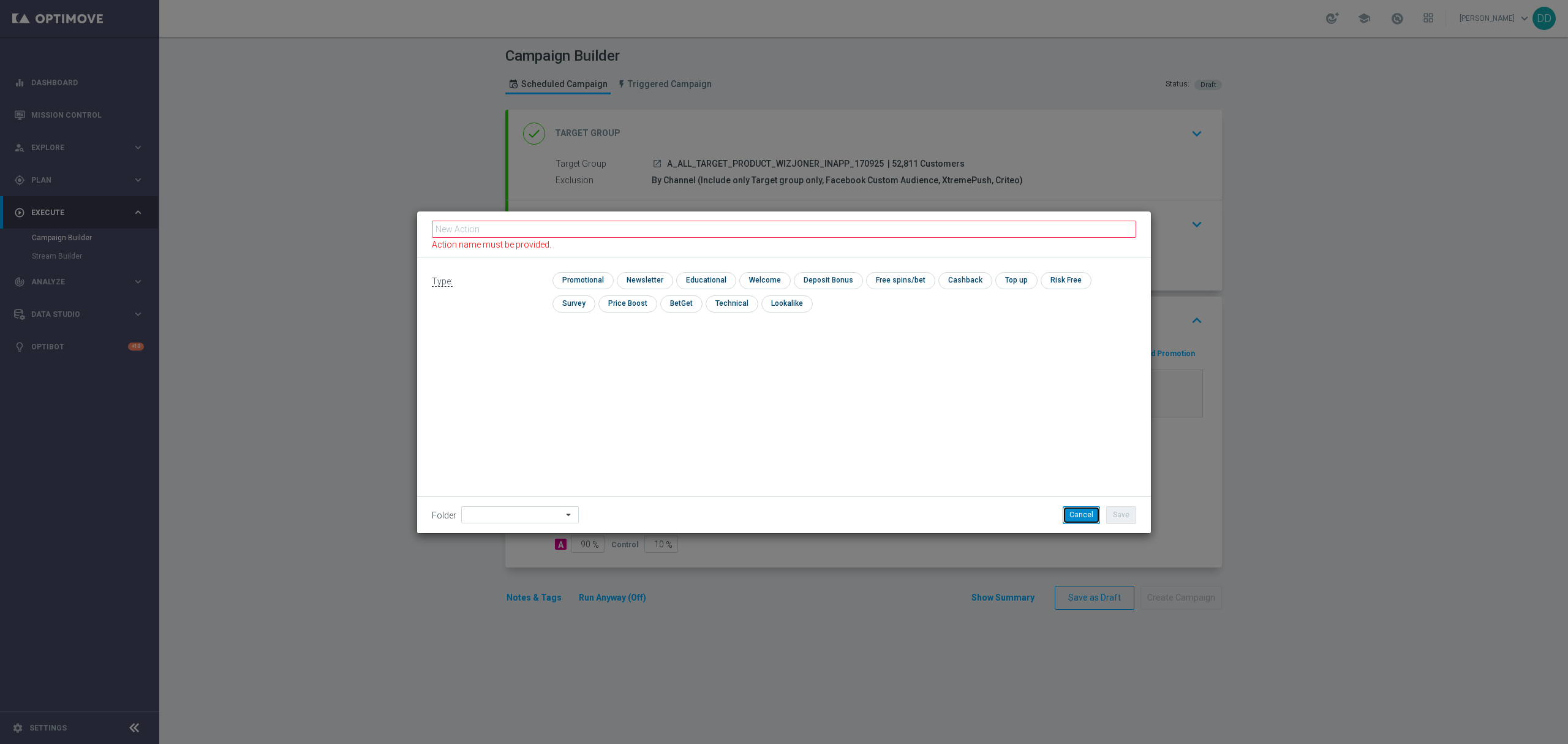
click at [1077, 511] on button "Cancel" at bounding box center [1081, 515] width 37 height 17
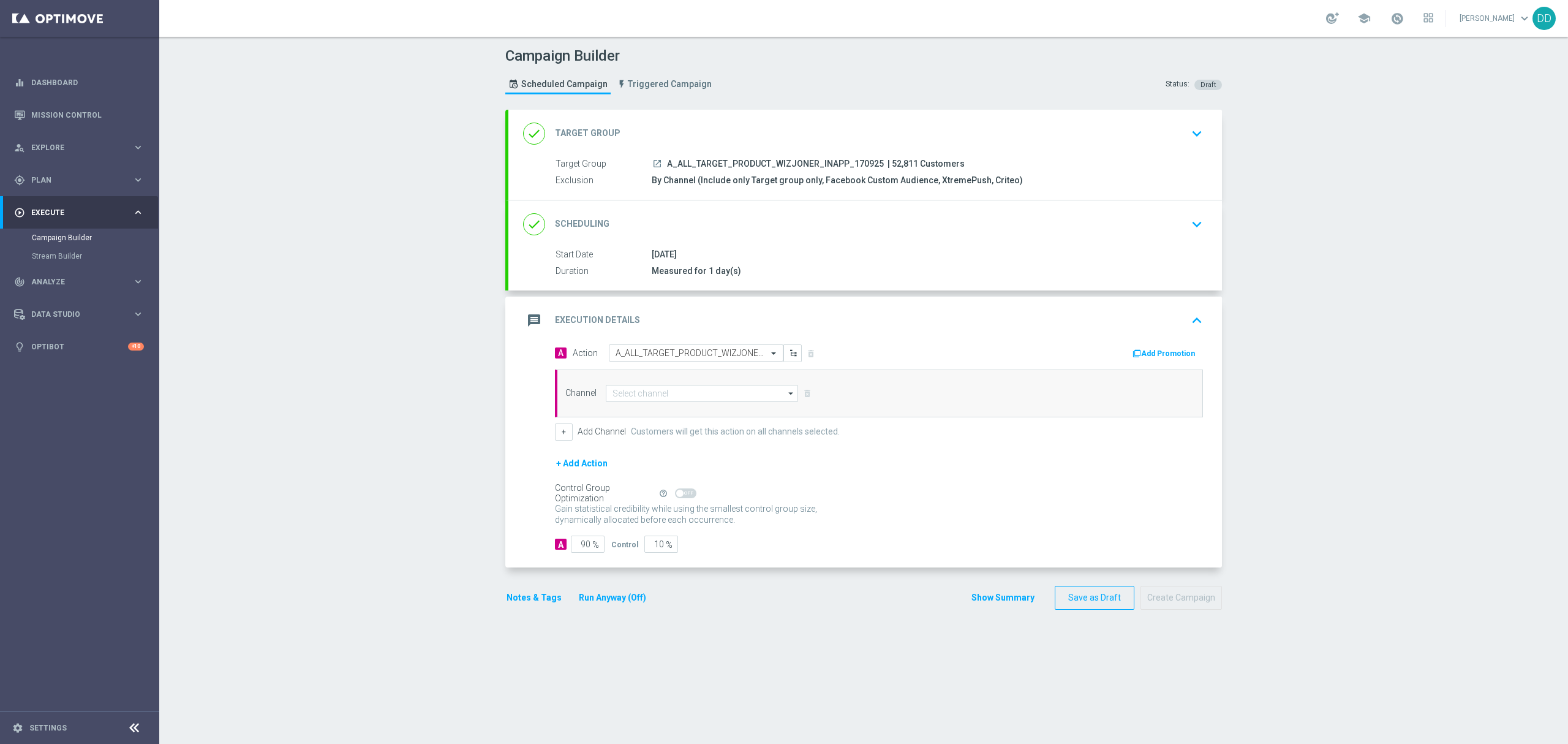
drag, startPoint x: 871, startPoint y: 164, endPoint x: 662, endPoint y: 162, distance: 209.0
click at [662, 162] on div "launch A_ALL_TARGET_PRODUCT_WIZJONER_INAPP_170925 | 52,811 Customers" at bounding box center [925, 163] width 546 height 12
copy span "A_ALL_TARGET_PRODUCT_WIZJONER_INAPP_170925"
click at [740, 358] on input "text" at bounding box center [683, 353] width 136 height 11
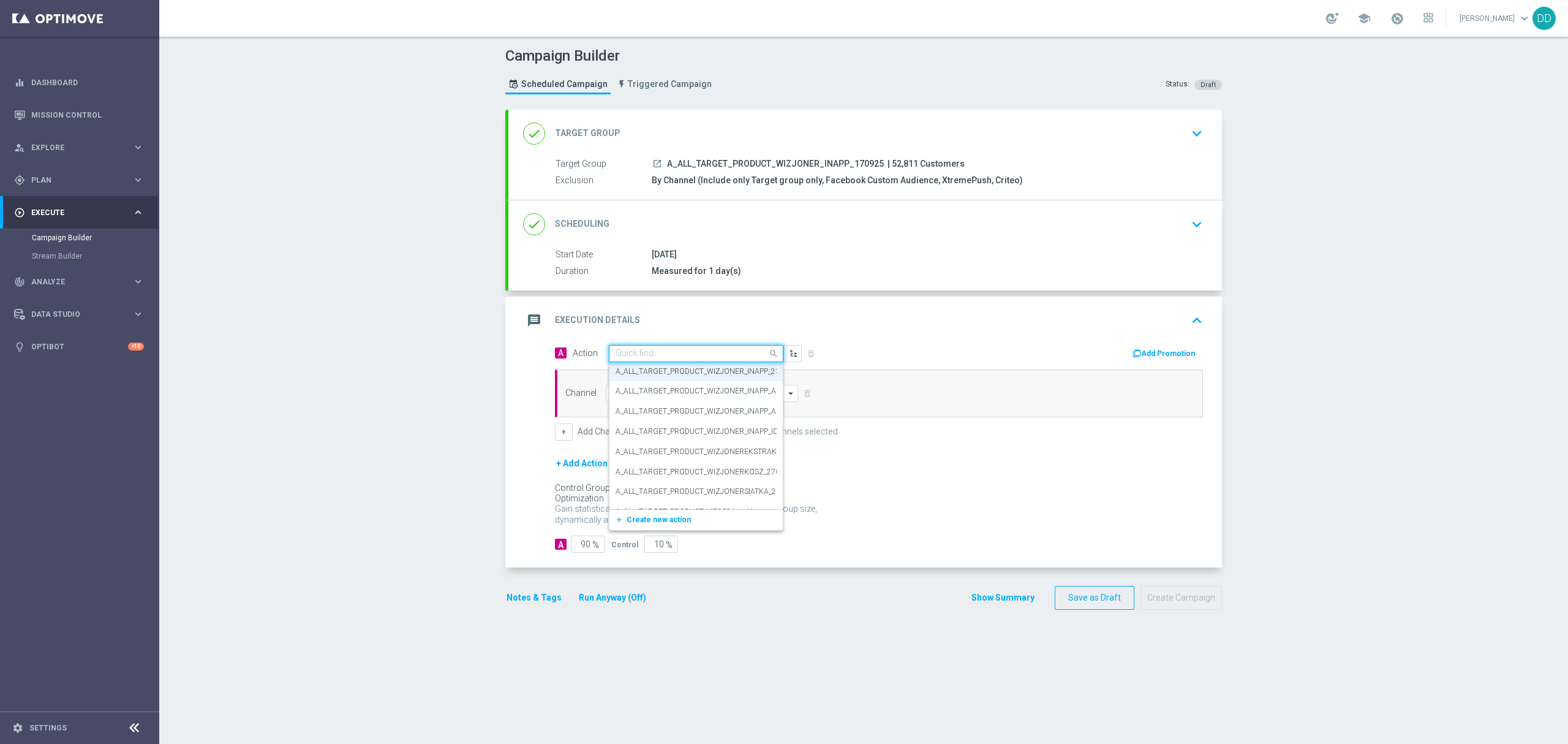
paste input "A_ALL_TARGET_PRODUCT_WIZJONER_INAPP_170925"
type input "A_ALL_TARGET_PRODUCT_WIZJONER_INAPP_170925"
click at [650, 394] on span "Create new action" at bounding box center [659, 391] width 65 height 9
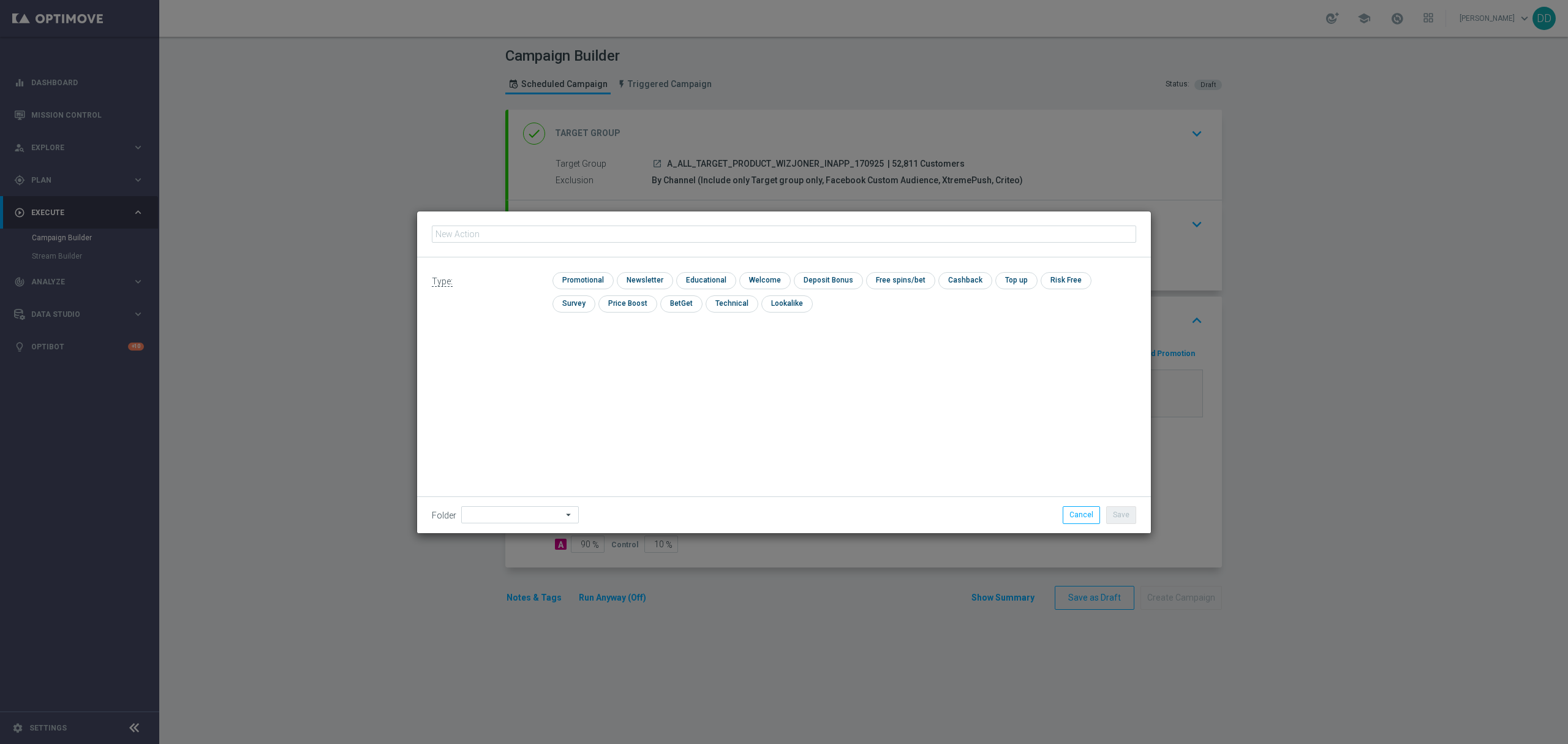
click at [630, 236] on input "text" at bounding box center [783, 234] width 704 height 17
type input "A_ALL_TARGET_PRODUCT_WIZJONER_INAPP_170925"
click at [632, 263] on div "Type: check Promotional check Newsletter check Educational check Welcome check …" at bounding box center [784, 297] width 734 height 79
click at [642, 279] on input "checkbox" at bounding box center [643, 280] width 53 height 17
drag, startPoint x: 658, startPoint y: 284, endPoint x: 594, endPoint y: 284, distance: 64.0
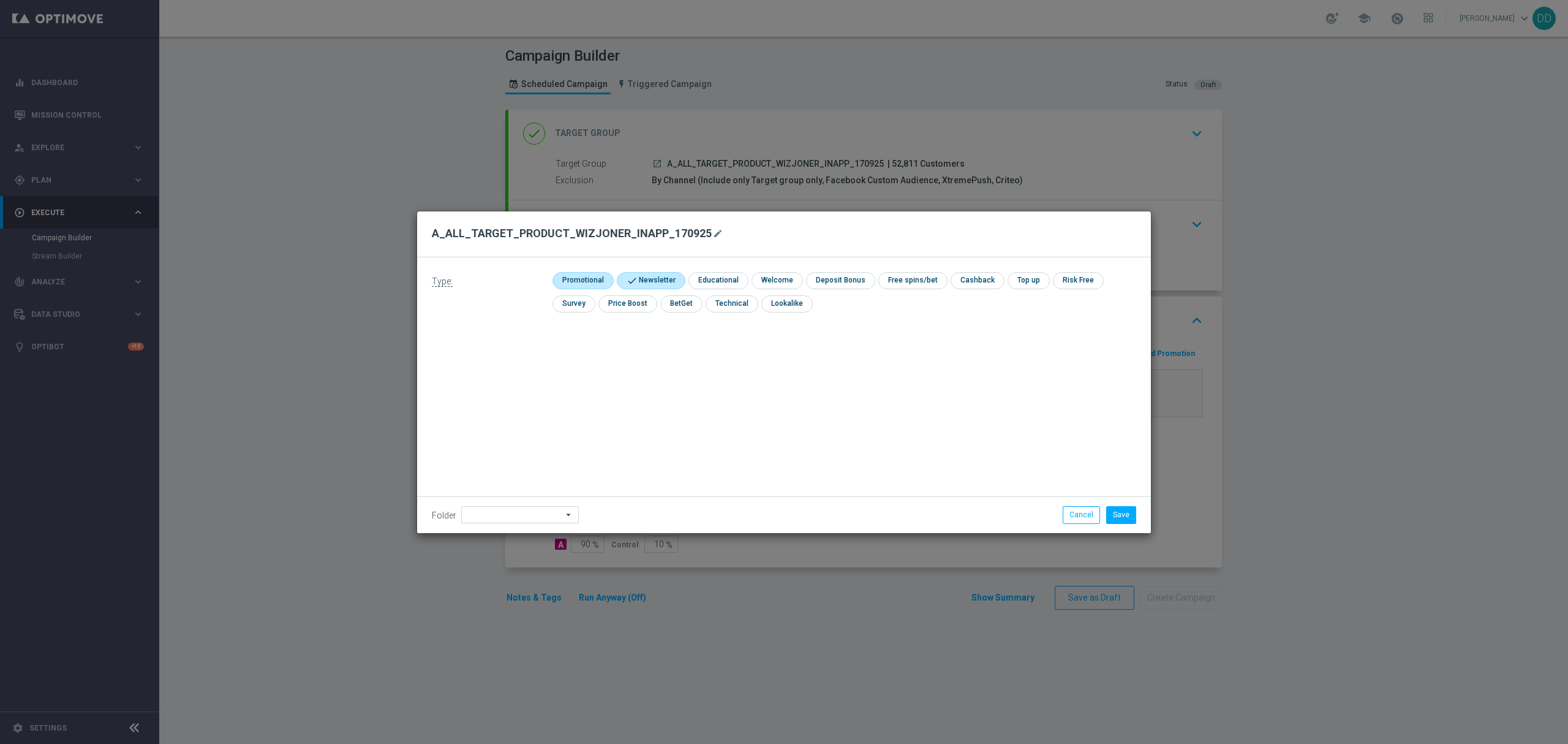
click at [657, 284] on input "checkbox" at bounding box center [649, 280] width 65 height 17
checkbox input "false"
click at [589, 284] on input "checkbox" at bounding box center [582, 280] width 58 height 17
checkbox input "true"
click at [1133, 521] on button "Save" at bounding box center [1121, 515] width 30 height 17
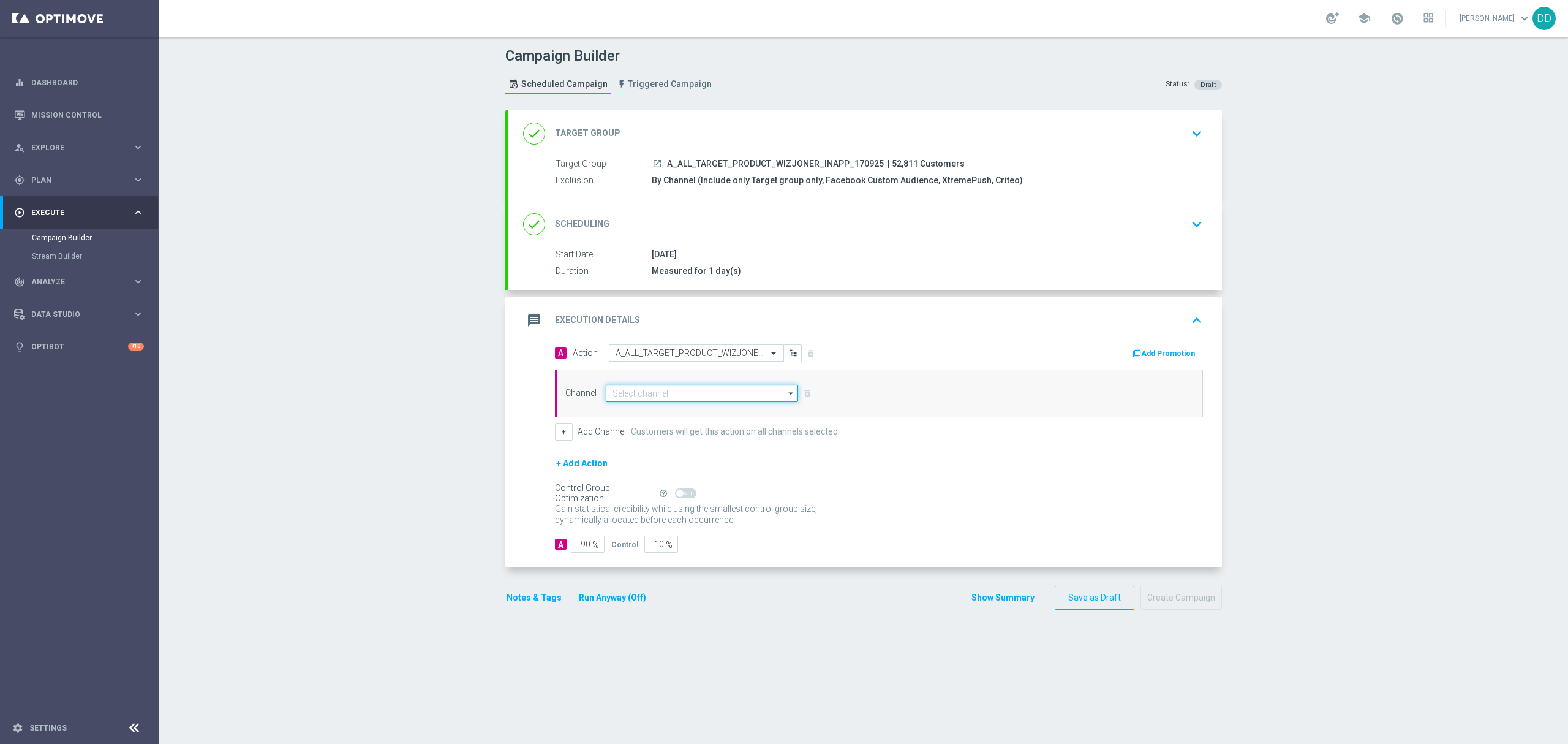
click at [678, 398] on input at bounding box center [702, 394] width 192 height 17
click at [657, 528] on div "XtremePush" at bounding box center [696, 524] width 182 height 17
type input "XtremePush"
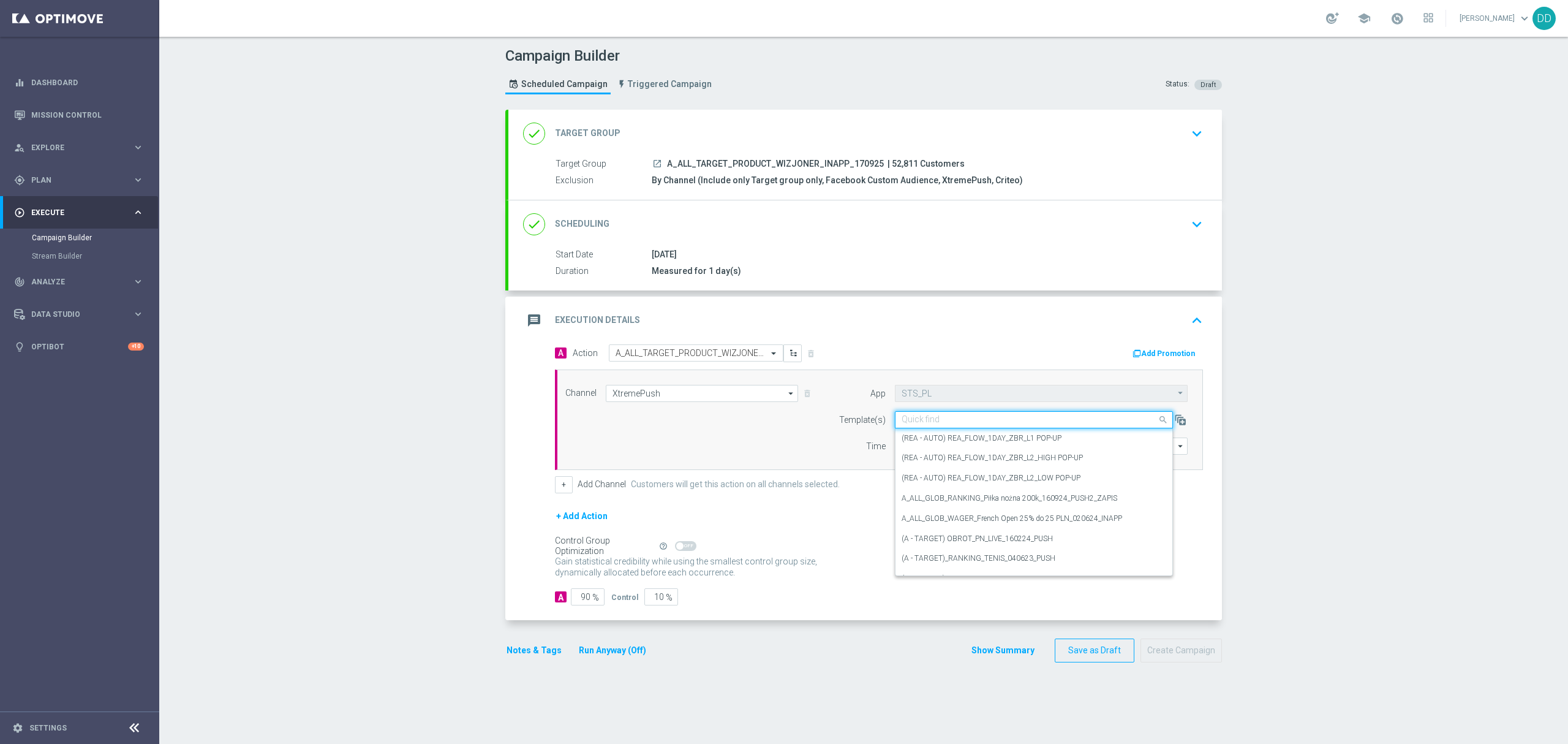
click at [949, 418] on input "text" at bounding box center [1022, 420] width 240 height 11
paste input "A_ALL_TARGET_PRODUCT_WIZJONER_INAPP_170925"
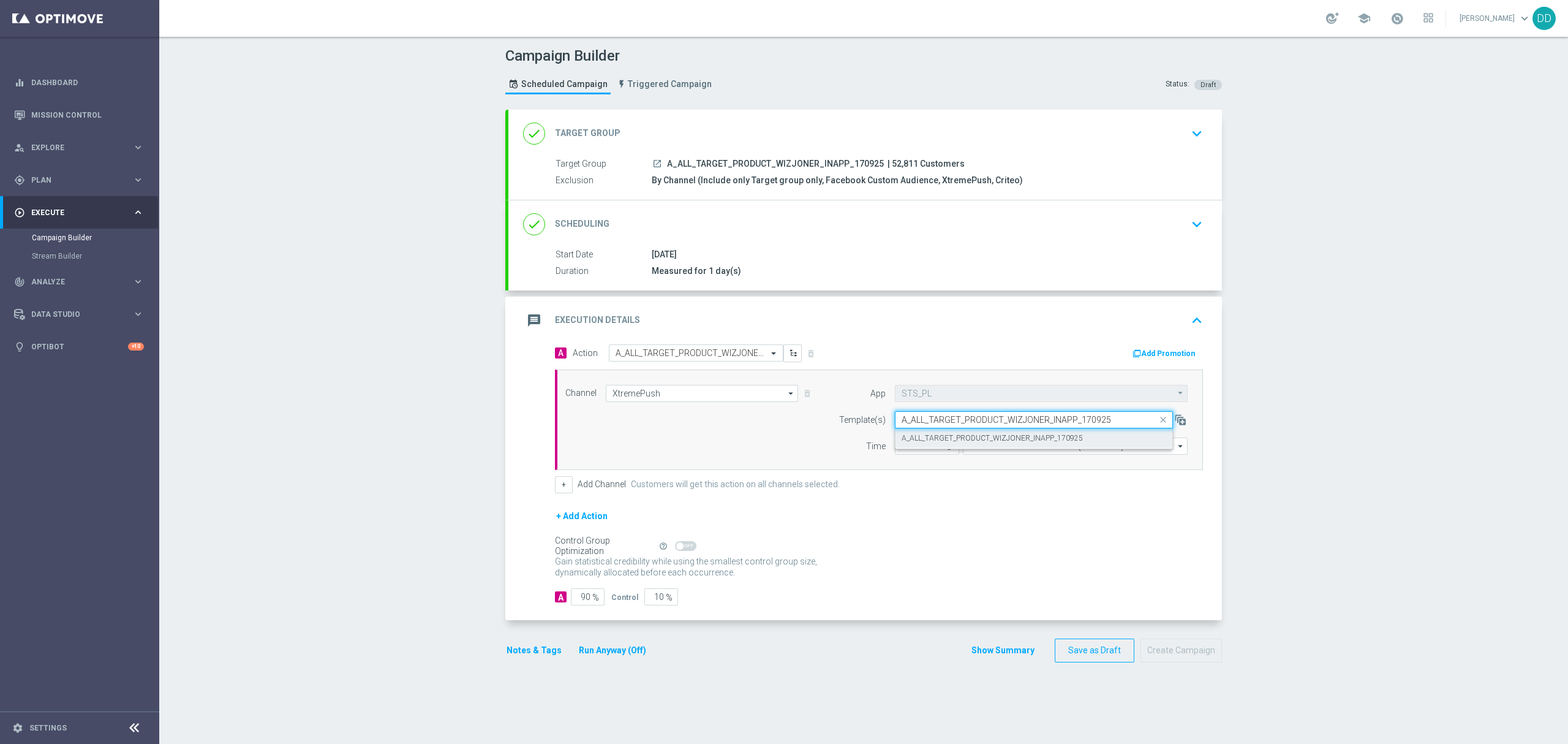
click at [952, 439] on label "A_ALL_TARGET_PRODUCT_WIZJONER_INAPP_170925" at bounding box center [992, 438] width 182 height 11
type input "A_ALL_TARGET_PRODUCT_WIZJONER_INAPP_170925"
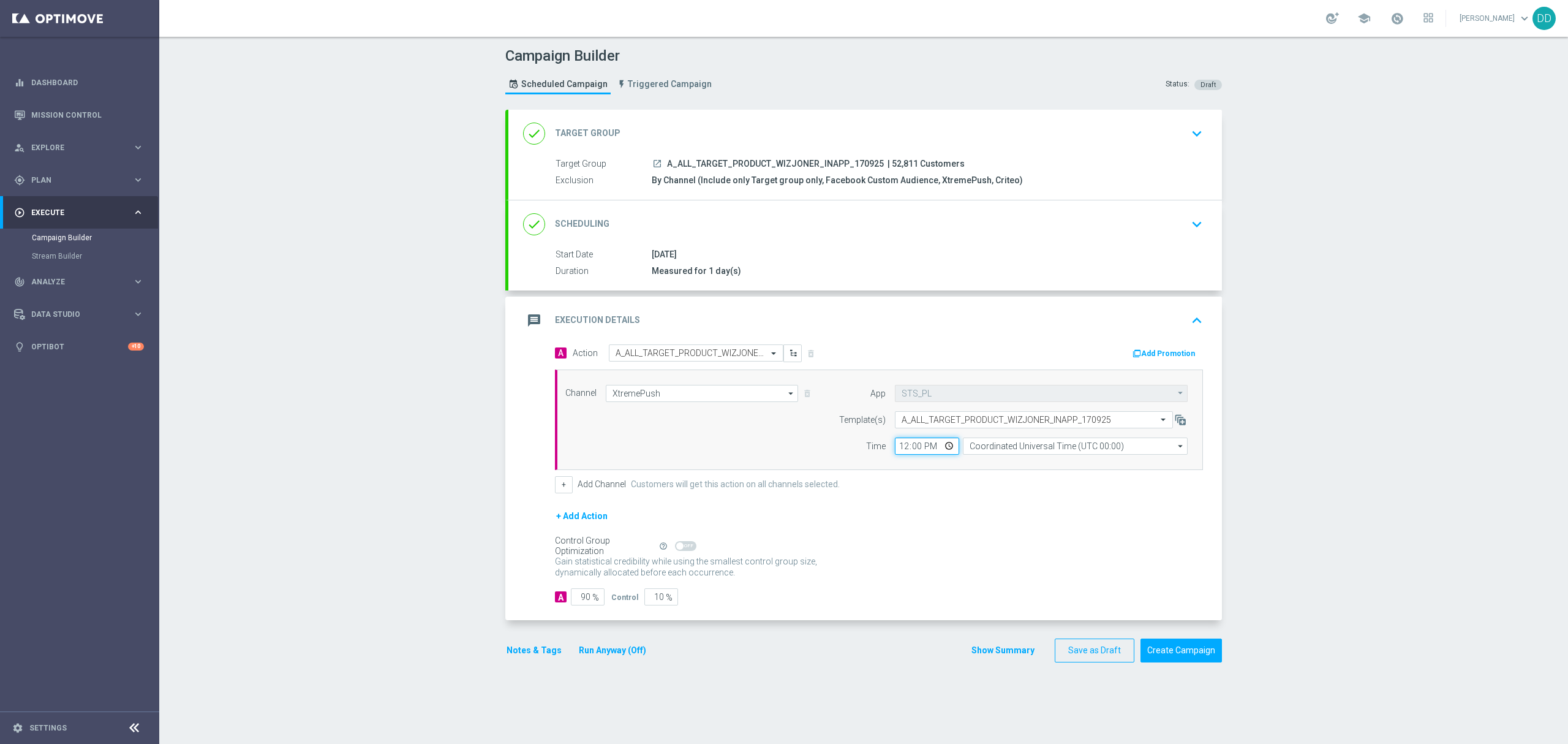
click at [910, 442] on input "12:00" at bounding box center [927, 446] width 65 height 17
click at [900, 447] on input "12:00" at bounding box center [927, 446] width 65 height 17
type input "10:57"
click at [1017, 449] on input "Coordinated Universal Time (UTC 00:00)" at bounding box center [1075, 446] width 225 height 17
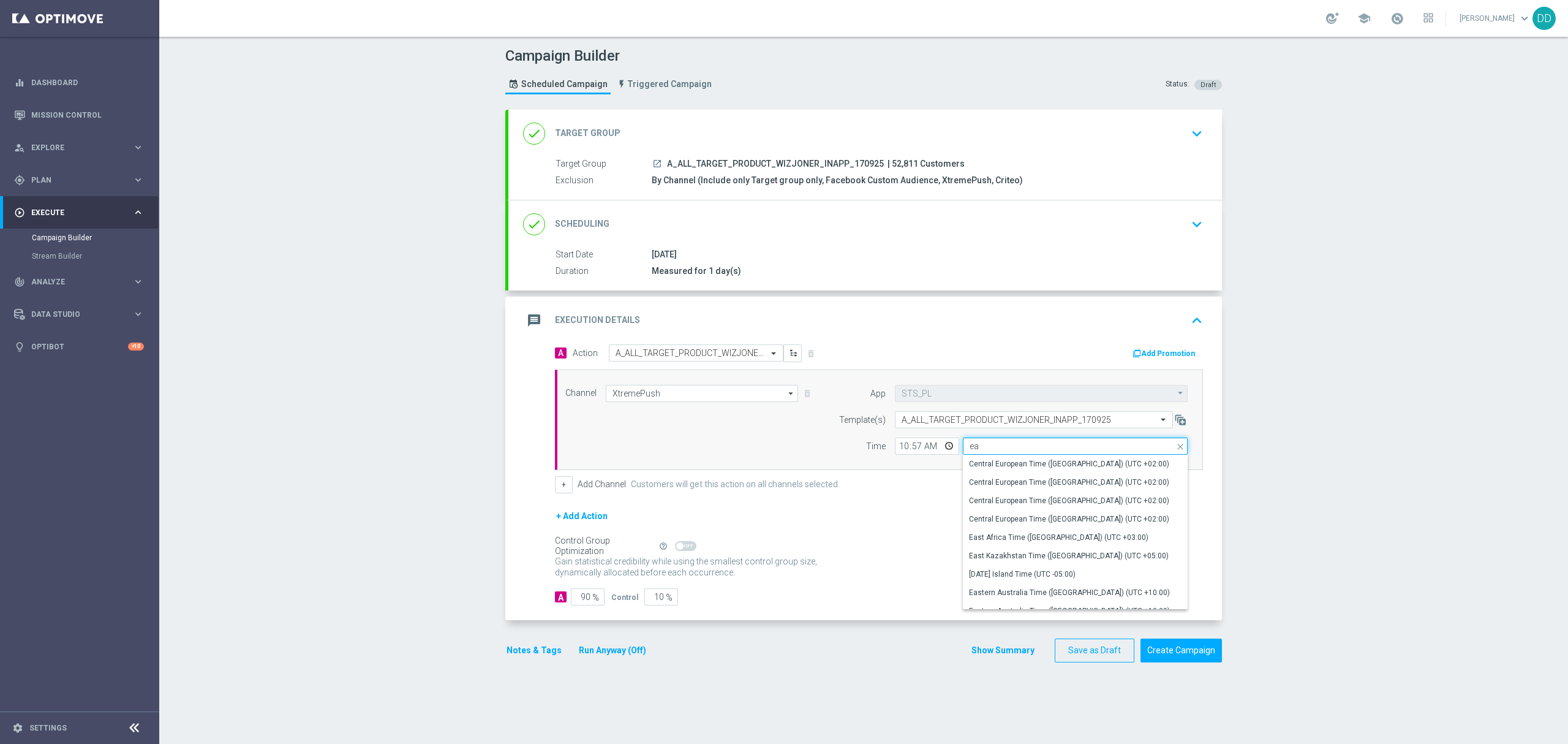
type input "e"
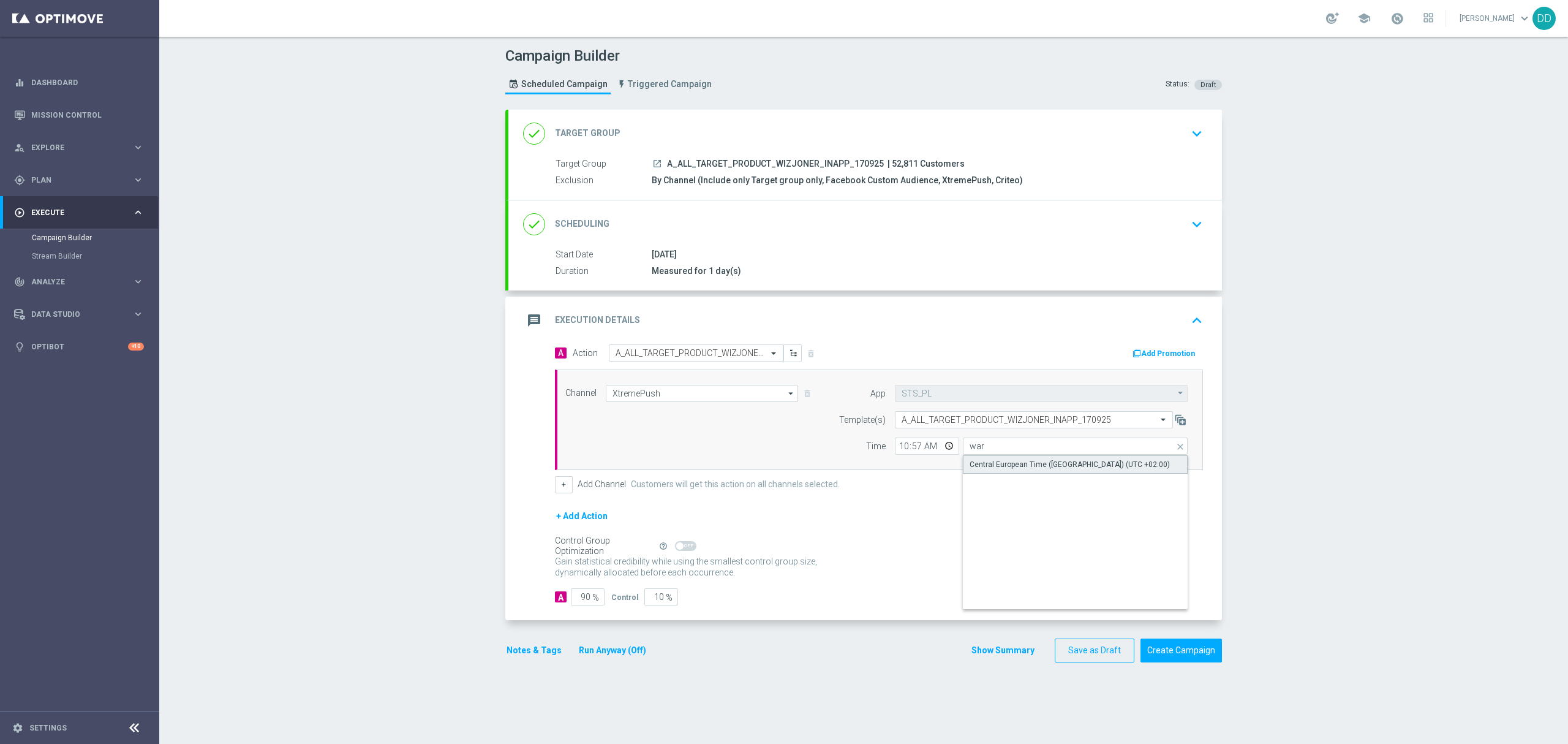
click at [1022, 462] on div "Central European Time (Warsaw) (UTC +02:00)" at bounding box center [1070, 464] width 200 height 11
type input "Central European Time (Warsaw) (UTC +02:00)"
click at [555, 598] on div "A 90 %" at bounding box center [578, 597] width 47 height 17
drag, startPoint x: 579, startPoint y: 600, endPoint x: 559, endPoint y: 599, distance: 20.0
click at [559, 599] on div "A 90 %" at bounding box center [578, 597] width 47 height 17
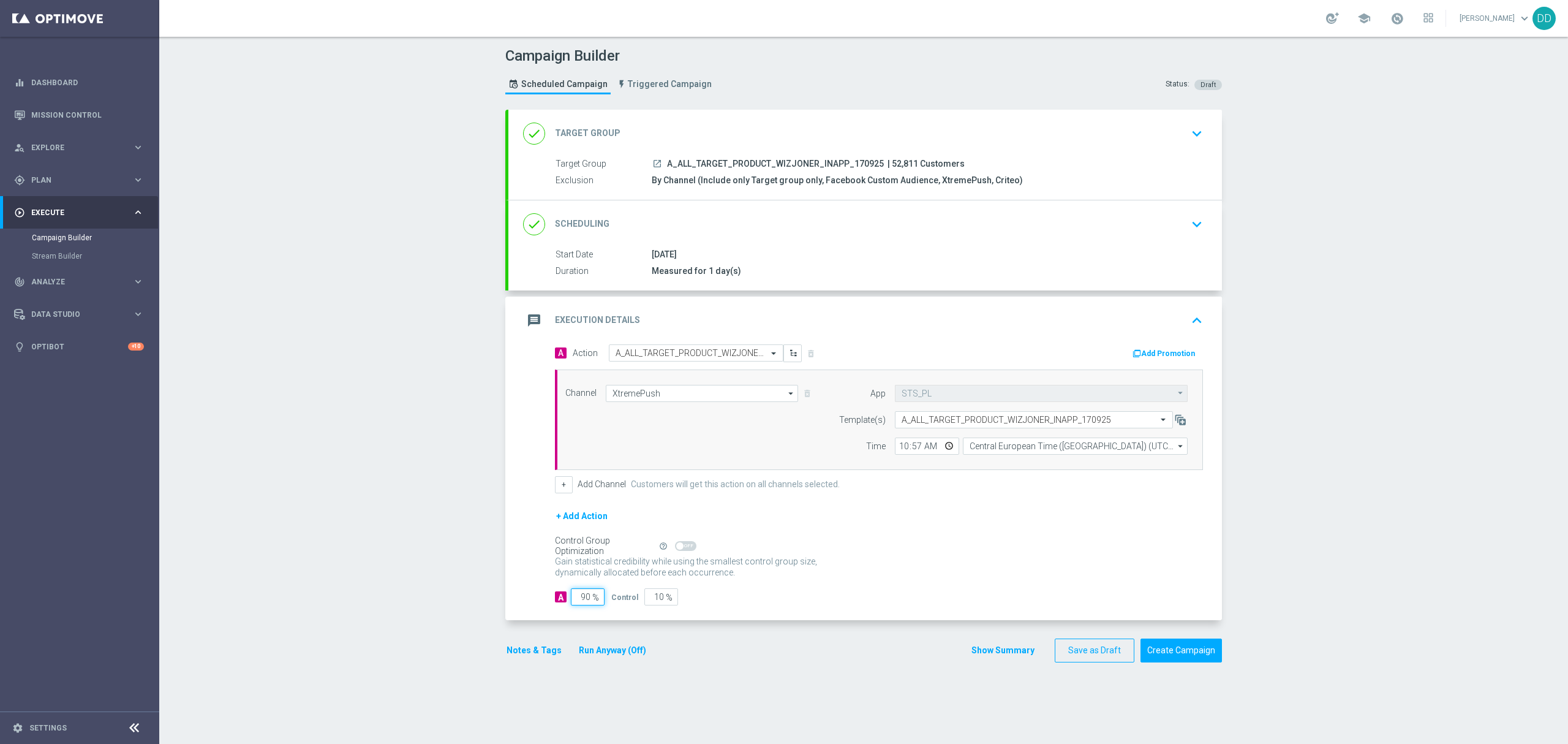
type input "10"
type input "90"
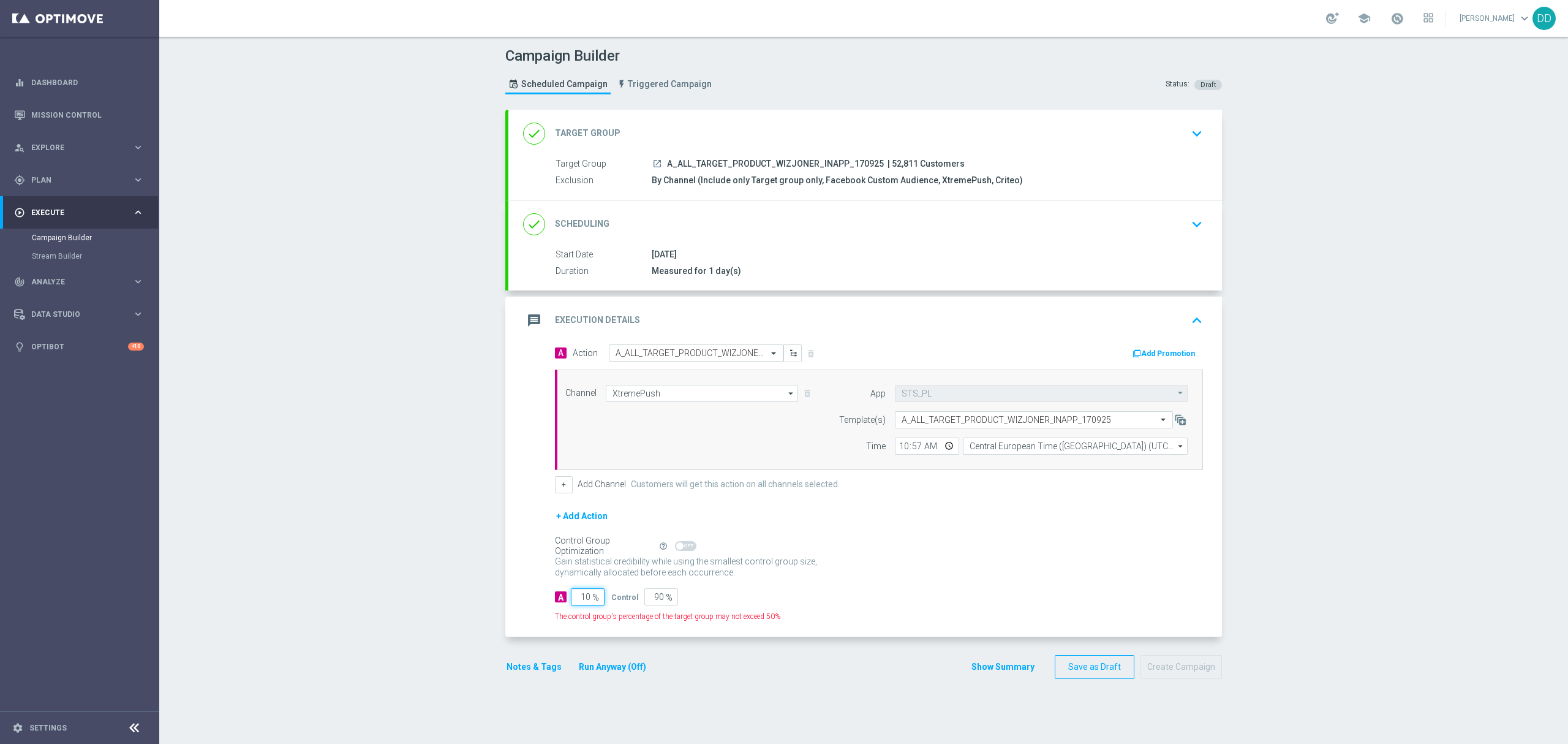
type input "100"
type input "0"
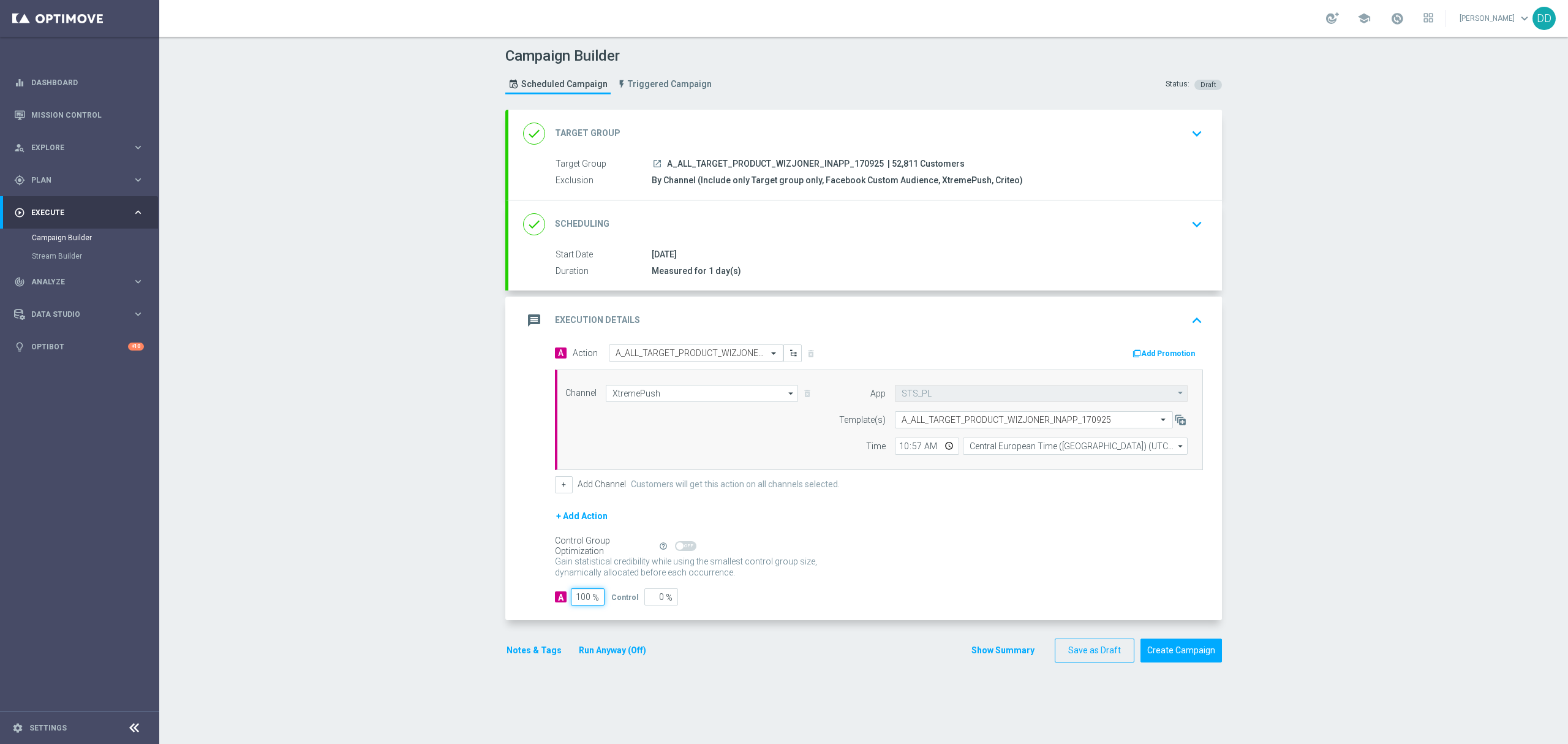
type input "100"
click at [1018, 541] on div "Control Group Optimization Self Optimizing Campaign help_outline" at bounding box center [879, 546] width 648 height 14
click at [974, 216] on div "done Scheduling keyboard_arrow_down" at bounding box center [865, 224] width 684 height 23
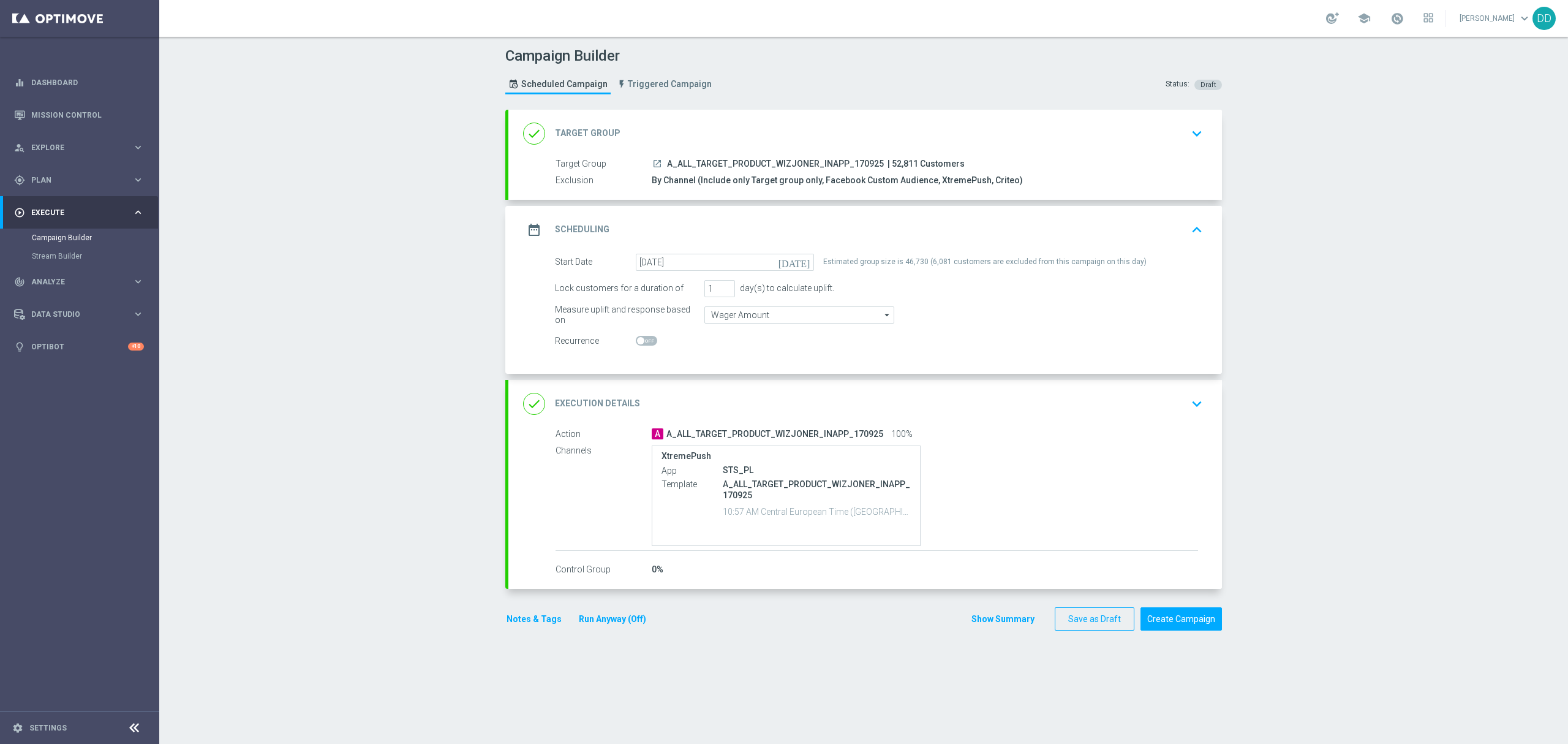
drag, startPoint x: 870, startPoint y: 160, endPoint x: 661, endPoint y: 164, distance: 209.0
click at [667, 164] on span "A_ALL_TARGET_PRODUCT_WIZJONER_INAPP_170925" at bounding box center [775, 164] width 217 height 11
copy span "A_ALL_TARGET_PRODUCT_WIZJONER_INAPP_170925"
click at [795, 227] on div "date_range Scheduling keyboard_arrow_up" at bounding box center [865, 230] width 684 height 23
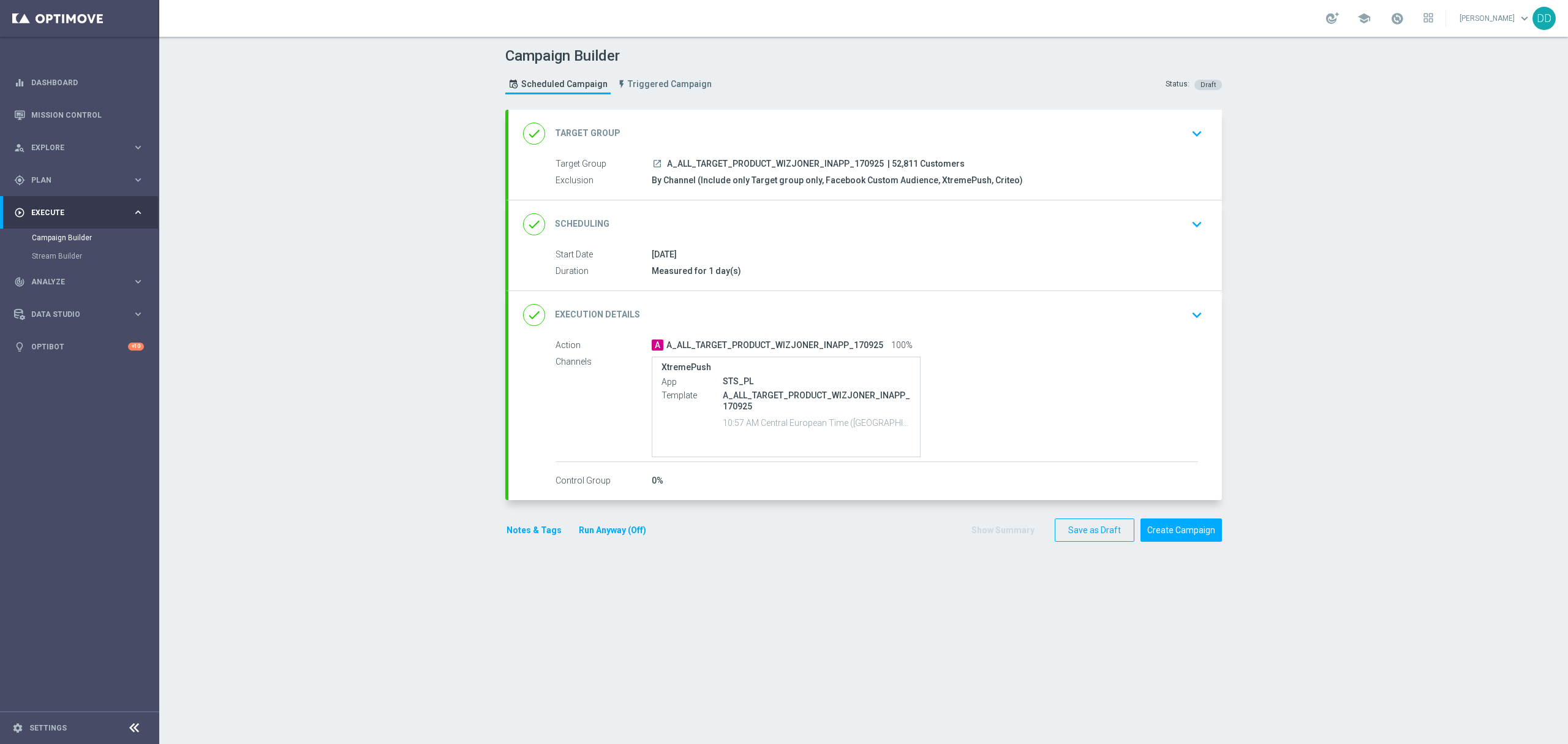
click at [762, 218] on div "done Scheduling keyboard_arrow_down" at bounding box center [865, 224] width 684 height 23
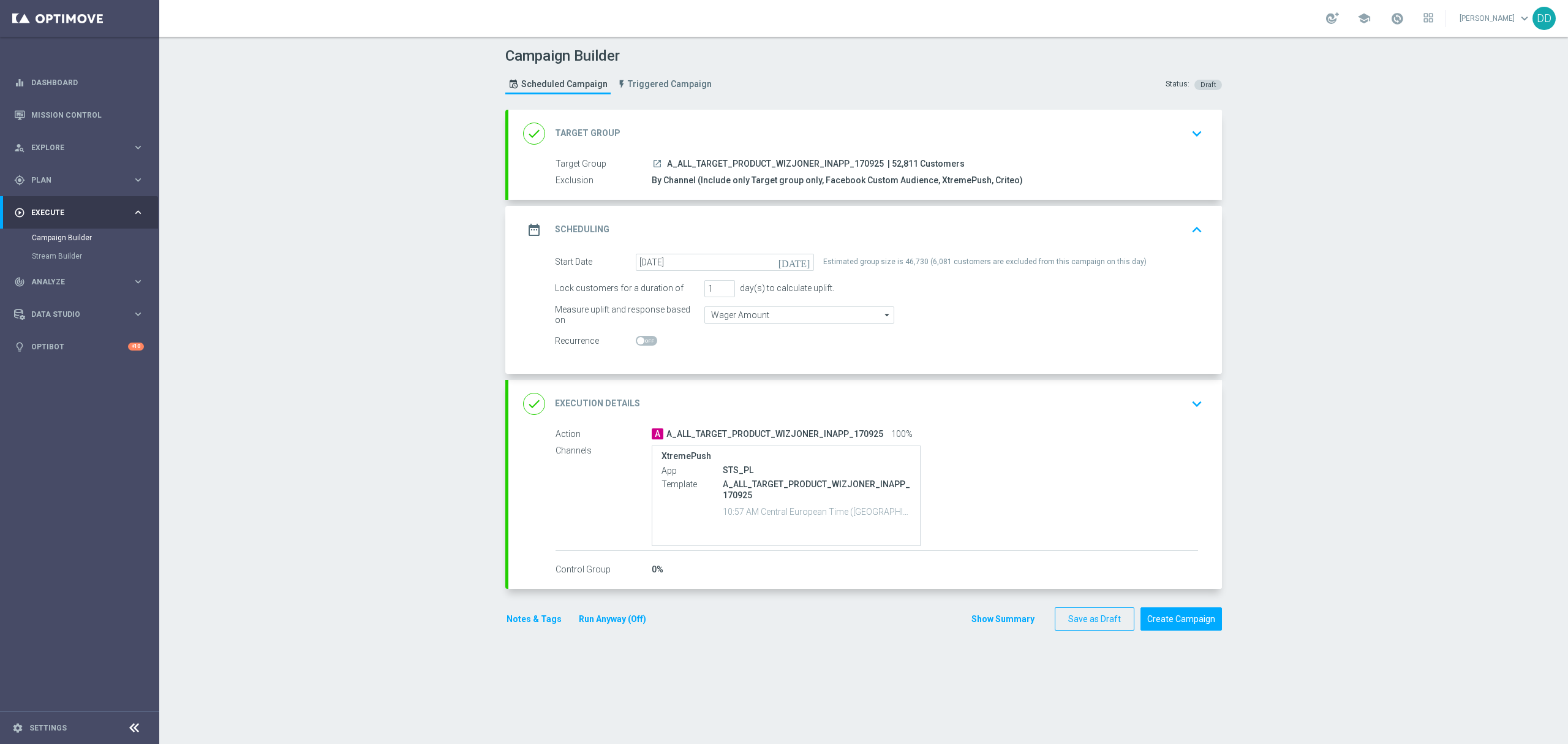
click at [1012, 233] on div "date_range Scheduling keyboard_arrow_up" at bounding box center [865, 230] width 684 height 23
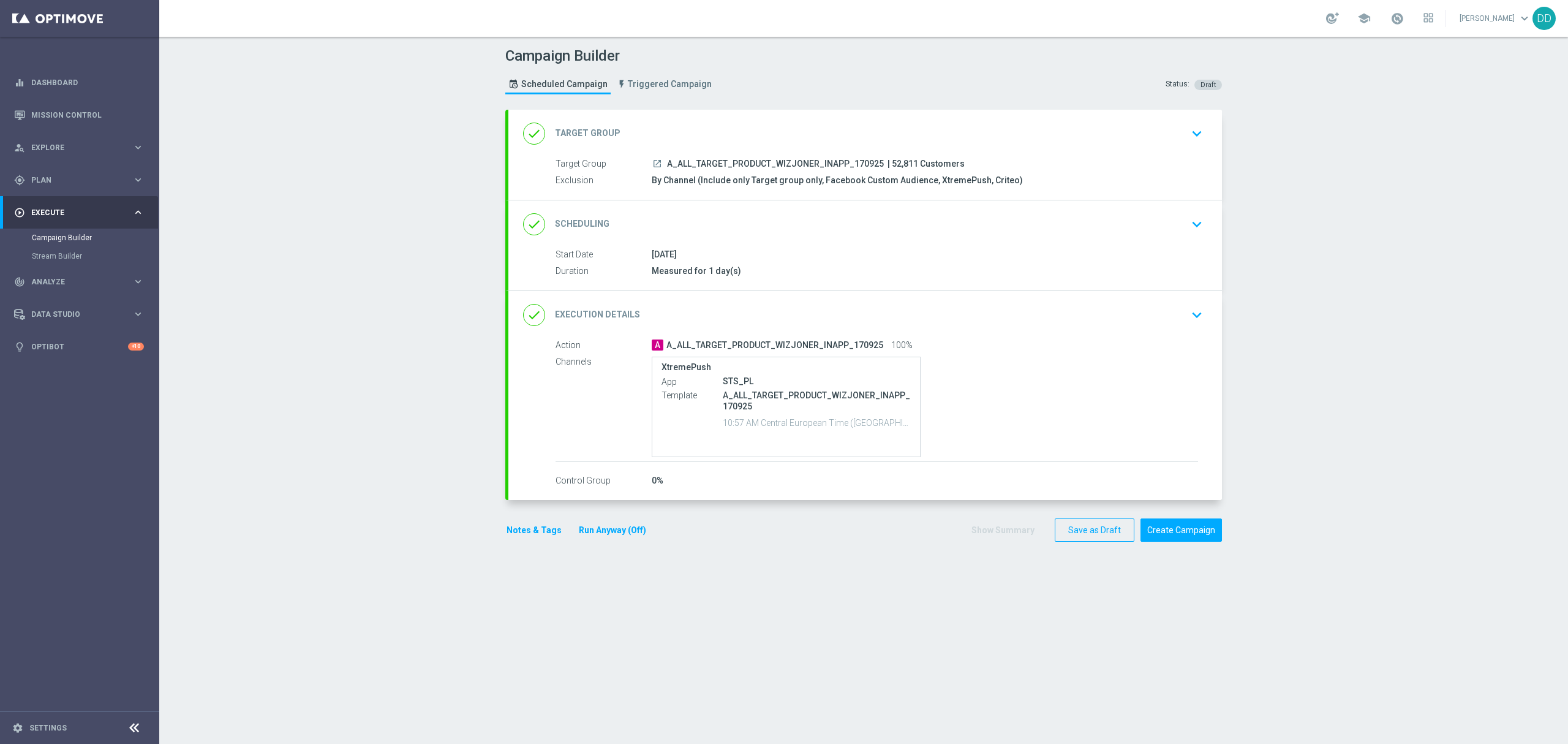
click at [1012, 233] on div "done Scheduling keyboard_arrow_down Start Date 17 Sep 2025 Duration Measured fo…" at bounding box center [865, 245] width 714 height 90
click at [1012, 223] on div "done Scheduling keyboard_arrow_down" at bounding box center [865, 224] width 684 height 23
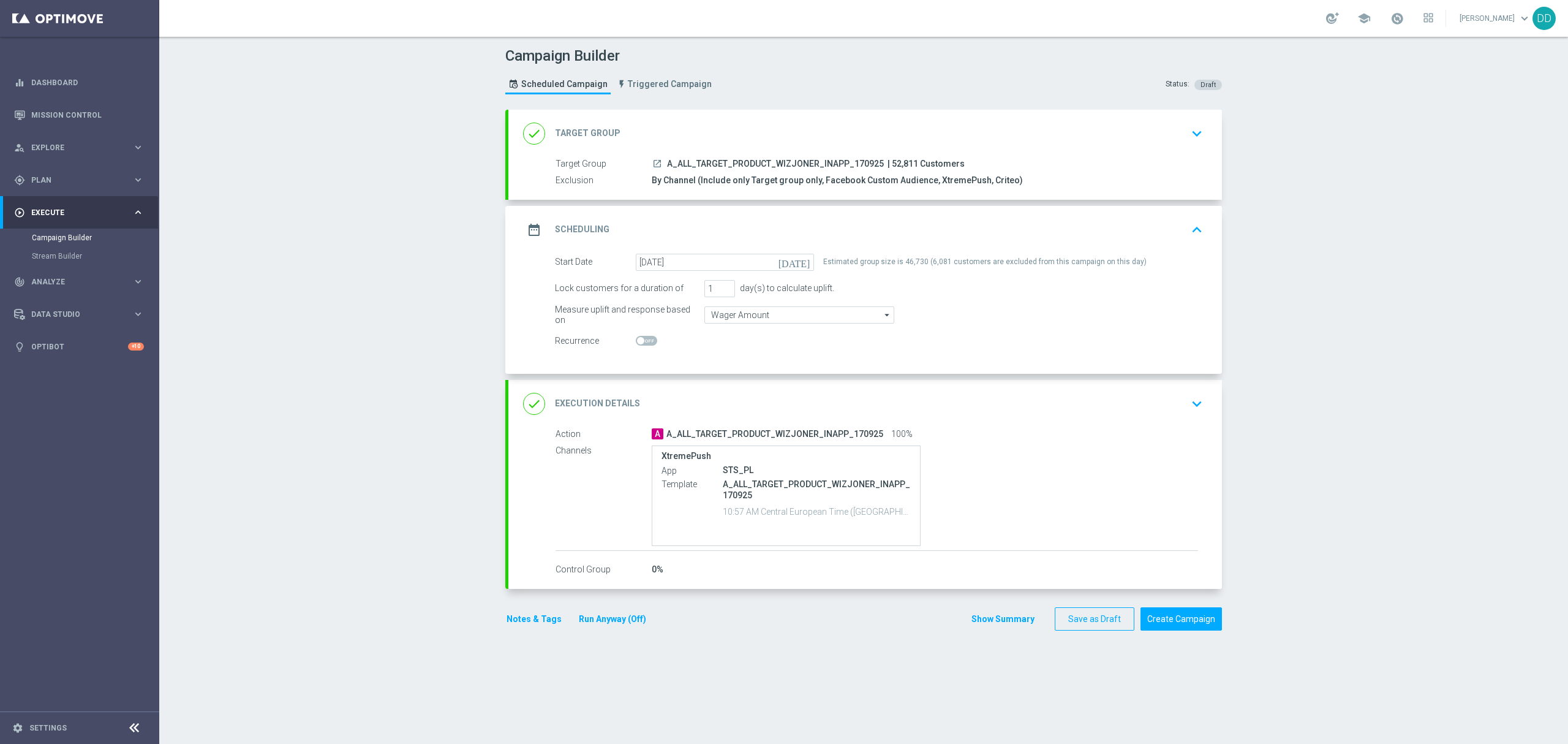
click at [899, 392] on div "done Execution Details keyboard_arrow_down" at bounding box center [865, 404] width 684 height 23
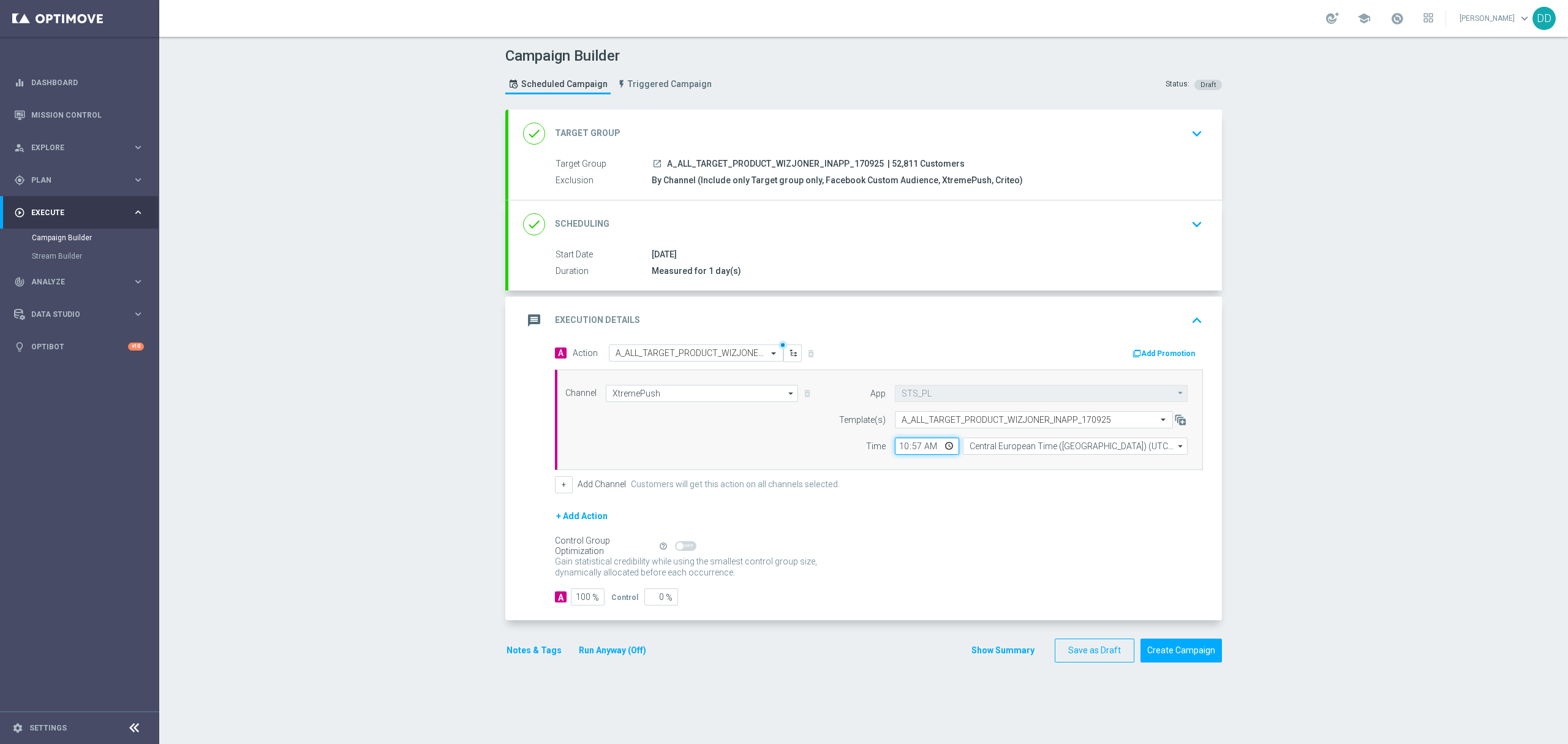
click at [899, 452] on input "10:57" at bounding box center [927, 446] width 65 height 17
type input "11:10"
click at [945, 511] on div "+ Add Action" at bounding box center [879, 524] width 648 height 31
click at [941, 215] on div "done Scheduling keyboard_arrow_down" at bounding box center [865, 224] width 684 height 23
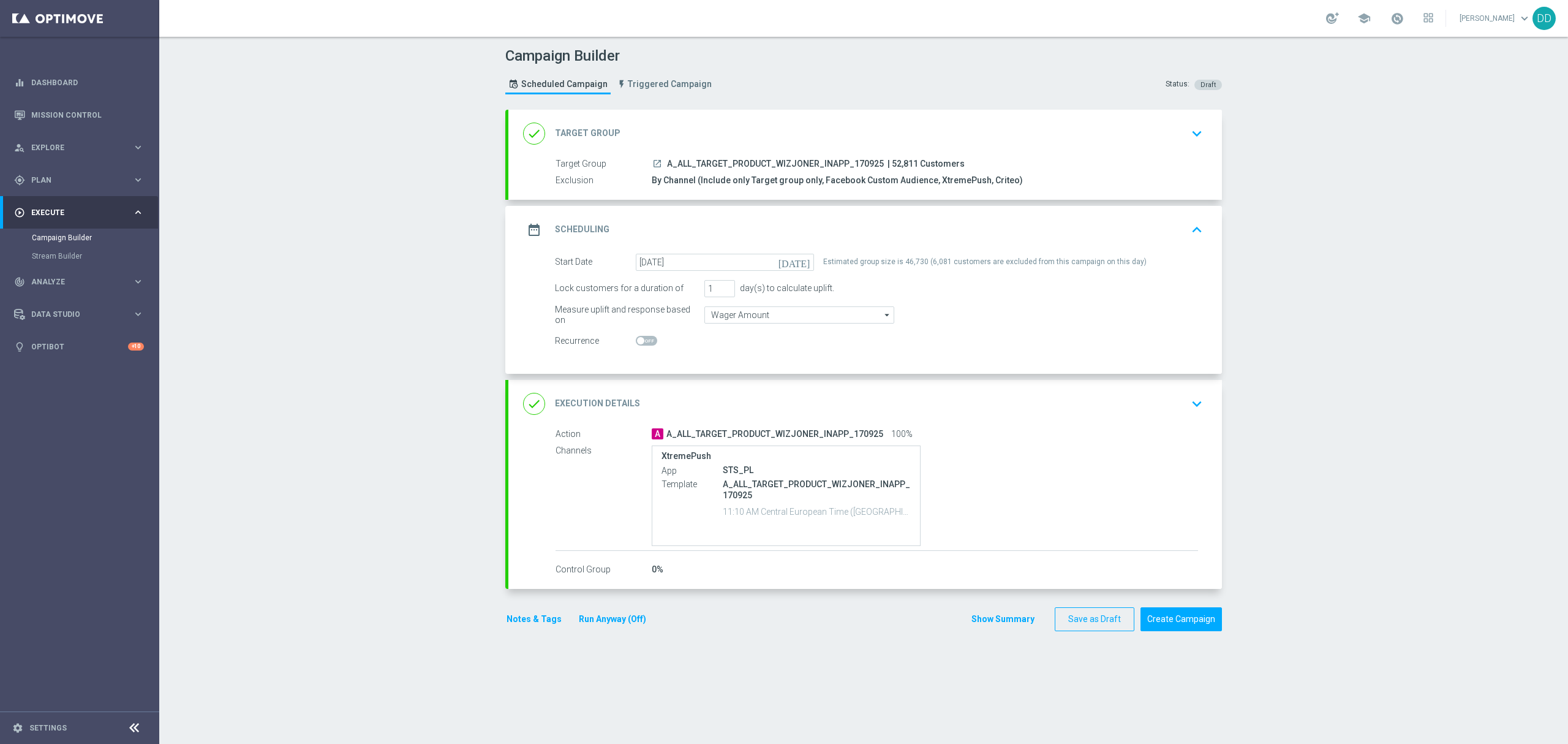
click at [1018, 152] on div "done Target Group keyboard_arrow_down Target Group launch A_ALL_TARGET_PRODUCT_…" at bounding box center [865, 154] width 714 height 90
click at [1023, 140] on div "done Target Group keyboard_arrow_down" at bounding box center [865, 134] width 684 height 23
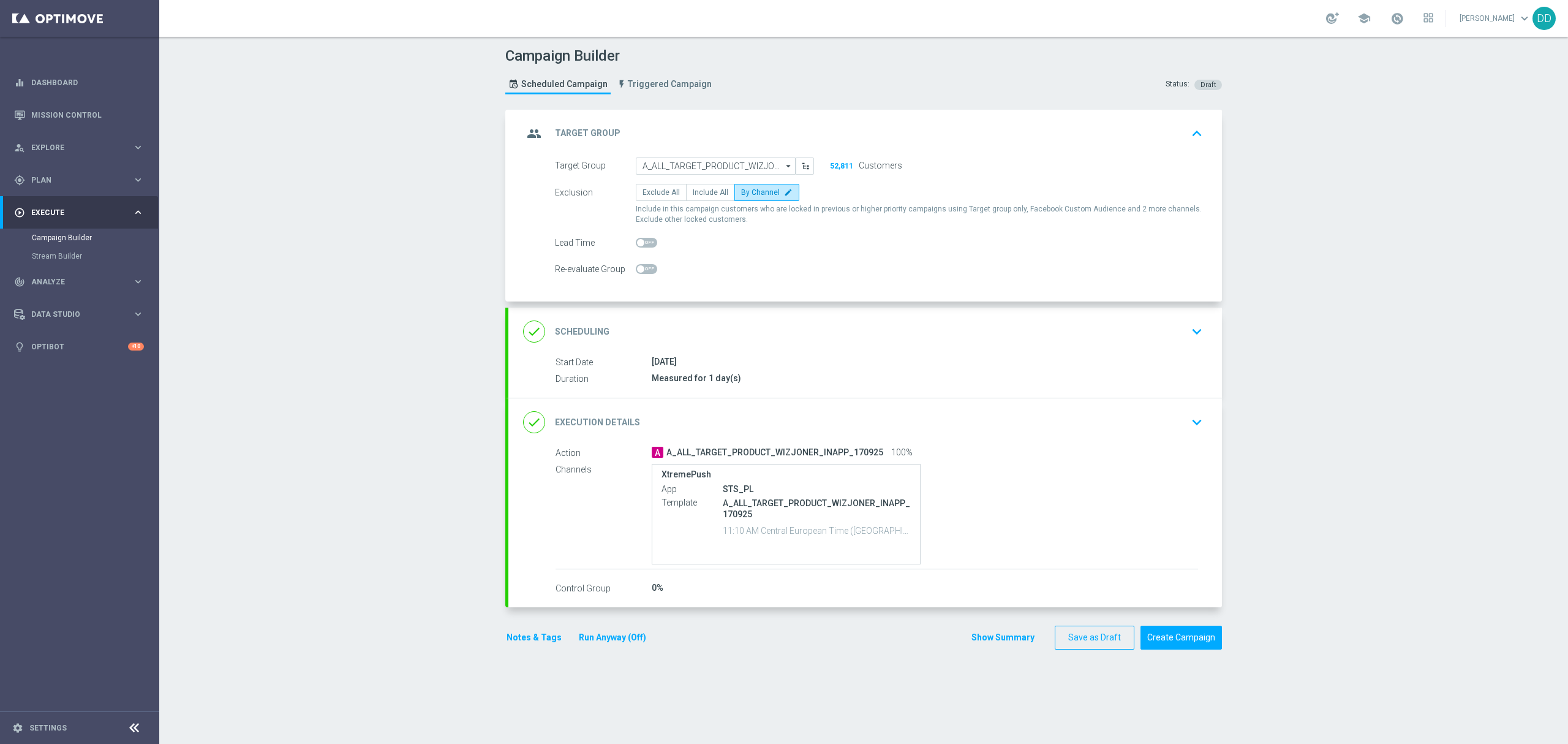
click at [981, 337] on div "done Scheduling keyboard_arrow_down" at bounding box center [865, 331] width 684 height 23
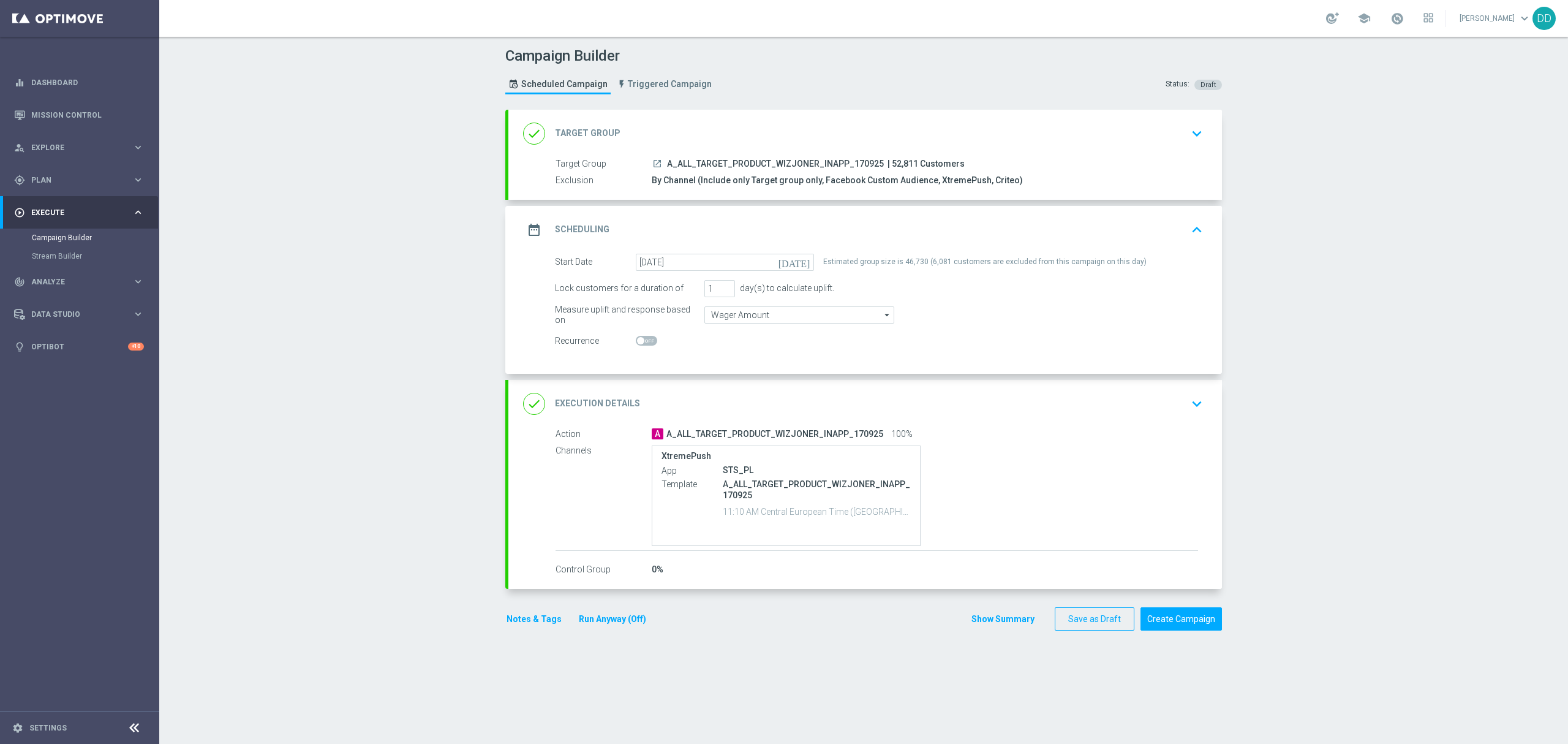
click at [1129, 403] on div "done Execution Details keyboard_arrow_down" at bounding box center [865, 404] width 684 height 23
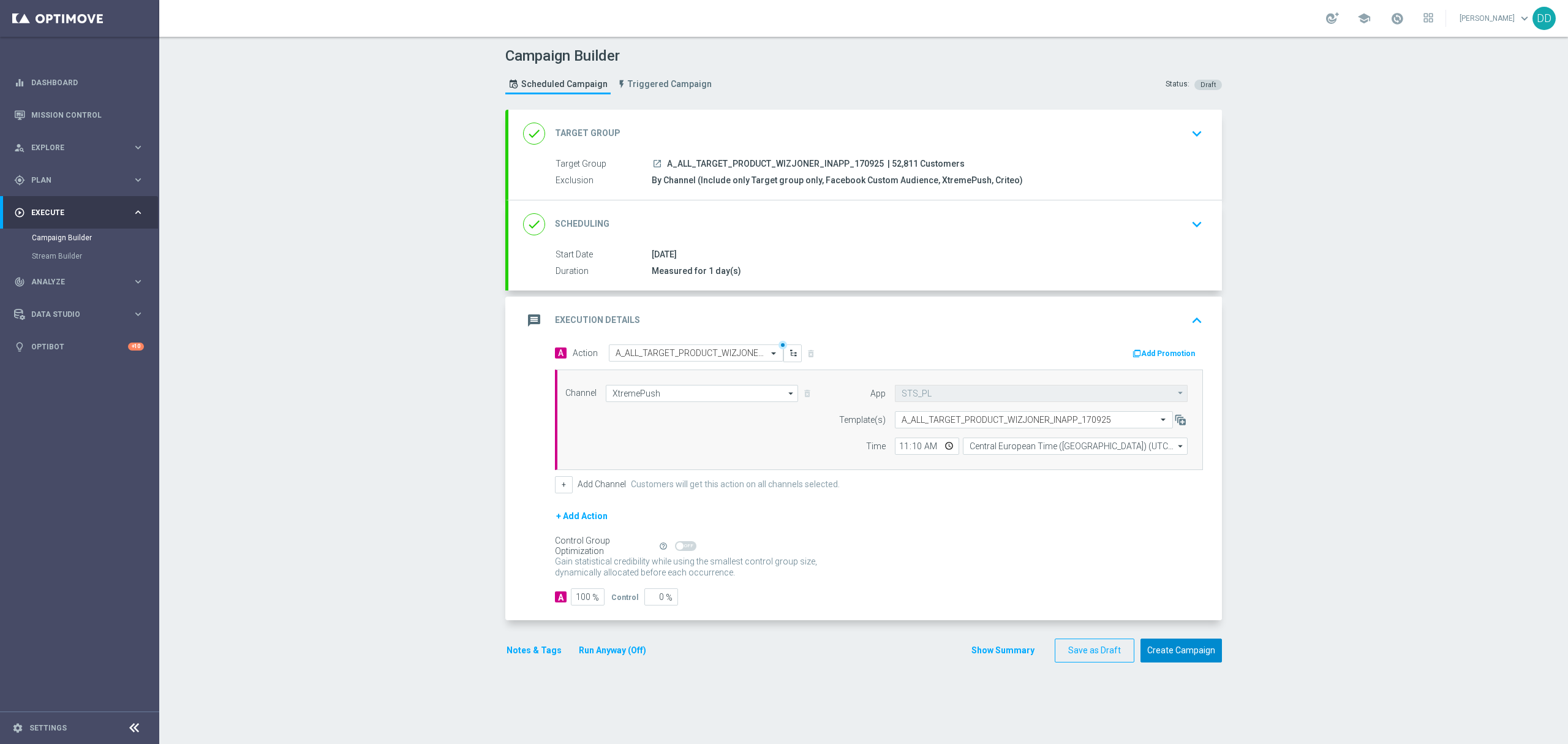
click at [1175, 647] on button "Create Campaign" at bounding box center [1181, 650] width 81 height 24
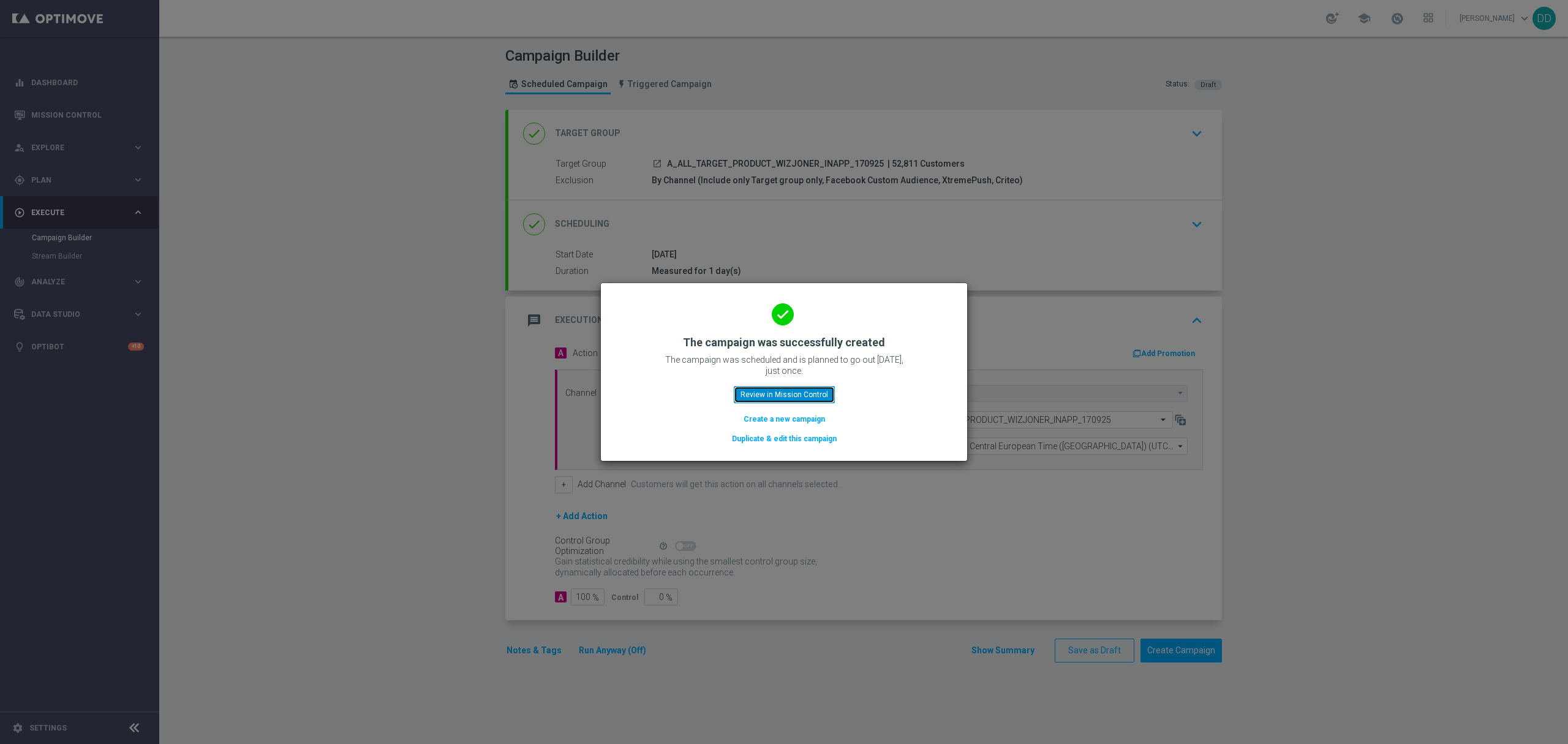
click at [790, 394] on button "Review in Mission Control" at bounding box center [784, 395] width 101 height 17
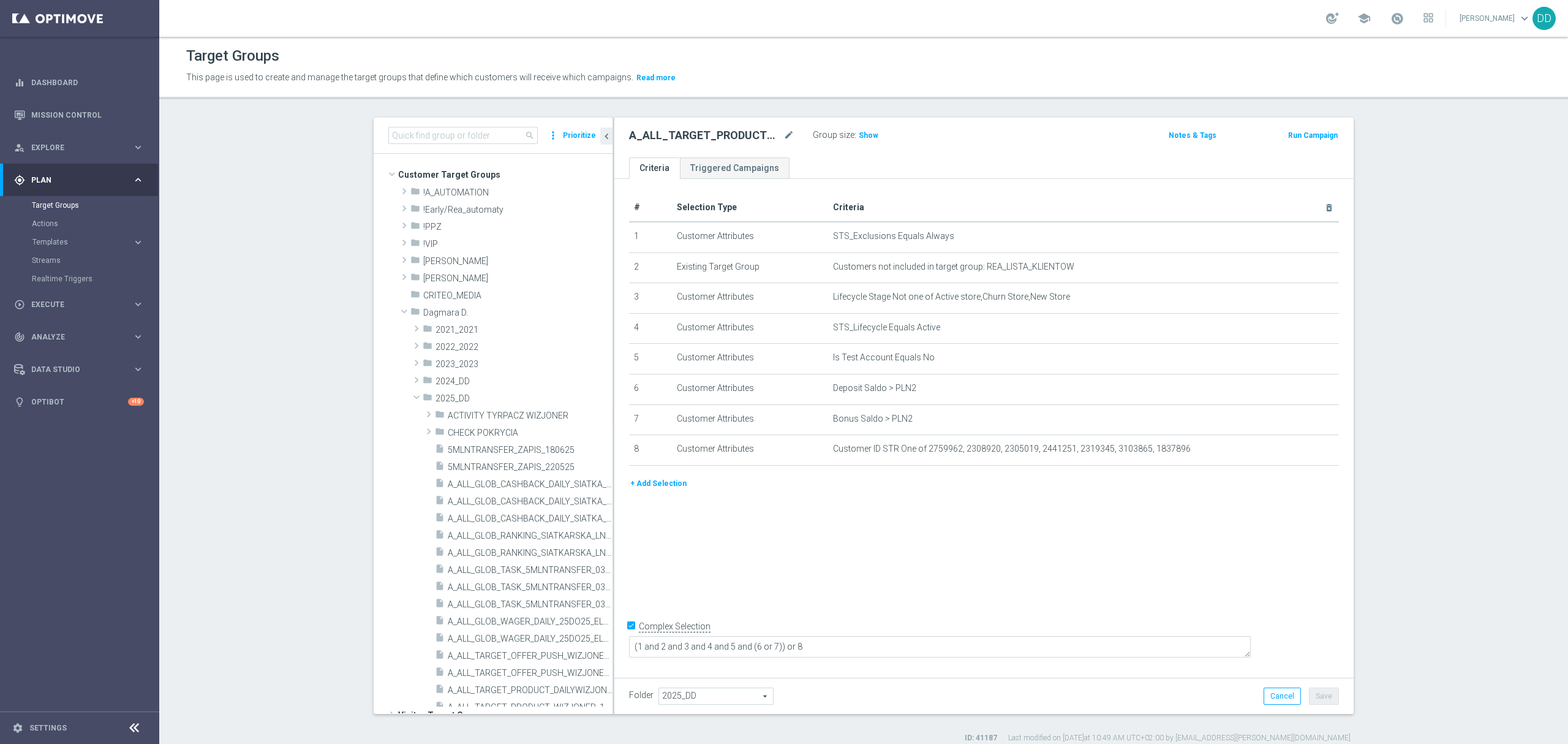
scroll to position [310, 0]
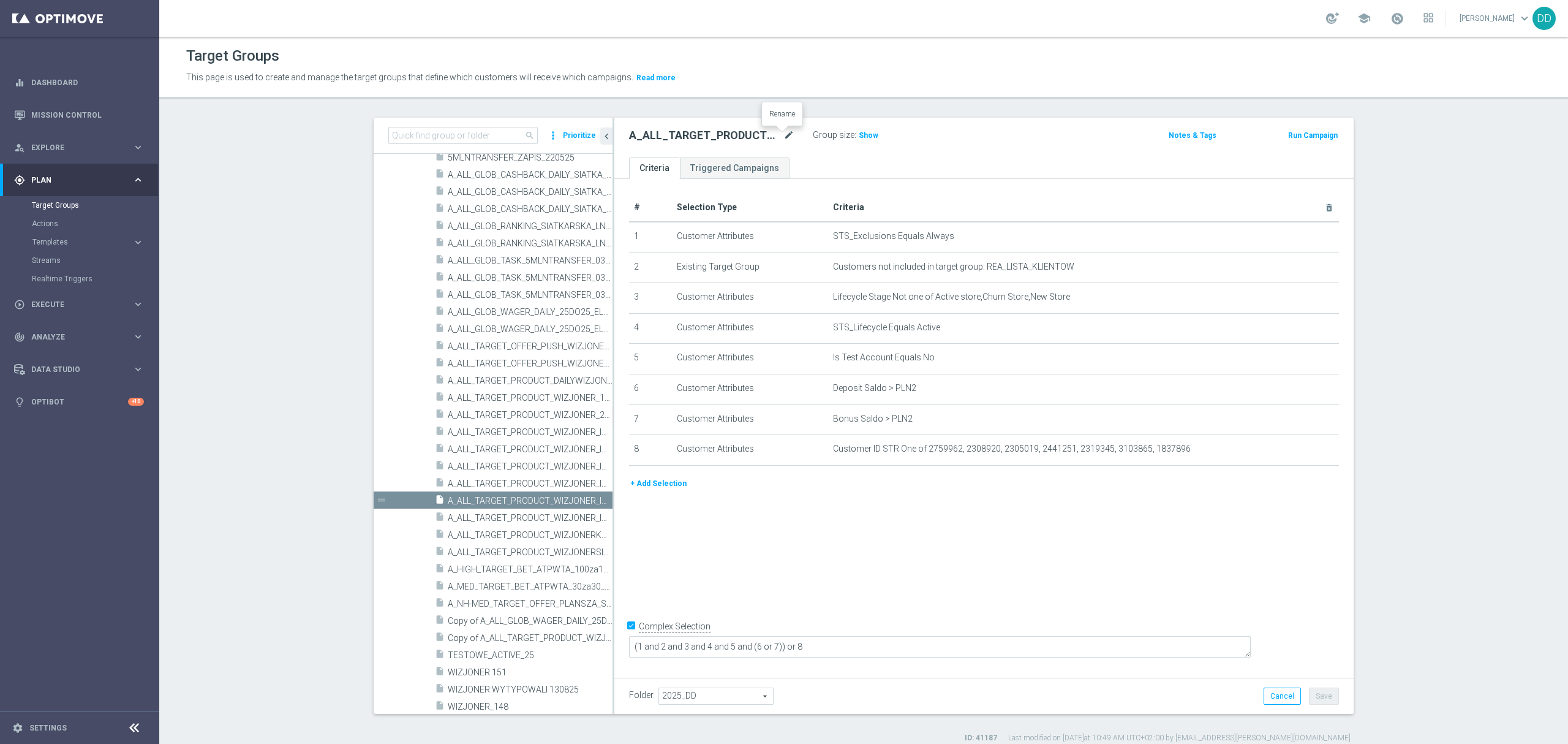
click at [783, 139] on icon "mode_edit" at bounding box center [788, 135] width 11 height 14
click at [859, 137] on span "Show" at bounding box center [868, 136] width 19 height 9
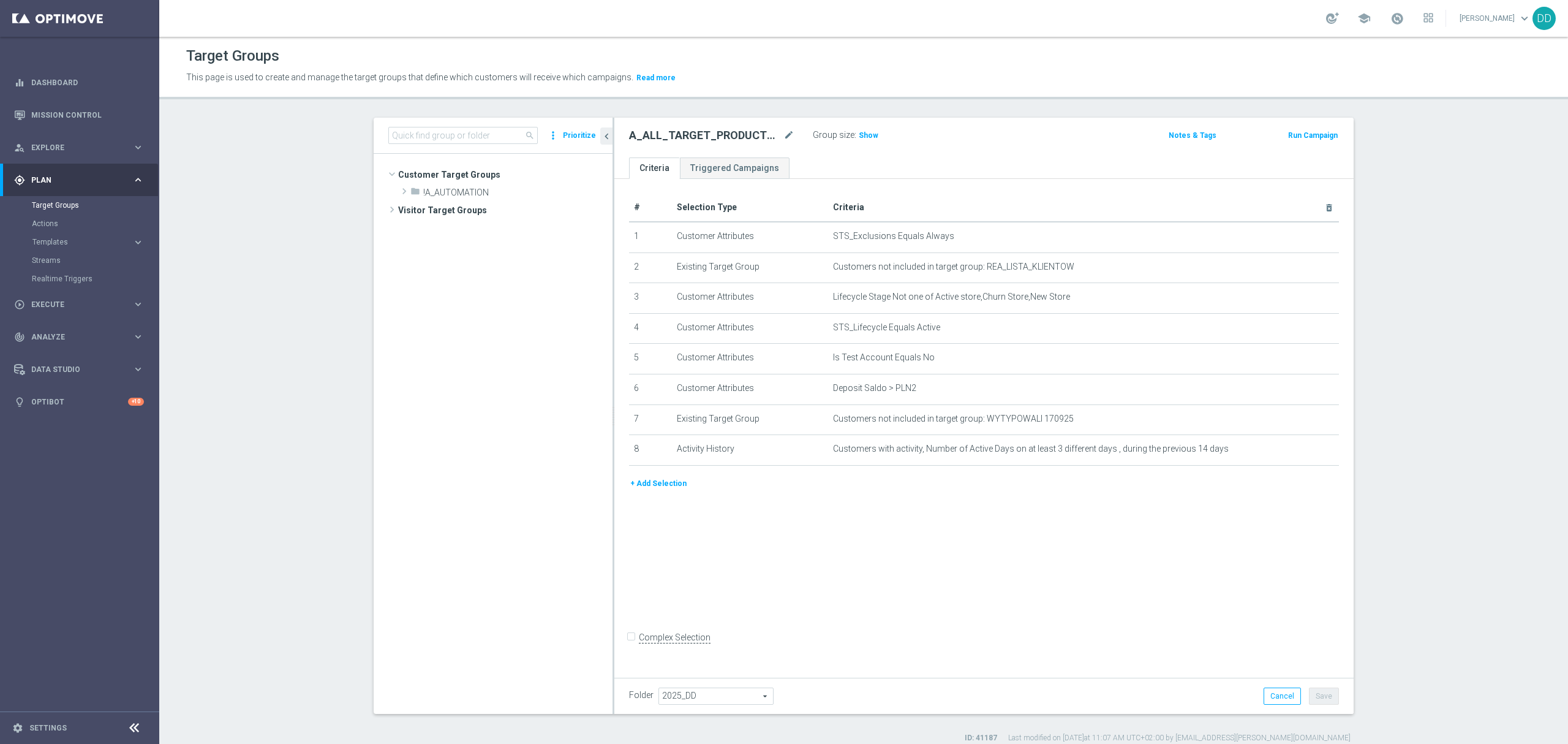
scroll to position [310, 0]
